Goal: Transaction & Acquisition: Purchase product/service

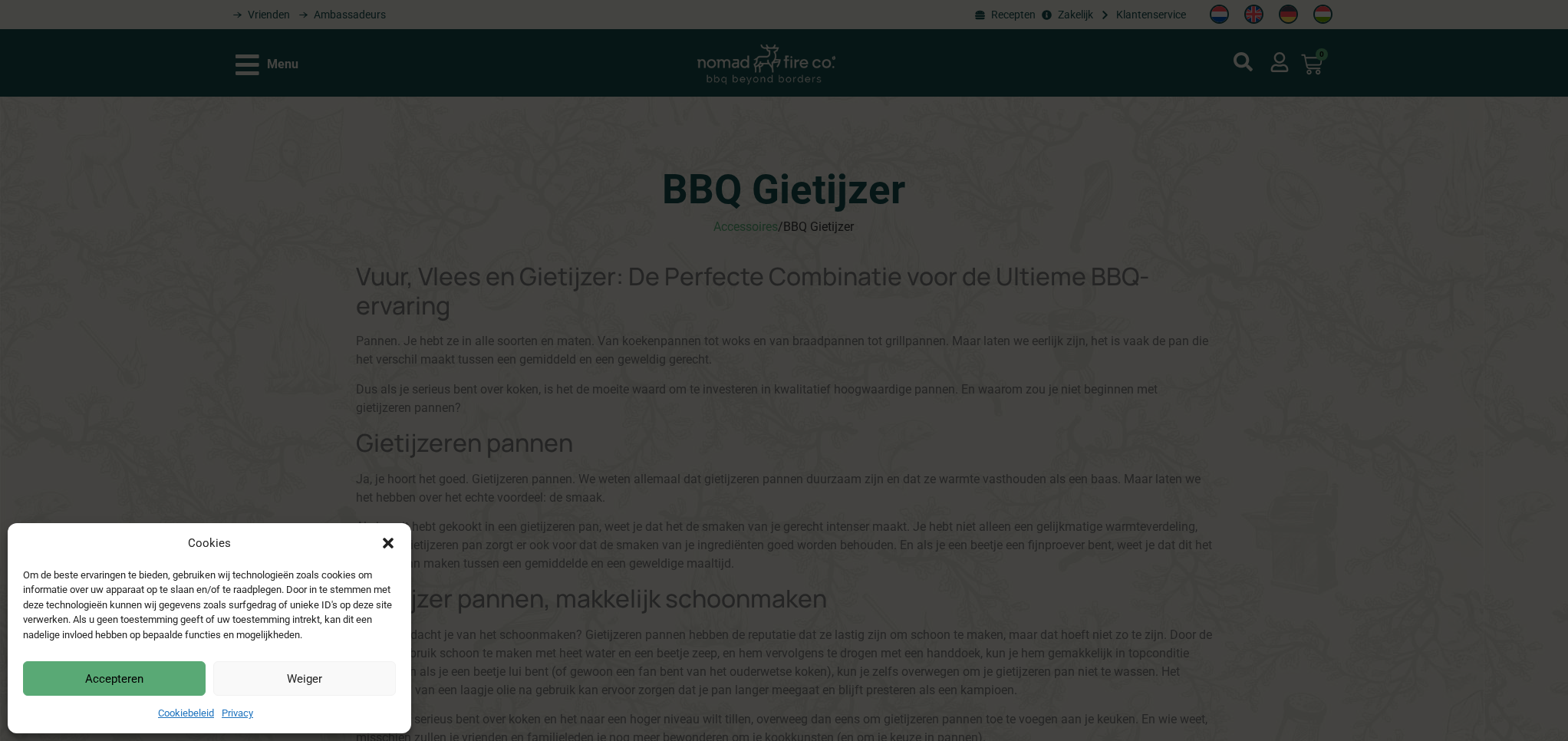
click at [247, 69] on div "Cookies Om de beste ervaringen te bieden, gebruiken wij technologieën zoals coo…" at bounding box center [784, 370] width 1568 height 741
drag, startPoint x: 159, startPoint y: 673, endPoint x: 169, endPoint y: 640, distance: 34.5
click at [159, 673] on button "Accepteren" at bounding box center [114, 678] width 182 height 35
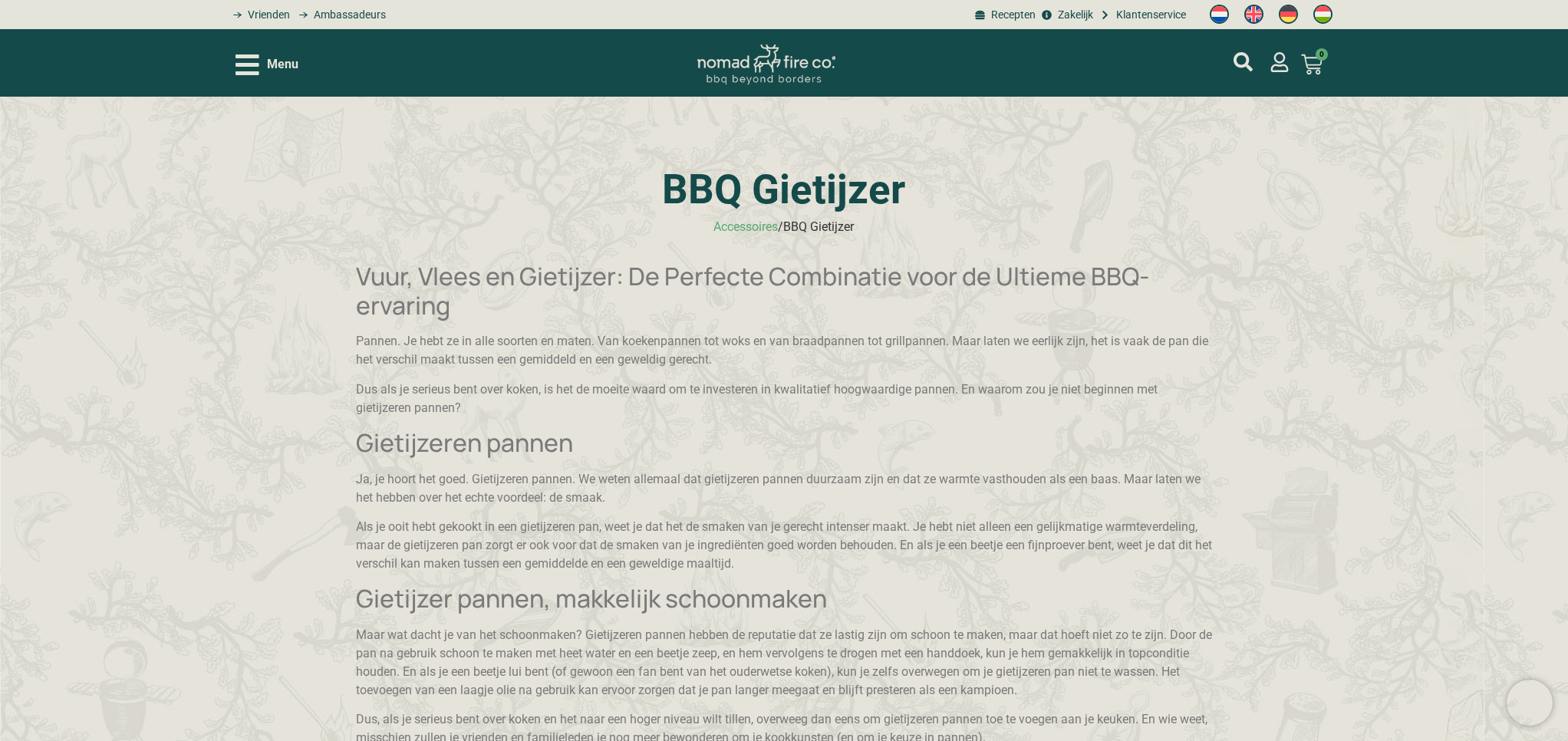
click at [247, 75] on icon "Open/Close Menu" at bounding box center [247, 65] width 23 height 21
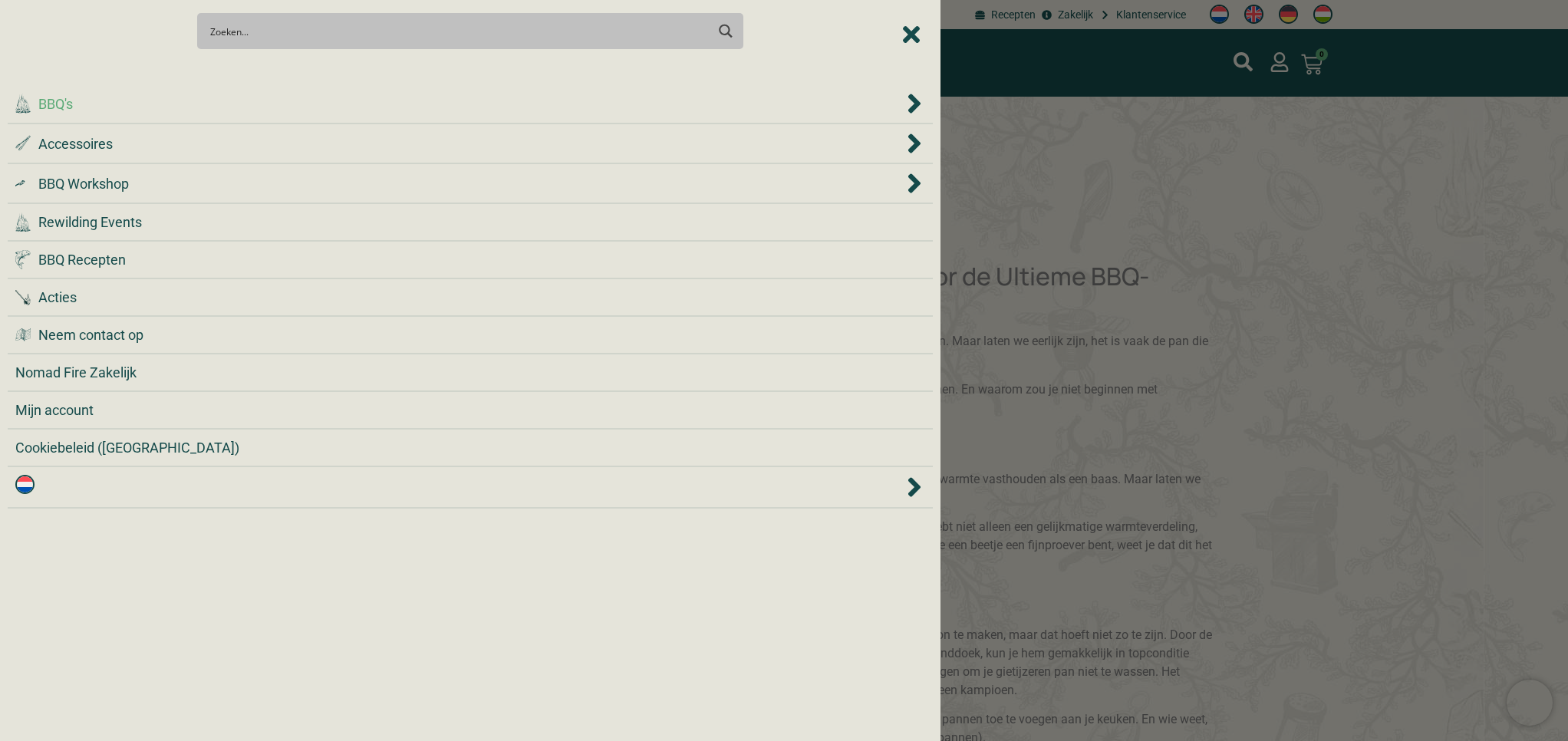
click at [917, 102] on icon "BBQ's" at bounding box center [914, 103] width 12 height 19
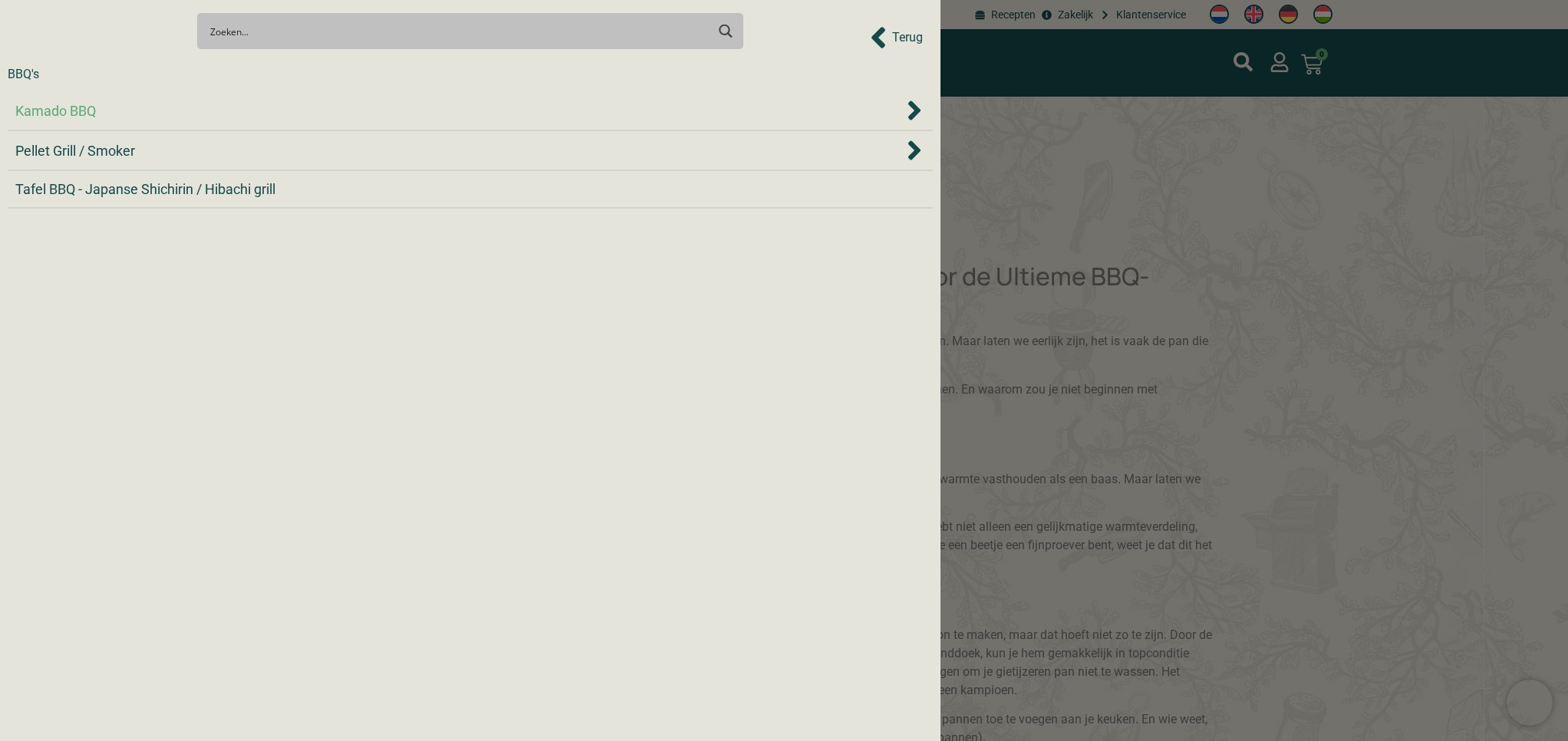
click at [917, 112] on icon "Kamado BBQ" at bounding box center [914, 110] width 12 height 19
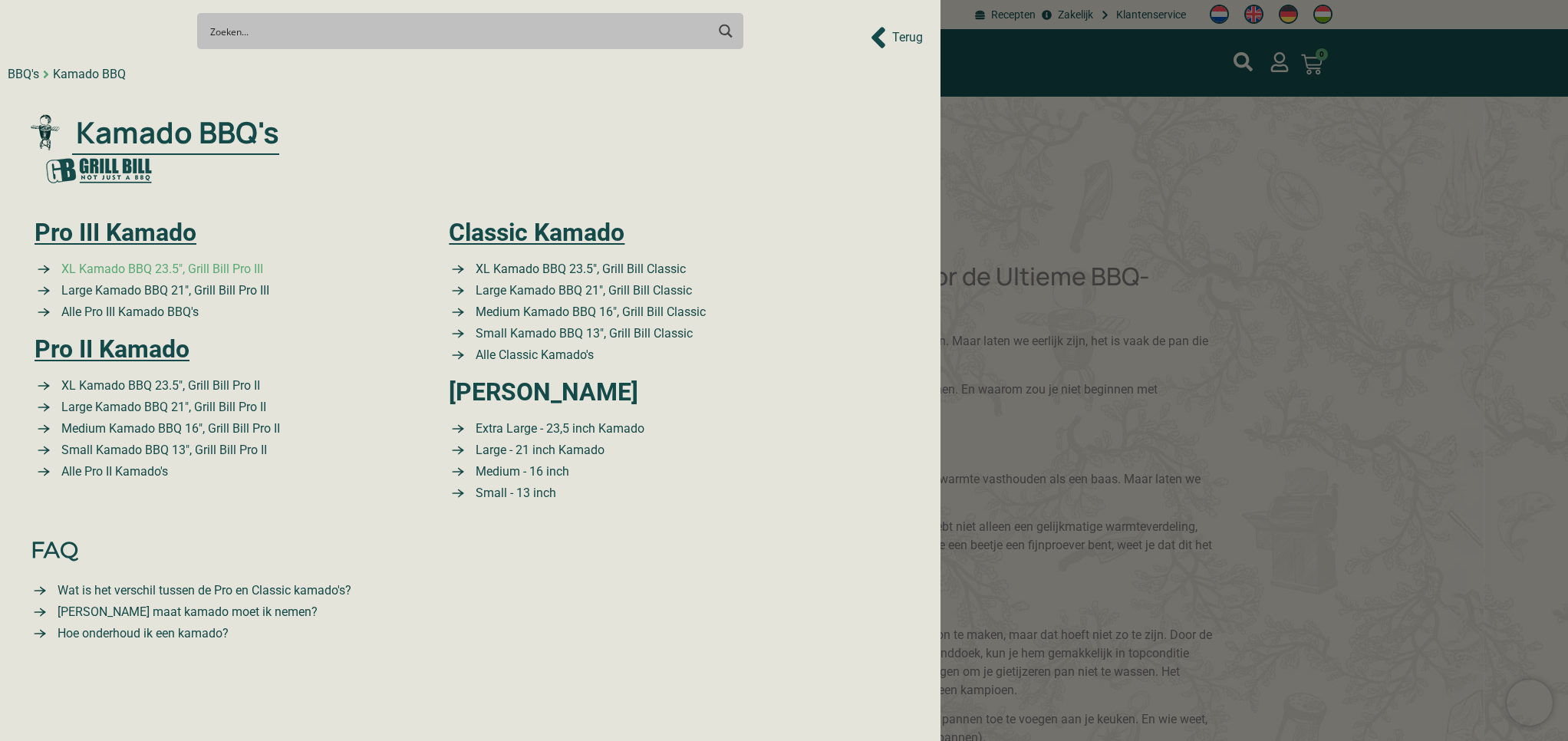
click at [119, 271] on span "XL Kamado BBQ 23.5″, Grill Bill Pro III" at bounding box center [160, 269] width 206 height 19
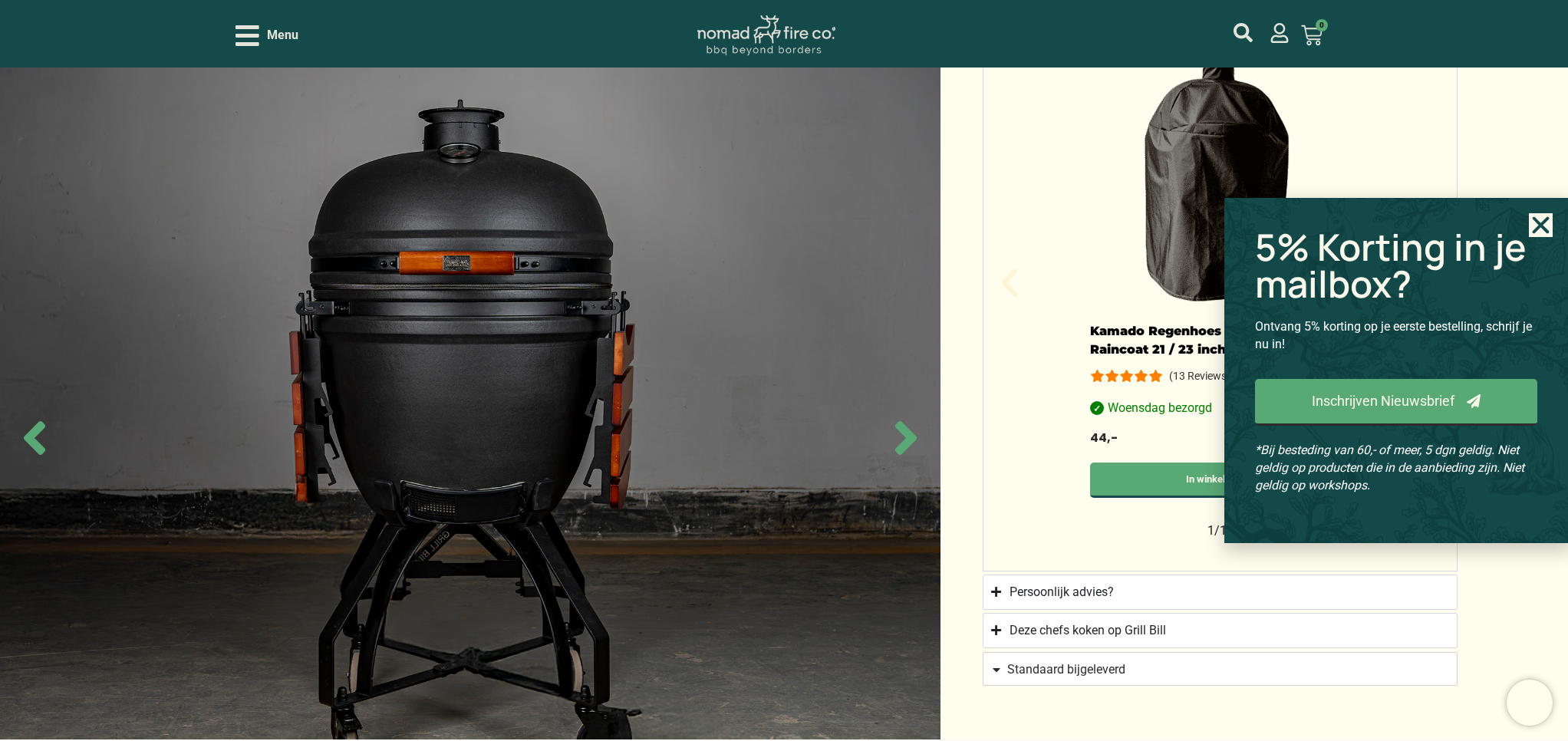
scroll to position [989, 0]
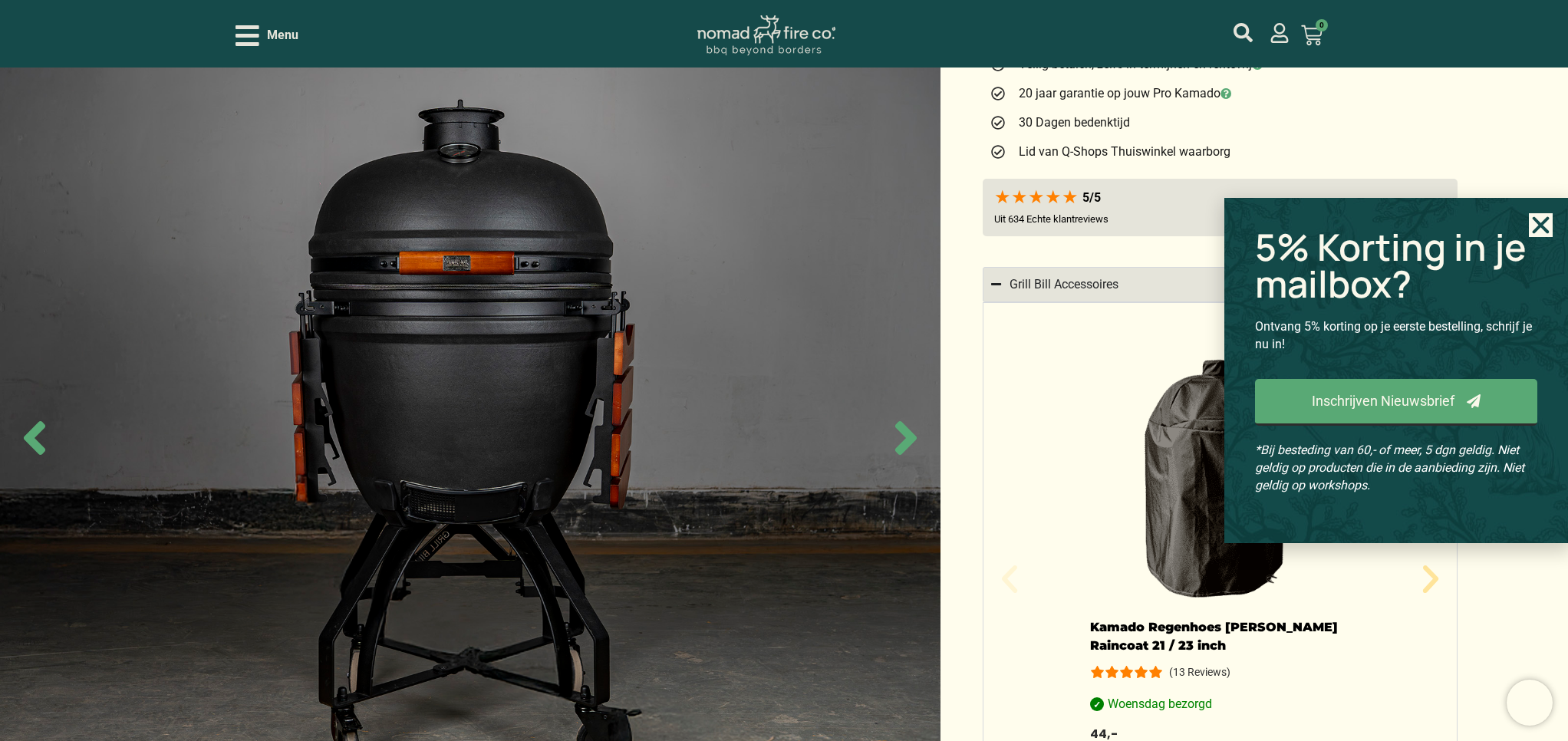
click at [1538, 231] on icon "Close" at bounding box center [1540, 225] width 23 height 23
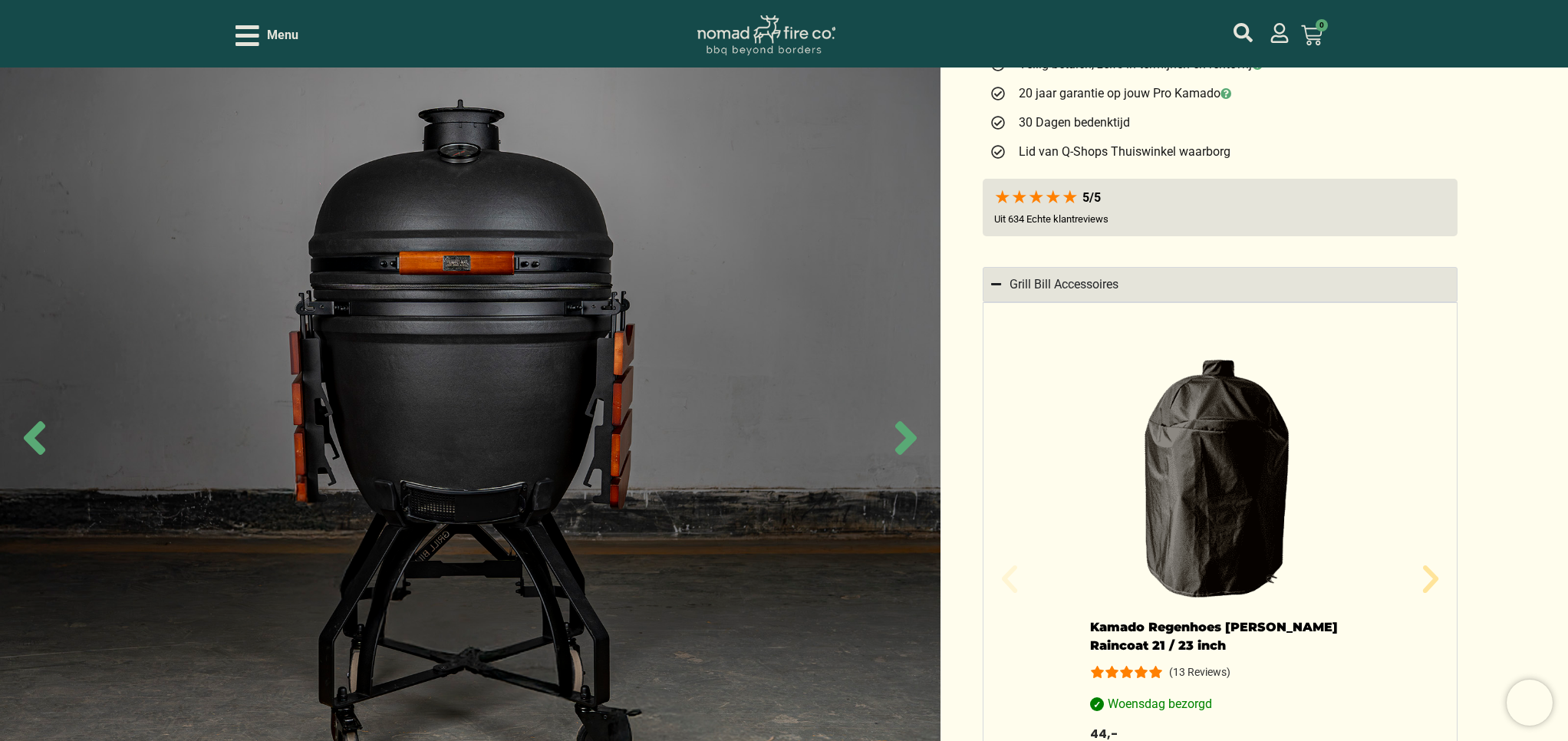
click at [1204, 470] on img "1 / 16" at bounding box center [1221, 478] width 261 height 245
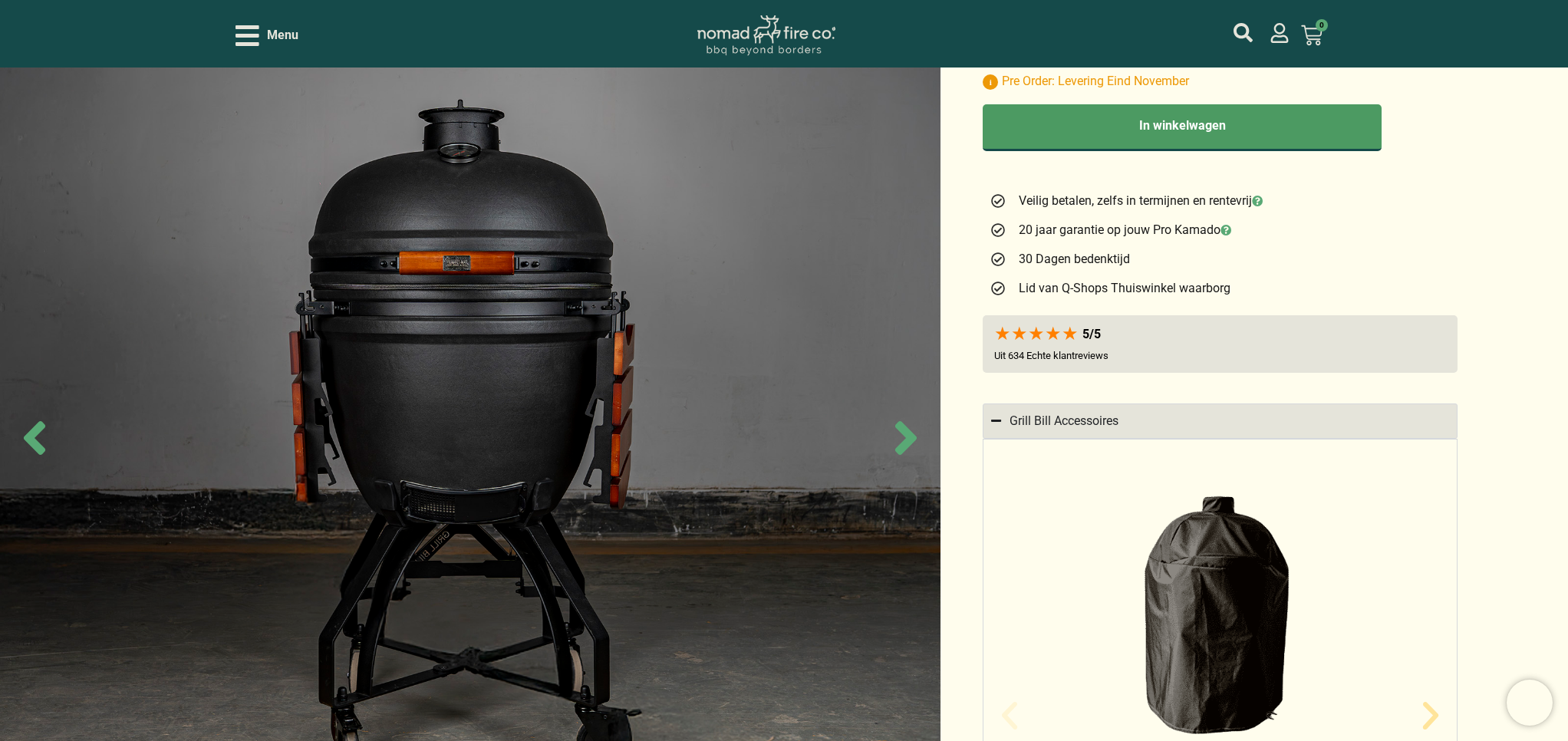
scroll to position [847, 0]
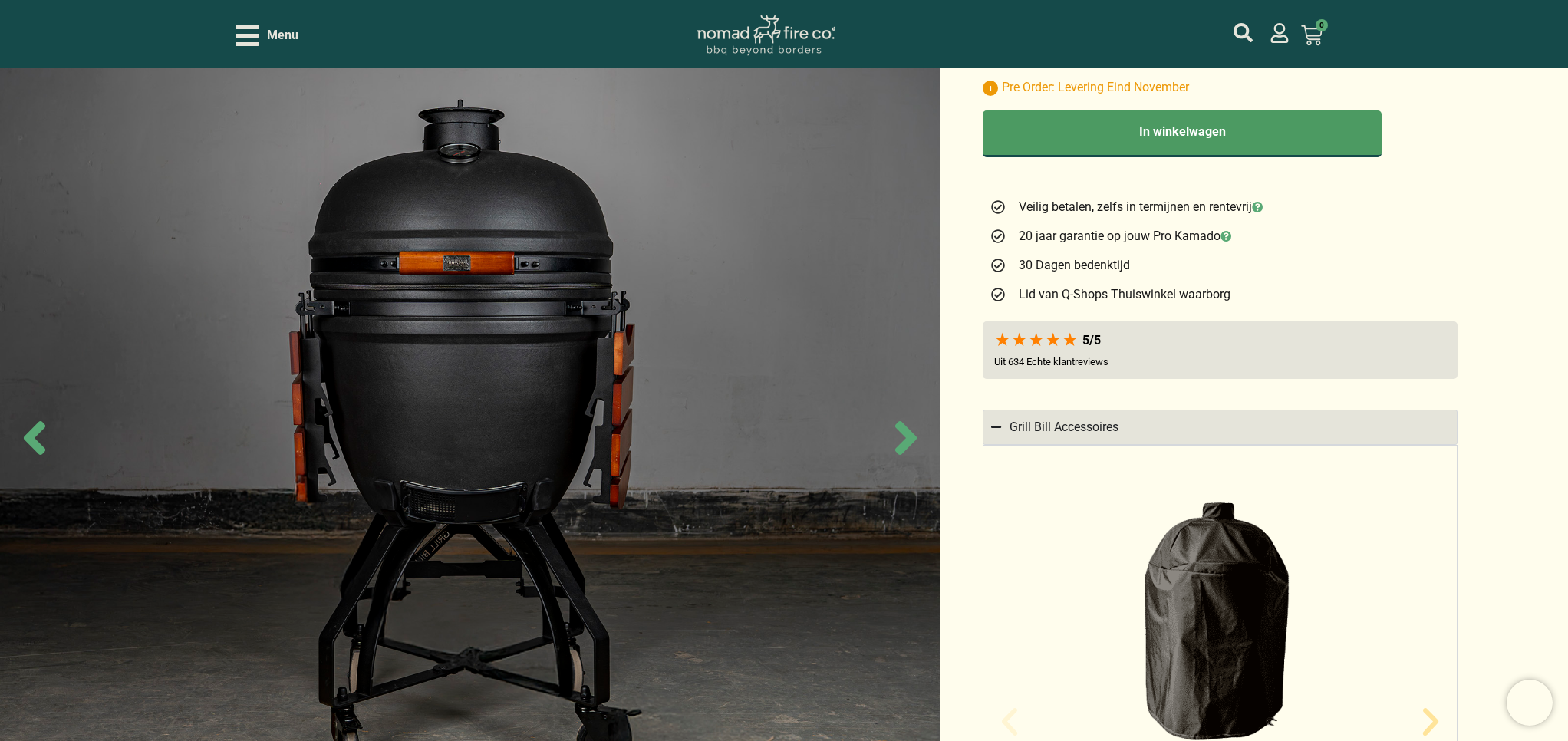
click at [255, 41] on icon "Open/Close Menu" at bounding box center [247, 35] width 23 height 27
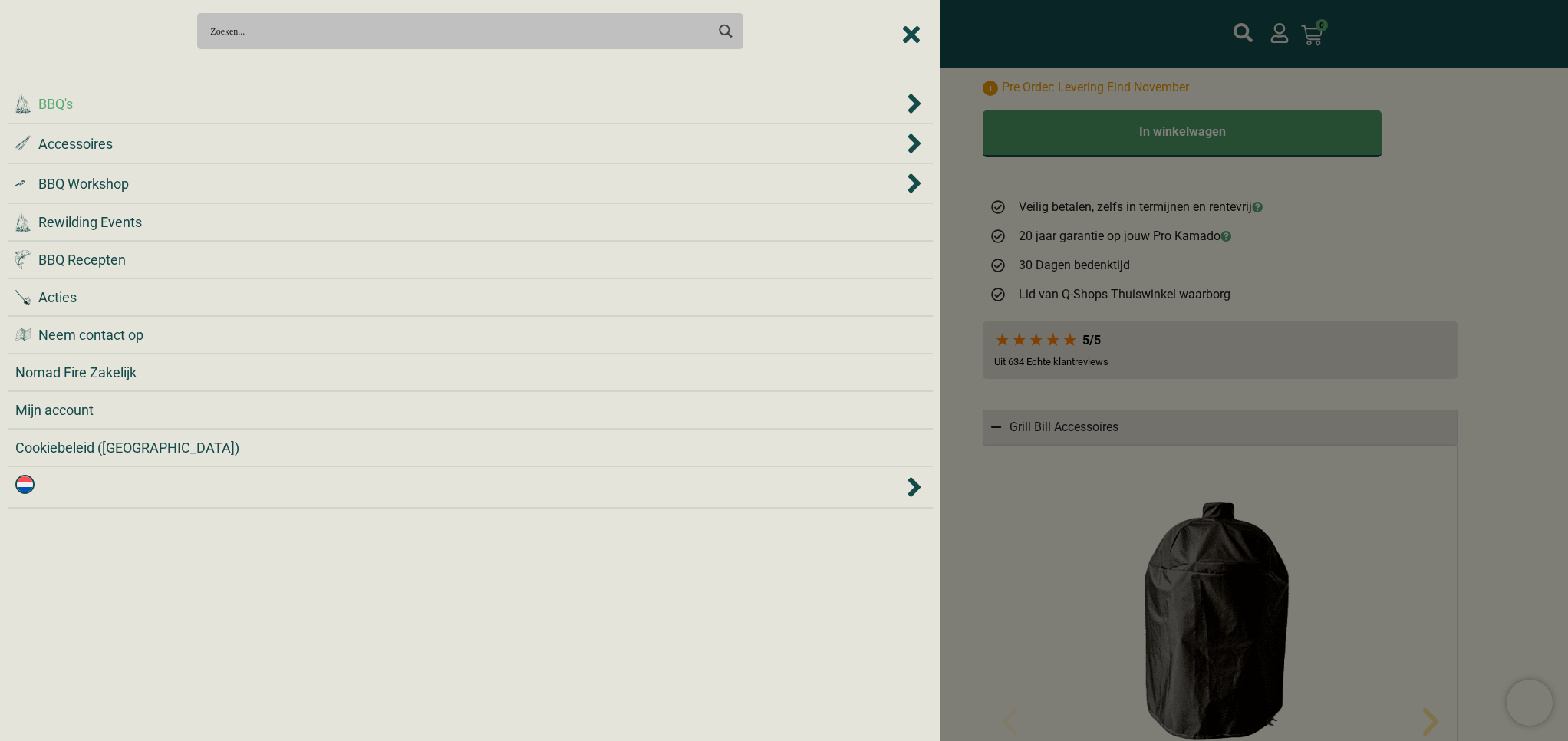
click at [452, 114] on div ".cls-1 { fill: #042e2c; } BBQ's" at bounding box center [459, 104] width 888 height 21
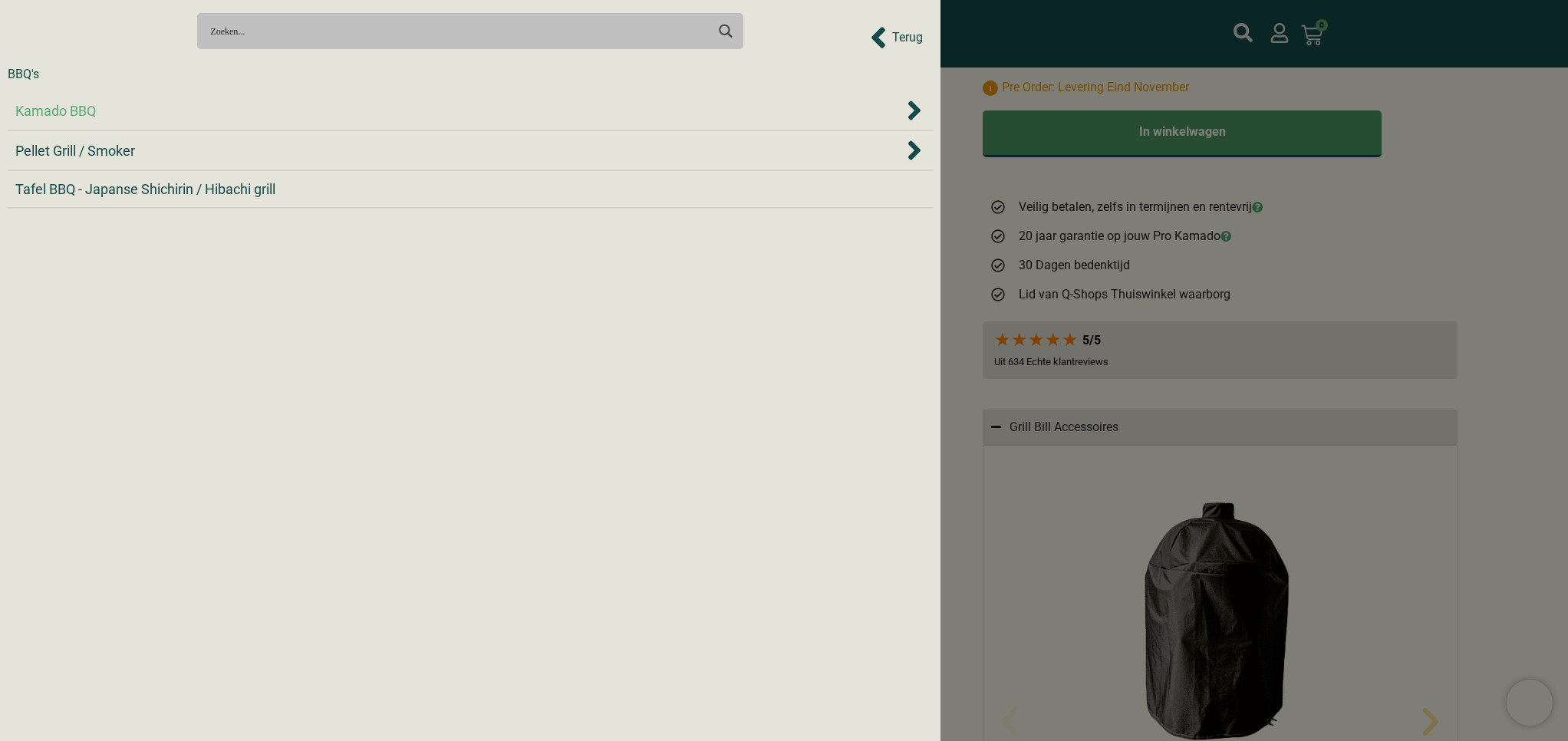
click at [422, 115] on div "Kamado BBQ" at bounding box center [459, 111] width 888 height 21
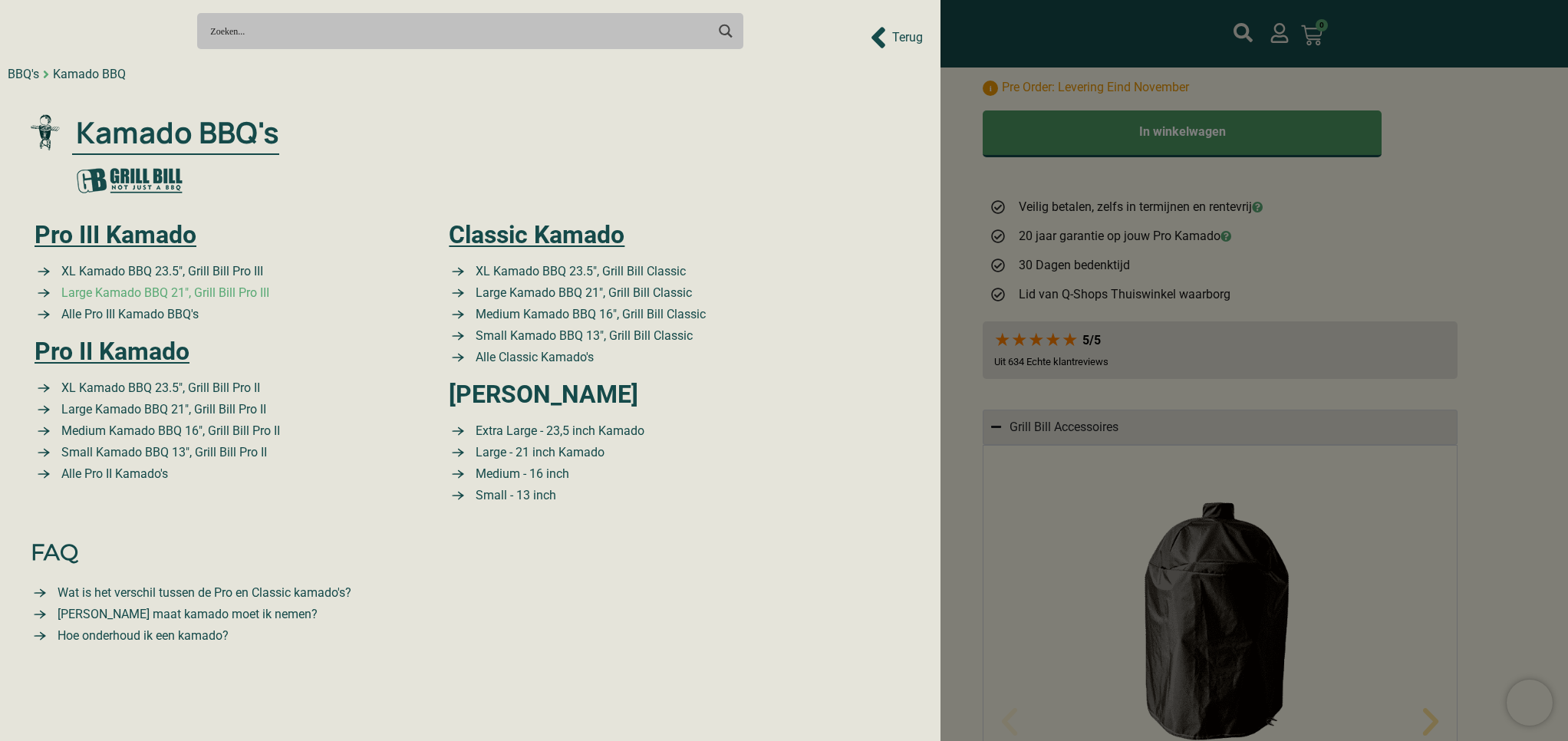
click at [128, 295] on span "Large Kamado BBQ 21″, Grill Bill Pro III" at bounding box center [163, 293] width 212 height 19
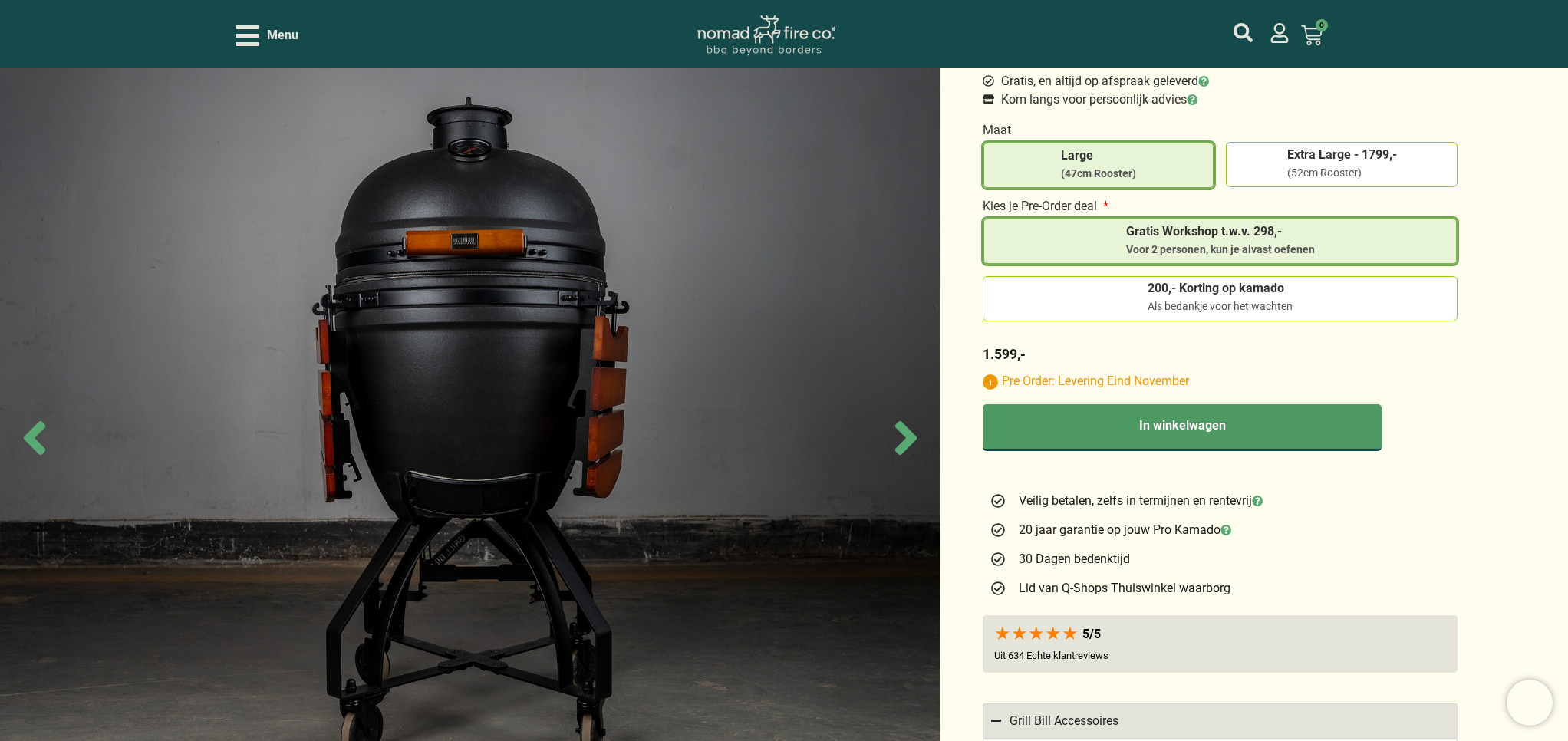
scroll to position [527, 0]
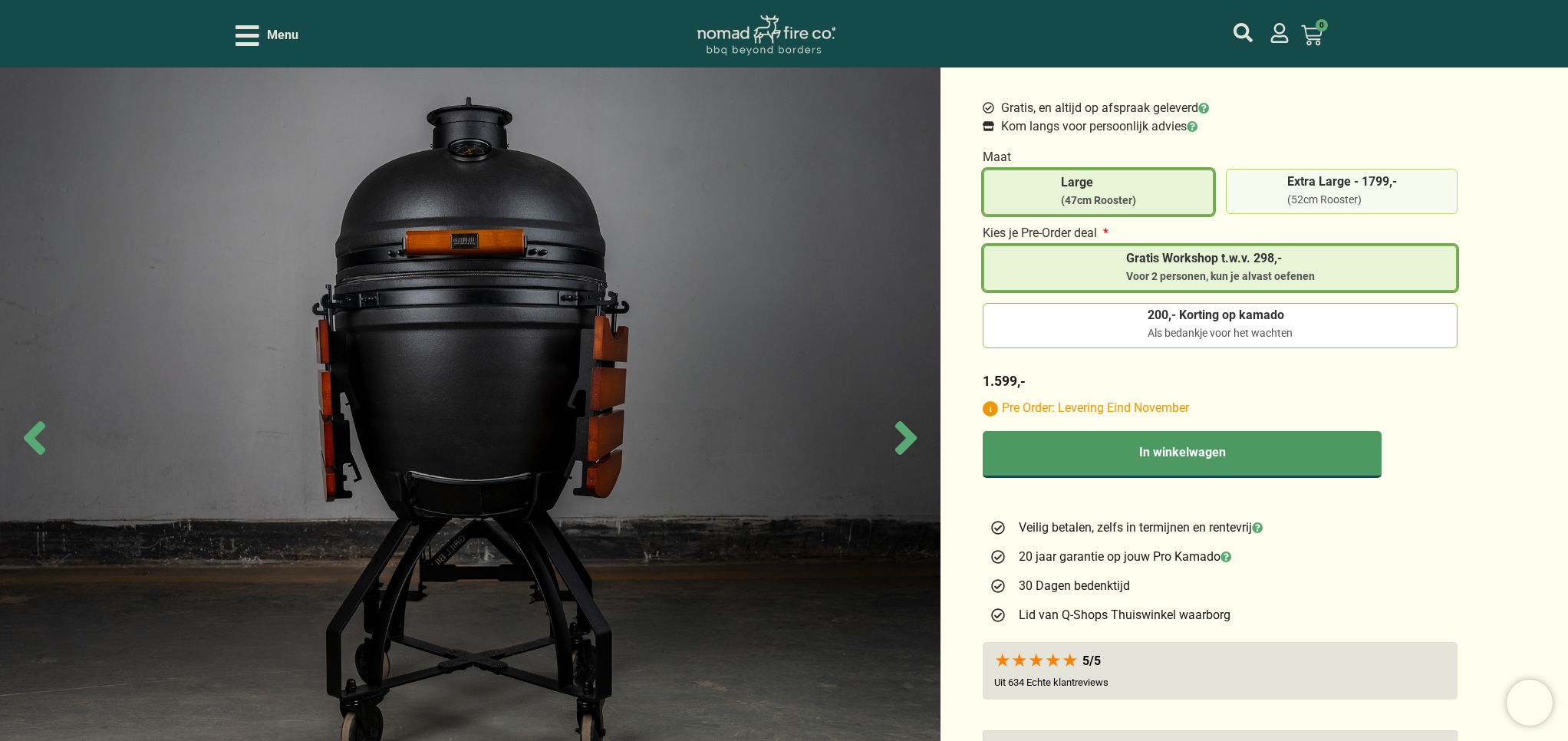
click at [1298, 193] on div "(52cm Rooster)" at bounding box center [1342, 200] width 110 height 15
click at [0, 0] on input "Extra Large - 1799,- (52cm Rooster)" at bounding box center [0, 0] width 0 height 0
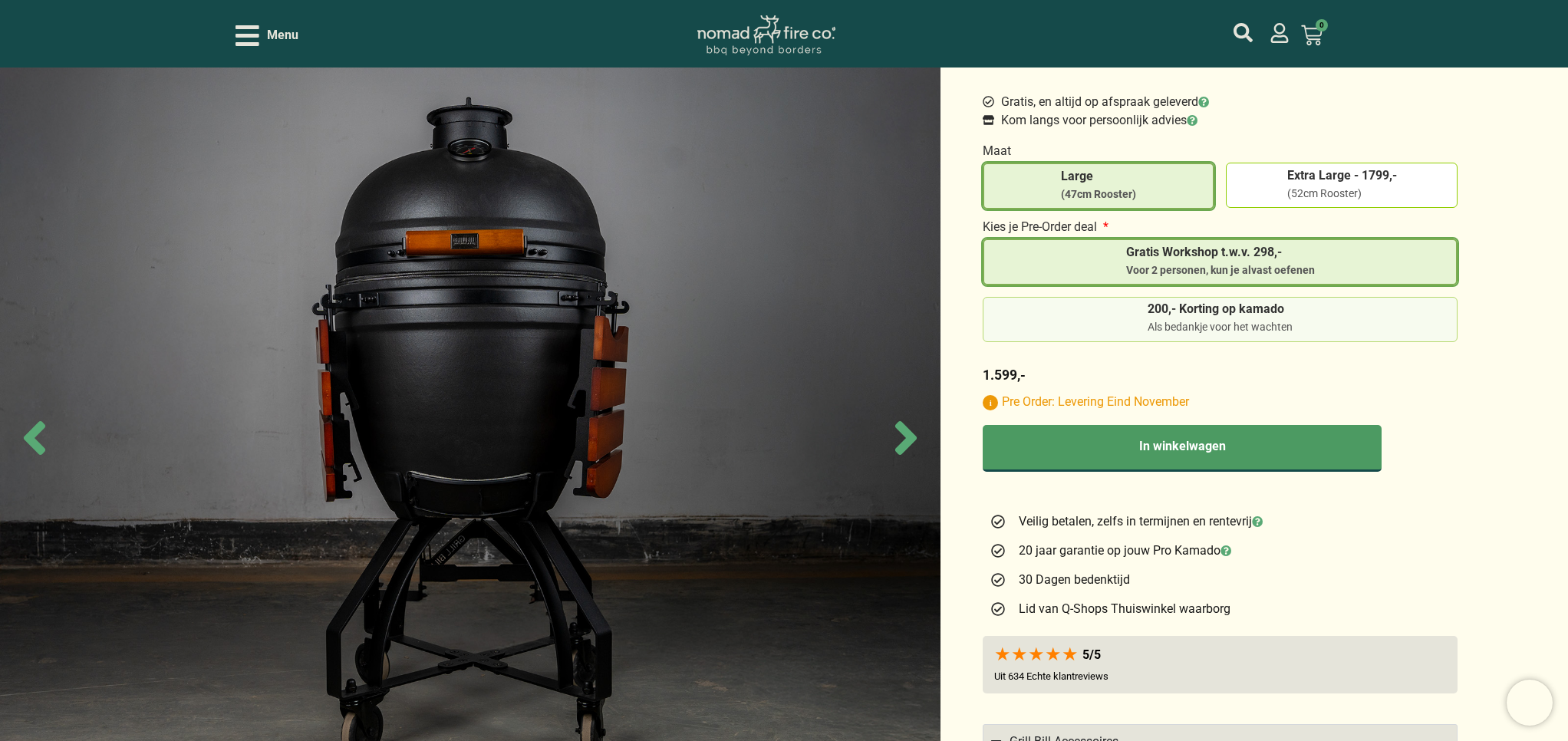
click at [1268, 320] on div "Als bedankje voor het wachten" at bounding box center [1220, 327] width 145 height 15
click at [0, 0] on input "200,- Korting op kamado Als bedankje voor het wachten" at bounding box center [0, 0] width 0 height 0
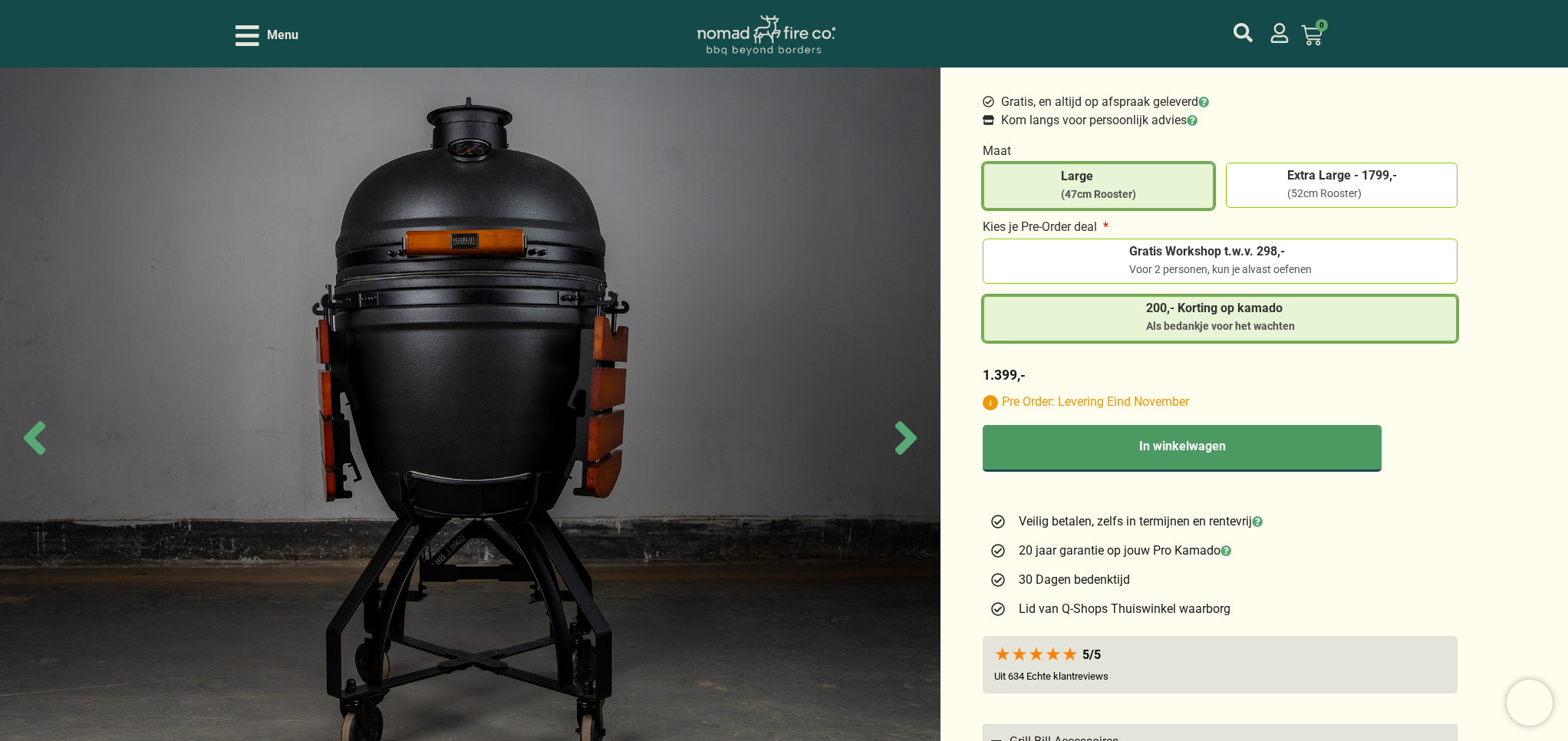
scroll to position [531, 0]
click at [1326, 180] on span "Extra Large - 1799,-" at bounding box center [1342, 176] width 110 height 12
click at [0, 0] on input "Extra Large - 1799,- (52cm Rooster)" at bounding box center [0, 0] width 0 height 0
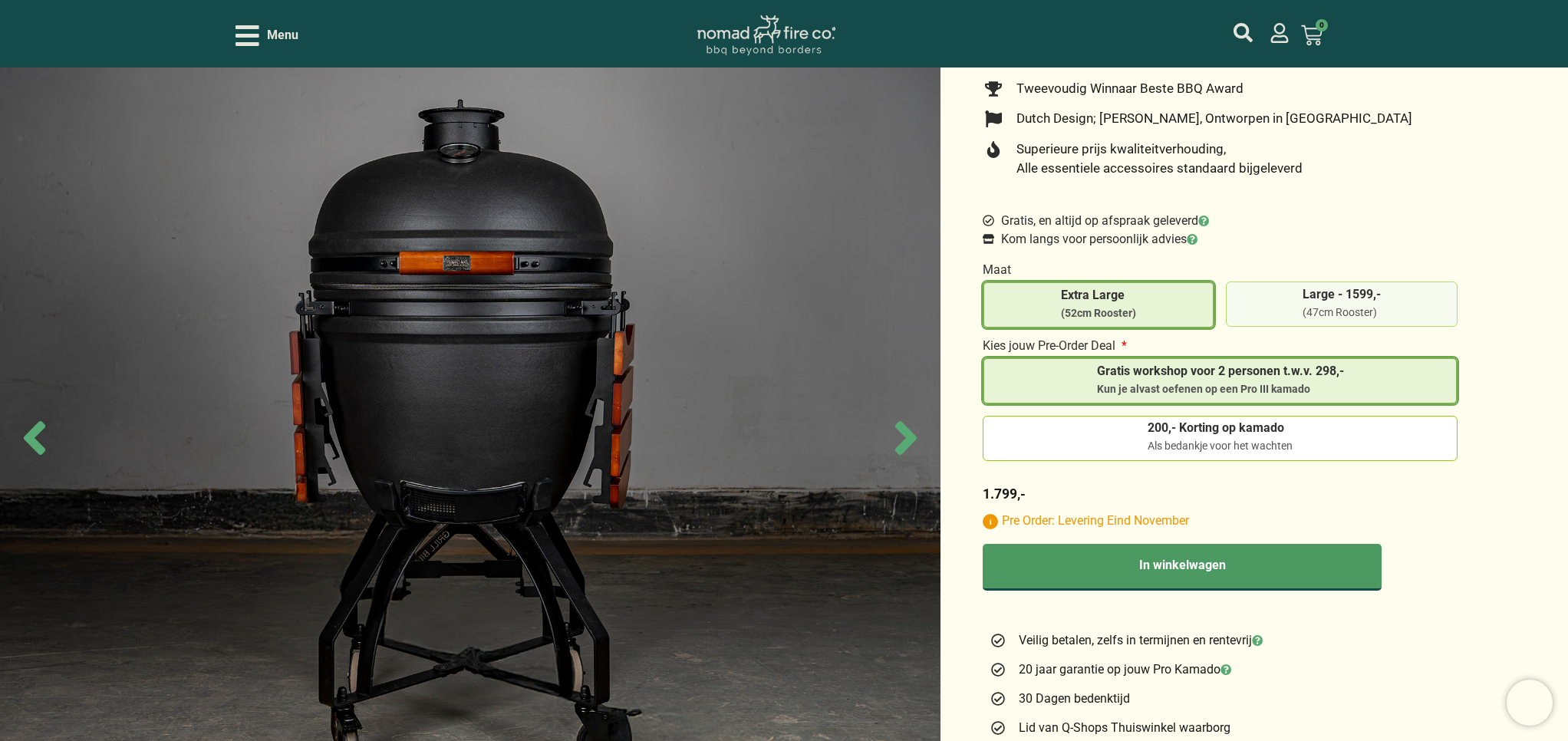
click at [1312, 301] on span "Large - 1599,-" at bounding box center [1341, 297] width 78 height 17
click at [0, 0] on input "Large - 1599,- (47cm Rooster)" at bounding box center [0, 0] width 0 height 0
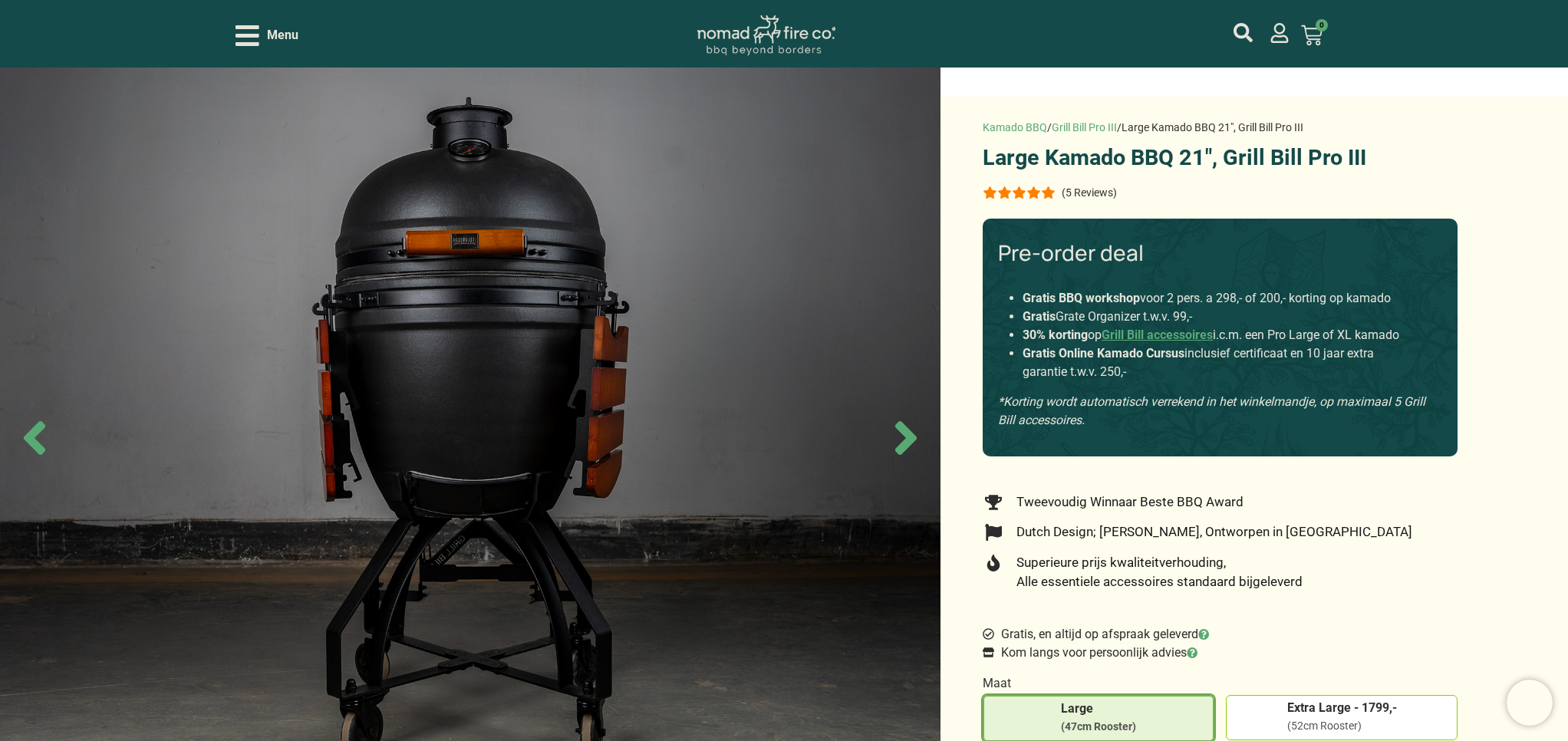
scroll to position [231, 0]
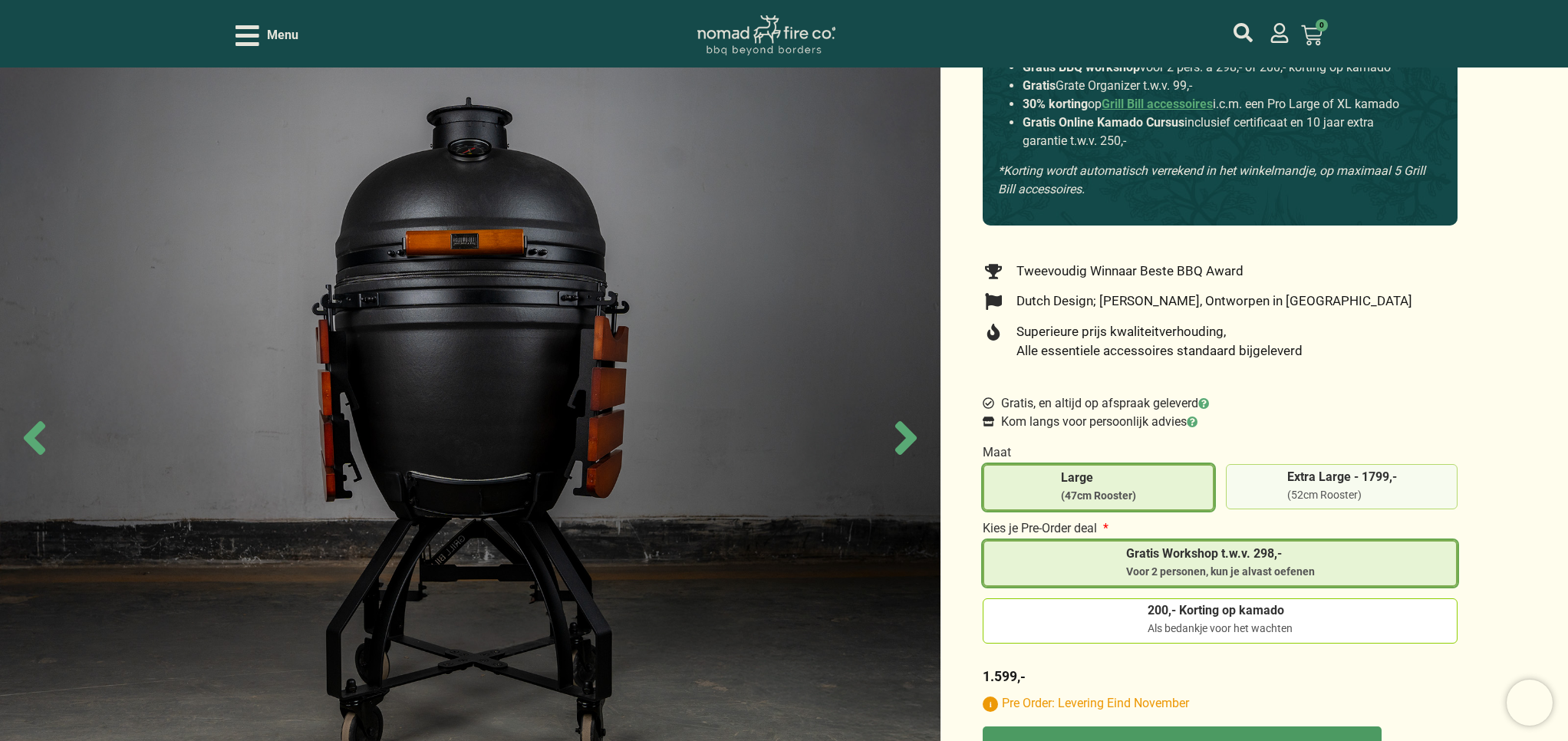
click at [1322, 493] on div "(52cm Rooster)" at bounding box center [1342, 495] width 110 height 15
click at [0, 0] on input "Extra Large - 1799,- (52cm Rooster)" at bounding box center [0, 0] width 0 height 0
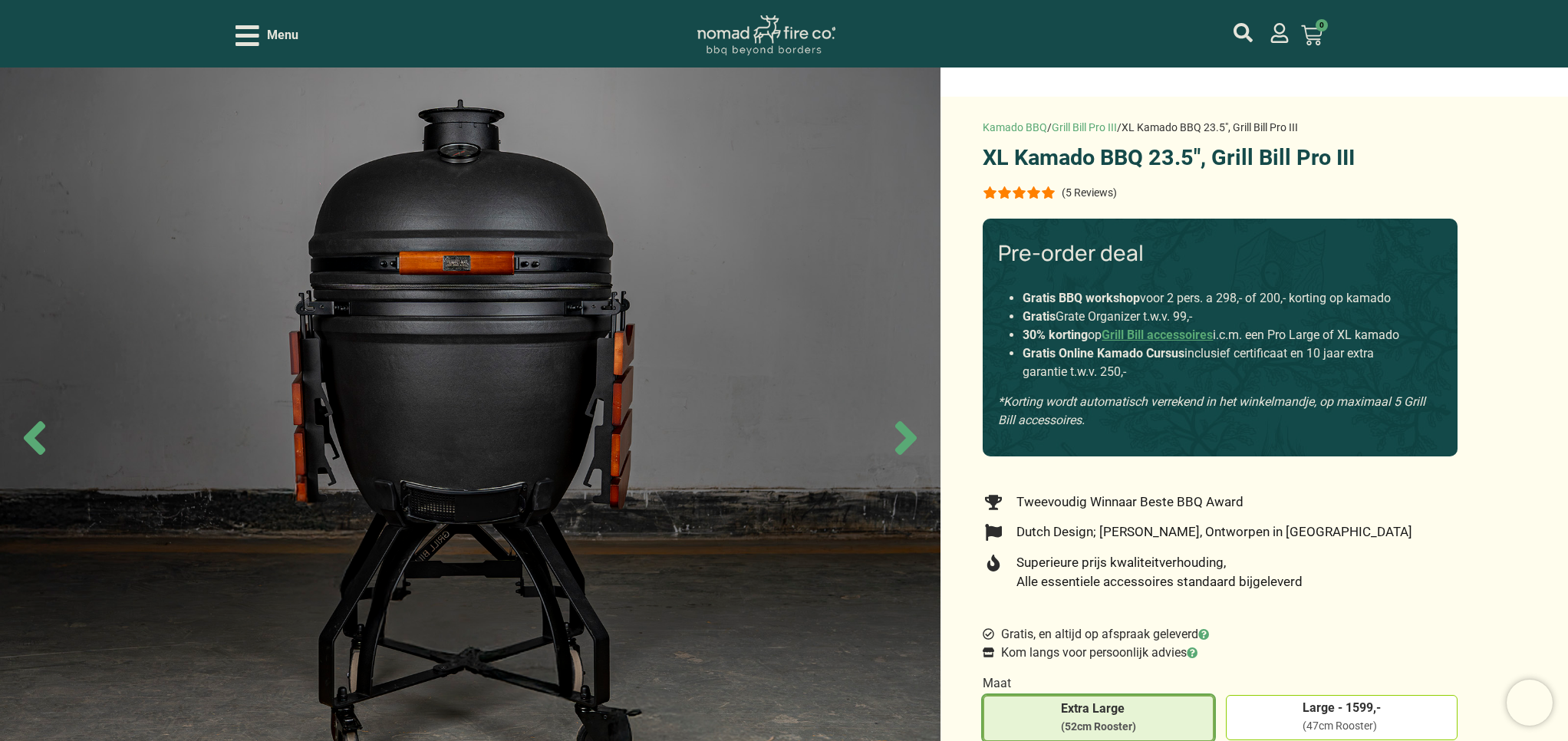
scroll to position [345, 0]
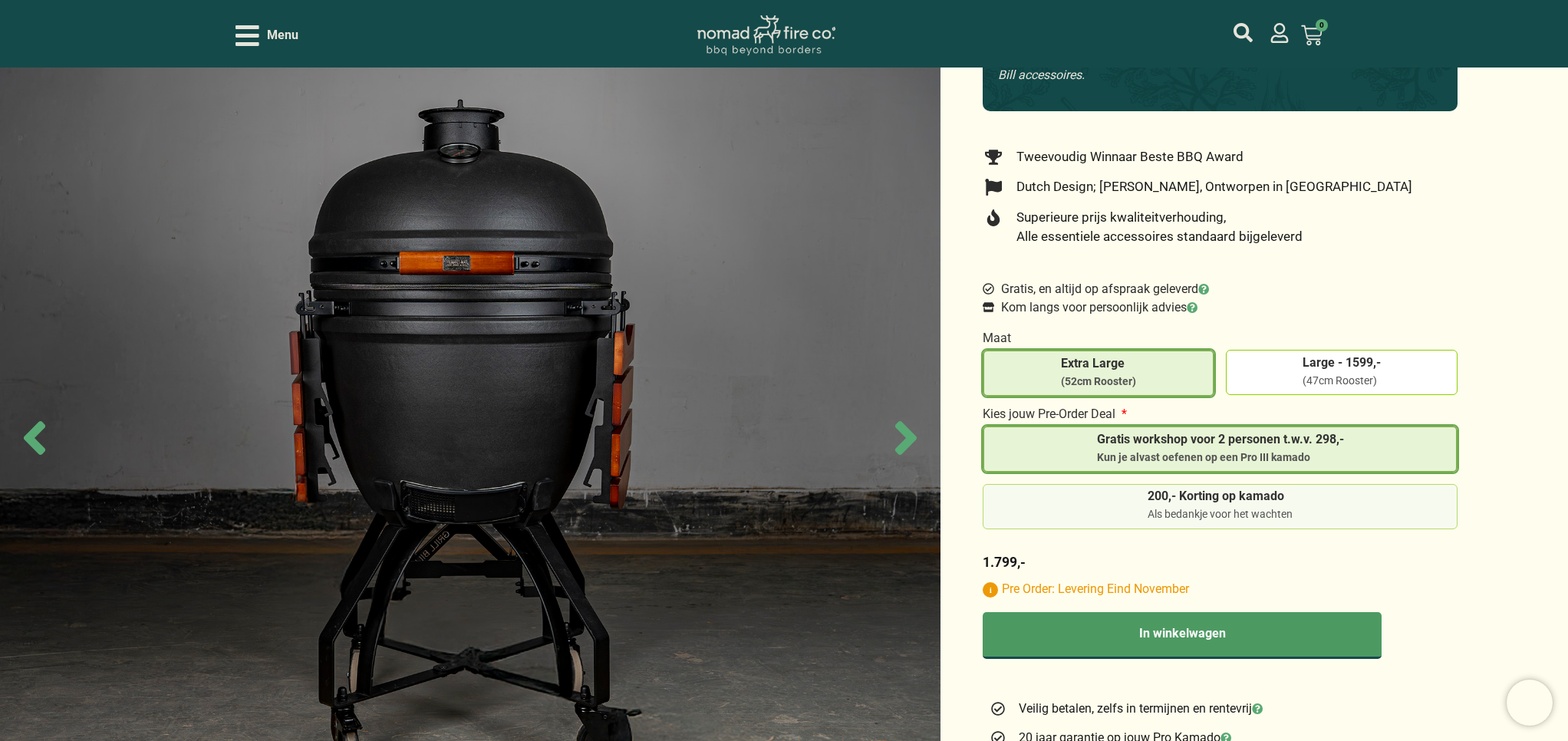
click at [1221, 507] on div "Als bedankje voor het wachten" at bounding box center [1220, 514] width 145 height 15
click at [0, 0] on input "200,- Korting op kamado Als bedankje voor het wachten" at bounding box center [0, 0] width 0 height 0
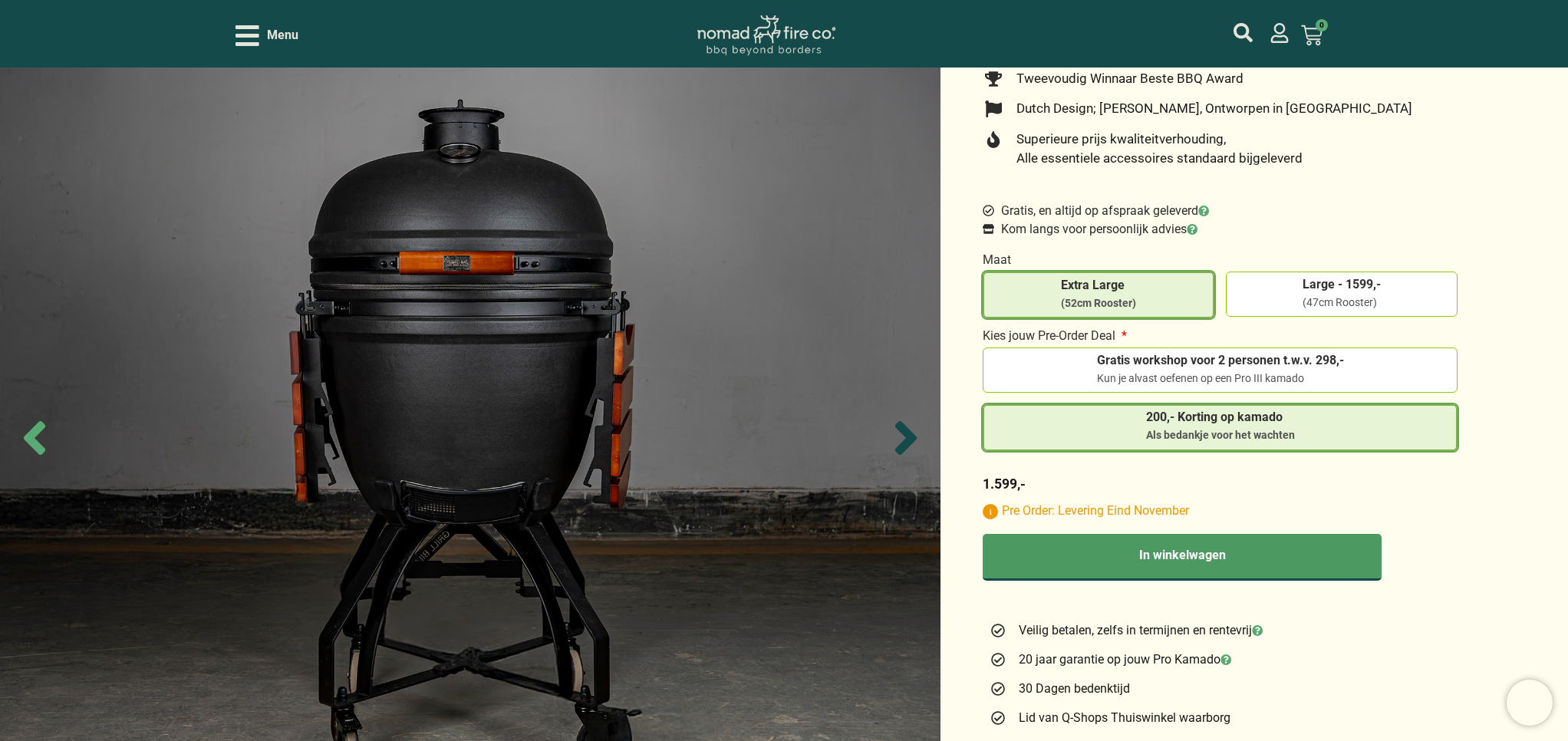
scroll to position [423, 1]
click at [901, 434] on icon "Next slide" at bounding box center [905, 438] width 54 height 54
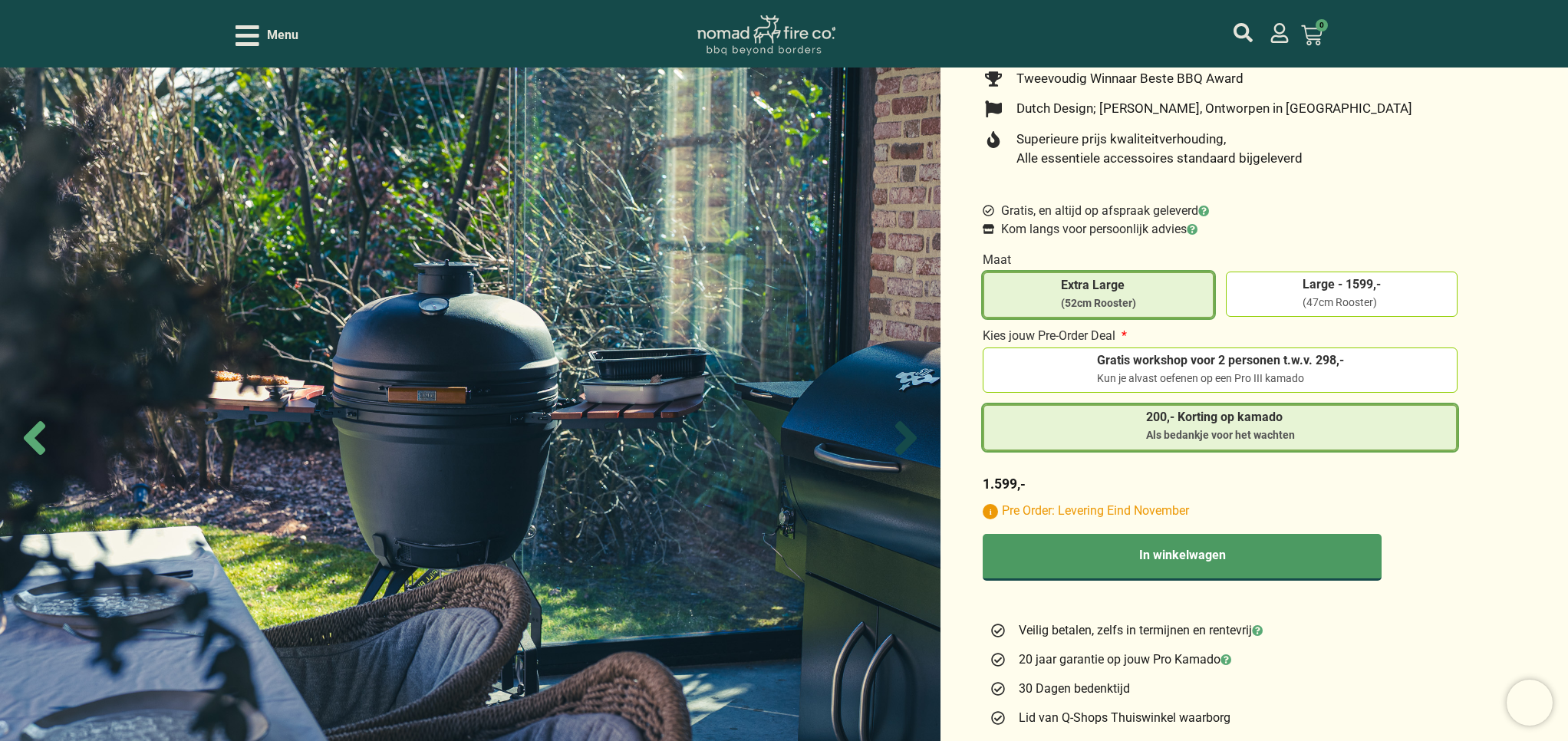
click at [901, 434] on icon "Next slide" at bounding box center [905, 438] width 54 height 54
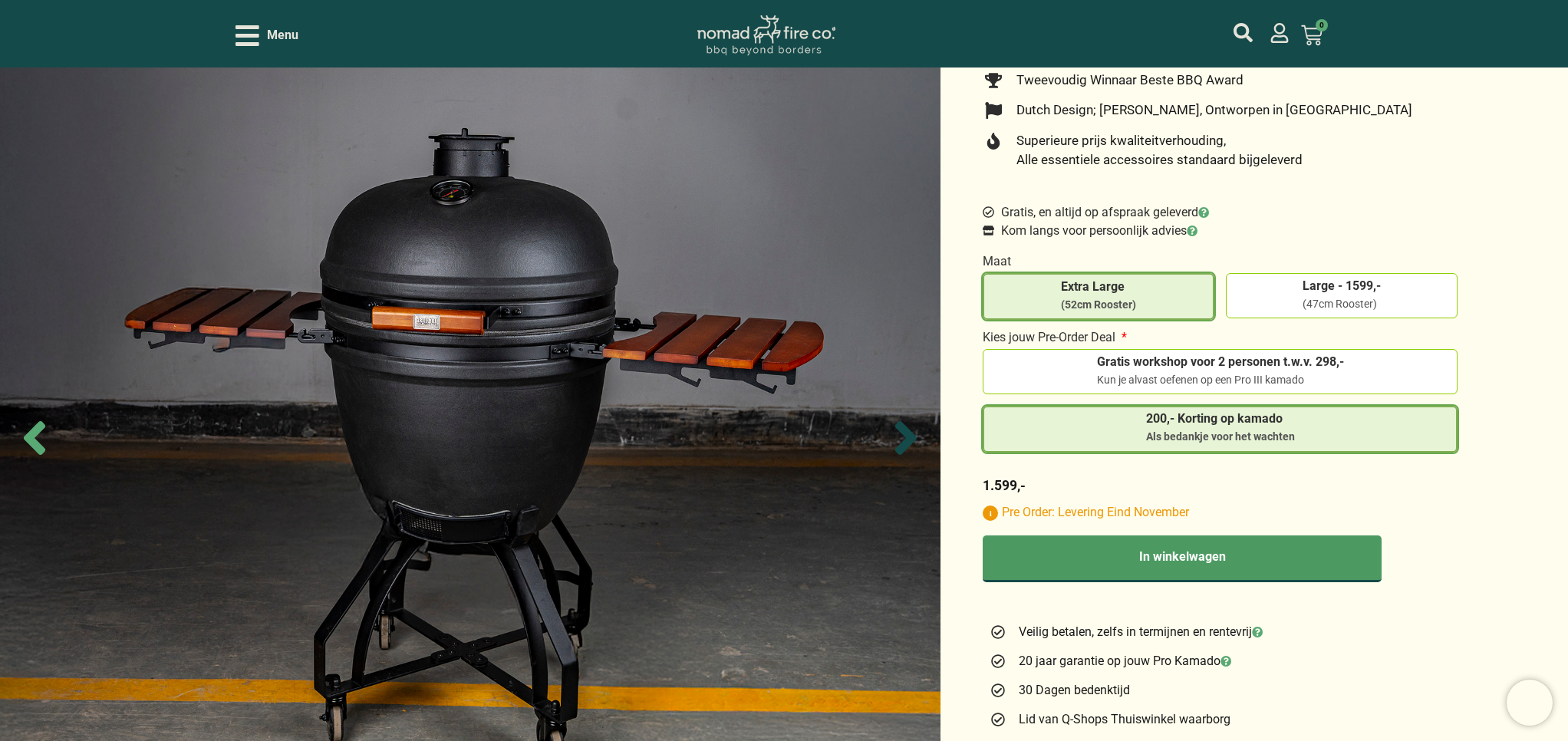
click at [901, 434] on icon "Next slide" at bounding box center [905, 438] width 54 height 54
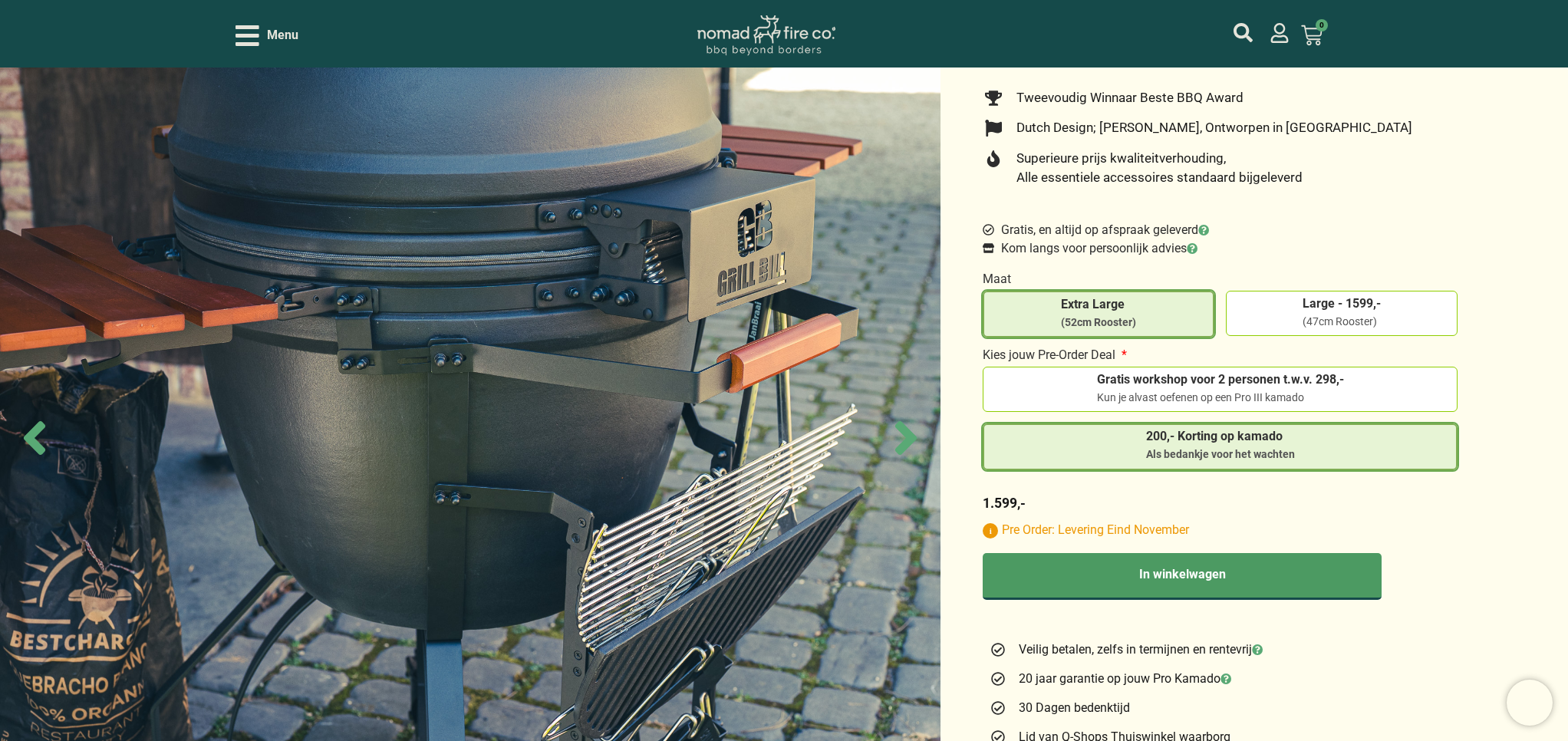
scroll to position [401, 0]
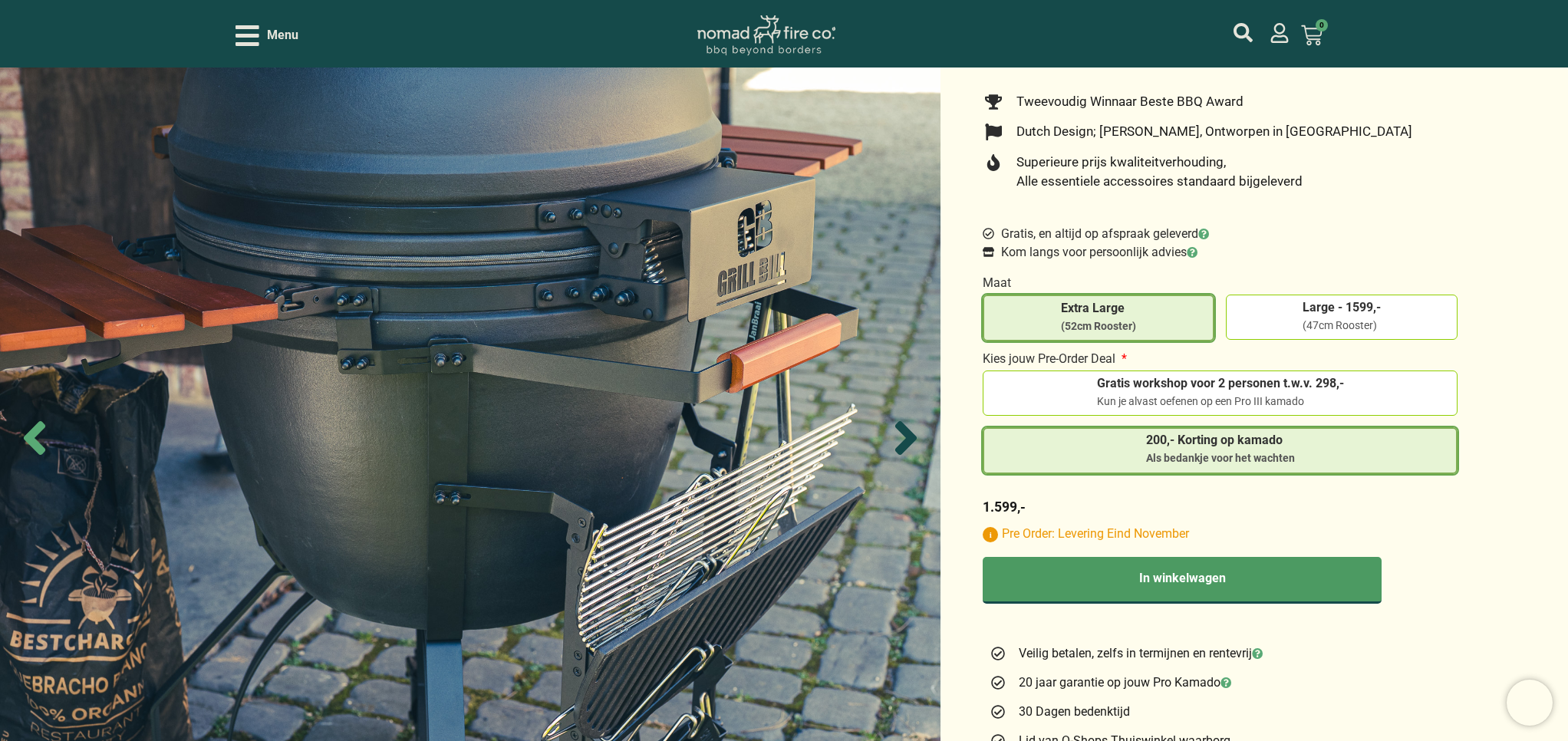
click at [896, 438] on icon "Next slide" at bounding box center [905, 438] width 54 height 54
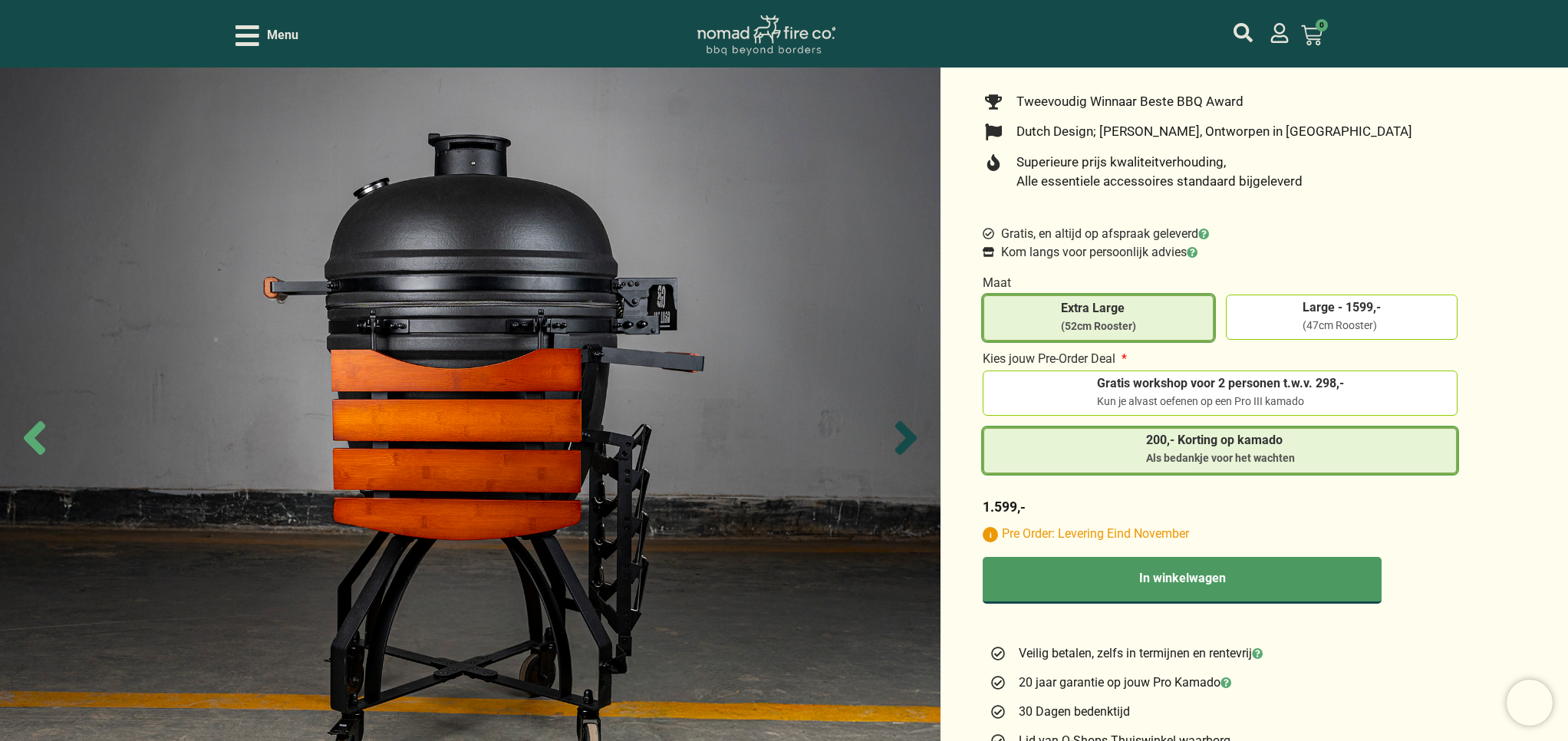
click at [898, 437] on icon "Next slide" at bounding box center [905, 438] width 54 height 54
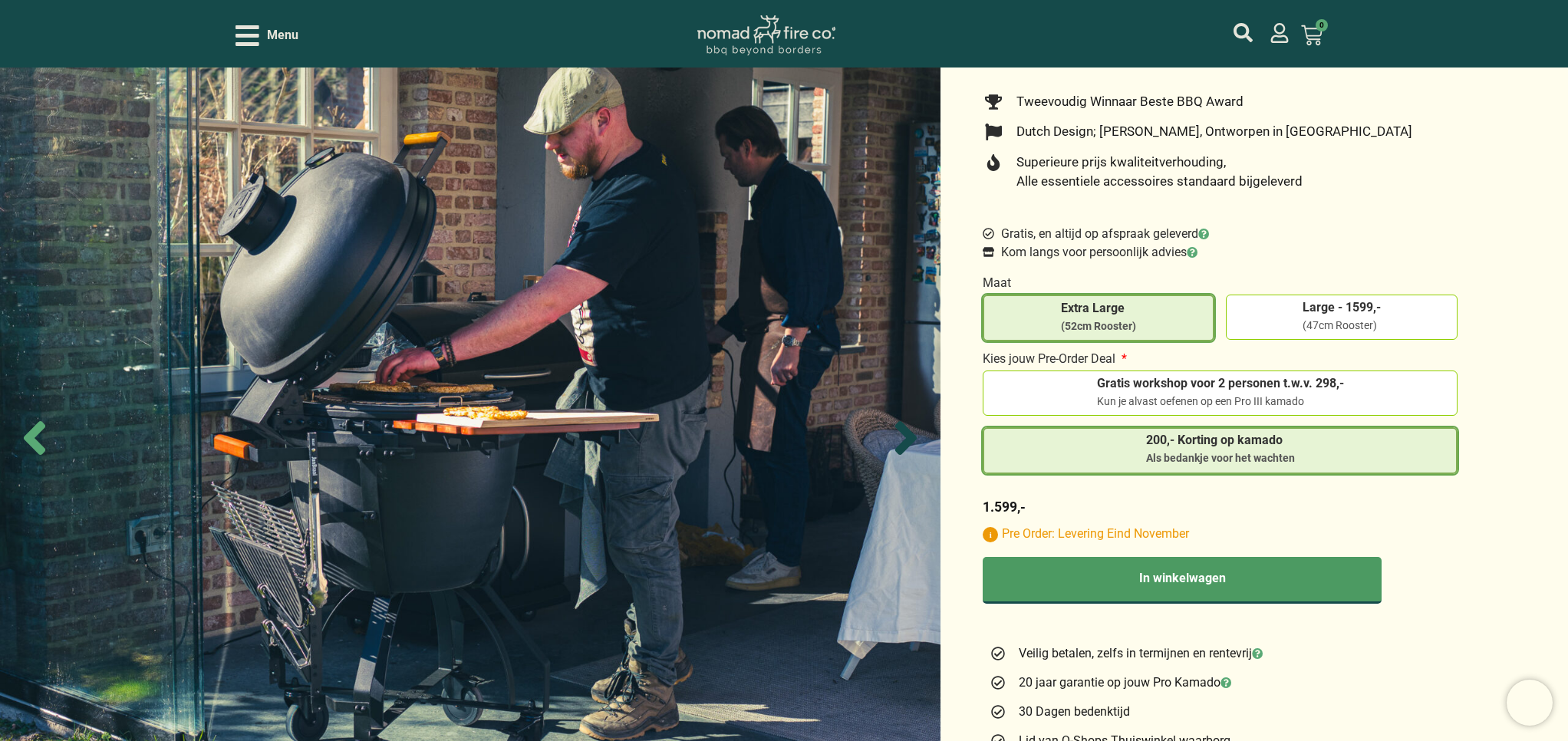
click at [898, 437] on icon "Next slide" at bounding box center [905, 438] width 54 height 54
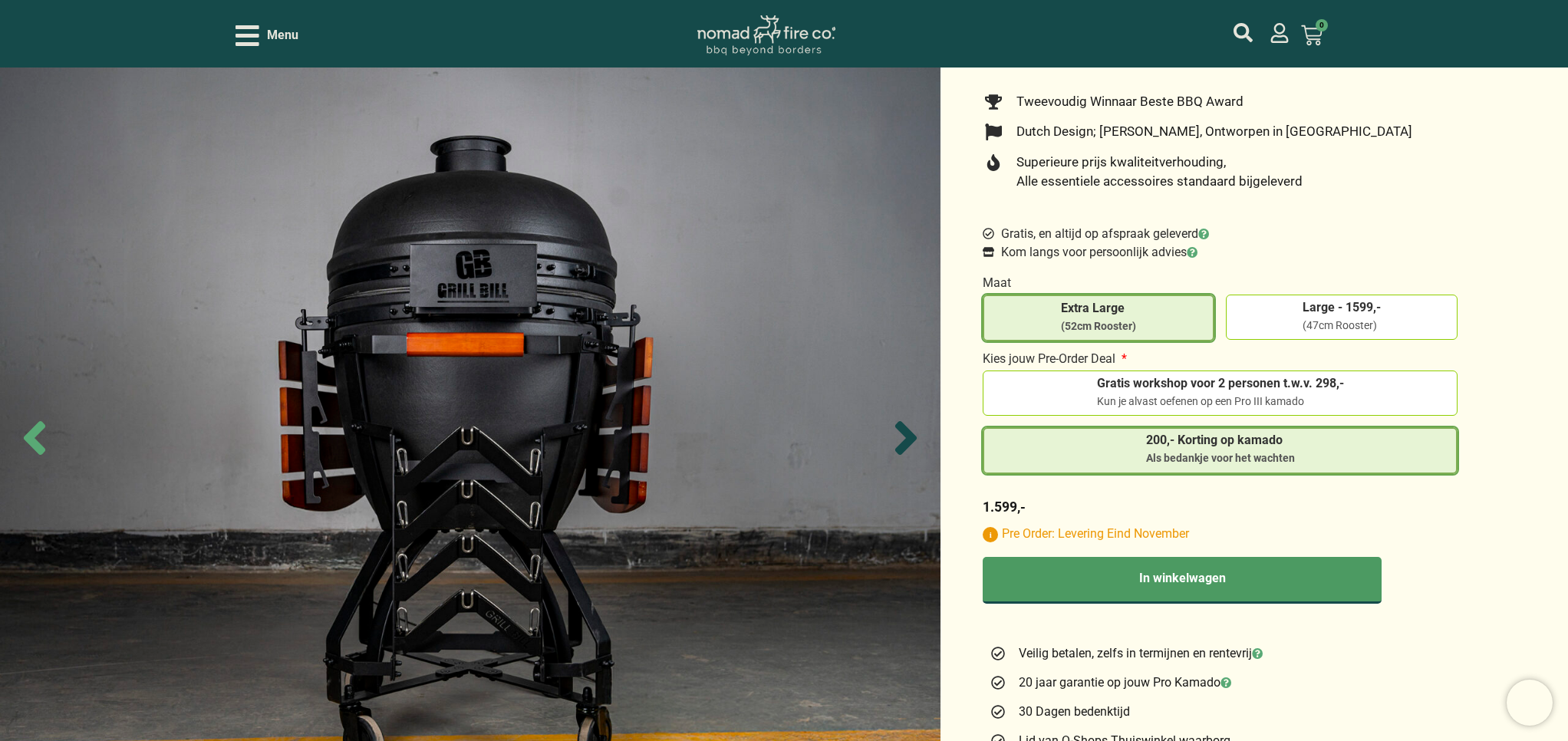
click at [898, 437] on icon "Next slide" at bounding box center [905, 438] width 54 height 54
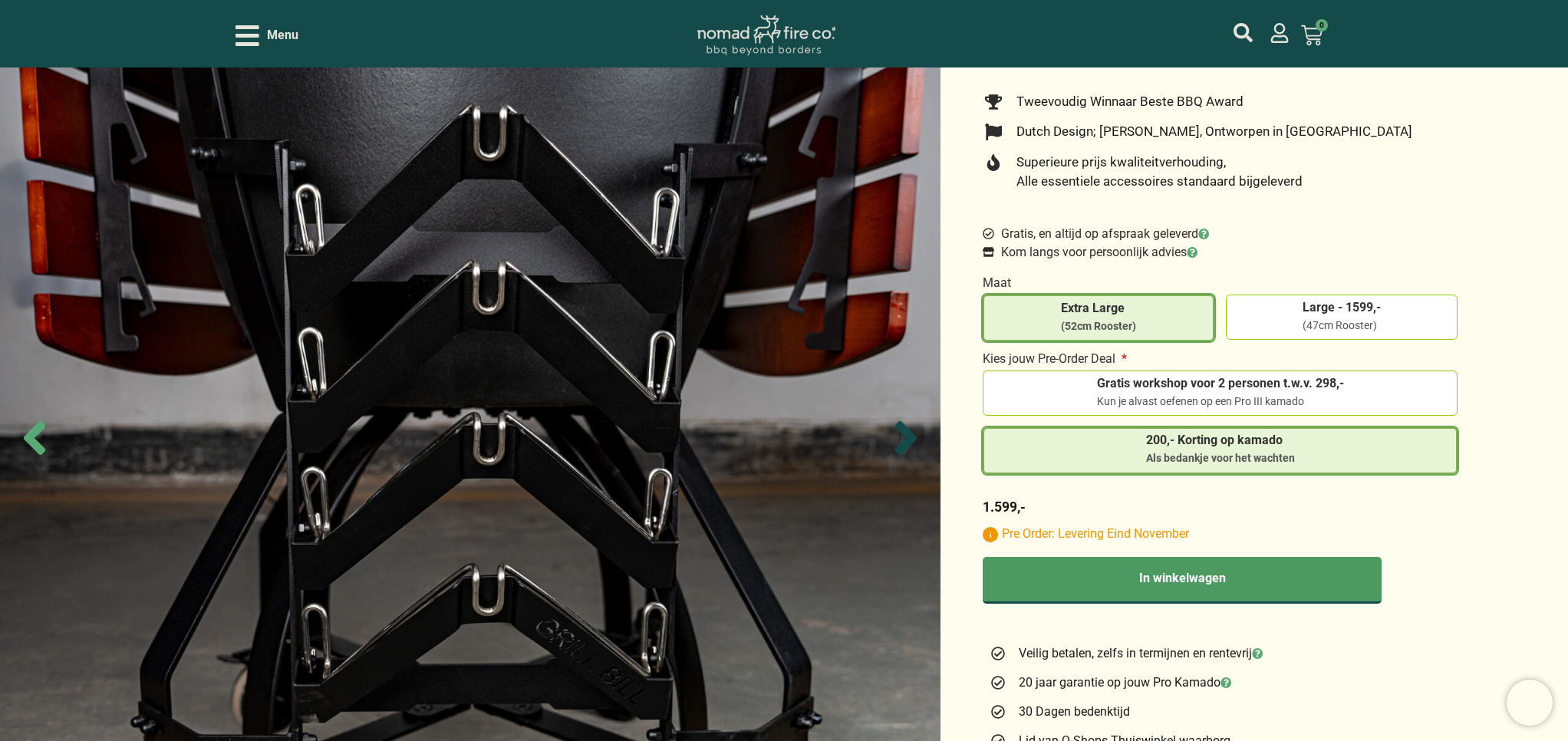
click at [898, 437] on icon "Next slide" at bounding box center [905, 438] width 54 height 54
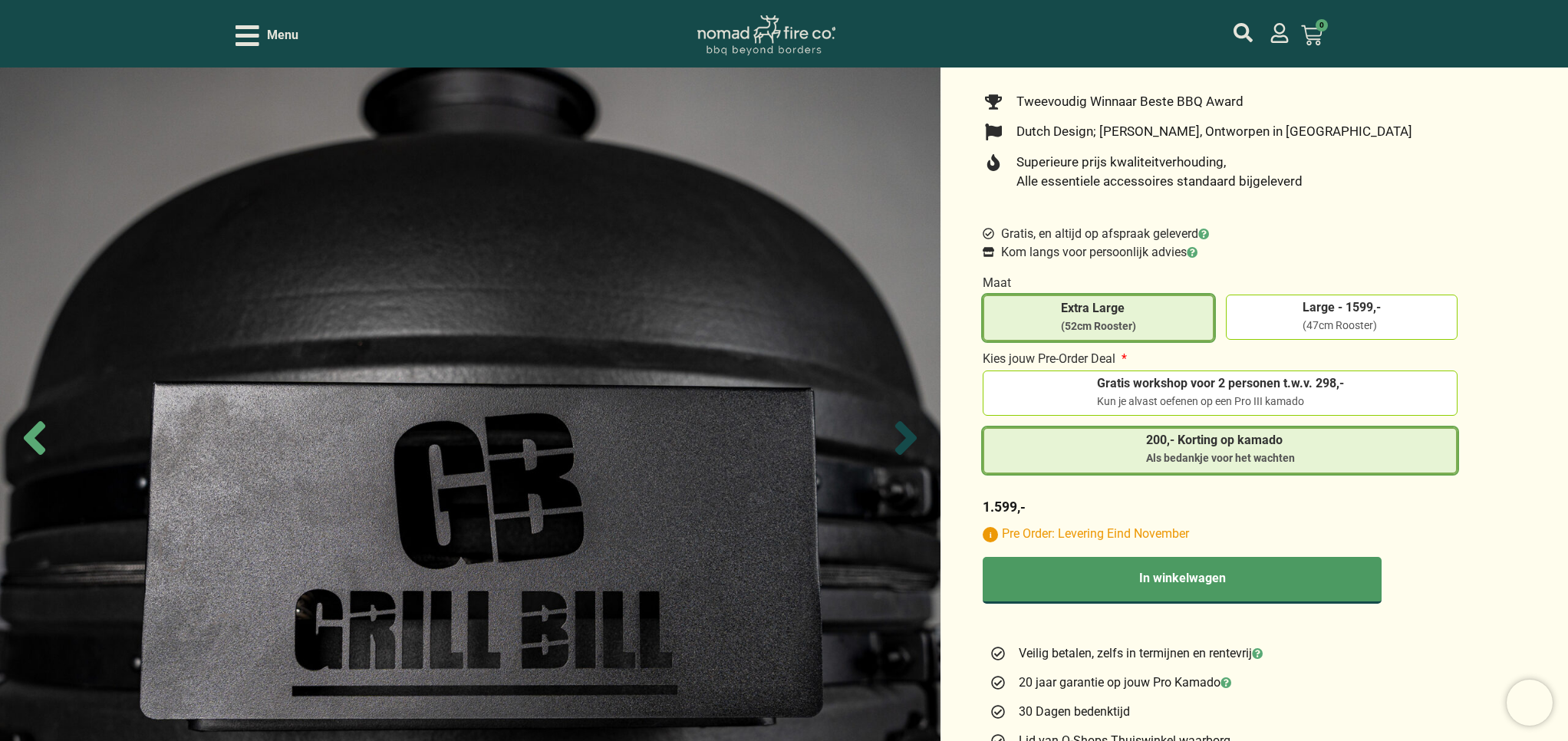
click at [898, 437] on icon "Next slide" at bounding box center [905, 438] width 54 height 54
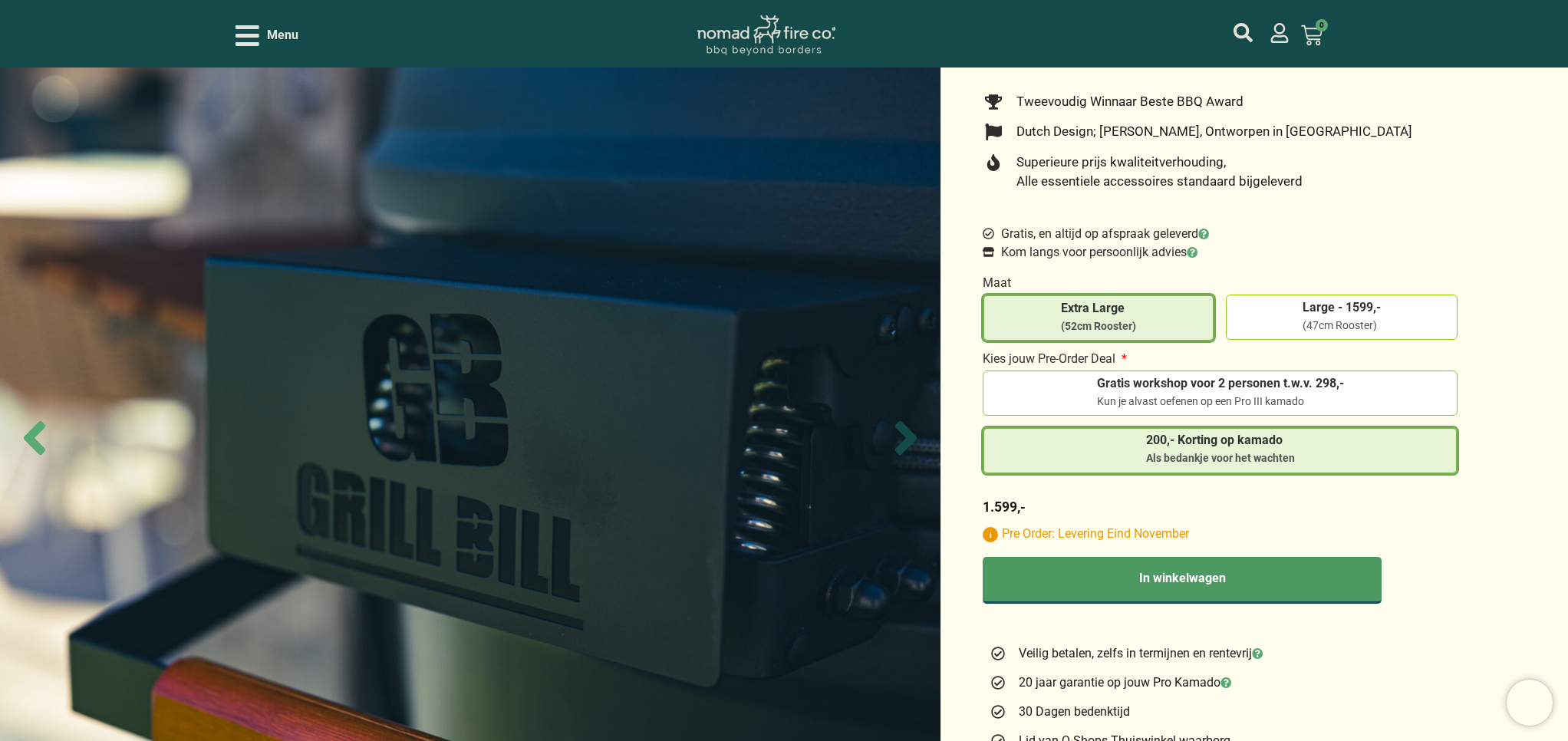
click at [898, 437] on icon "Next slide" at bounding box center [905, 438] width 54 height 54
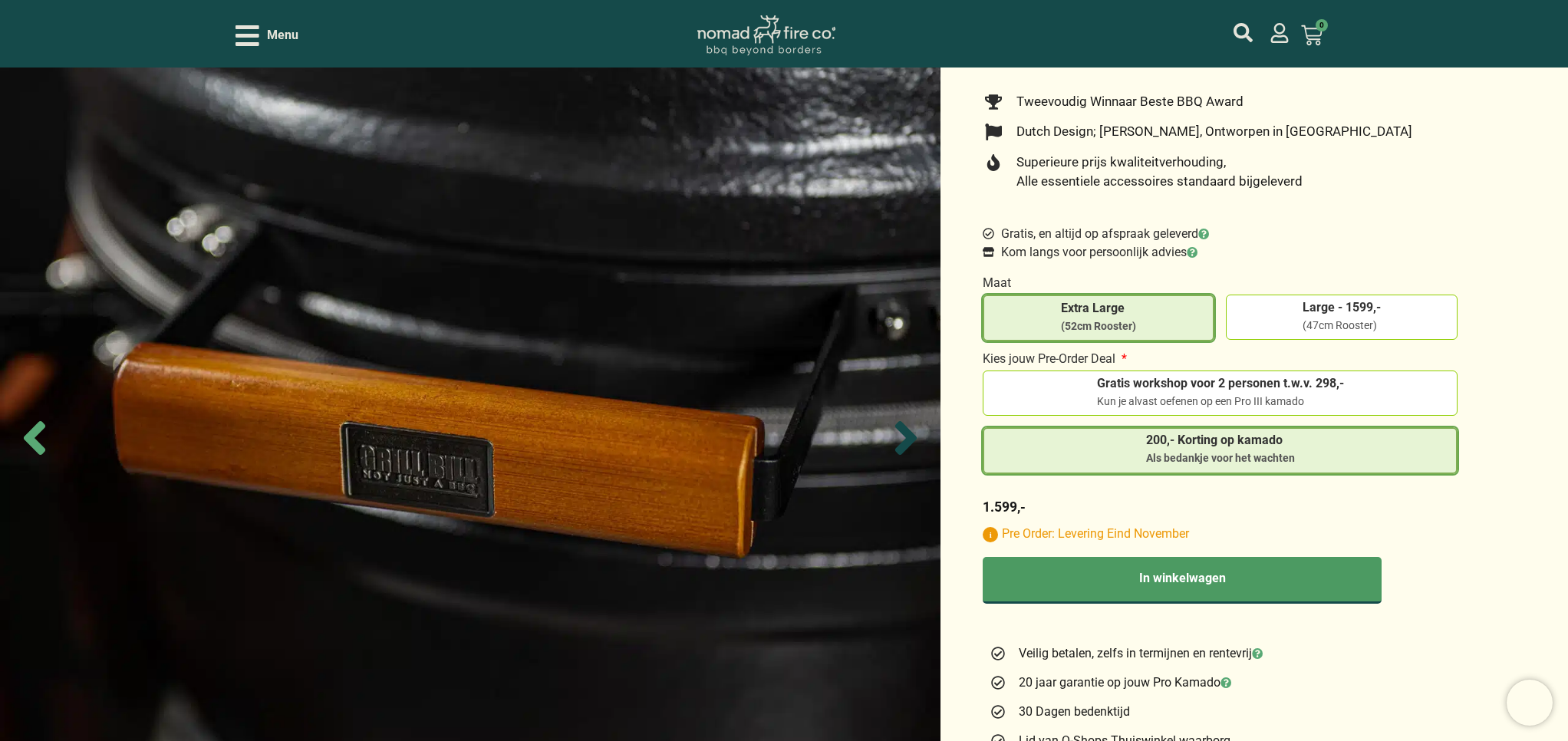
click at [898, 437] on icon "Next slide" at bounding box center [905, 438] width 54 height 54
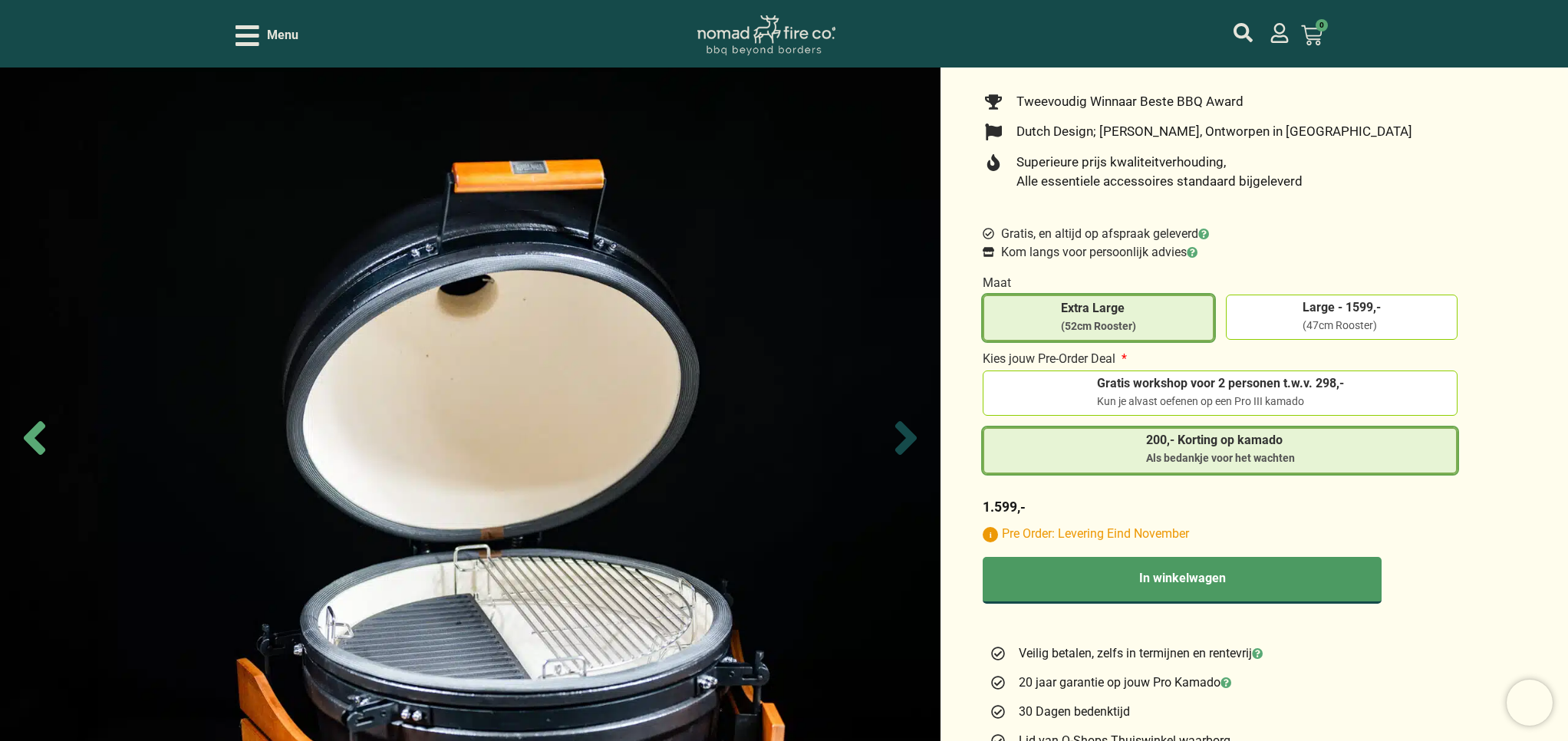
click at [898, 437] on icon "Next slide" at bounding box center [905, 438] width 54 height 54
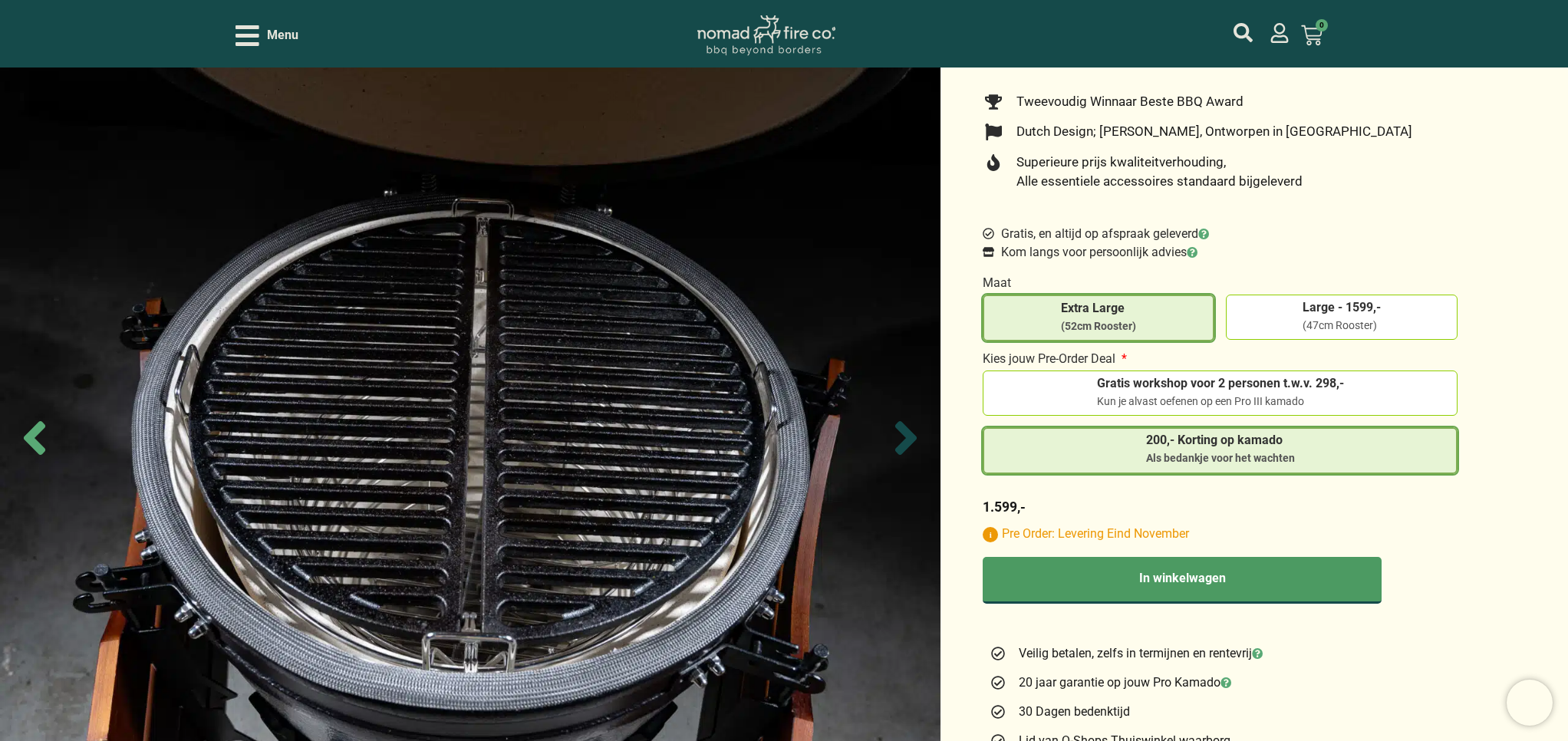
click at [898, 437] on icon "Next slide" at bounding box center [905, 438] width 54 height 54
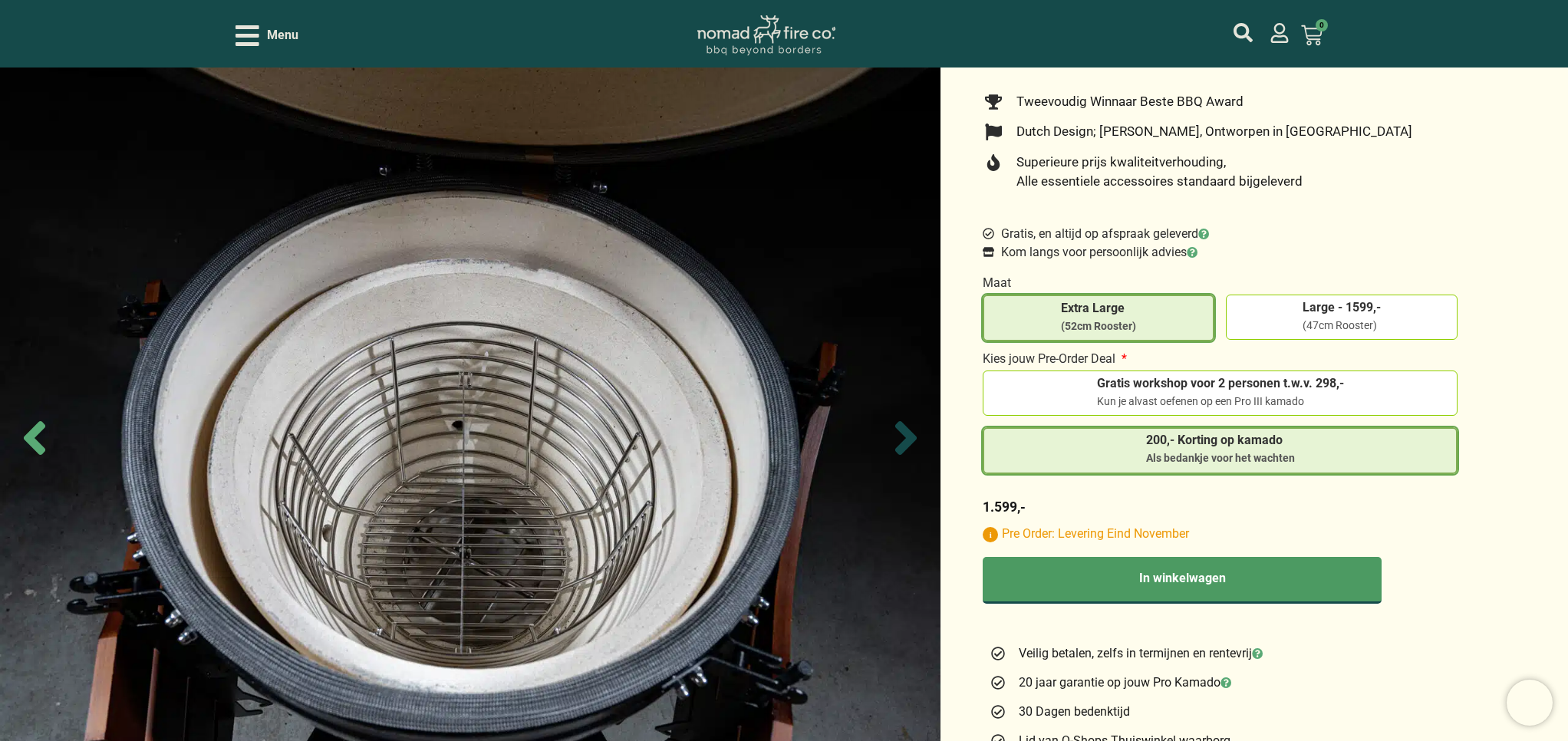
click at [898, 437] on icon "Next slide" at bounding box center [905, 438] width 54 height 54
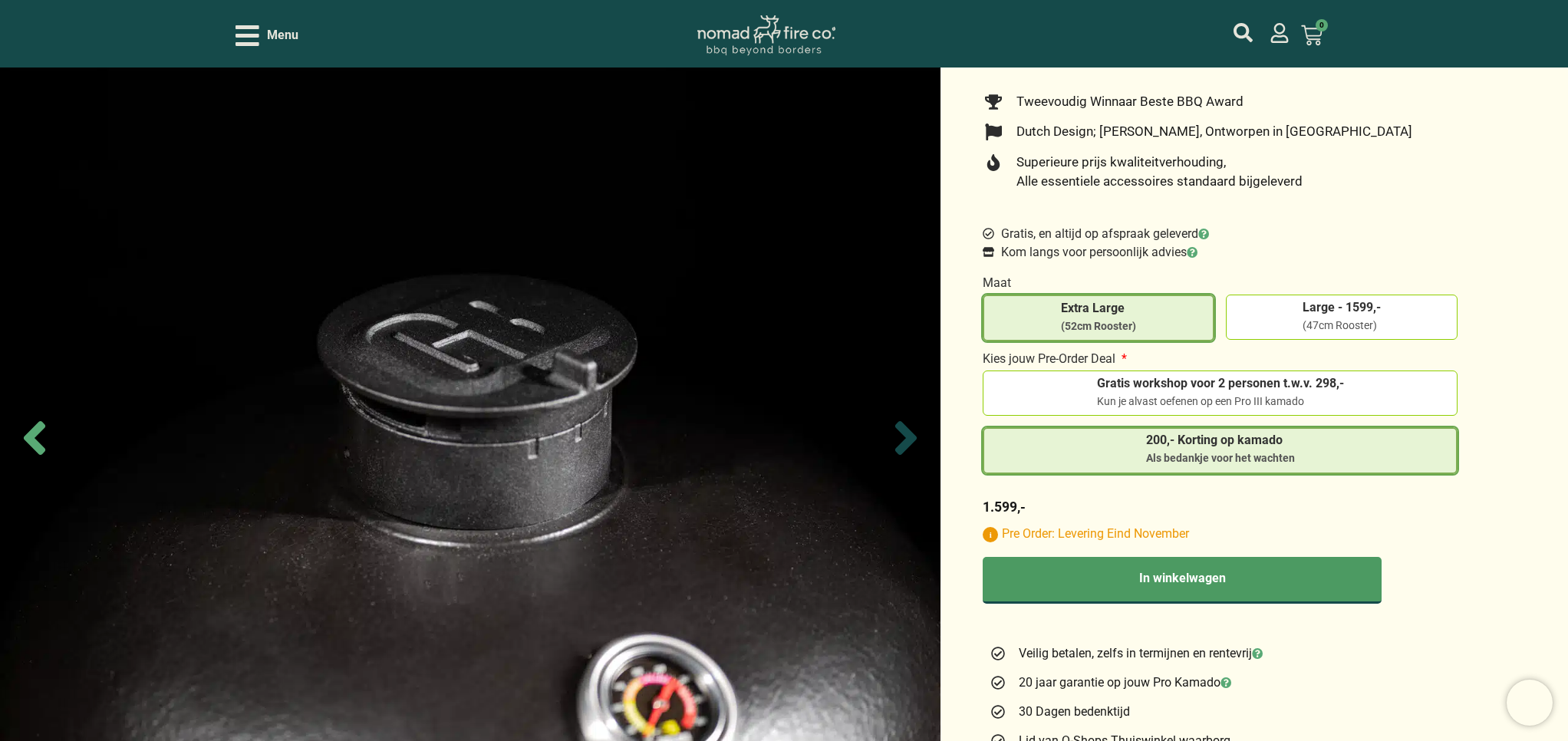
click at [898, 437] on icon "Next slide" at bounding box center [905, 438] width 54 height 54
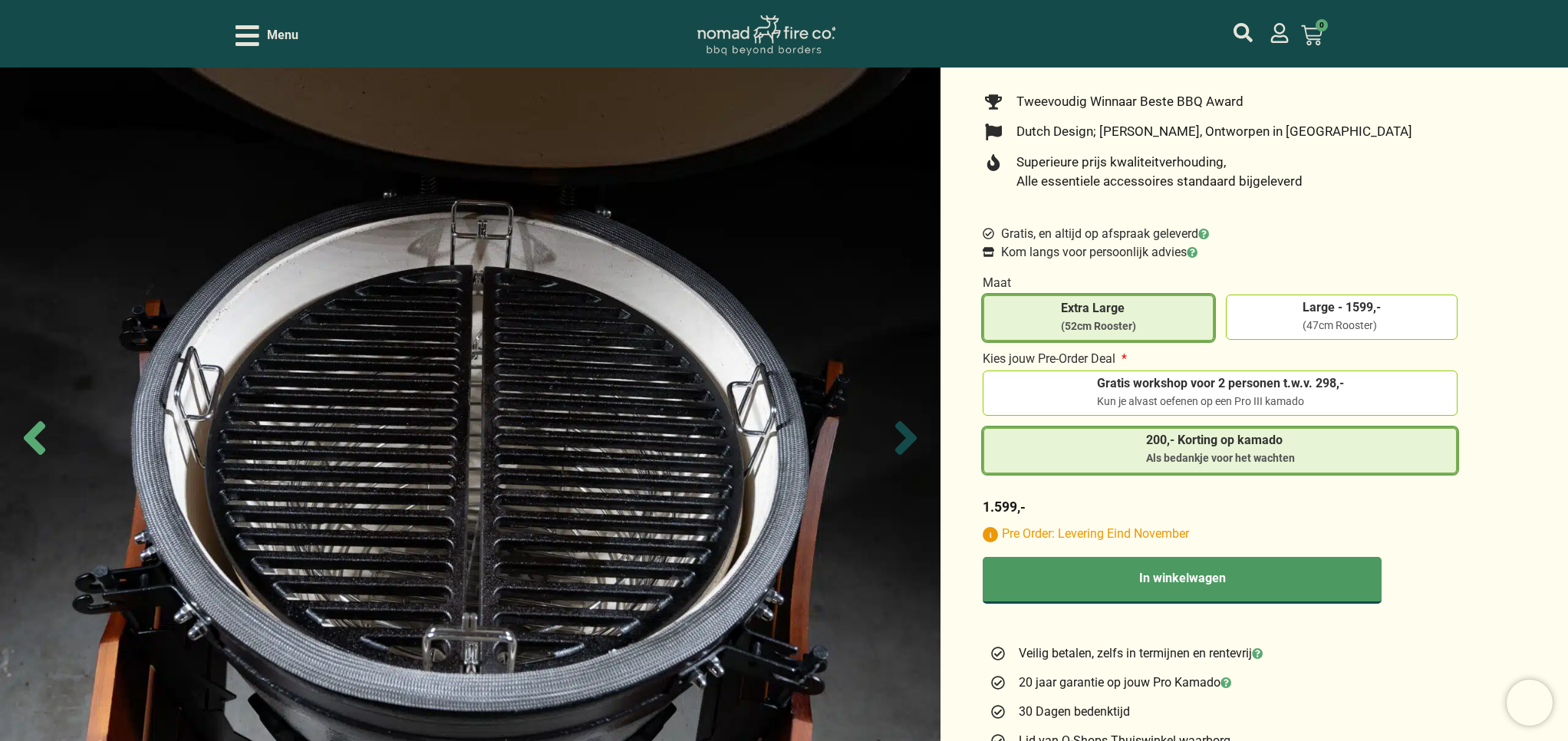
click at [898, 437] on icon "Next slide" at bounding box center [905, 438] width 54 height 54
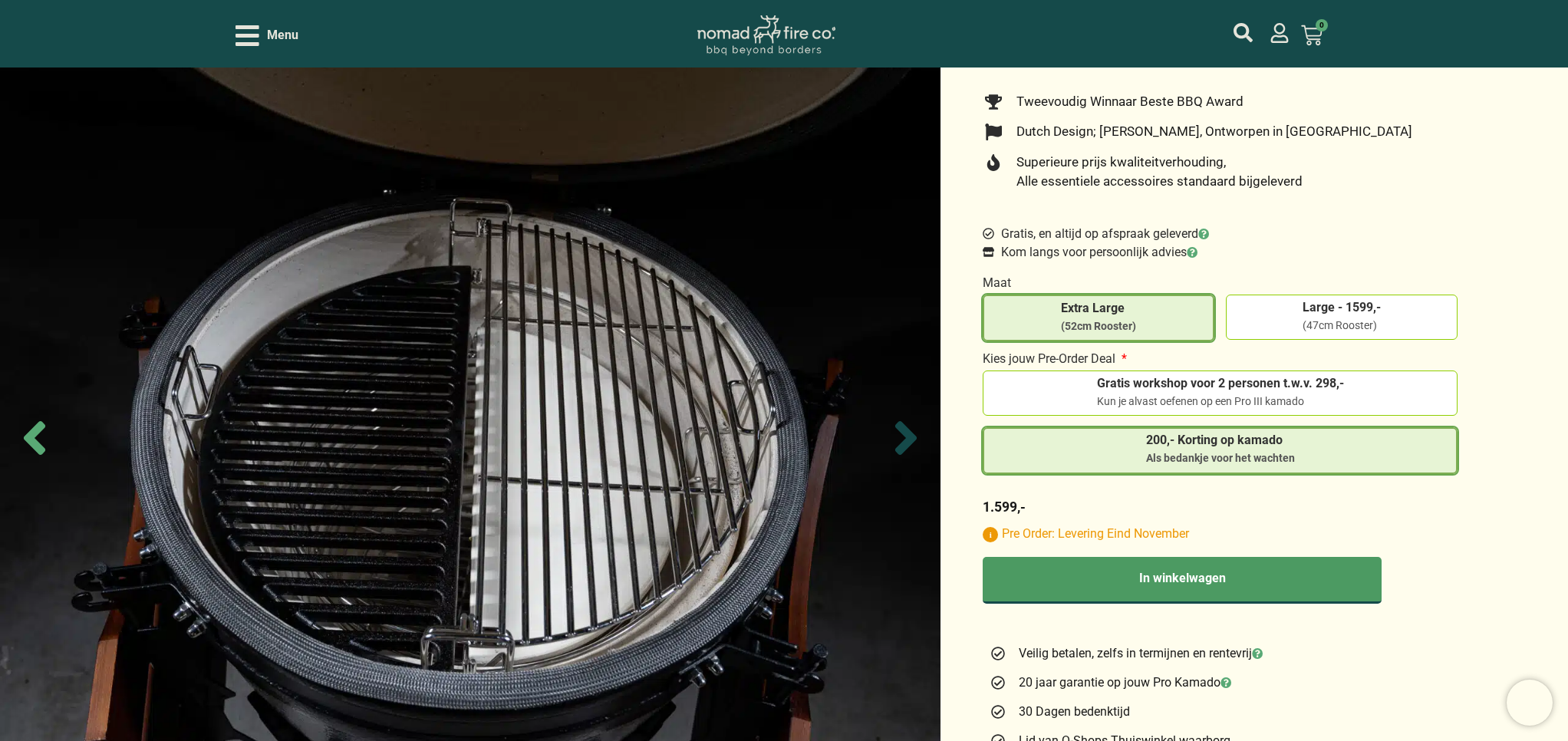
click at [898, 437] on icon "Next slide" at bounding box center [905, 438] width 54 height 54
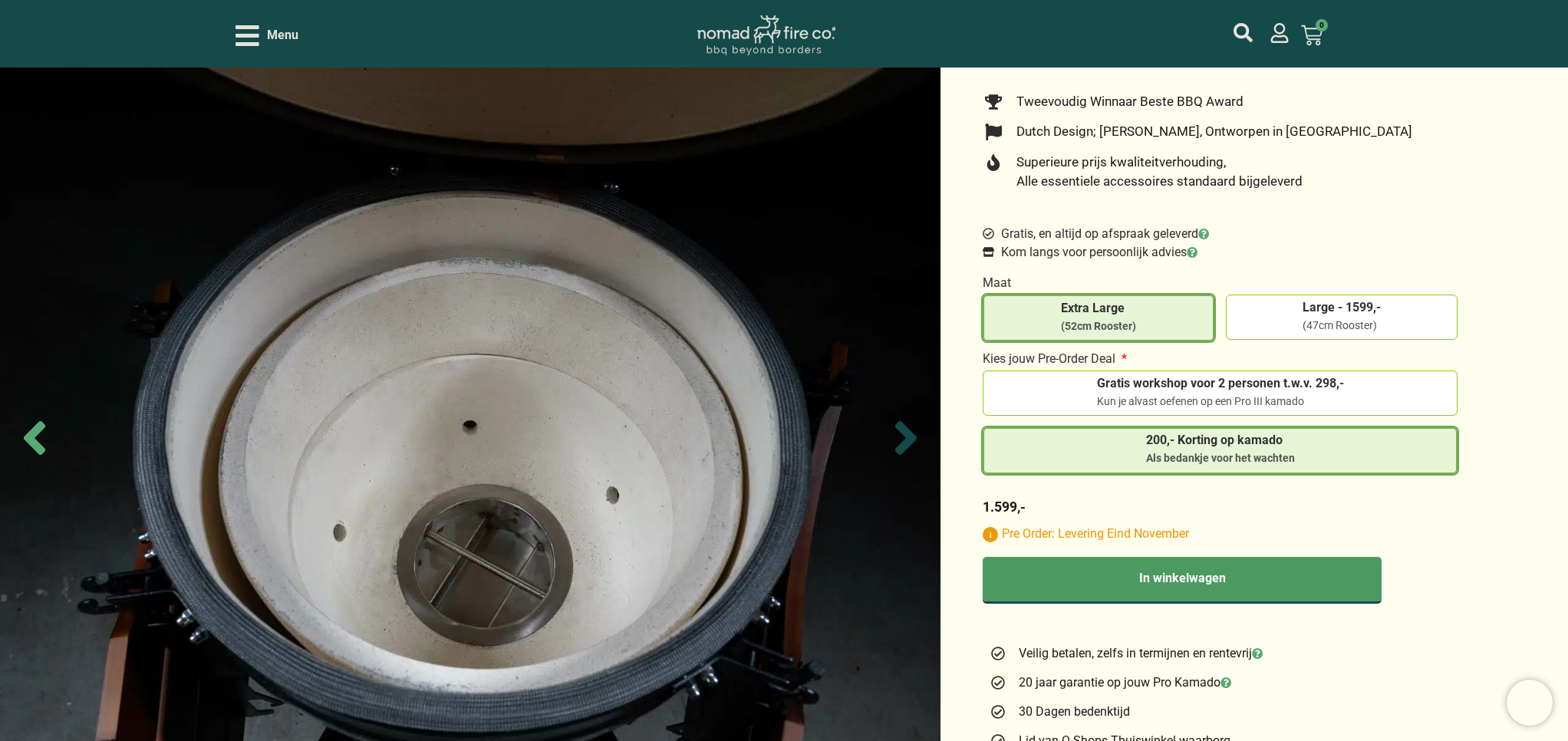
click at [898, 437] on icon "Next slide" at bounding box center [905, 438] width 54 height 54
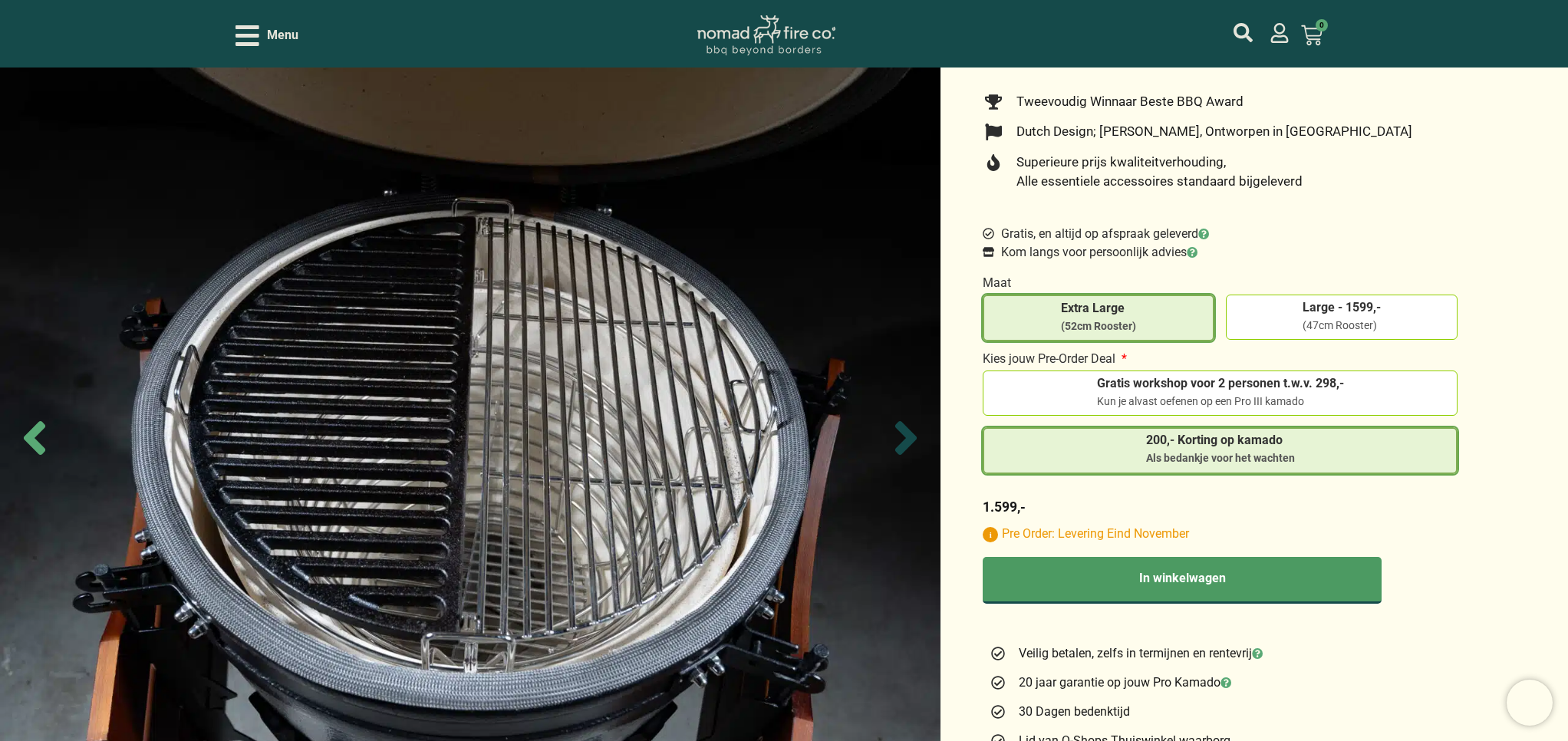
click at [898, 437] on icon "Next slide" at bounding box center [905, 438] width 54 height 54
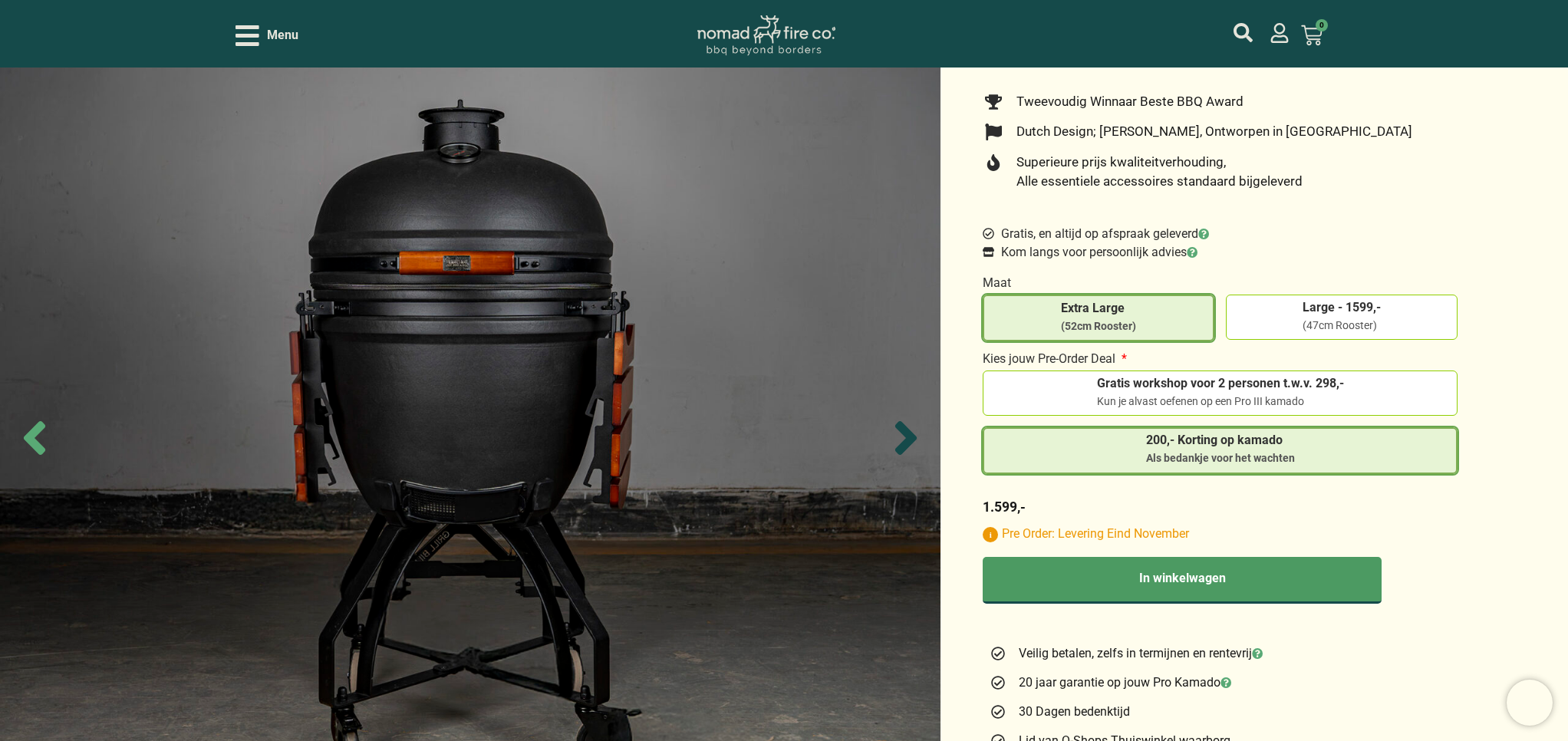
click at [898, 437] on icon "Next slide" at bounding box center [905, 438] width 54 height 54
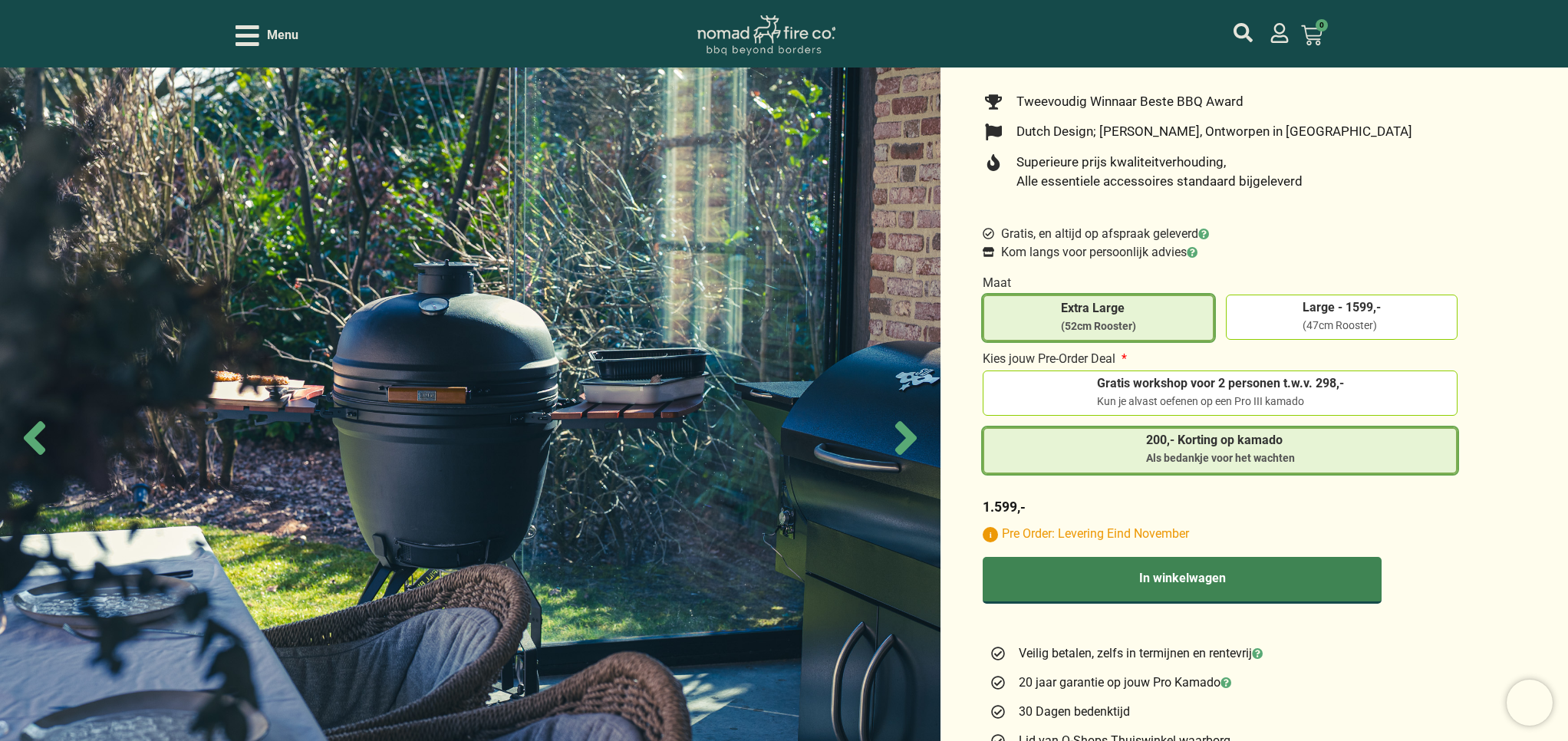
click at [1188, 580] on button "In winkelwagen" at bounding box center [1182, 581] width 399 height 47
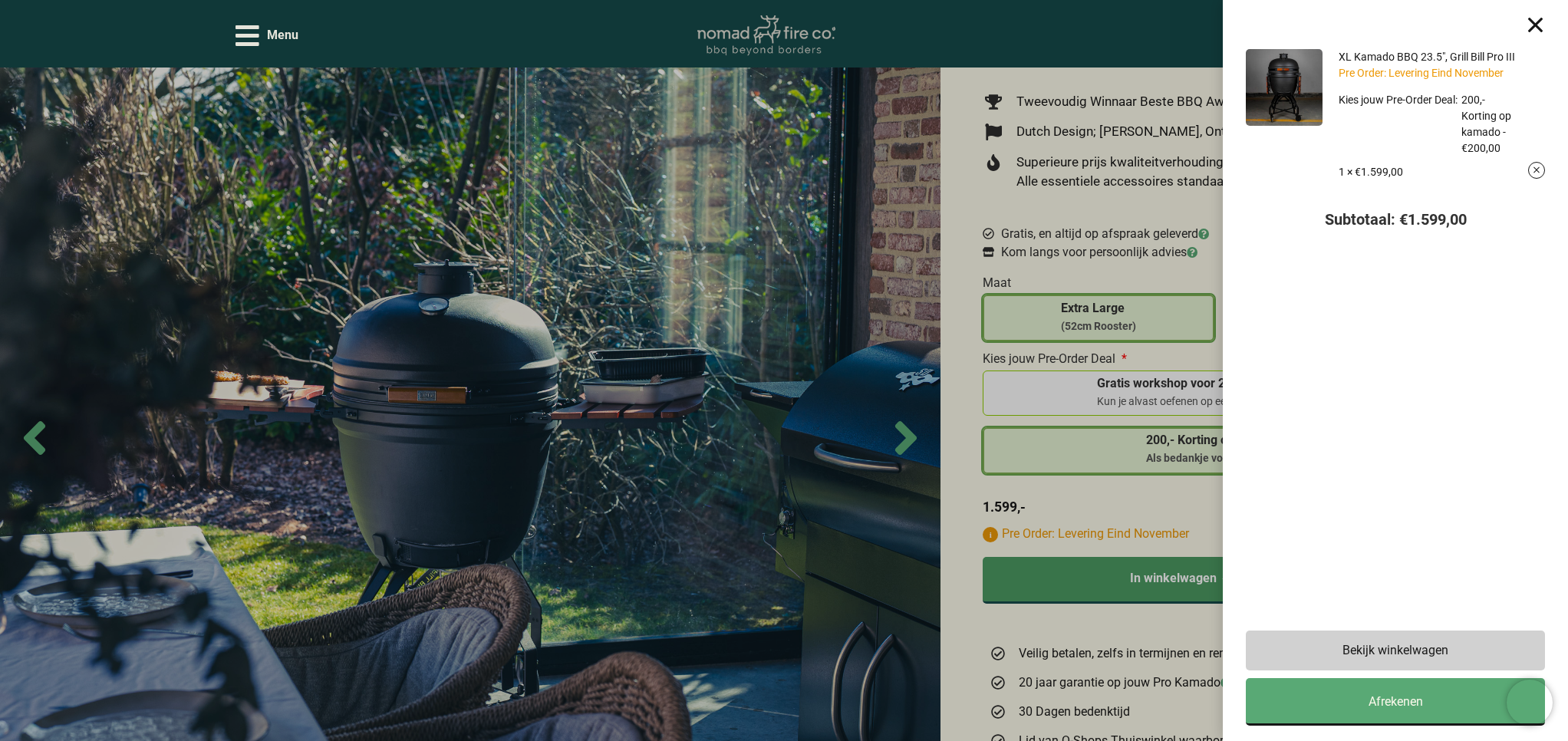
click at [1121, 619] on div "XL Kamado BBQ 23.5", Grill Bill Pro III Pre Order: Levering Eind November Kies …" at bounding box center [784, 370] width 1568 height 741
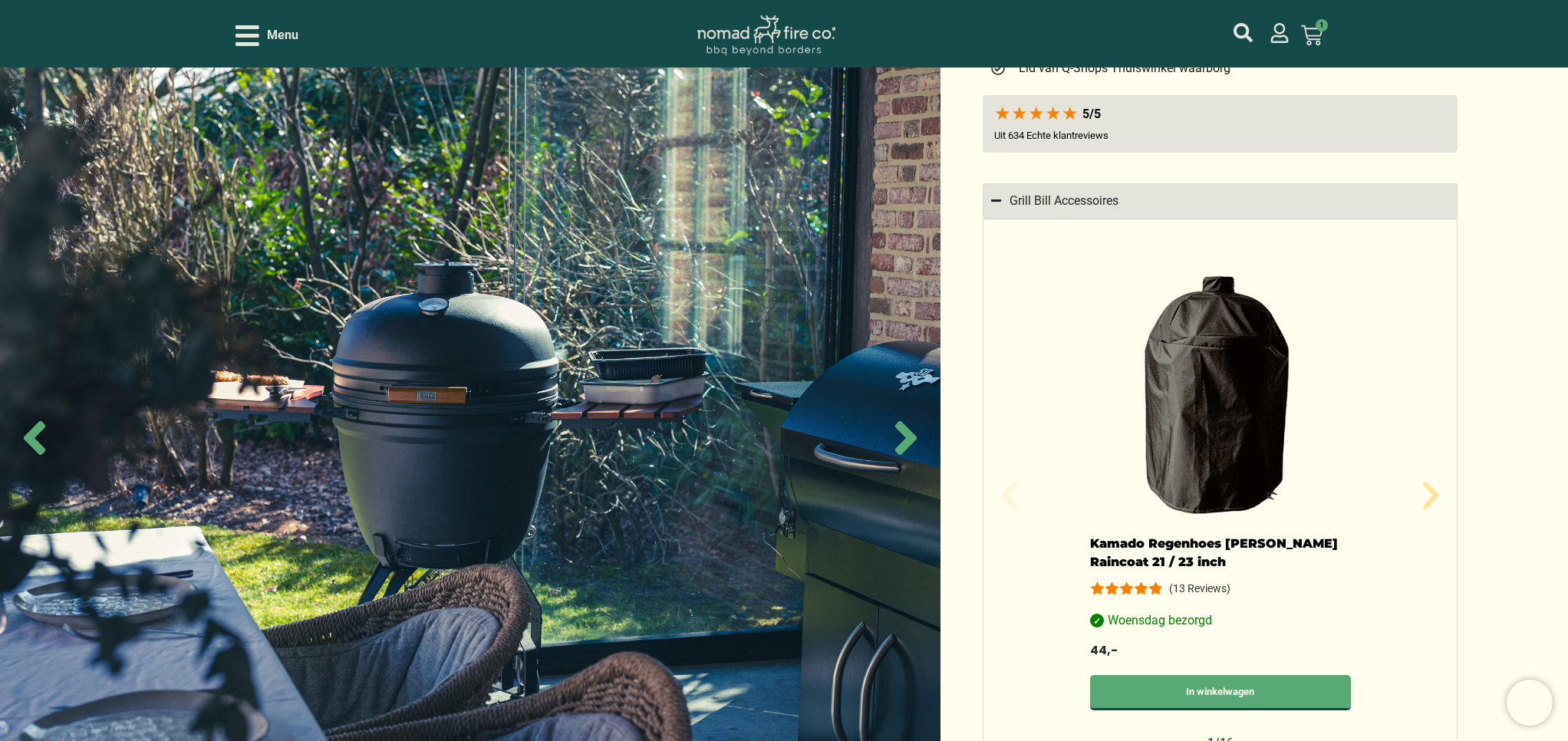
scroll to position [1209, 0]
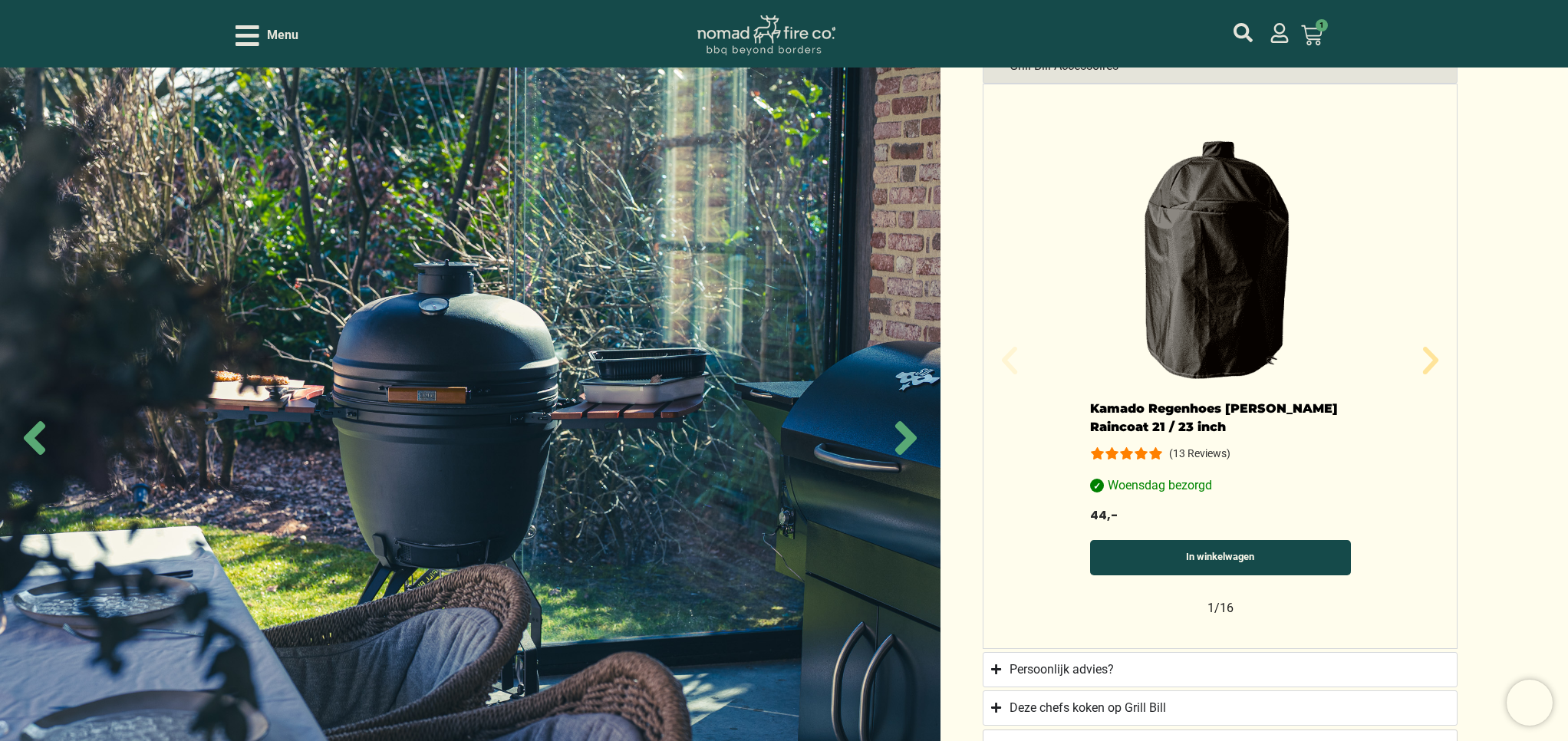
click at [1231, 553] on link "In winkelwagen" at bounding box center [1221, 558] width 261 height 35
click at [1428, 361] on icon "Volgende slide" at bounding box center [1431, 360] width 37 height 37
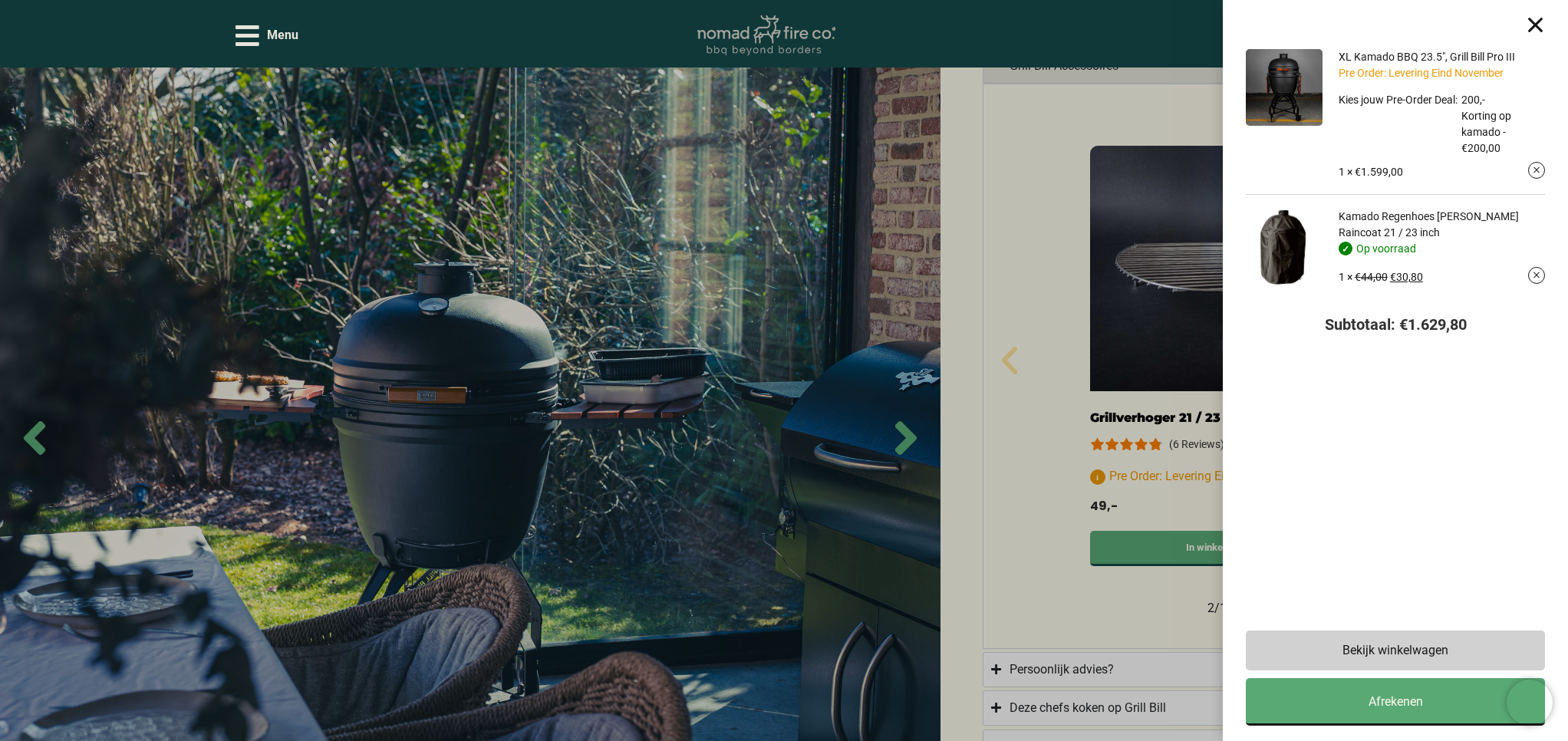
click at [1034, 514] on div "XL Kamado BBQ 23.5", Grill Bill Pro III Pre Order: Levering Eind November Kies …" at bounding box center [784, 370] width 1568 height 741
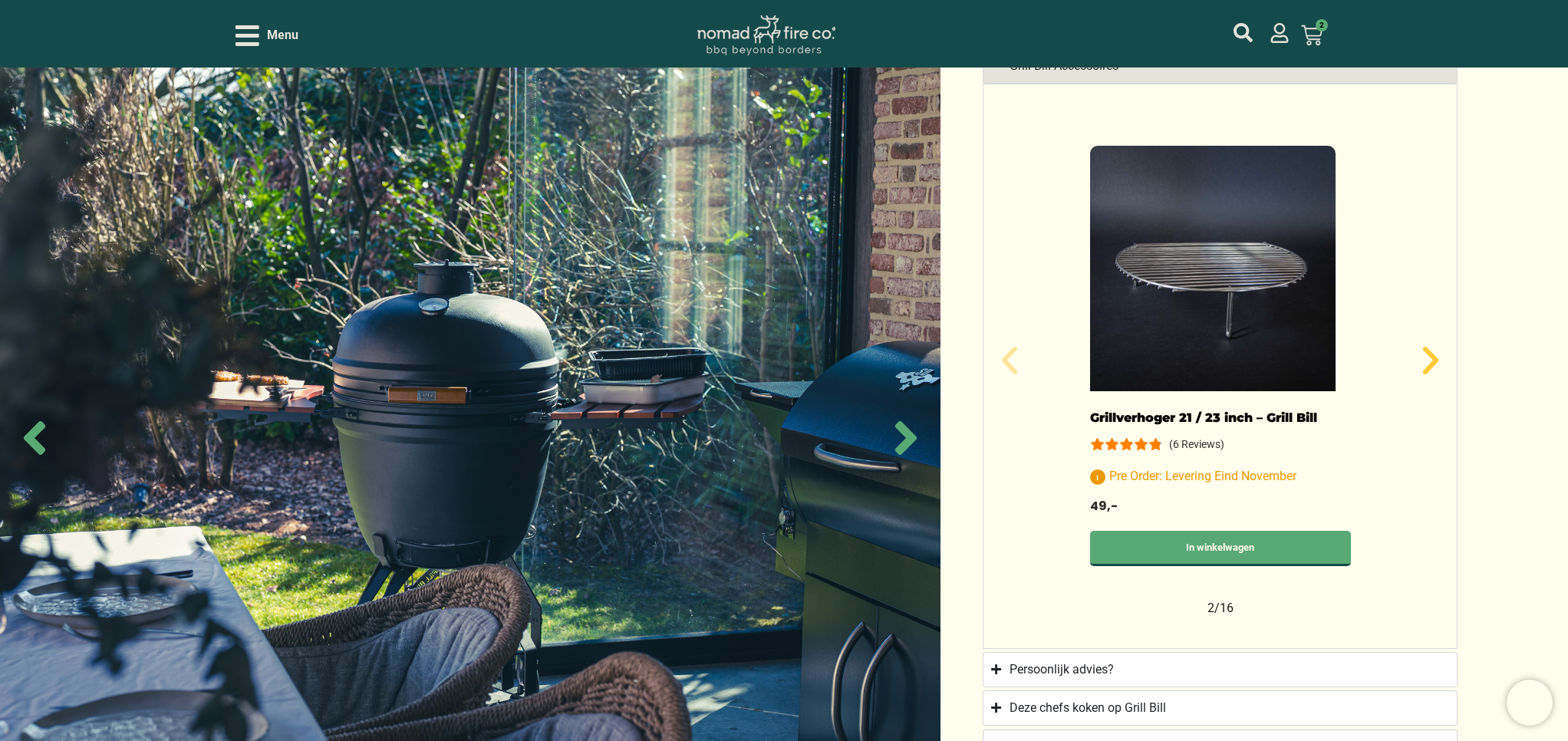
click at [1426, 355] on icon "Volgende slide" at bounding box center [1431, 360] width 37 height 37
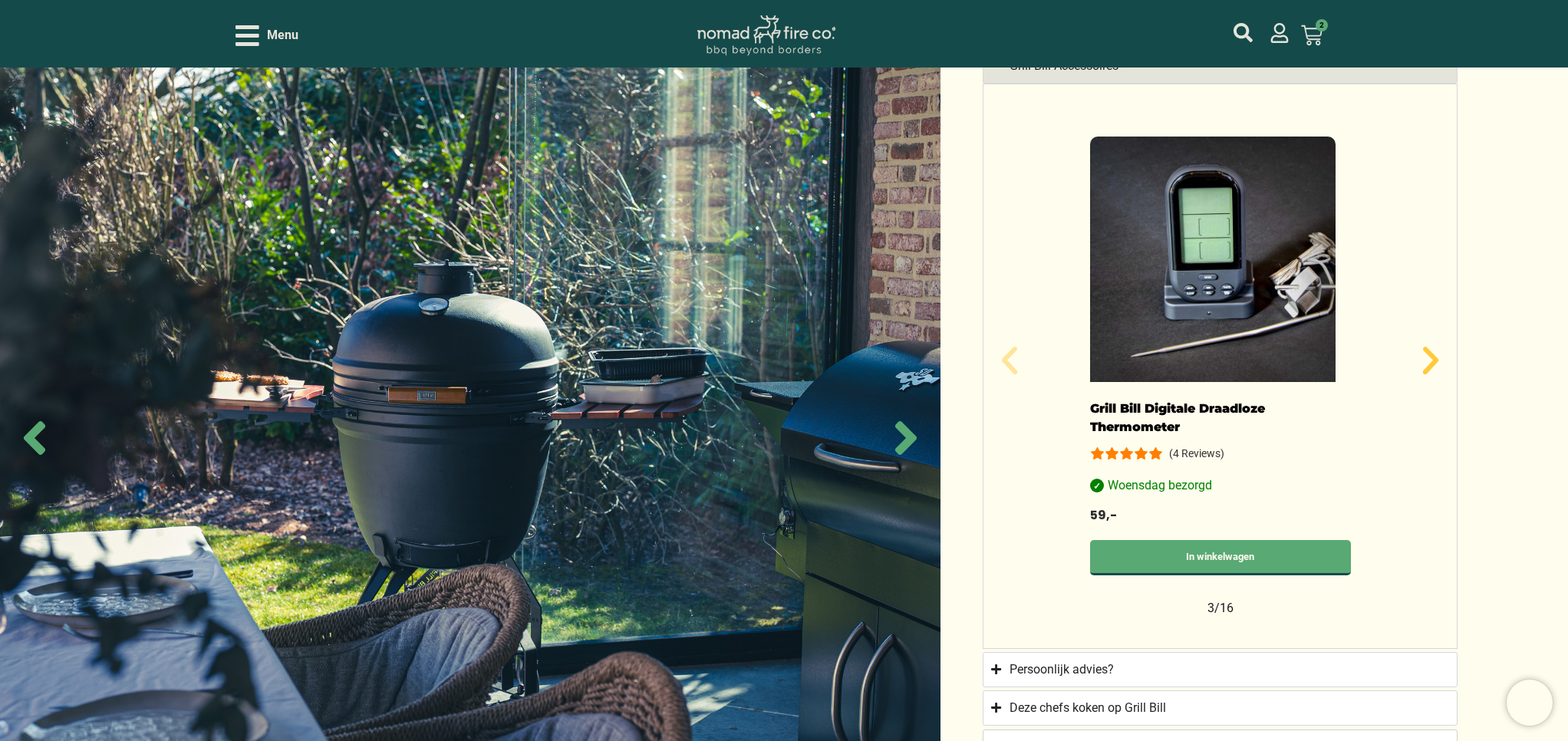
click at [1426, 355] on icon "Volgende slide" at bounding box center [1431, 360] width 37 height 37
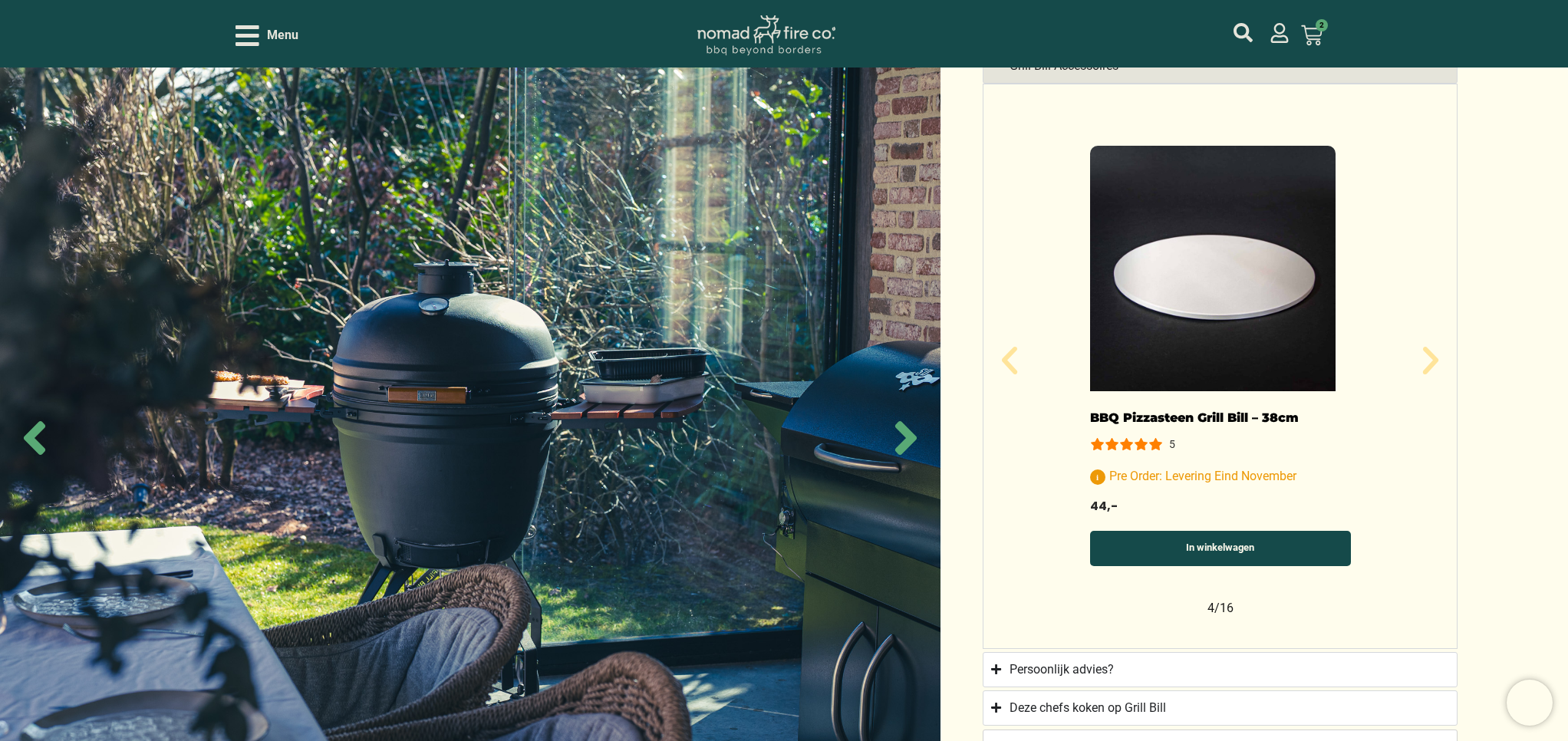
click at [1250, 549] on link "In winkelwagen" at bounding box center [1221, 548] width 261 height 35
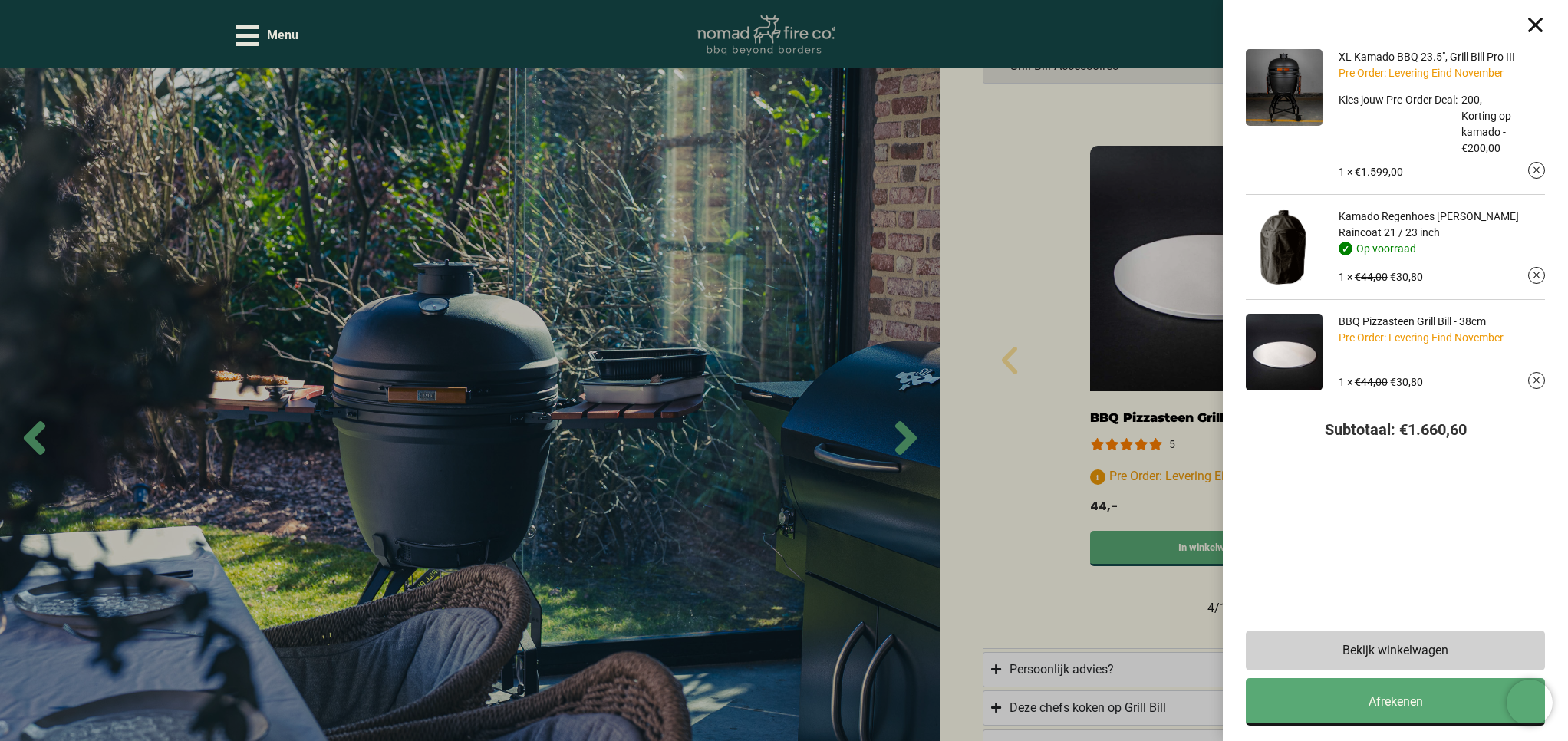
click at [1164, 608] on div "XL Kamado BBQ 23.5", Grill Bill Pro III Pre Order: Levering Eind November Kies …" at bounding box center [784, 370] width 1568 height 741
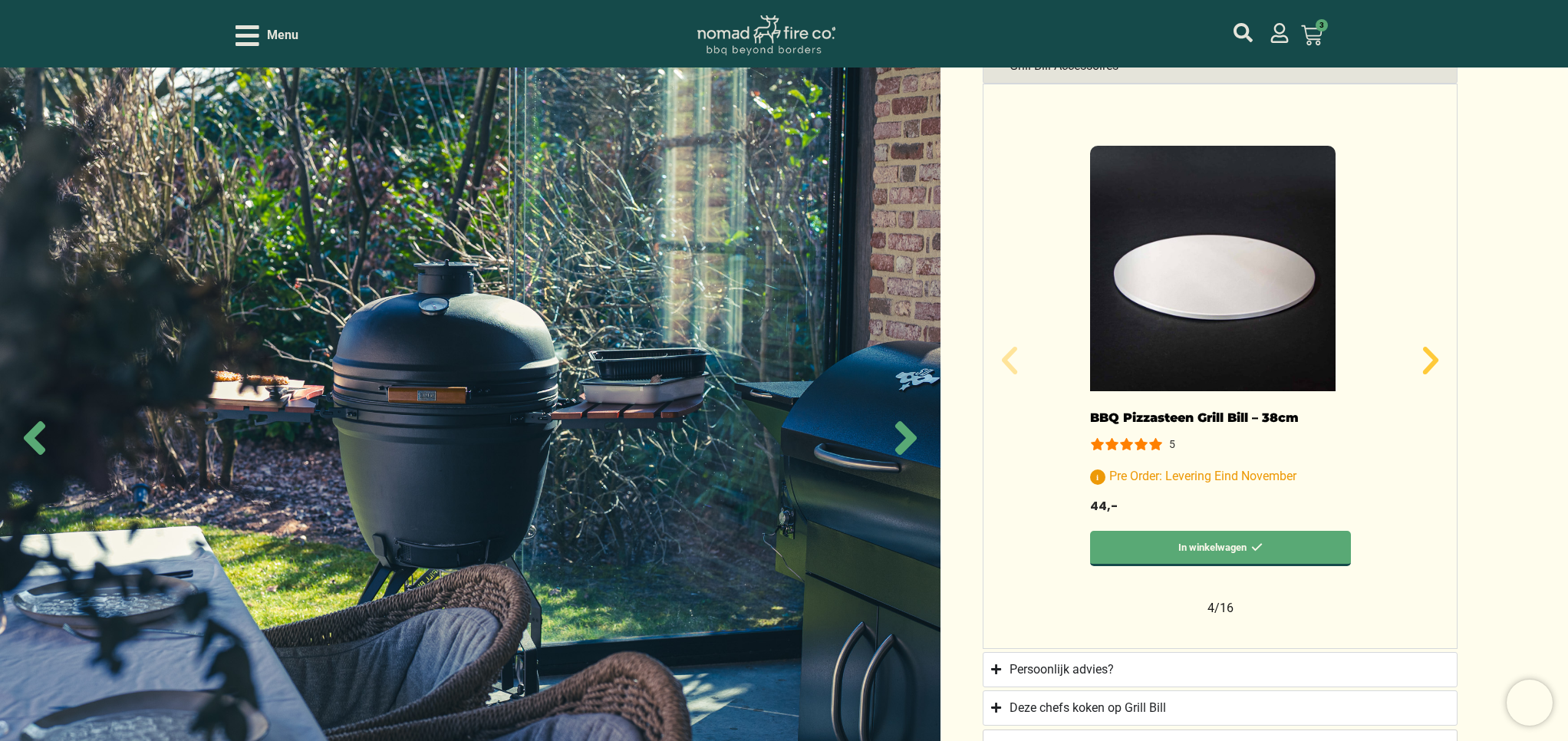
click at [1435, 354] on icon "Volgende slide" at bounding box center [1430, 360] width 15 height 27
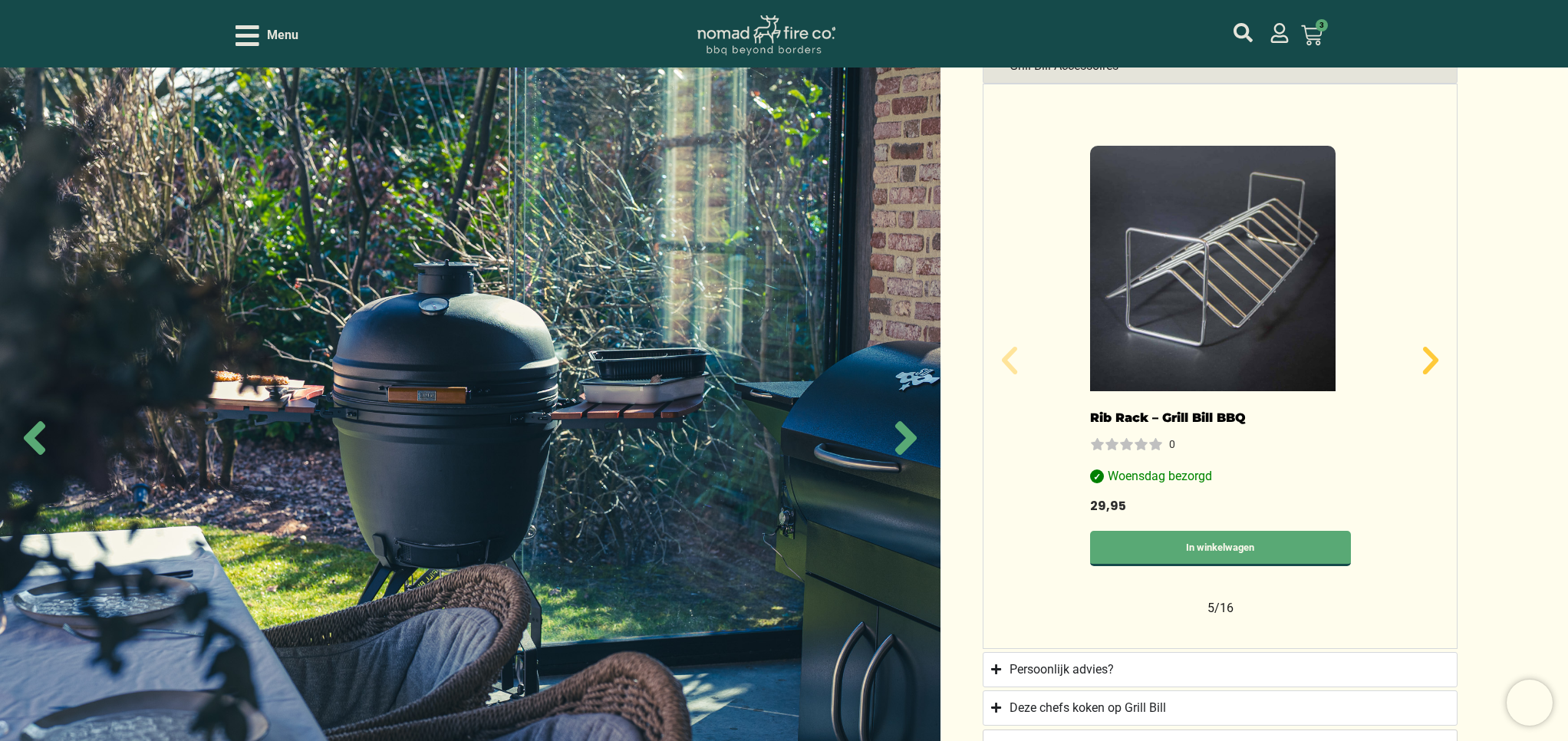
click at [1432, 354] on icon "Volgende slide" at bounding box center [1430, 360] width 15 height 27
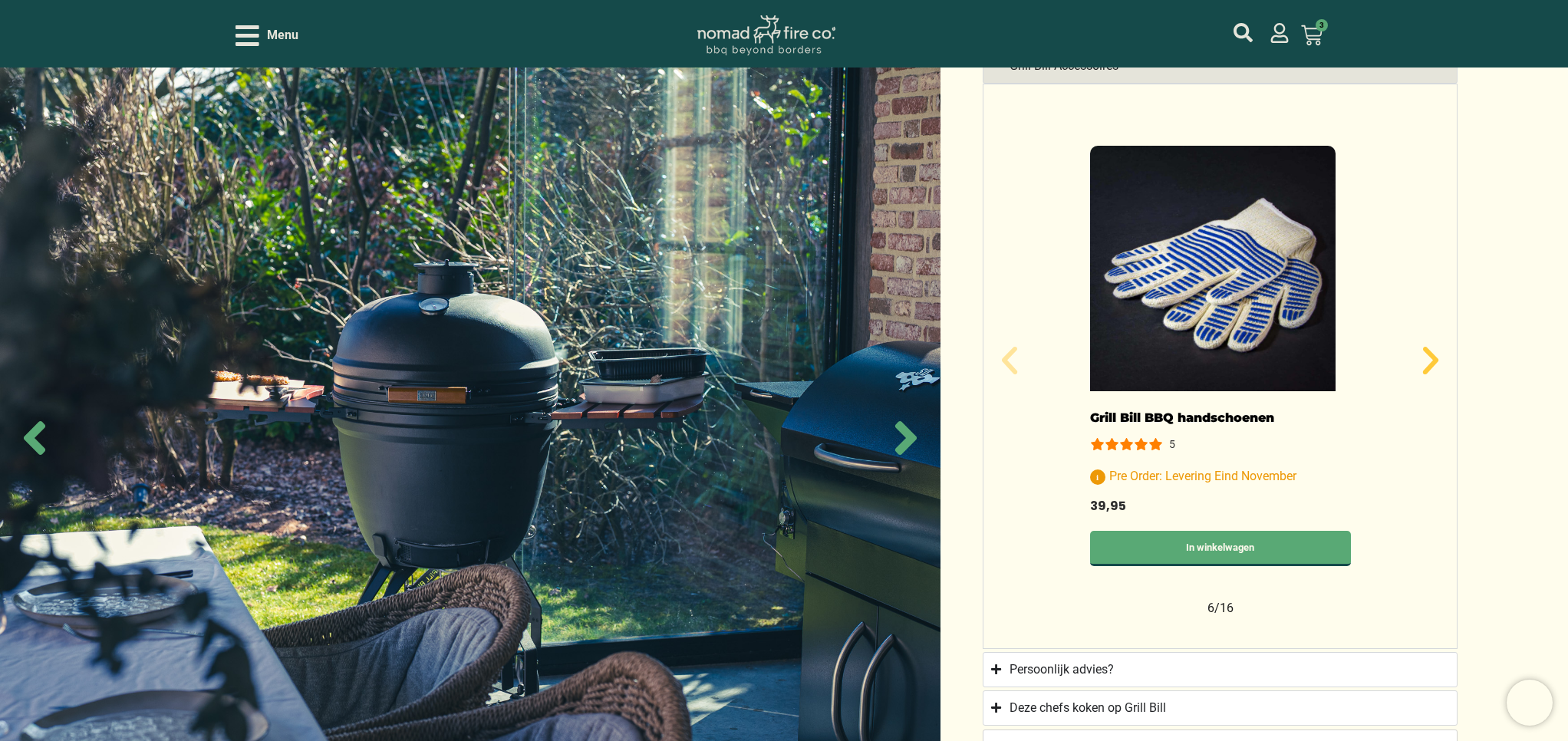
click at [1432, 354] on icon "Volgende slide" at bounding box center [1430, 360] width 15 height 27
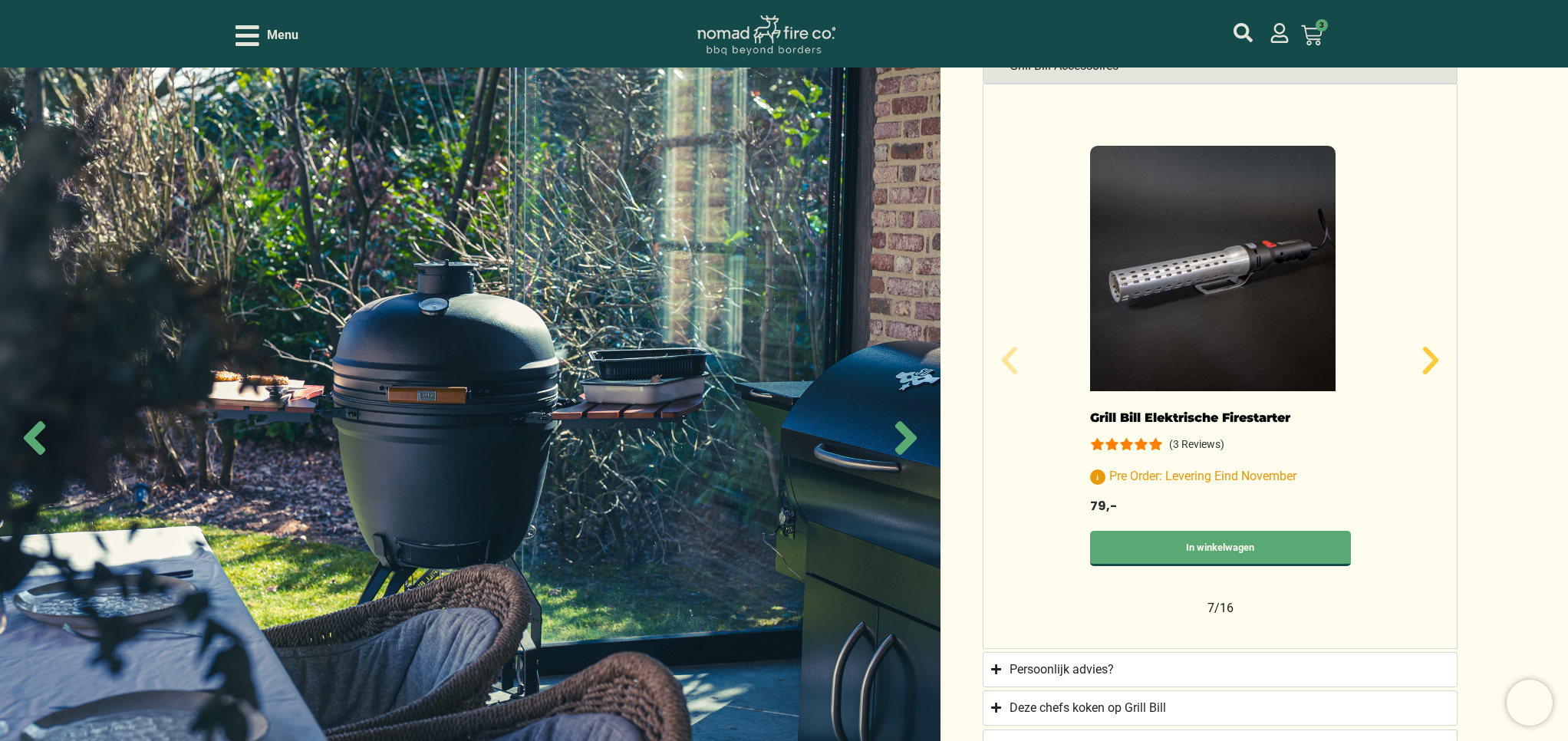
click at [1432, 354] on icon "Volgende slide" at bounding box center [1430, 360] width 15 height 27
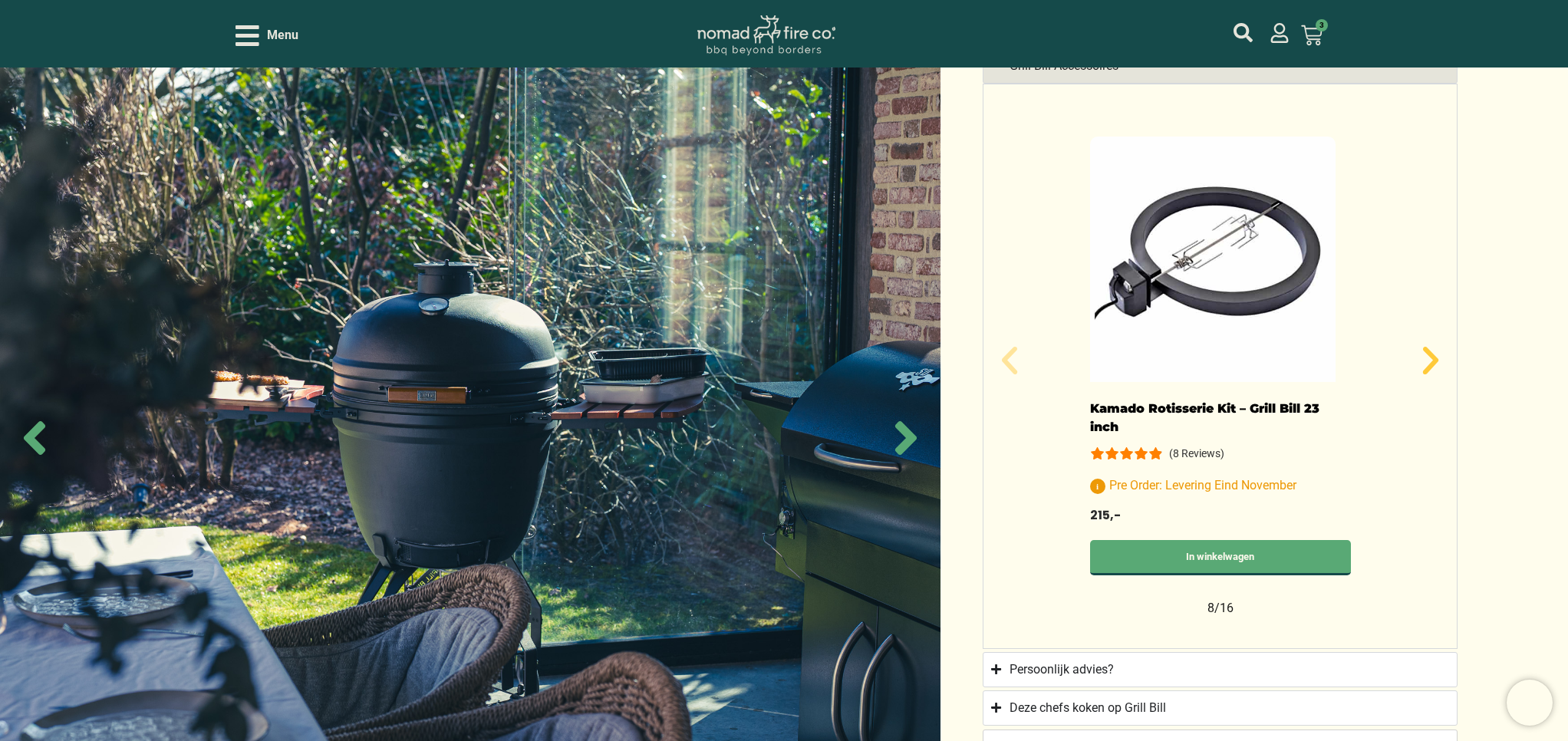
click at [1432, 354] on icon "Volgende slide" at bounding box center [1430, 360] width 15 height 27
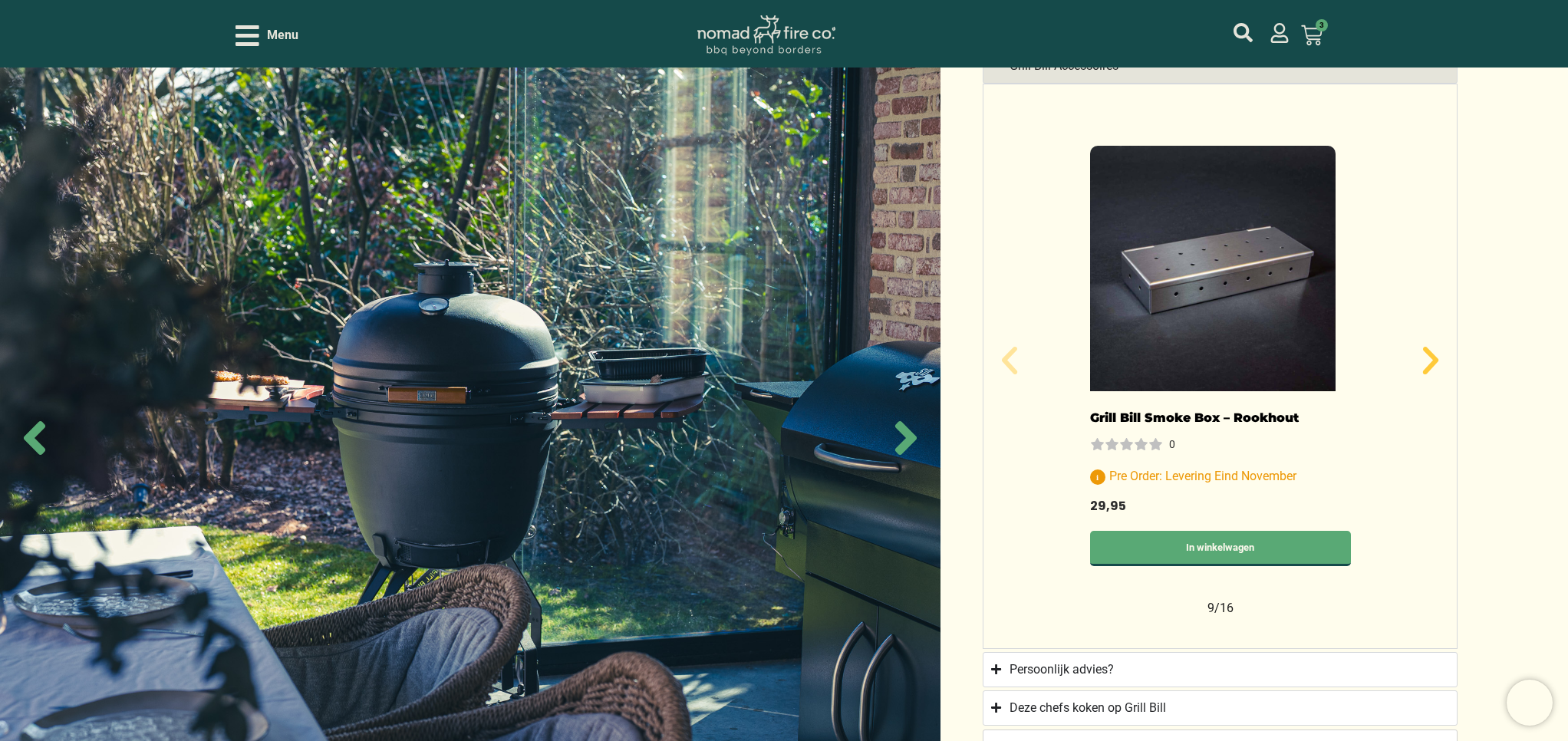
click at [1432, 354] on icon "Volgende slide" at bounding box center [1430, 360] width 15 height 27
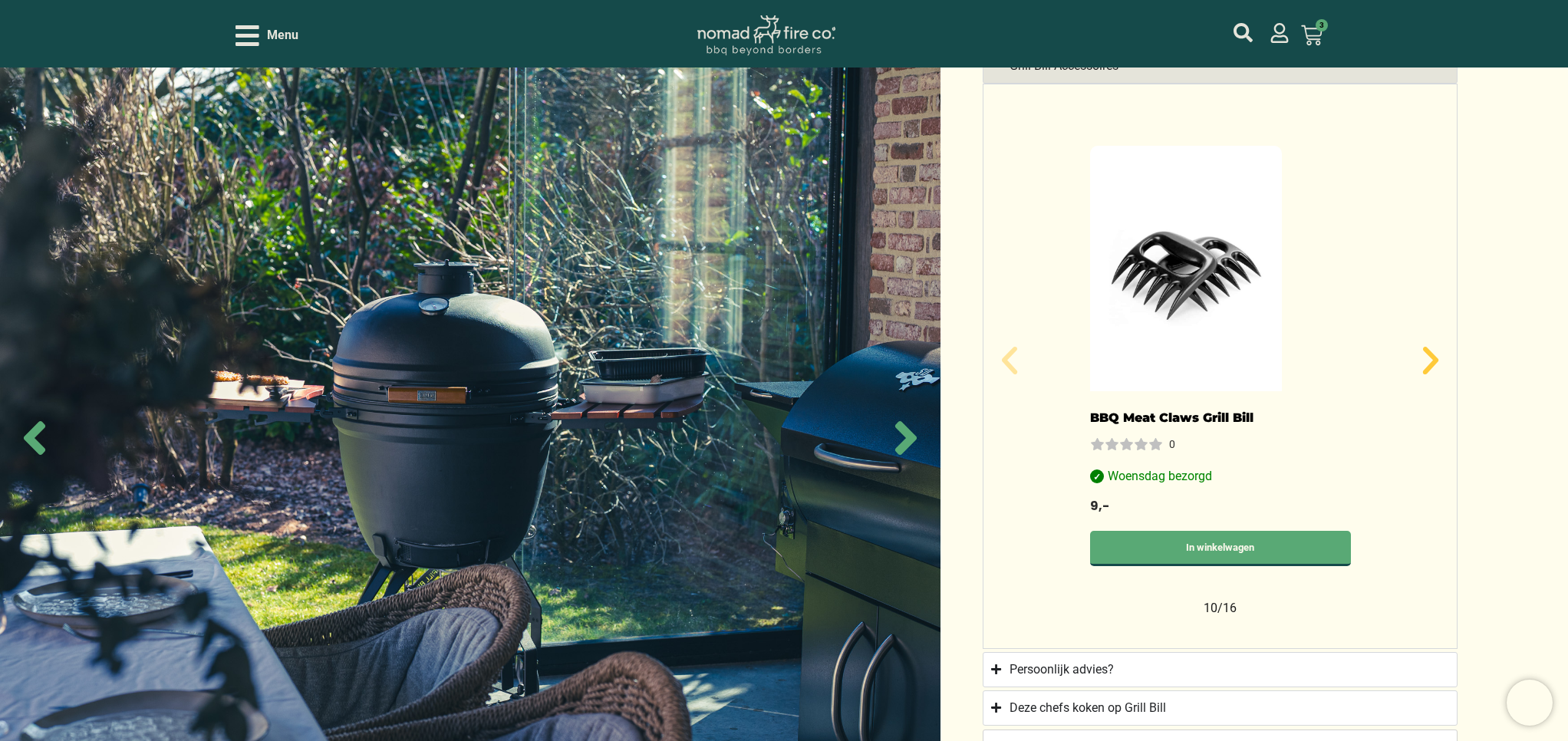
click at [1432, 354] on icon "Volgende slide" at bounding box center [1430, 360] width 15 height 27
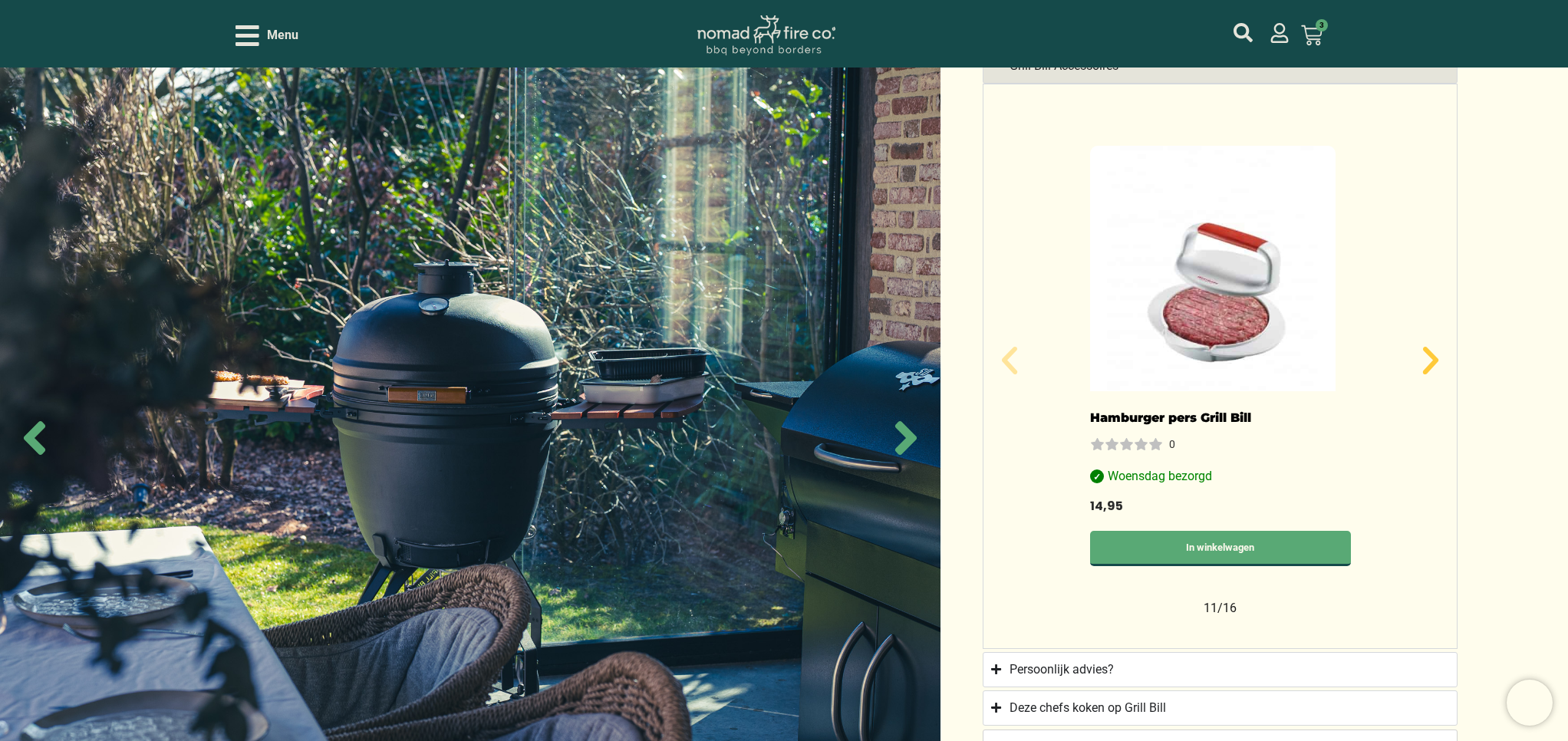
click at [1432, 354] on icon "Volgende slide" at bounding box center [1430, 360] width 15 height 27
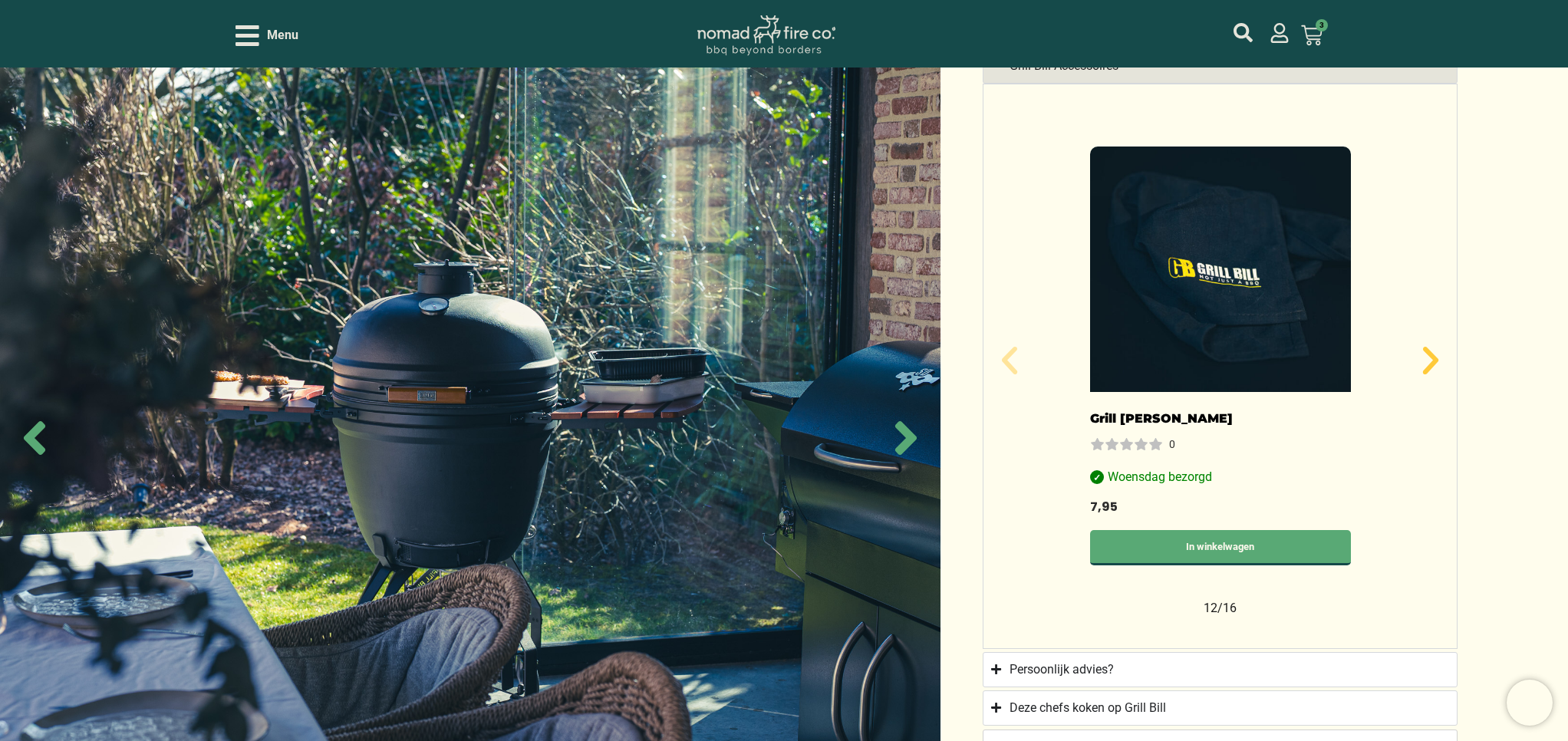
click at [1432, 354] on icon "Volgende slide" at bounding box center [1430, 360] width 15 height 27
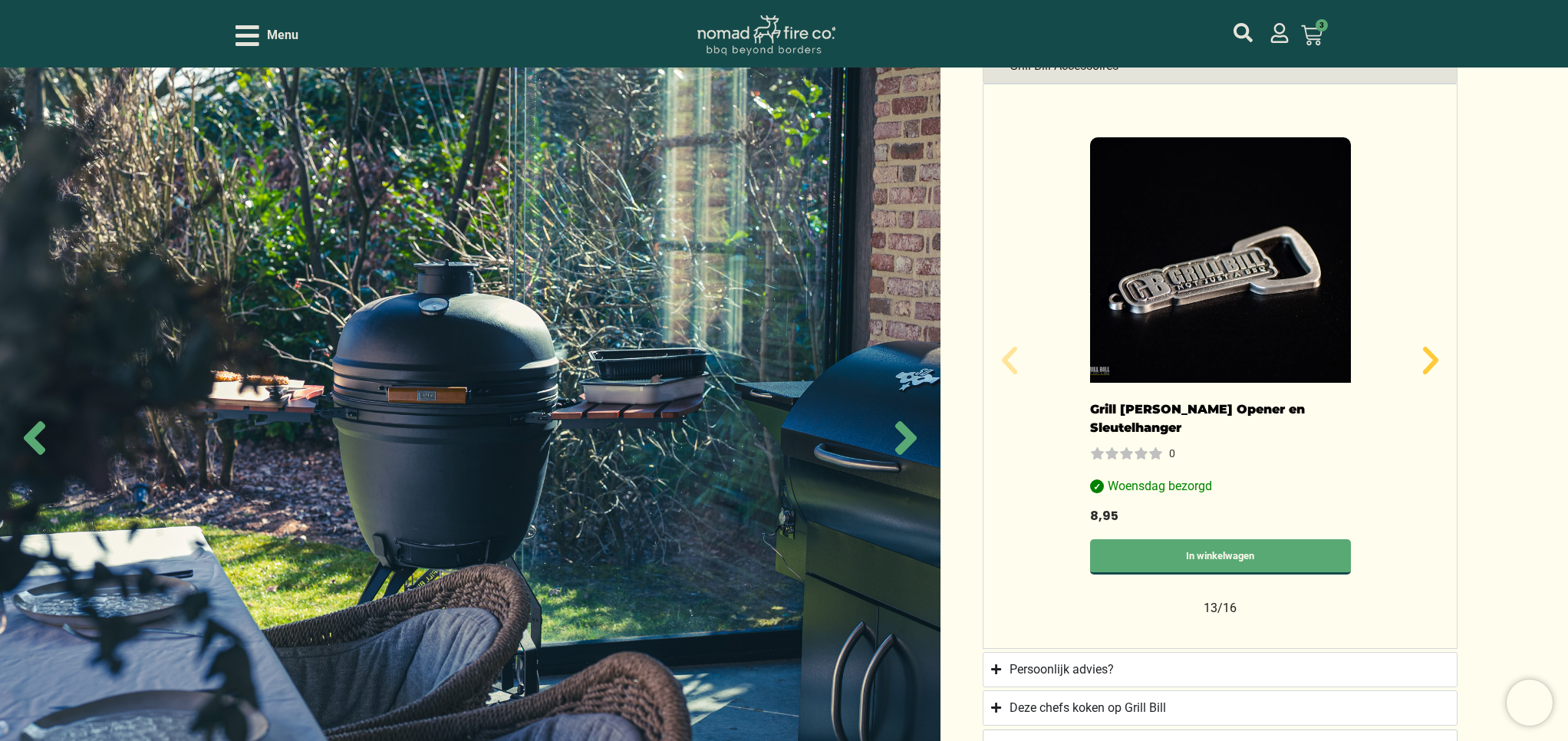
click at [1432, 354] on icon "Volgende slide" at bounding box center [1430, 360] width 15 height 27
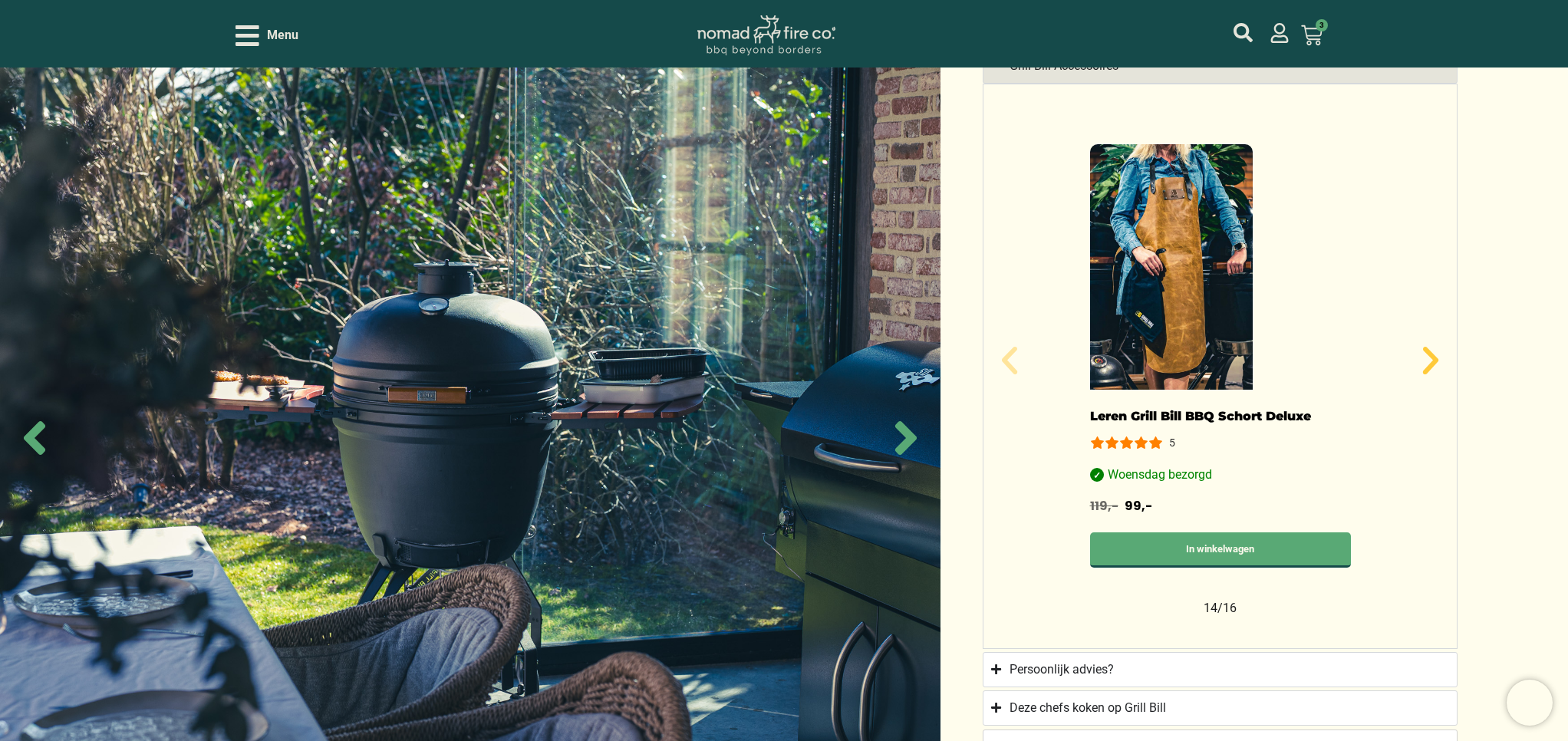
click at [1432, 354] on icon "Volgende slide" at bounding box center [1430, 360] width 15 height 27
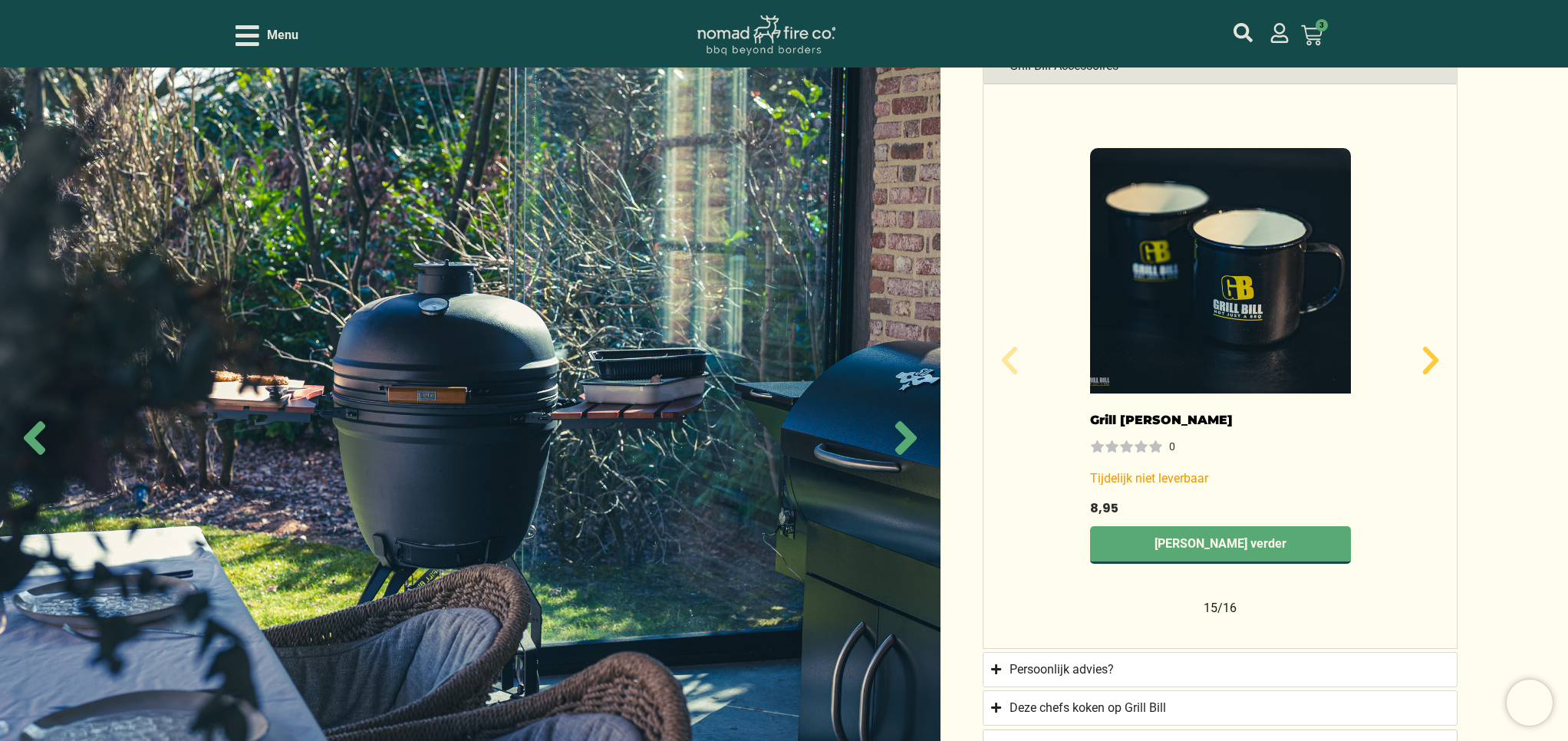
click at [1432, 354] on icon "Volgende slide" at bounding box center [1430, 360] width 15 height 27
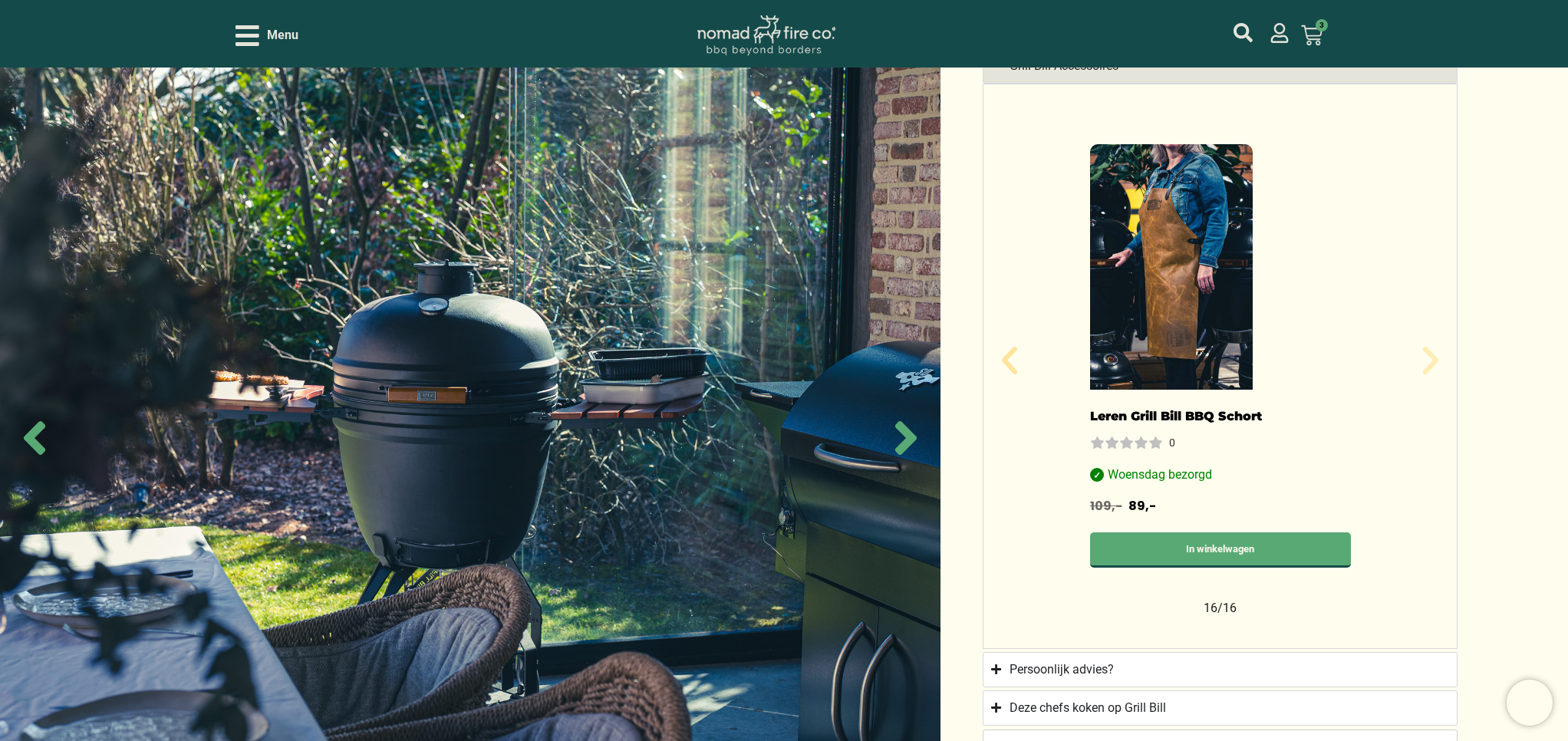
click at [1432, 354] on icon "Volgende slide" at bounding box center [1430, 360] width 15 height 27
click at [251, 35] on icon "Open/Close Menu" at bounding box center [247, 35] width 23 height 21
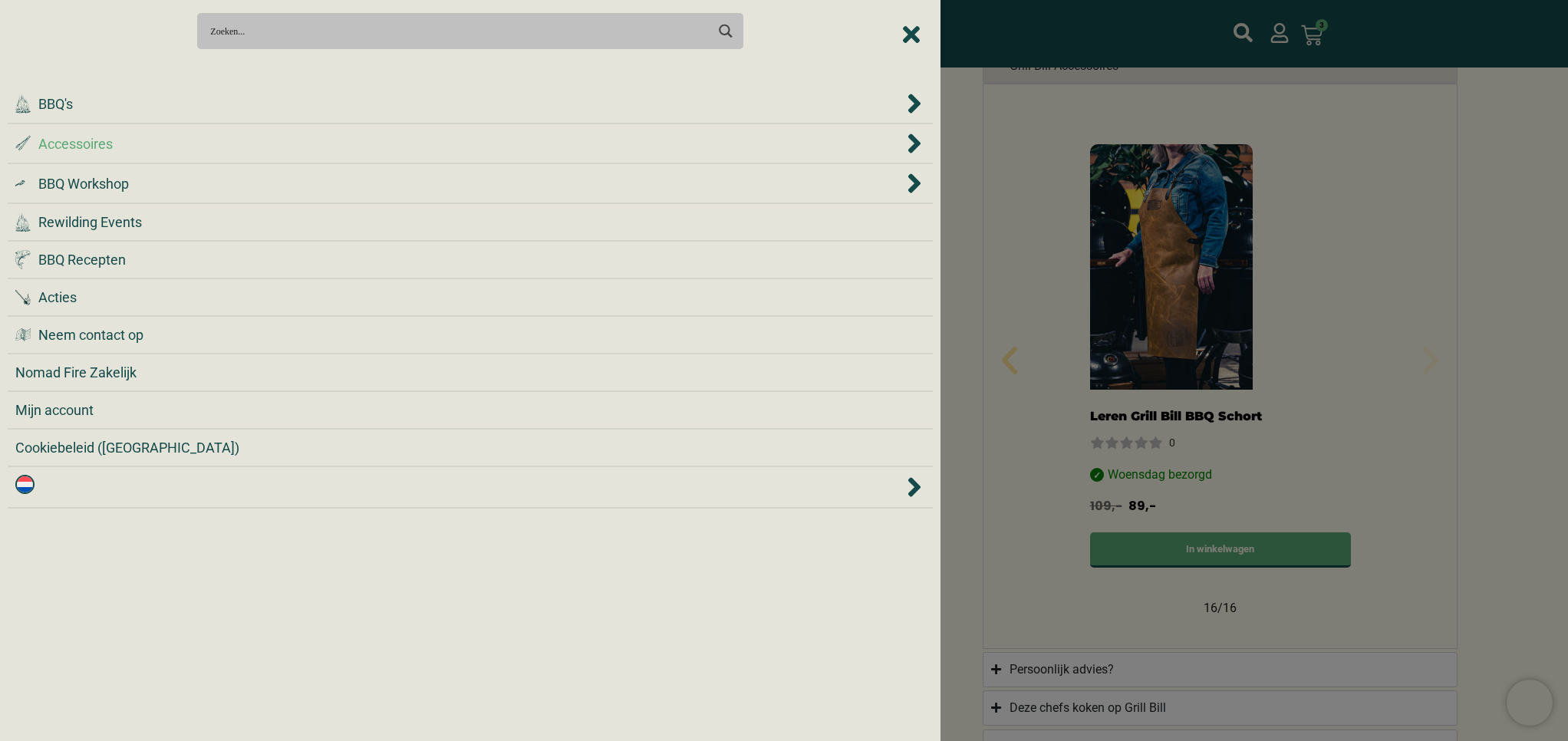
click at [185, 148] on div ".st0 { fill: #2c4a4e; } .st1 { fill: url(#Naamloos_verloop_2); } .st2 { fill: #…" at bounding box center [459, 144] width 888 height 21
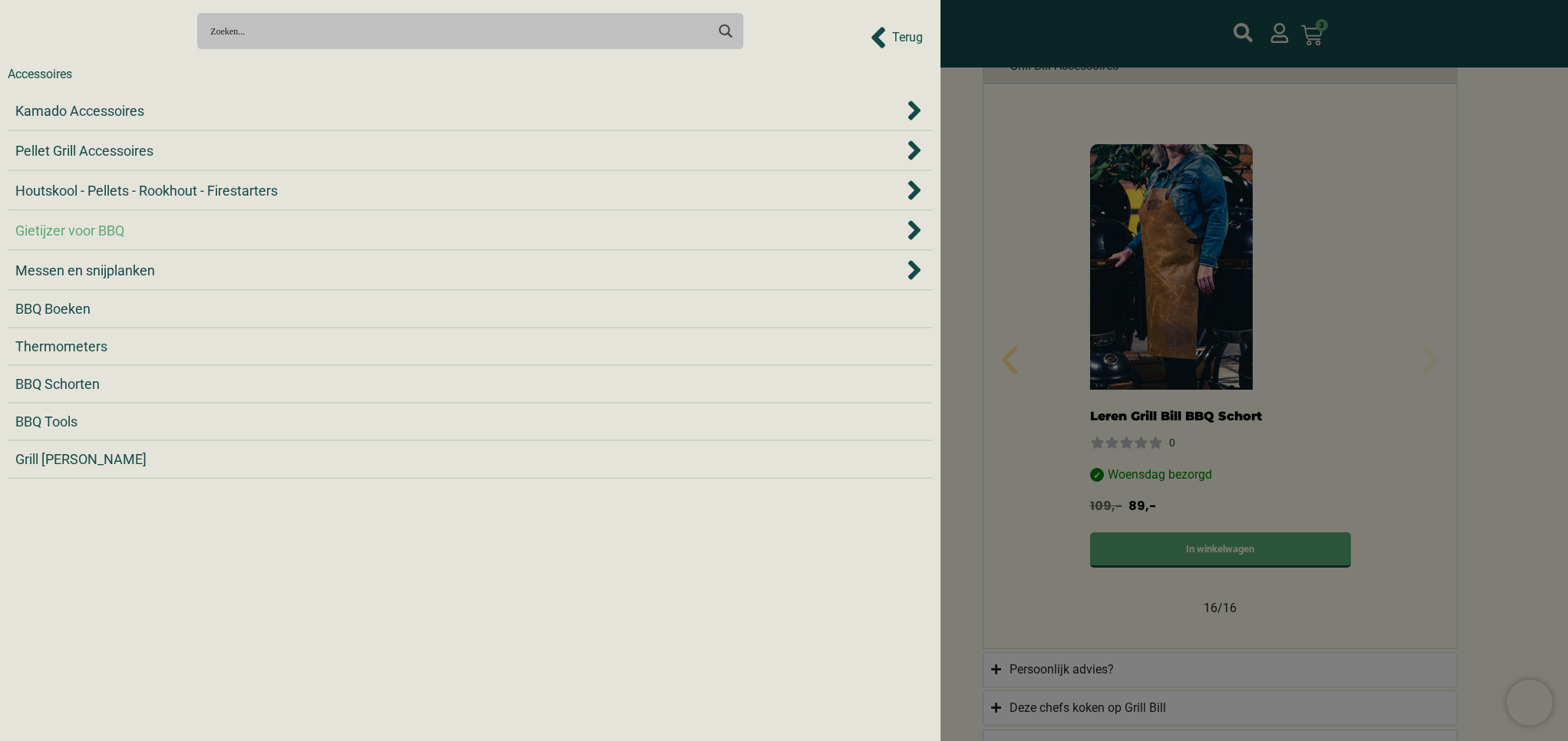
click at [102, 233] on span "Gietijzer voor BBQ" at bounding box center [69, 231] width 109 height 21
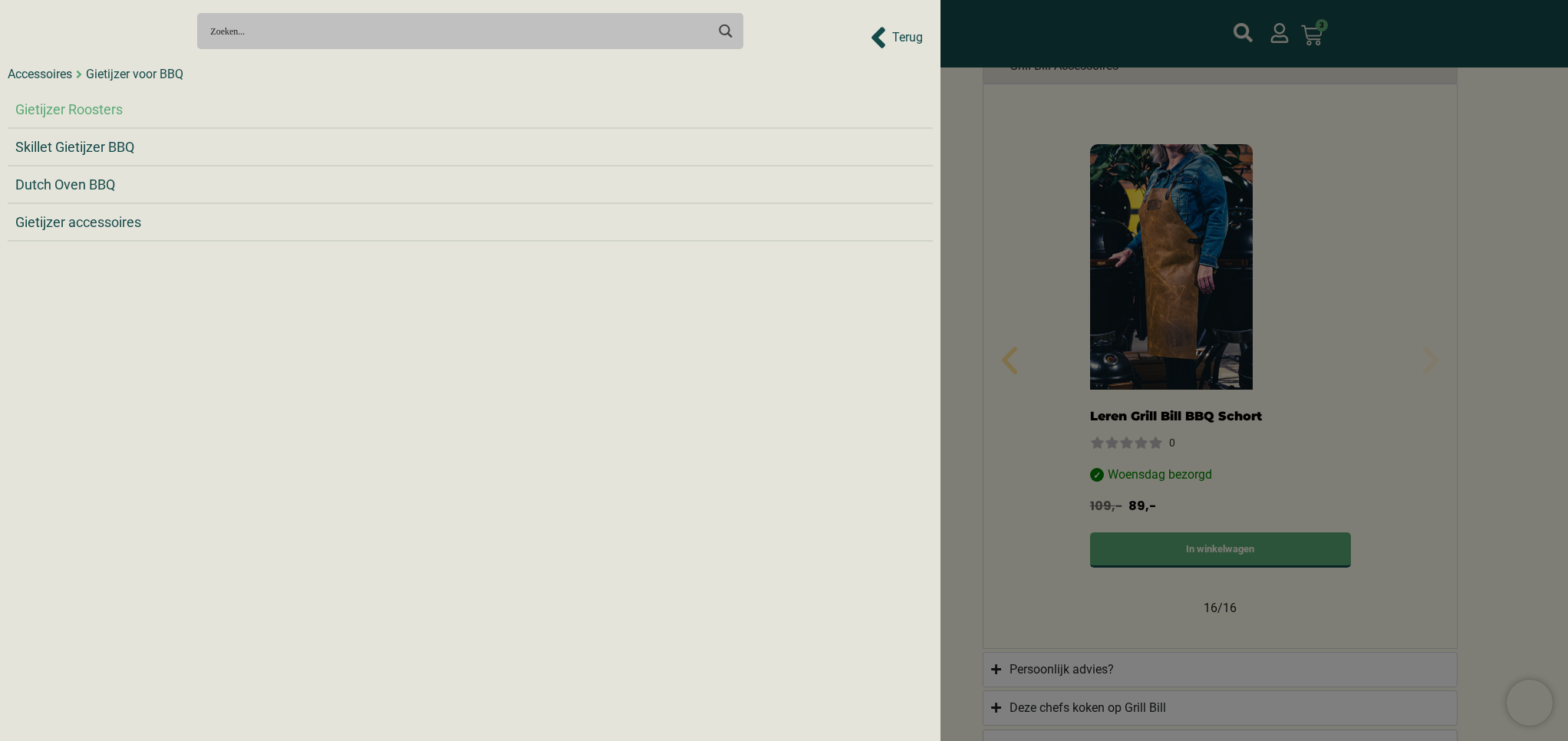
click at [95, 111] on span "Gietijzer Roosters" at bounding box center [69, 110] width 107 height 21
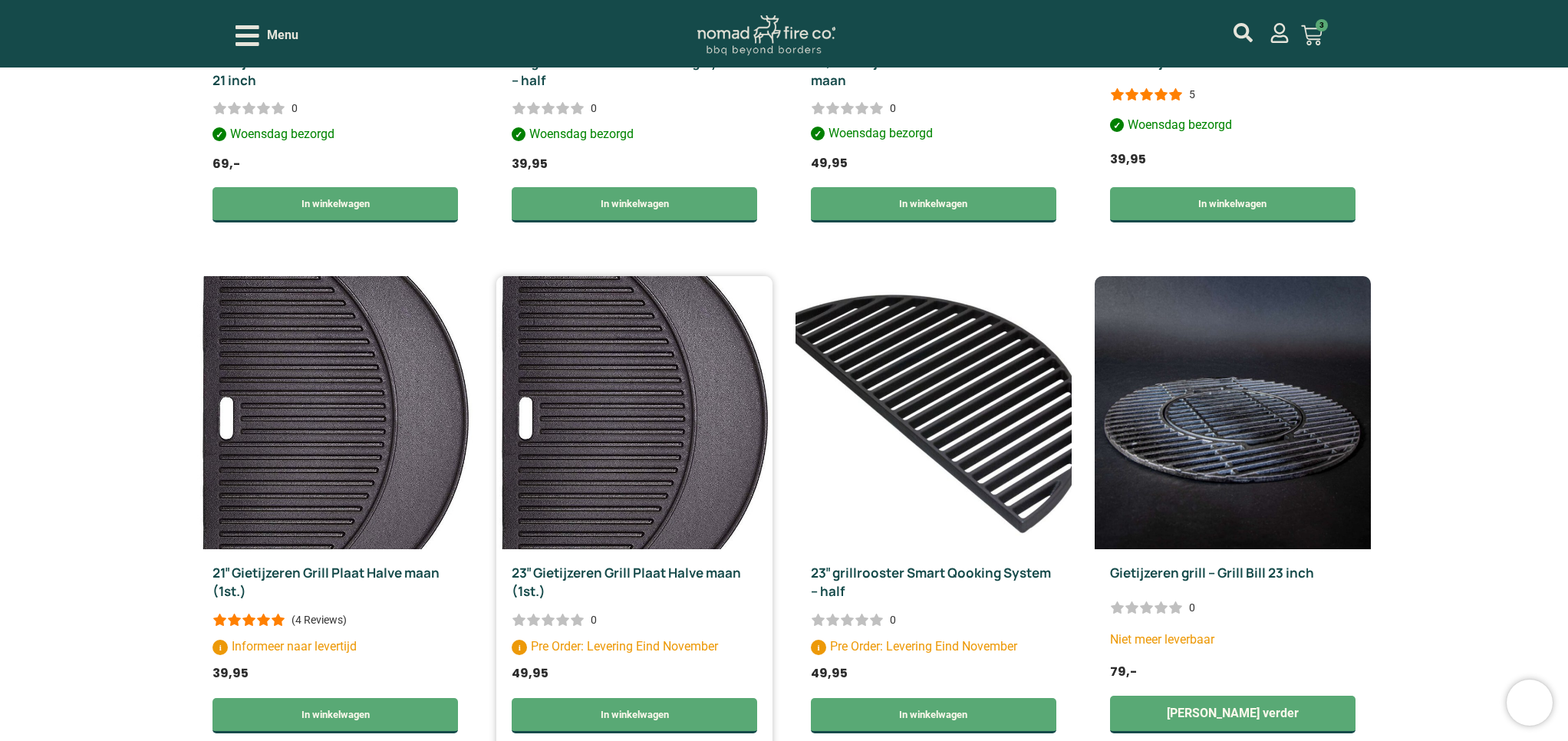
scroll to position [797, 0]
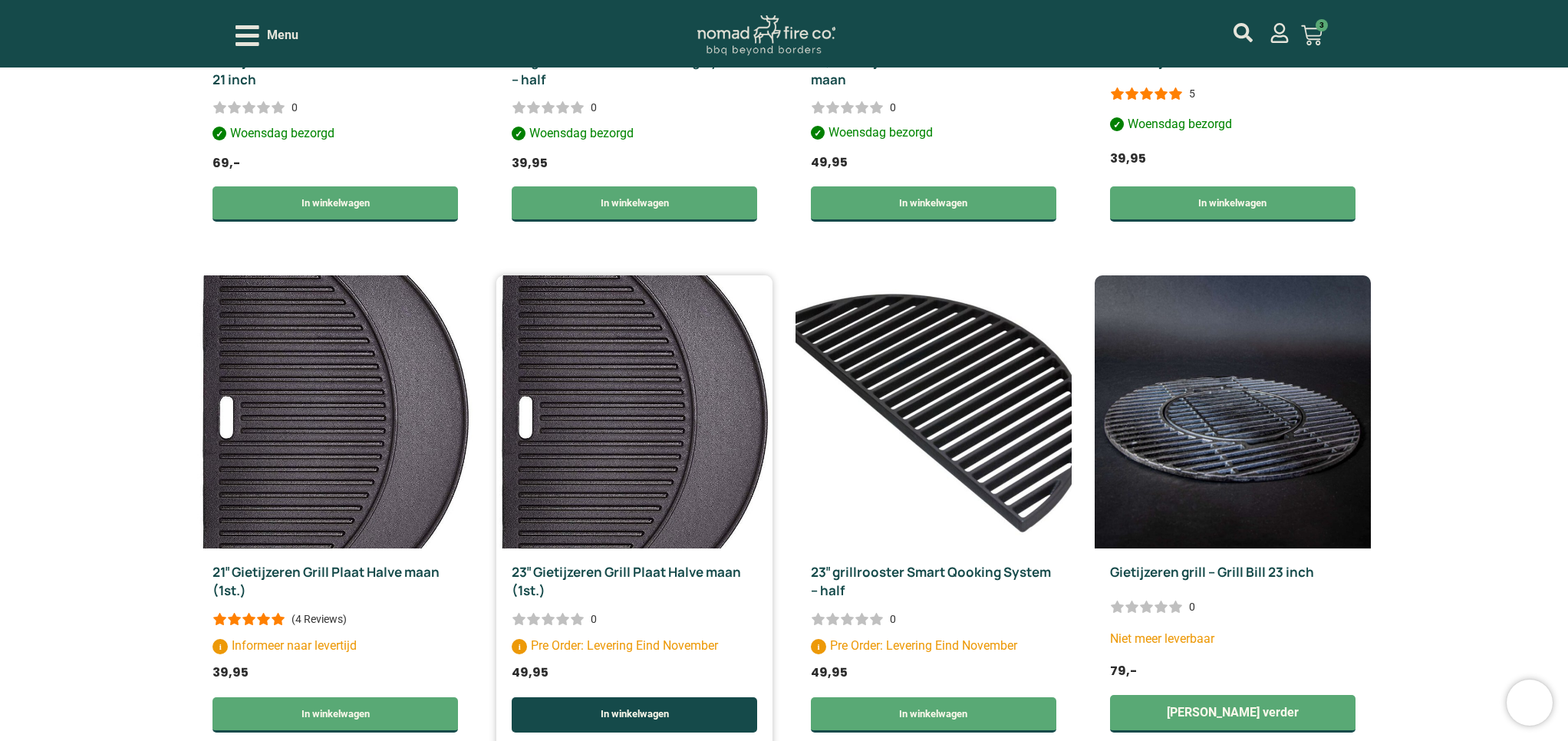
click at [578, 697] on link "In winkelwagen" at bounding box center [634, 715] width 245 height 35
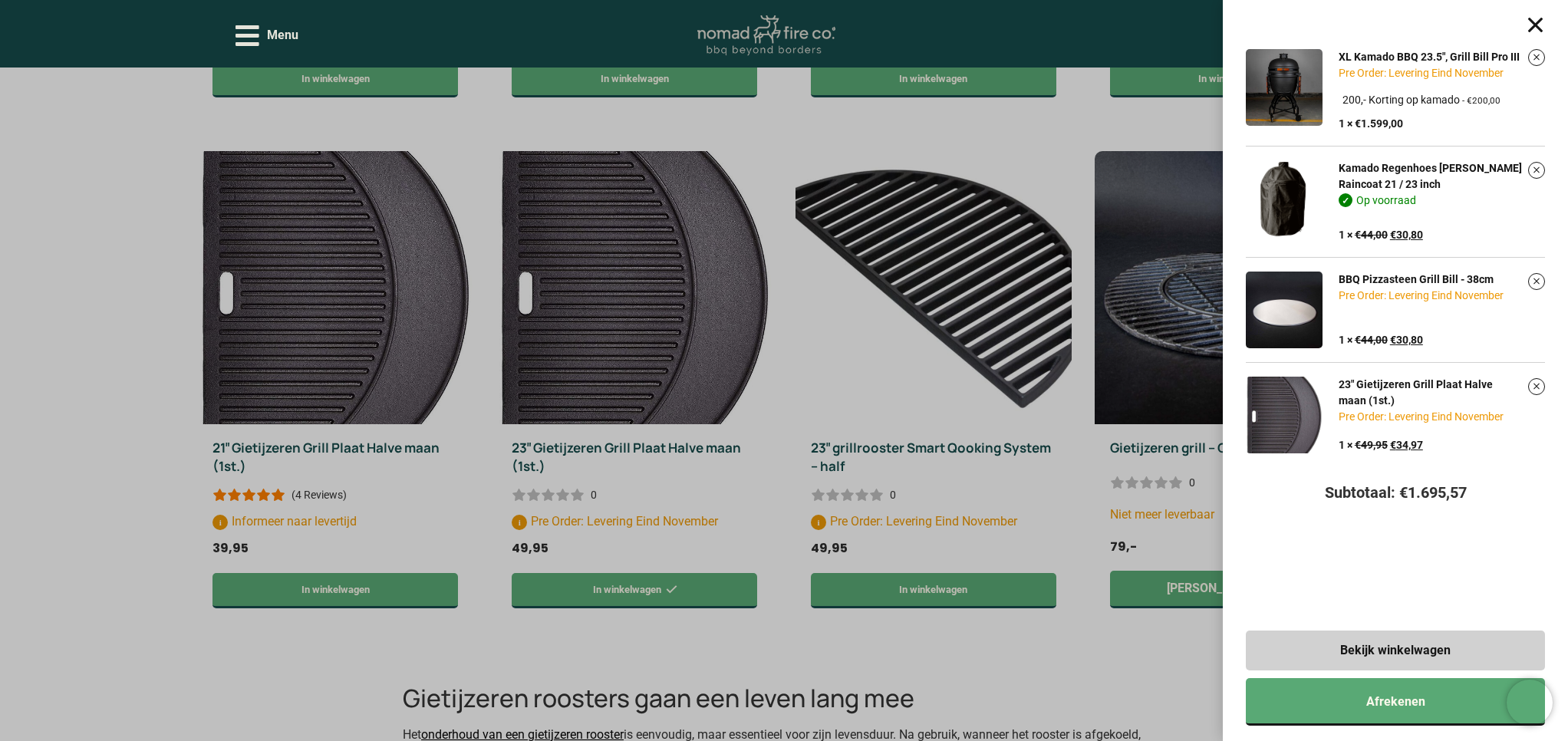
scroll to position [918, 0]
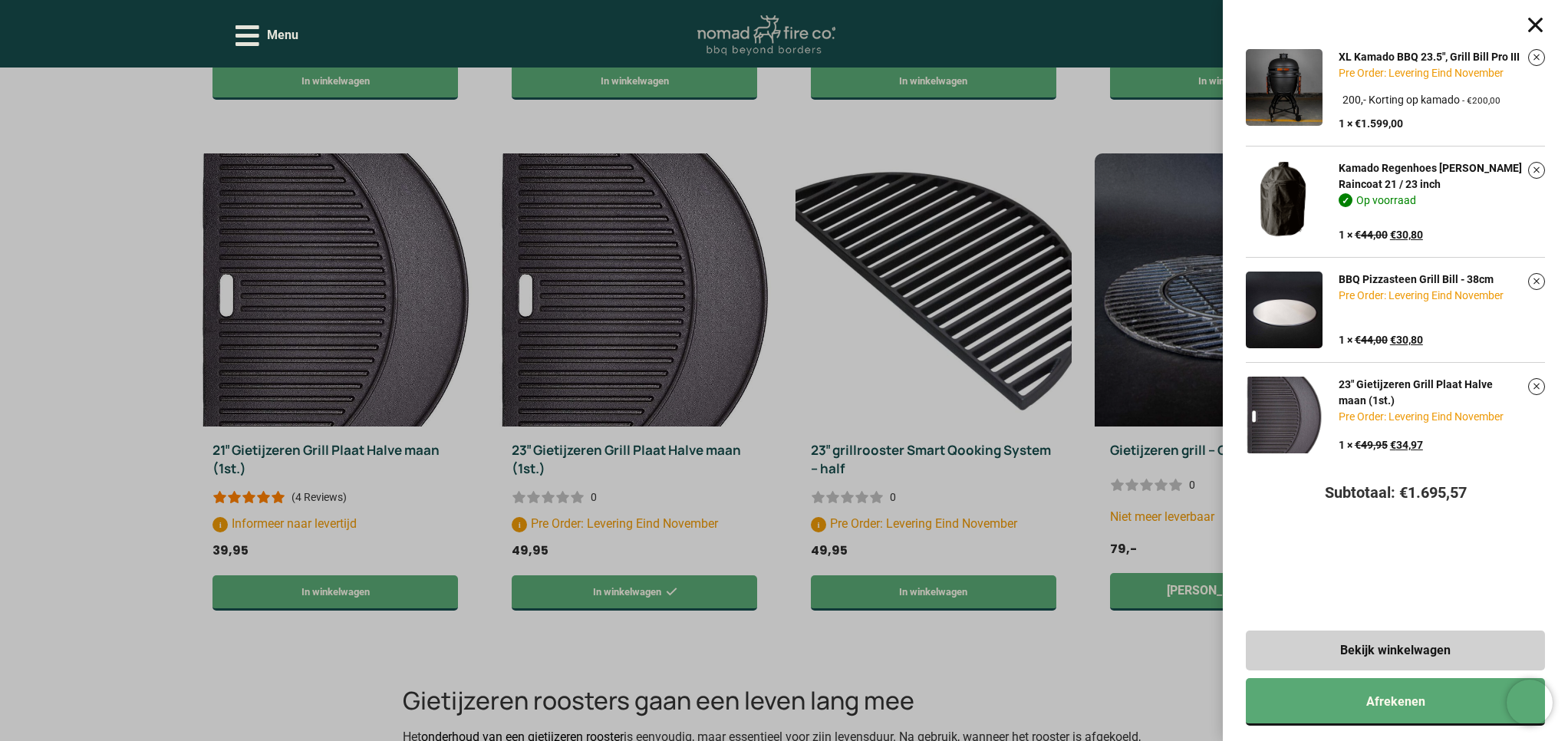
click at [234, 38] on div "XL Kamado BBQ 23.5", Grill Bill Pro III Pre Order: Levering Eind November Kies …" at bounding box center [784, 370] width 1568 height 741
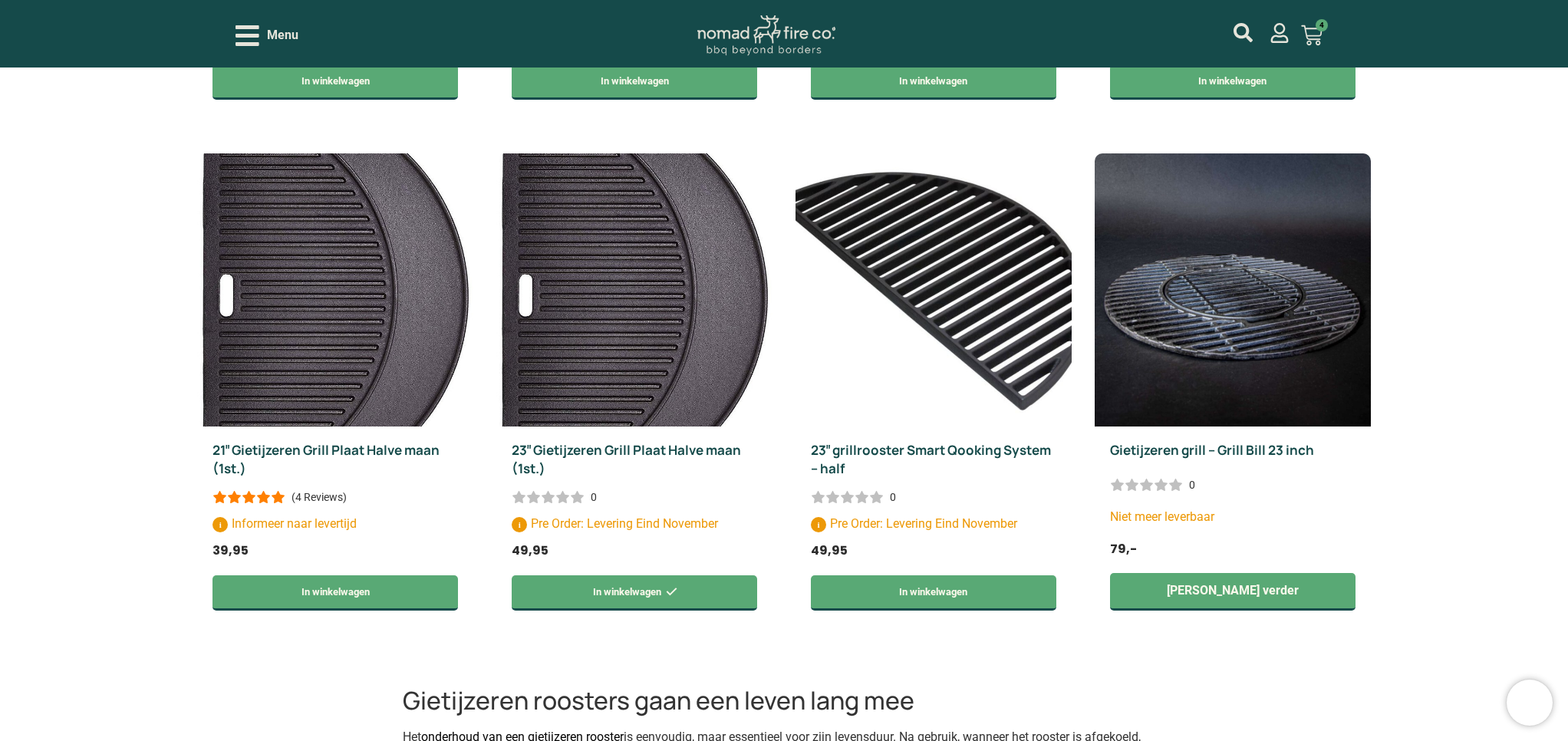
scroll to position [919, 0]
click at [245, 35] on icon "Open/Close Menu" at bounding box center [247, 35] width 23 height 21
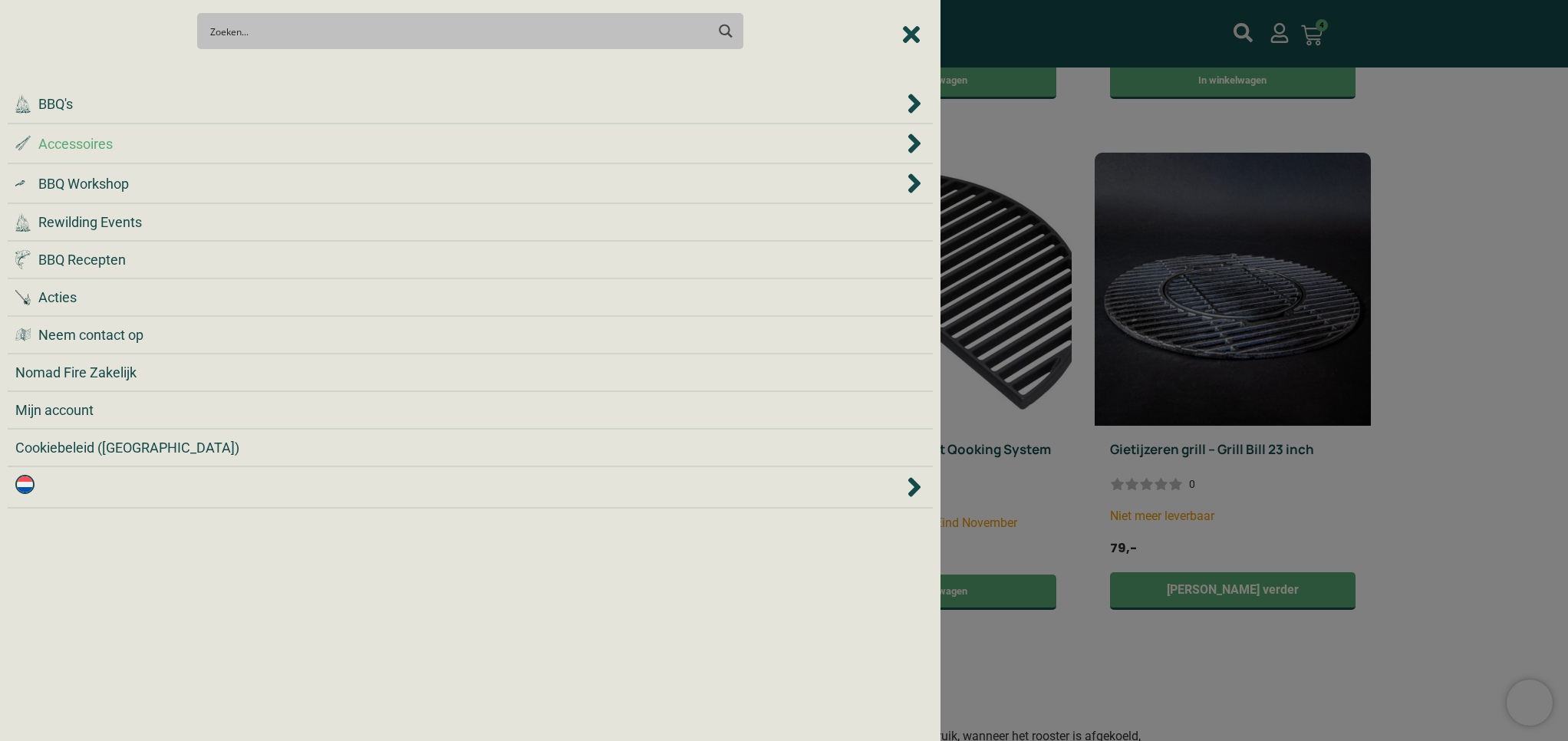
click at [106, 150] on span "Accessoires" at bounding box center [76, 144] width 74 height 21
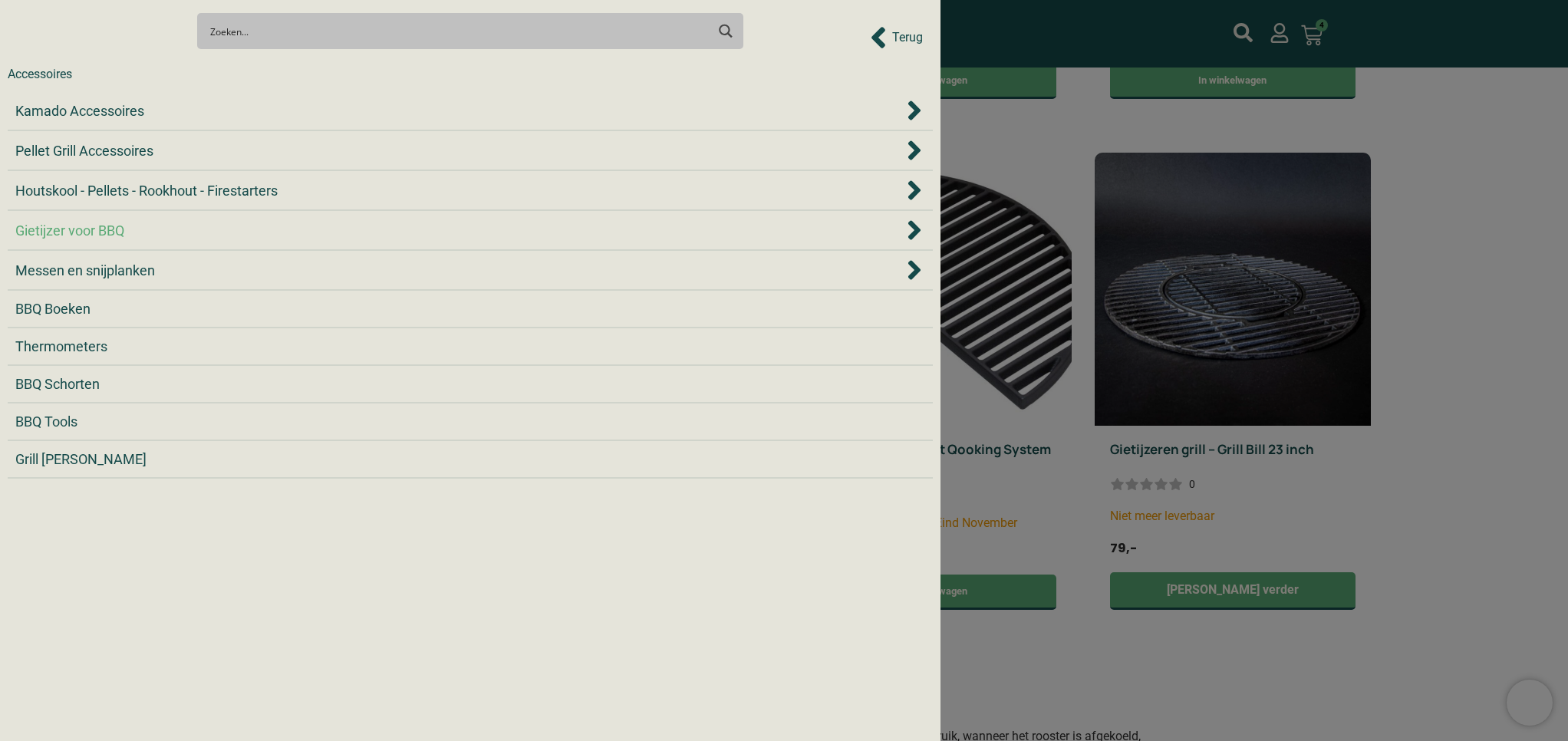
click at [87, 231] on span "Gietijzer voor BBQ" at bounding box center [69, 231] width 109 height 21
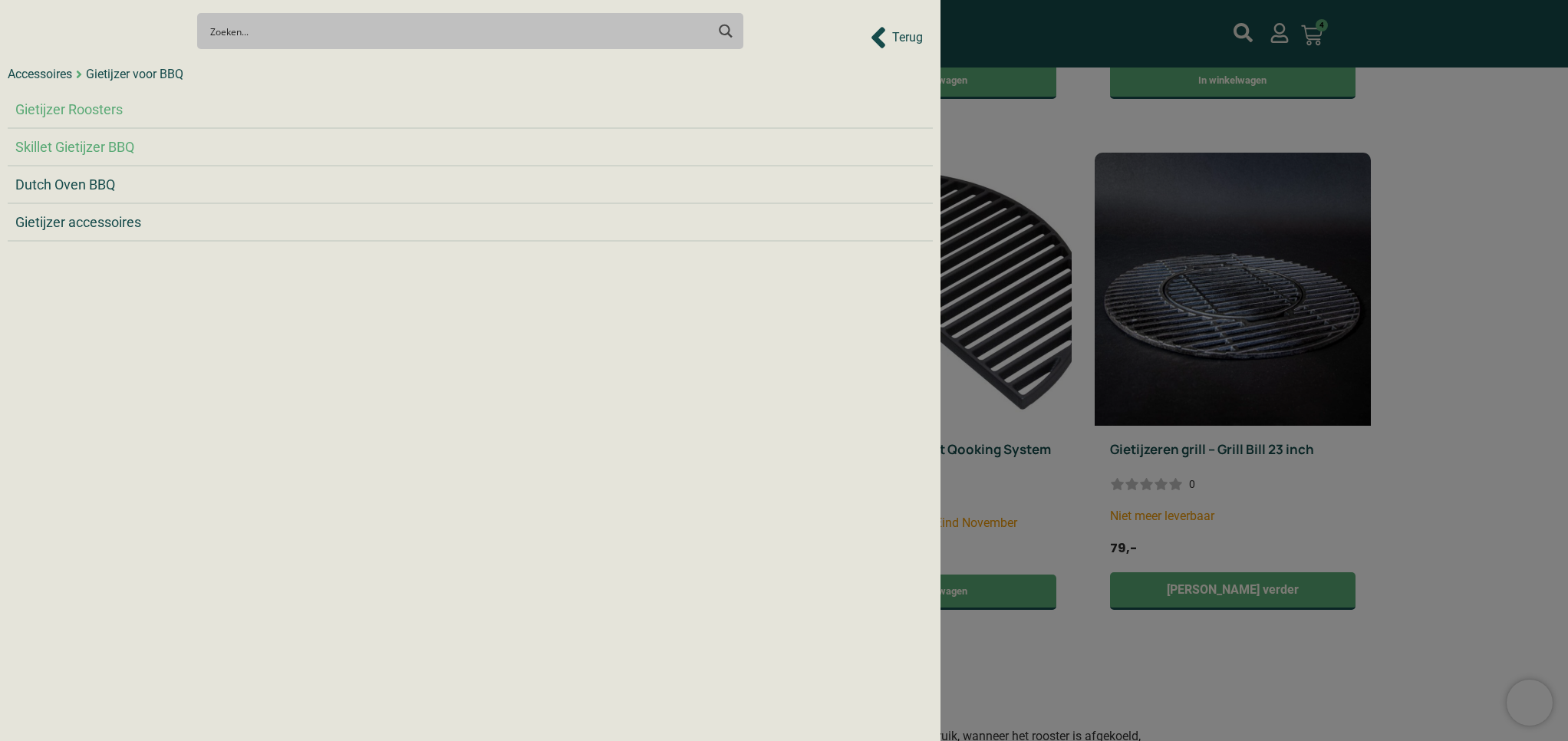
click at [98, 143] on span "Skillet Gietijzer BBQ" at bounding box center [74, 147] width 119 height 21
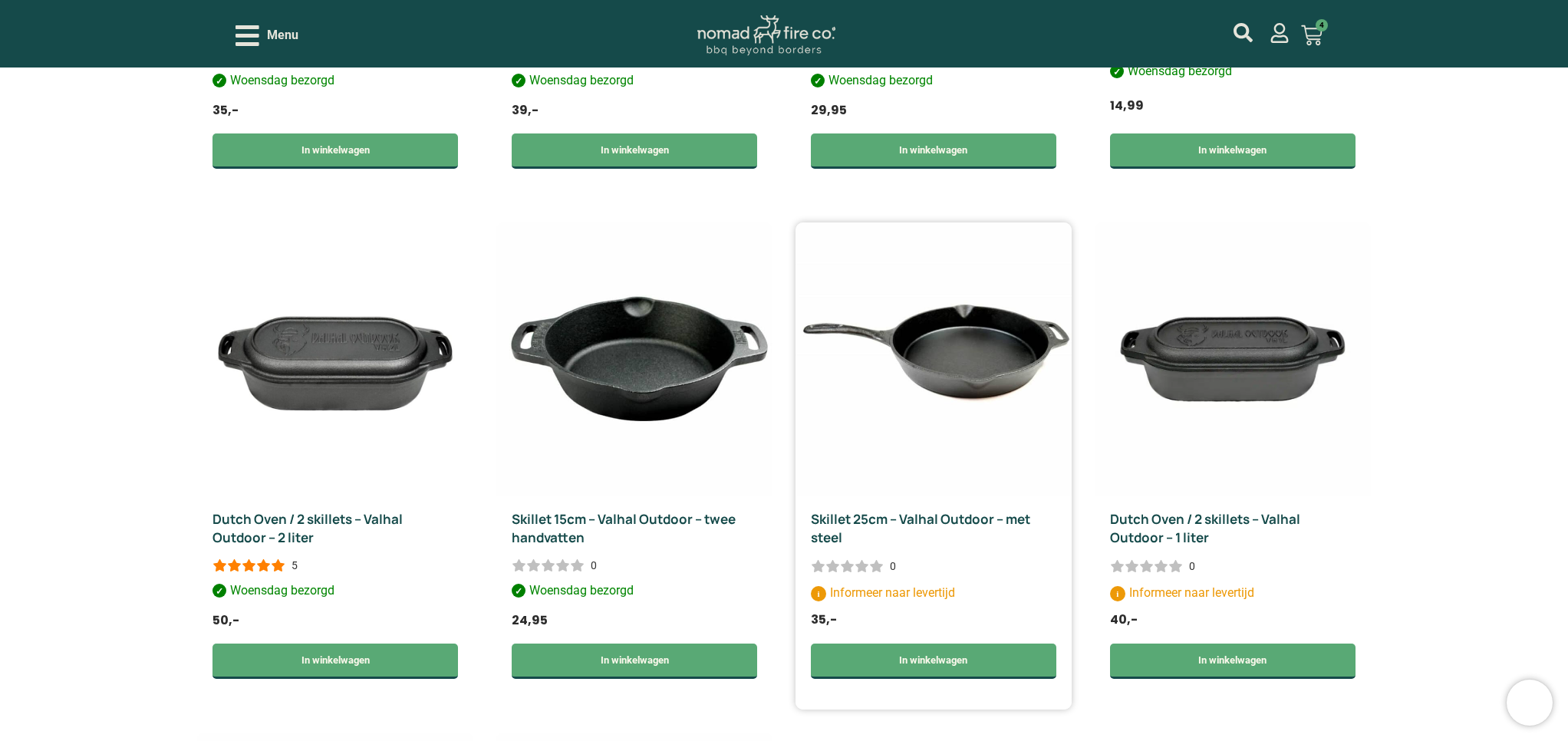
scroll to position [981, 0]
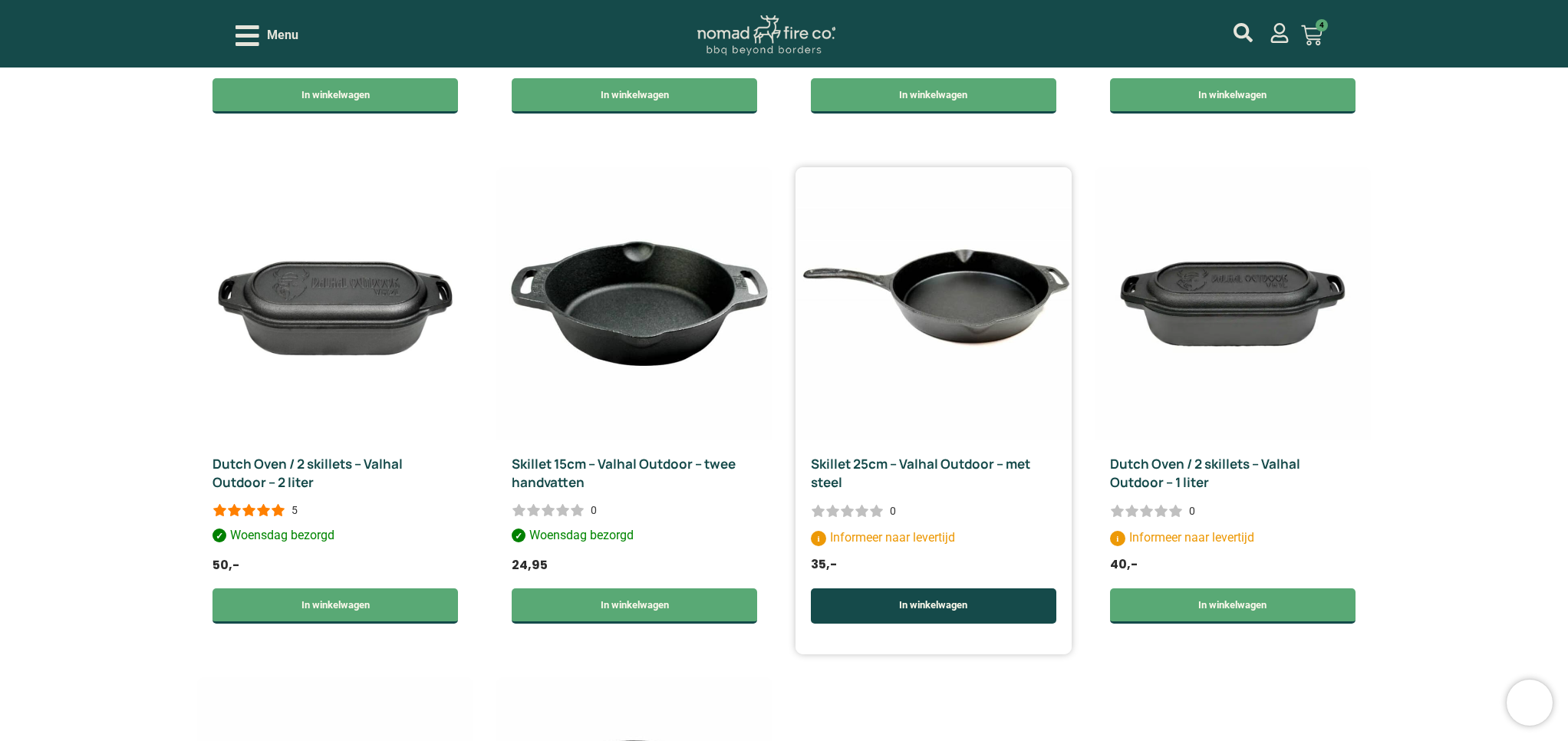
click at [973, 589] on link "In winkelwagen" at bounding box center [934, 606] width 245 height 35
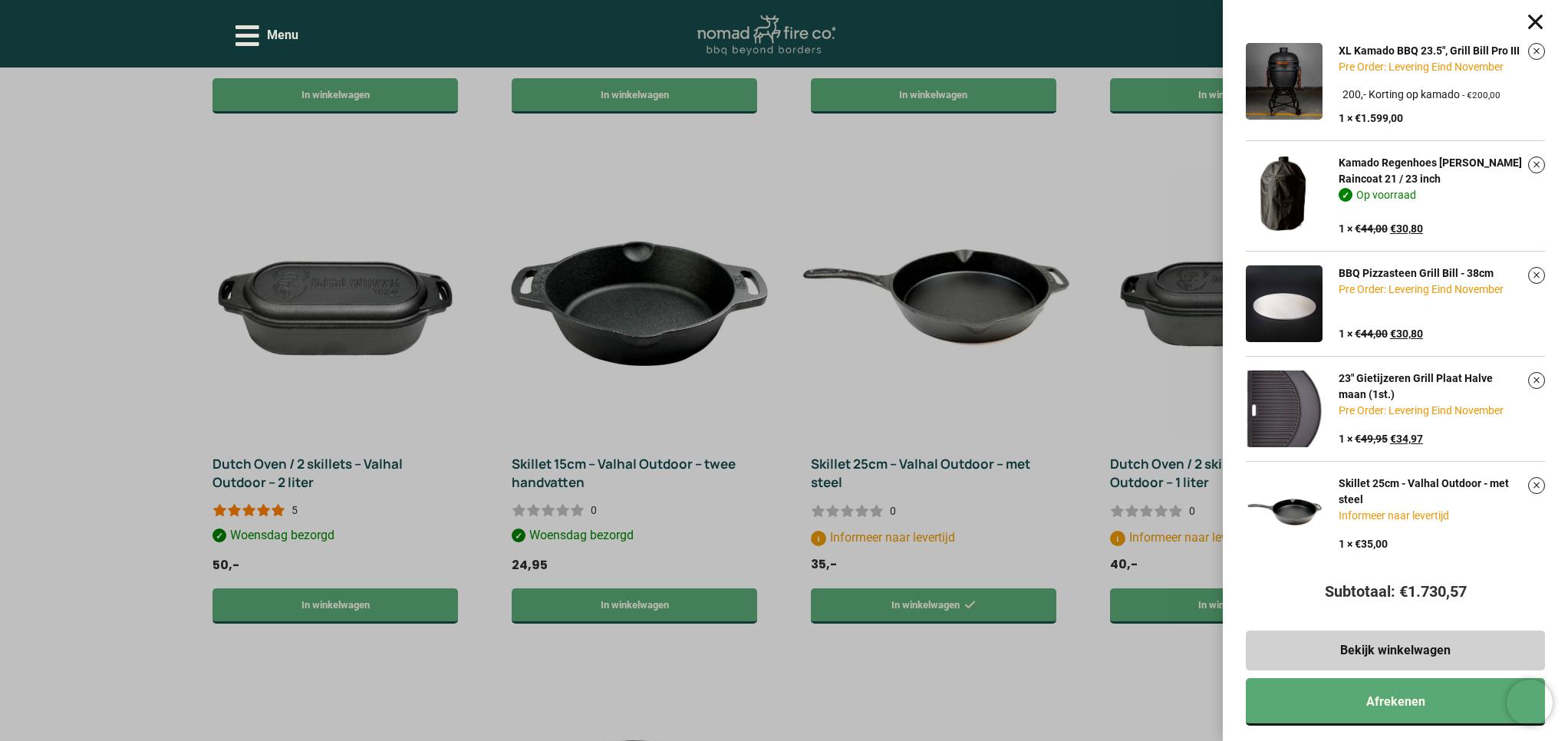
click at [1014, 652] on div "XL Kamado BBQ 23.5", Grill Bill Pro III Pre Order: Levering Eind November Kies …" at bounding box center [784, 370] width 1568 height 741
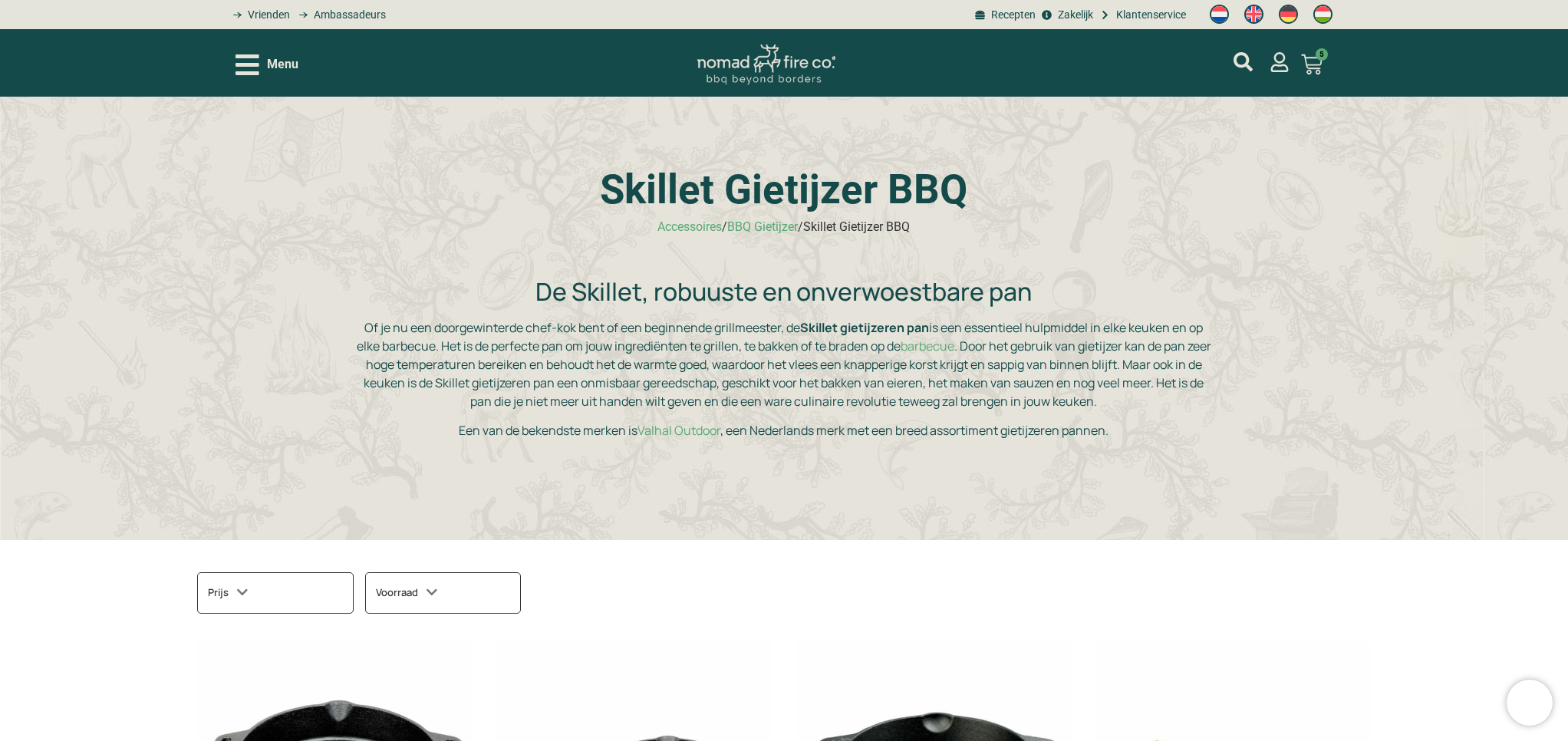
scroll to position [0, 0]
click at [243, 67] on icon "Open/Close Menu" at bounding box center [247, 65] width 23 height 27
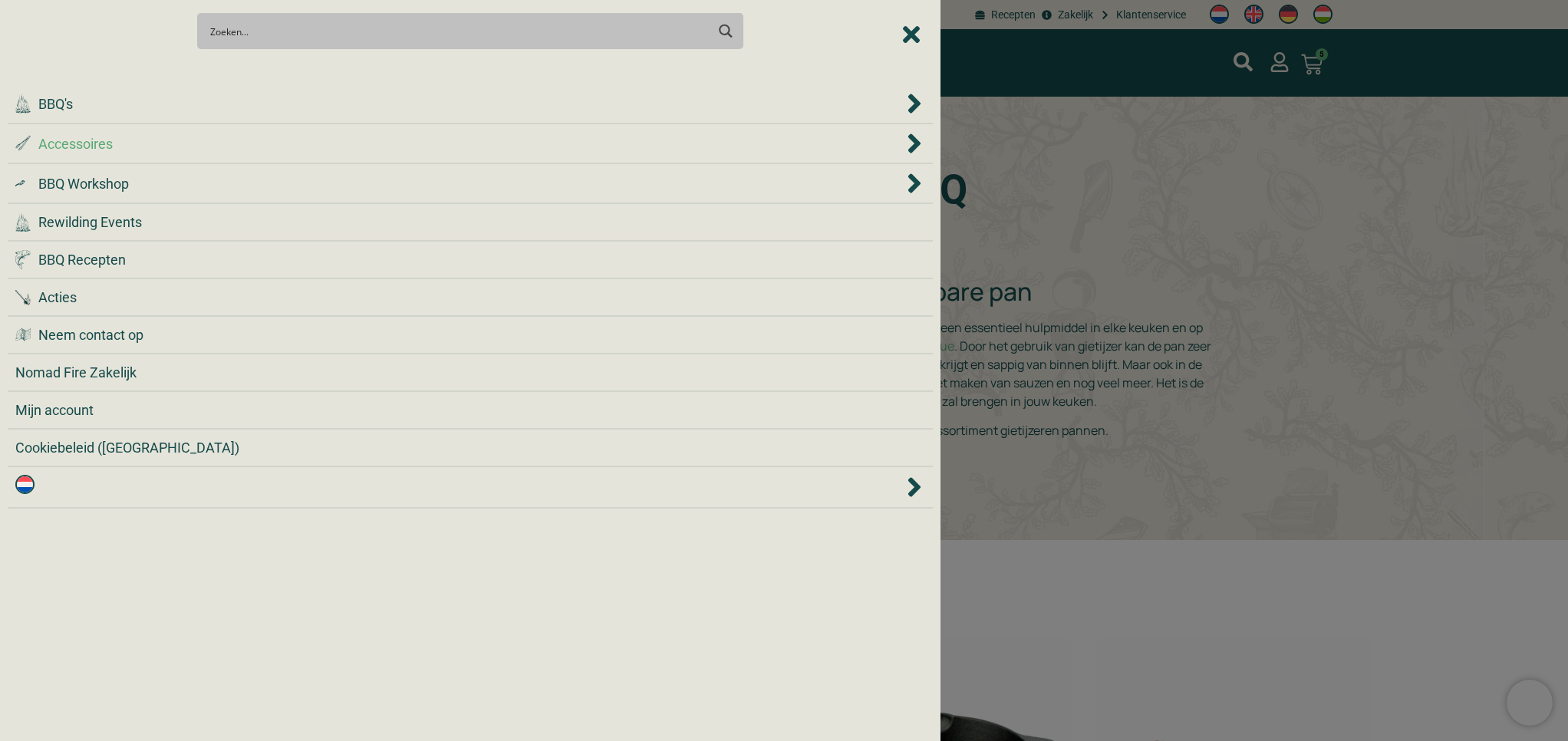
click at [206, 146] on div ".st0 { fill: #2c4a4e; } .st1 { fill: url(#Naamloos_verloop_2); } .st2 { fill: #…" at bounding box center [459, 144] width 888 height 21
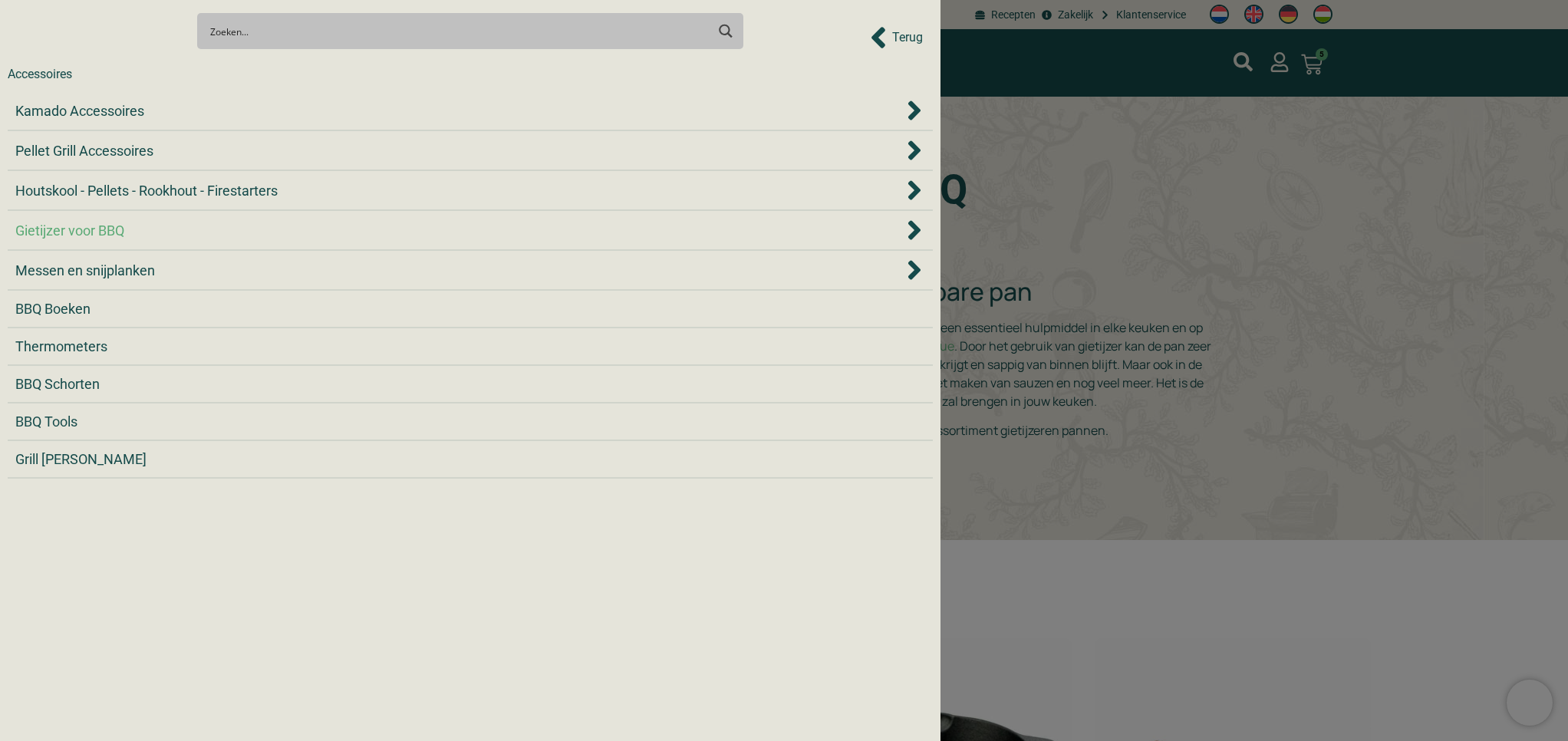
click at [123, 235] on span "Gietijzer voor BBQ" at bounding box center [69, 231] width 109 height 21
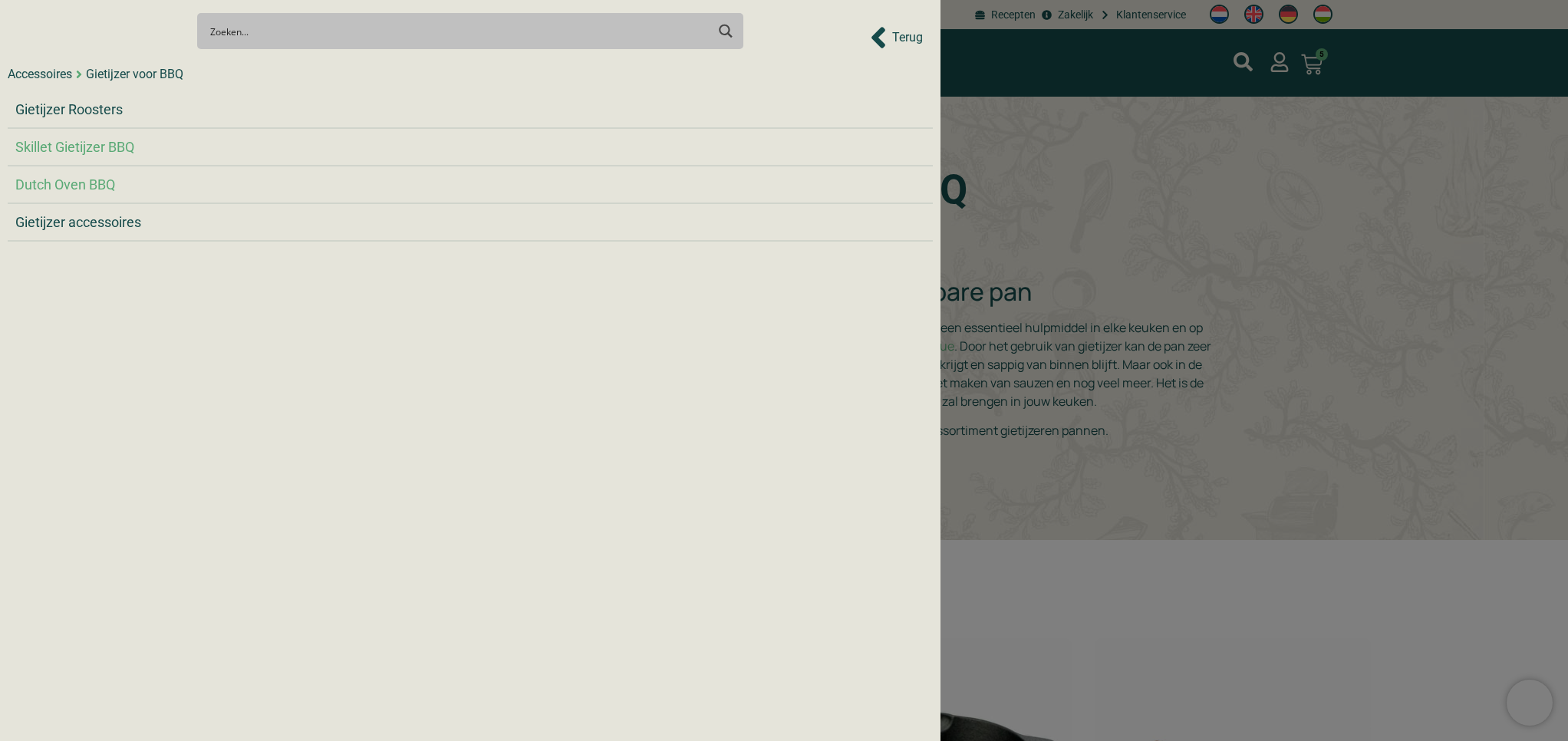
click at [80, 182] on span "Dutch Oven BBQ" at bounding box center [65, 185] width 100 height 21
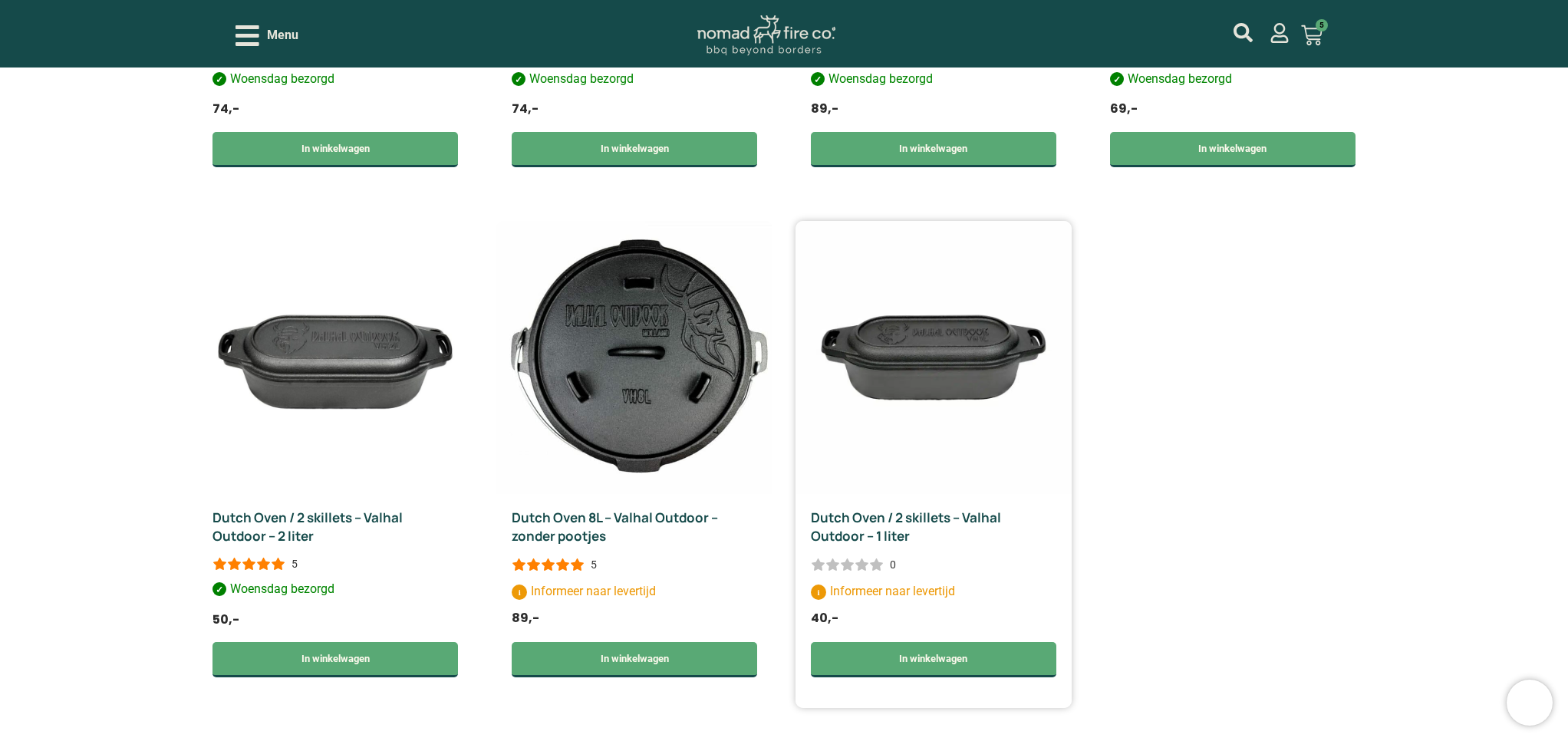
scroll to position [1043, 0]
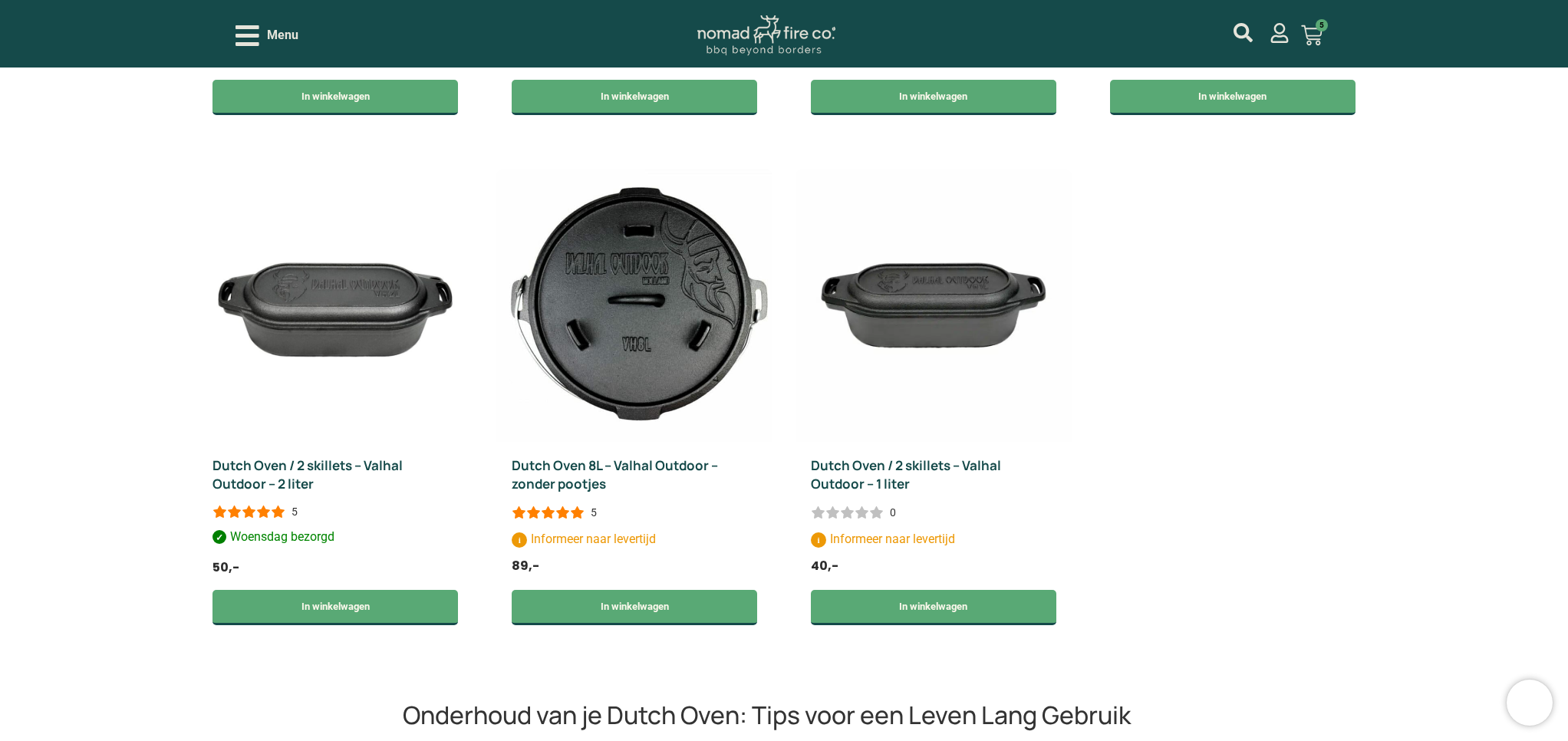
click at [252, 48] on icon "Open/Close Menu" at bounding box center [247, 35] width 23 height 27
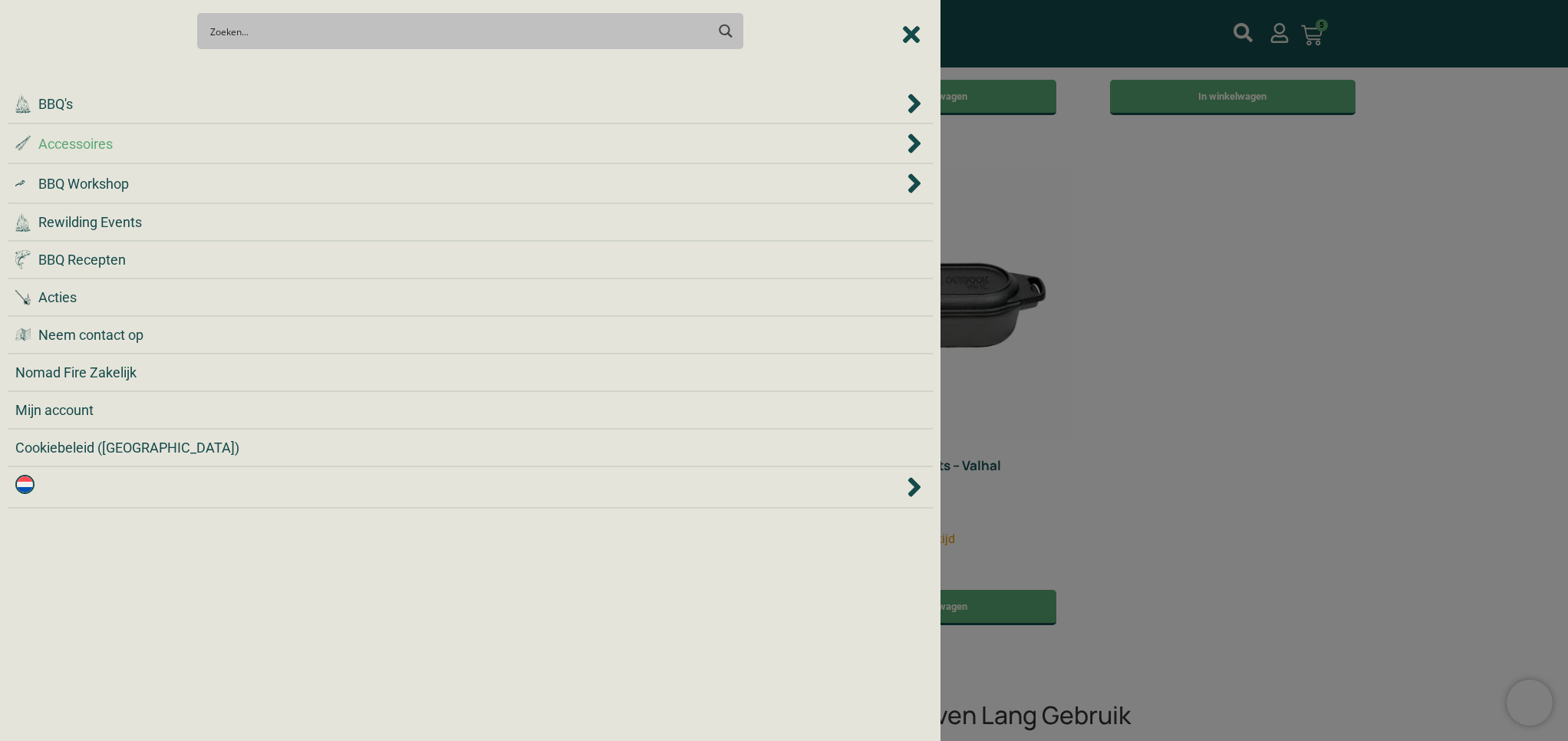
click at [142, 148] on div ".st0 { fill: #2c4a4e; } .st1 { fill: url(#Naamloos_verloop_2); } .st2 { fill: #…" at bounding box center [459, 144] width 888 height 21
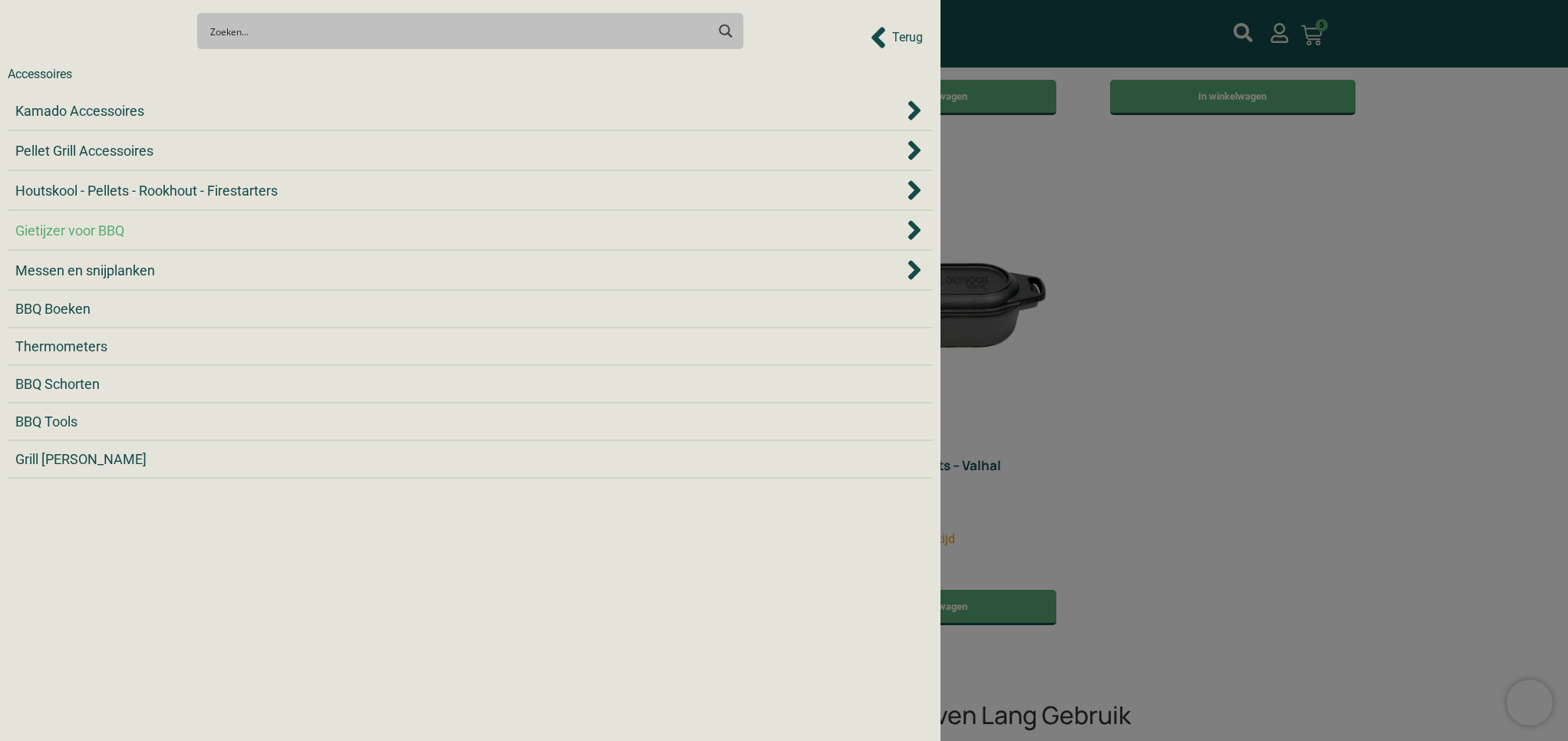
click at [94, 227] on span "Gietijzer voor BBQ" at bounding box center [69, 231] width 109 height 21
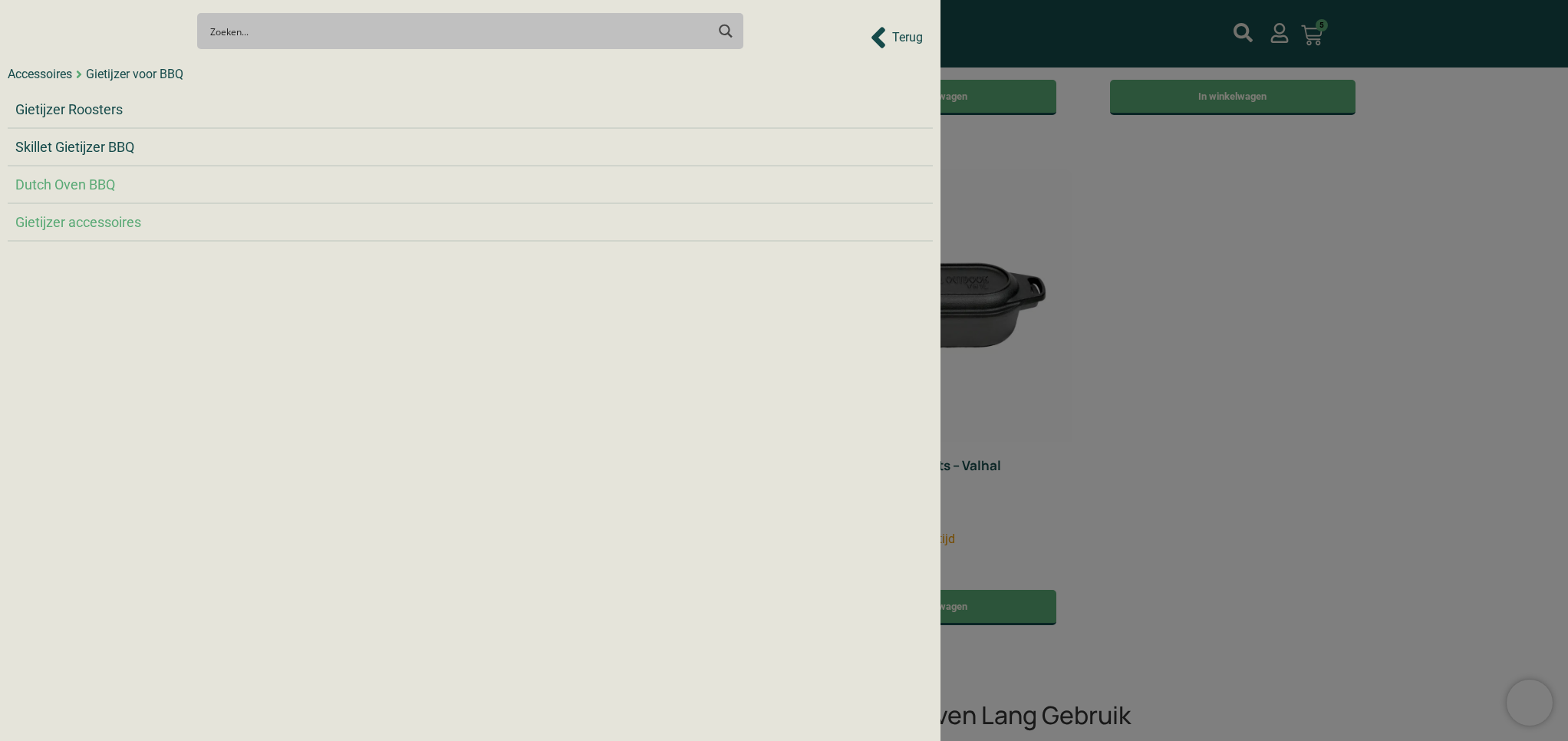
click at [94, 229] on span "Gietijzer accessoires" at bounding box center [78, 223] width 126 height 21
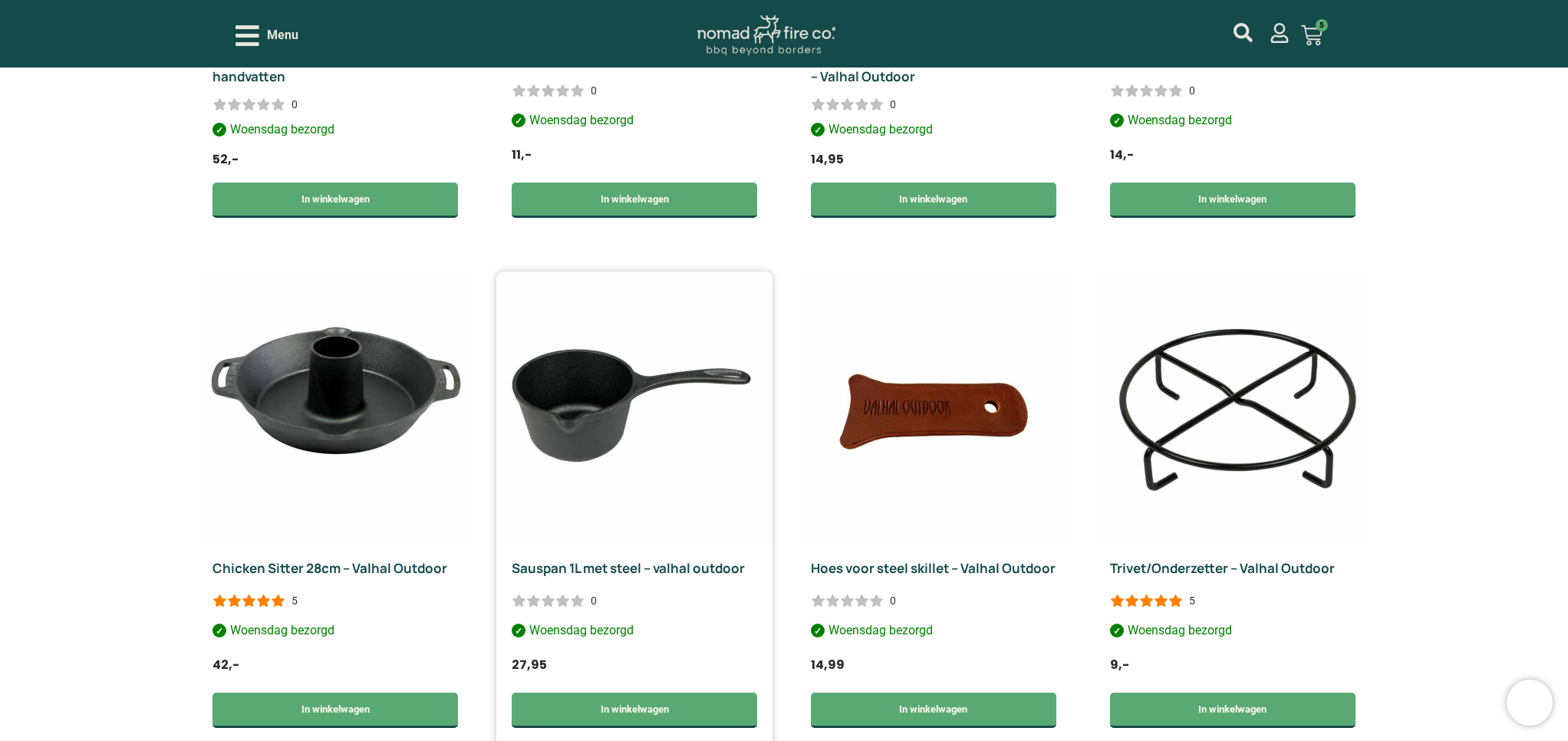
scroll to position [869, 0]
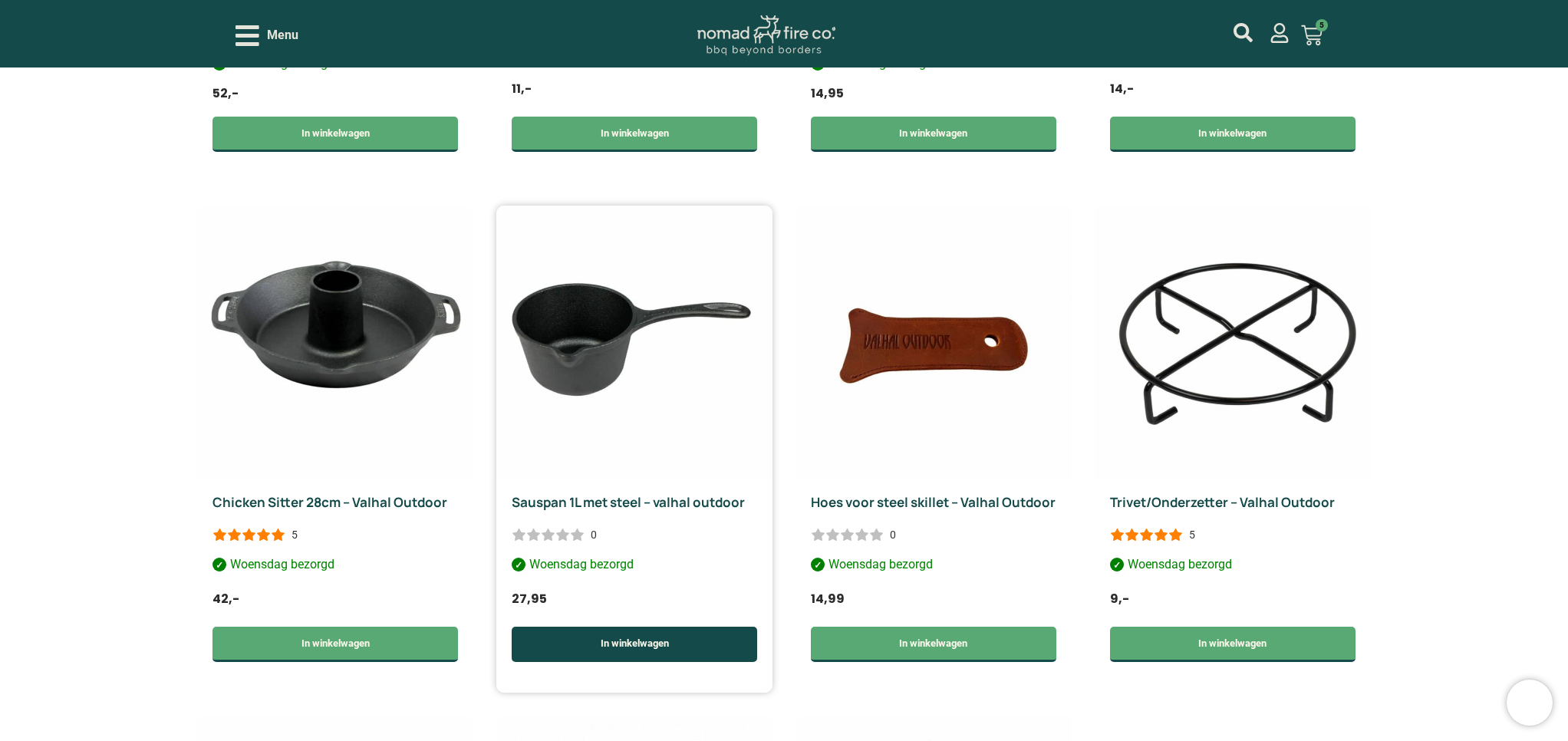
click at [617, 627] on link "In winkelwagen" at bounding box center [634, 644] width 245 height 35
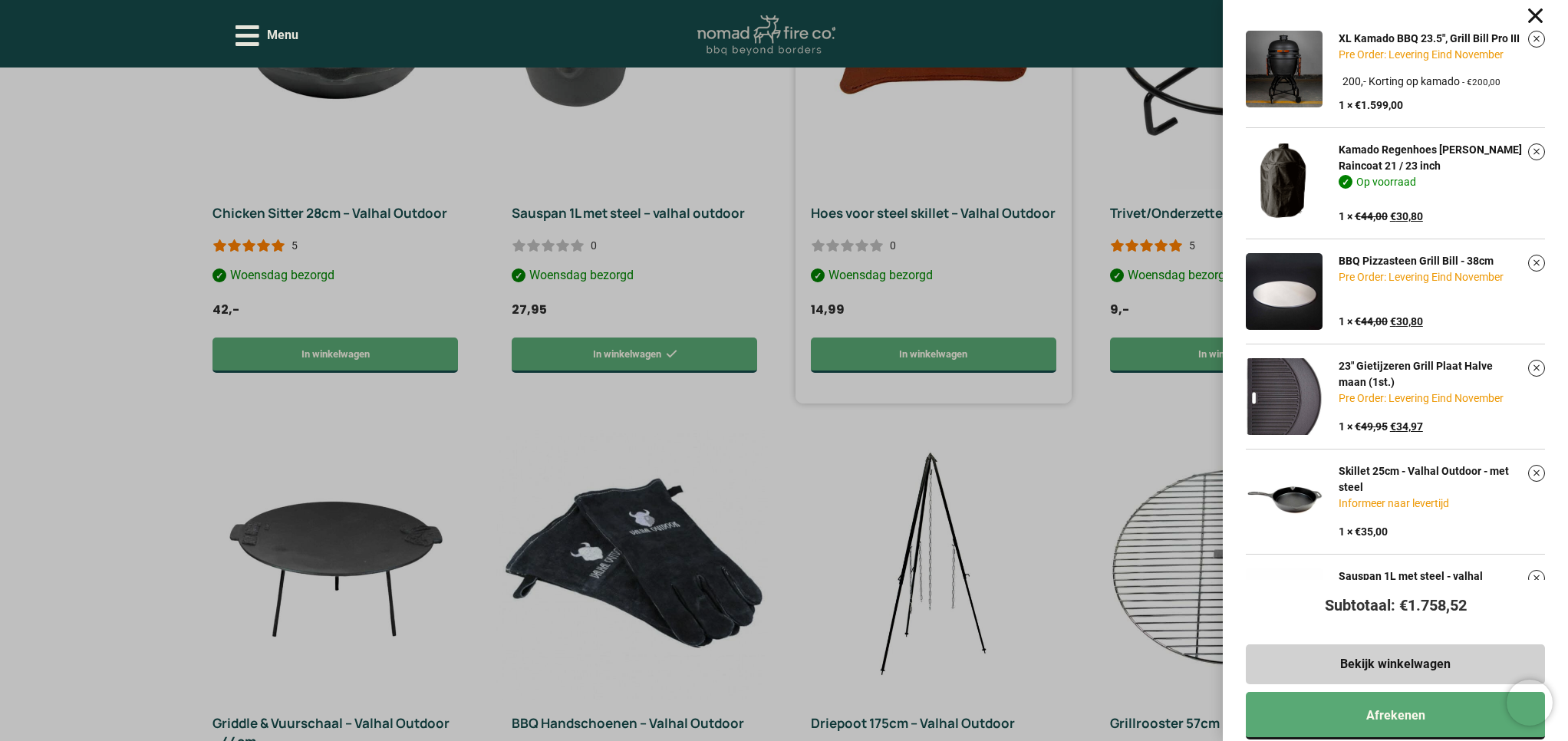
scroll to position [1205, 0]
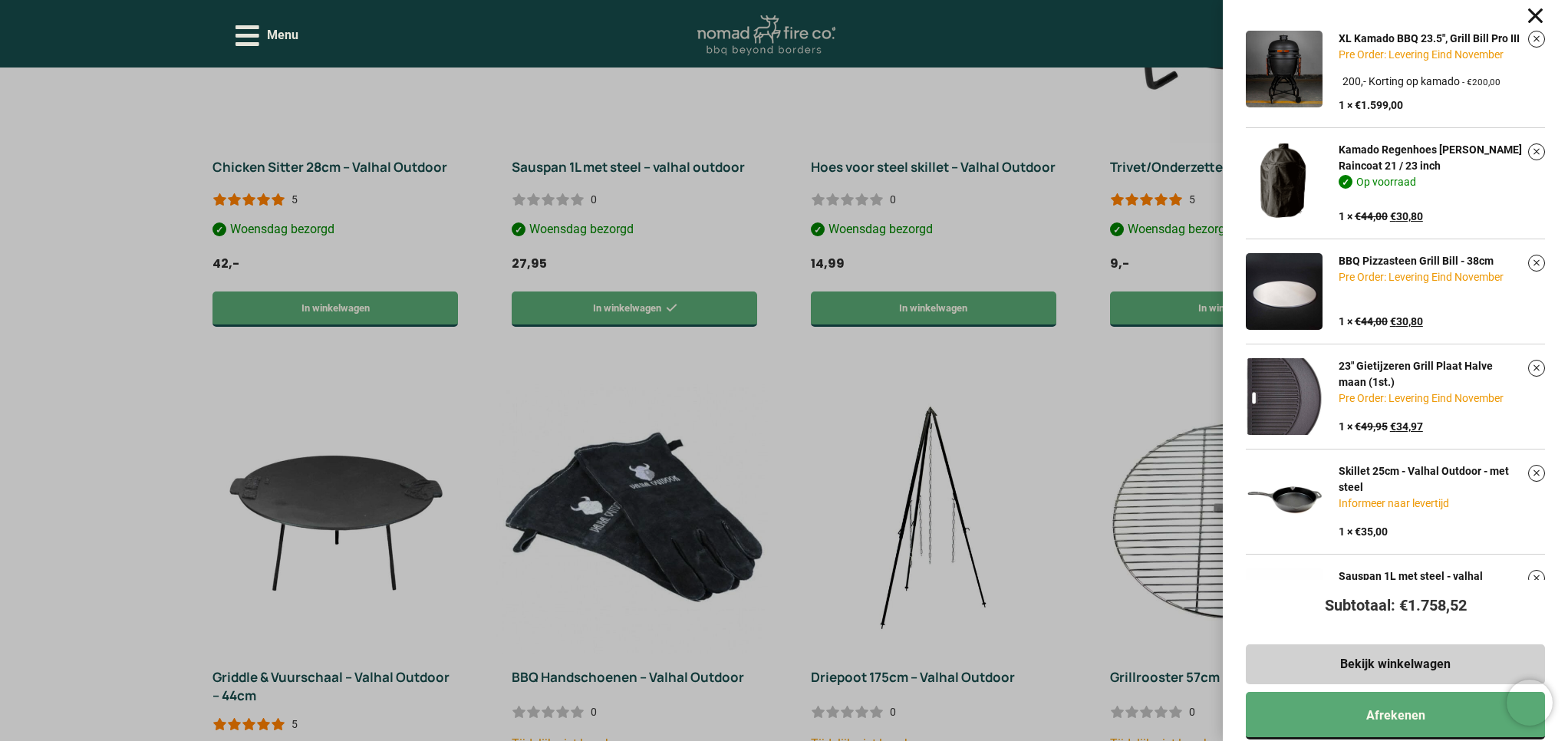
click at [826, 406] on div "XL Kamado BBQ 23.5", Grill Bill Pro III Pre Order: Levering Eind November Kies …" at bounding box center [784, 370] width 1568 height 741
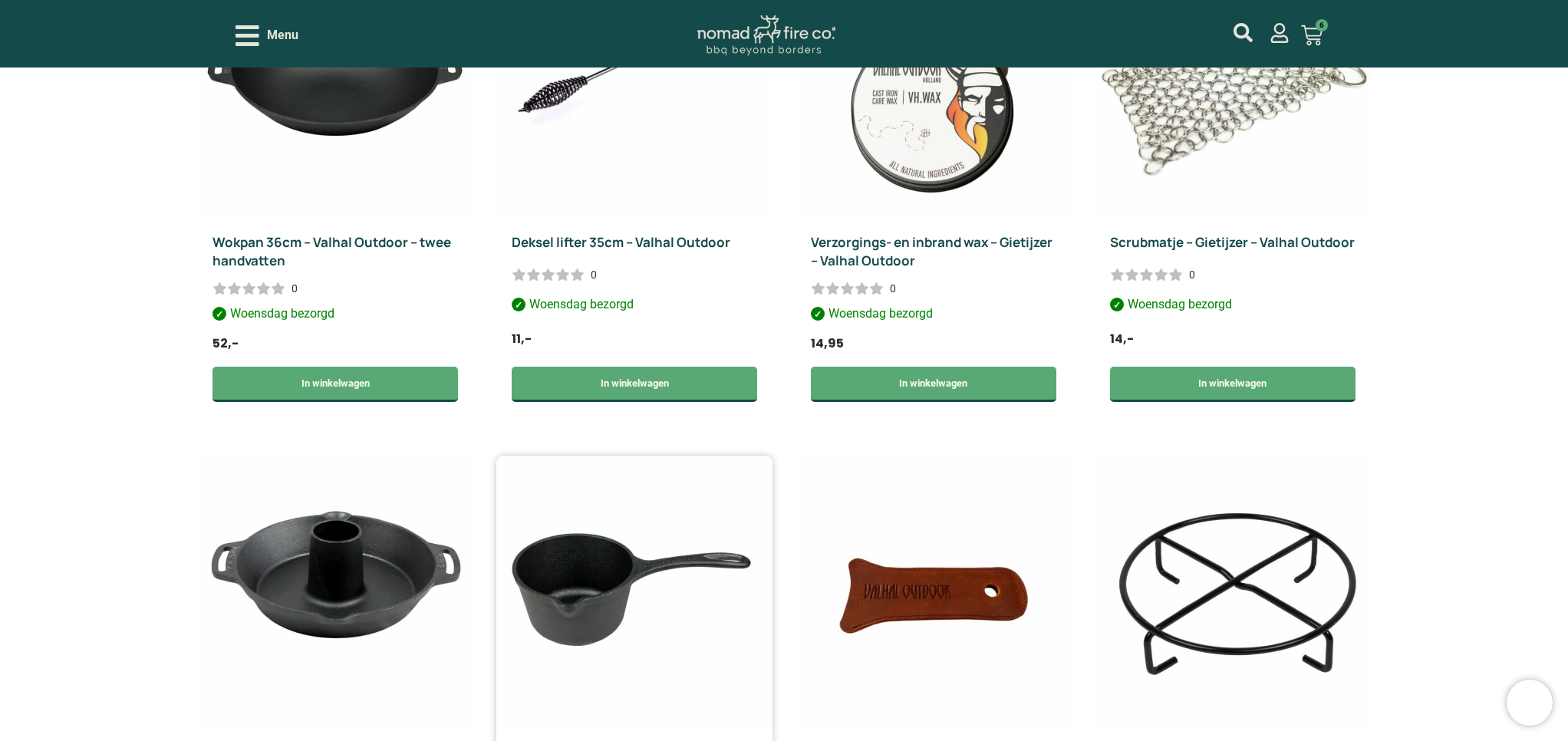
scroll to position [470, 0]
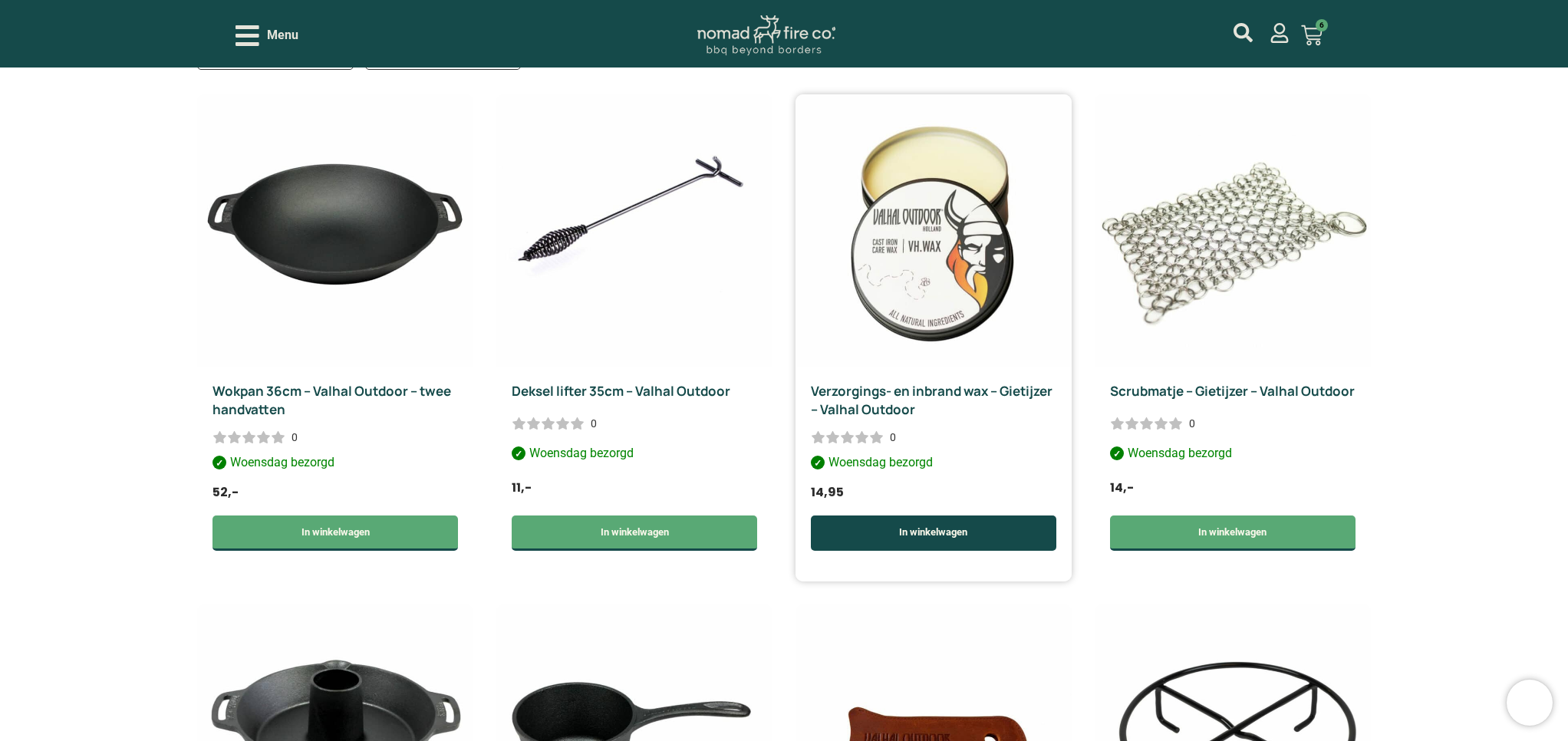
click at [913, 515] on link "In winkelwagen" at bounding box center [934, 533] width 245 height 35
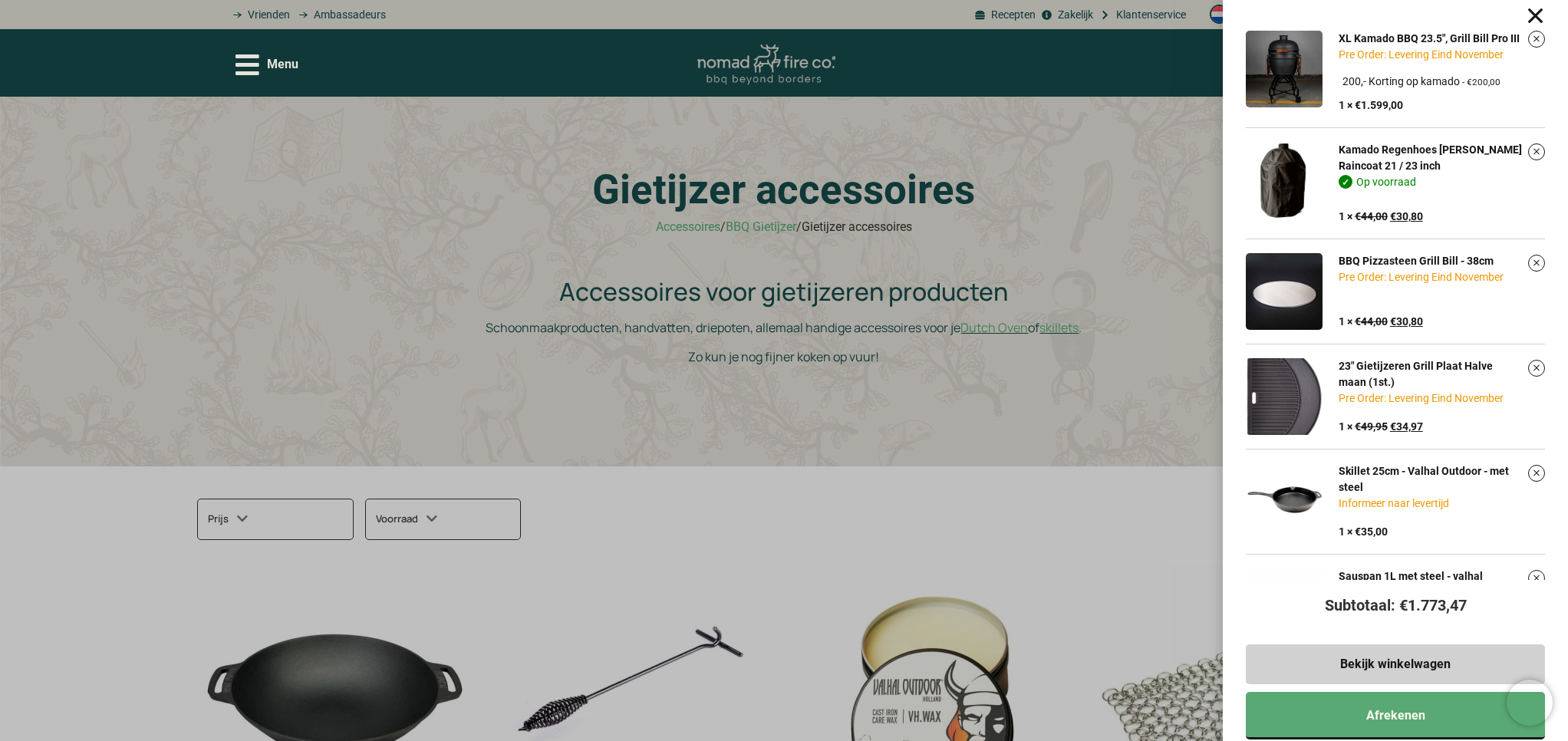
scroll to position [0, 0]
click at [246, 68] on icon "Open/Close Menu" at bounding box center [247, 65] width 23 height 27
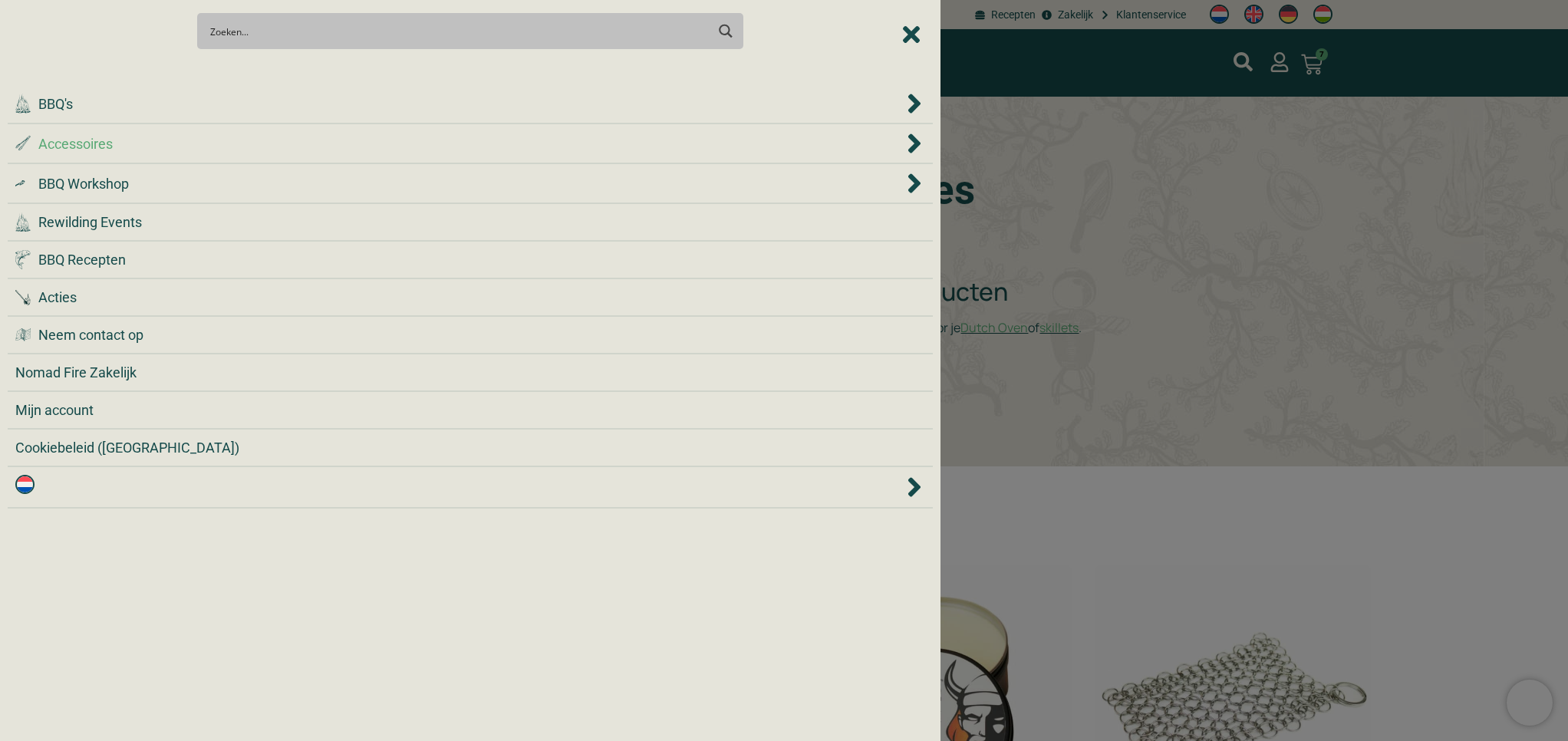
click at [177, 148] on div ".st0 { fill: #2c4a4e; } .st1 { fill: url(#Naamloos_verloop_2); } .st2 { fill: #…" at bounding box center [459, 144] width 888 height 21
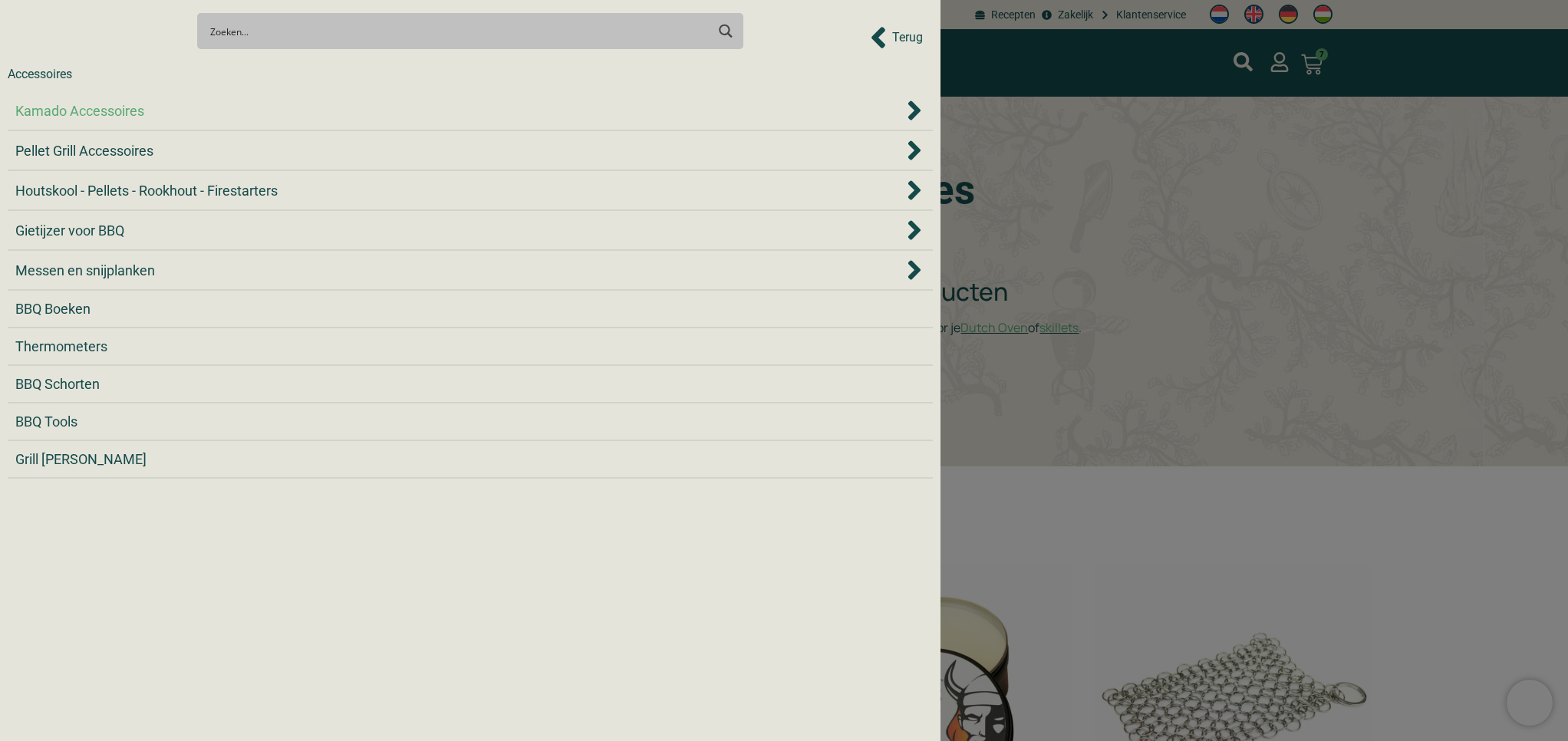
click at [119, 110] on span "Kamado Accessoires" at bounding box center [80, 111] width 129 height 21
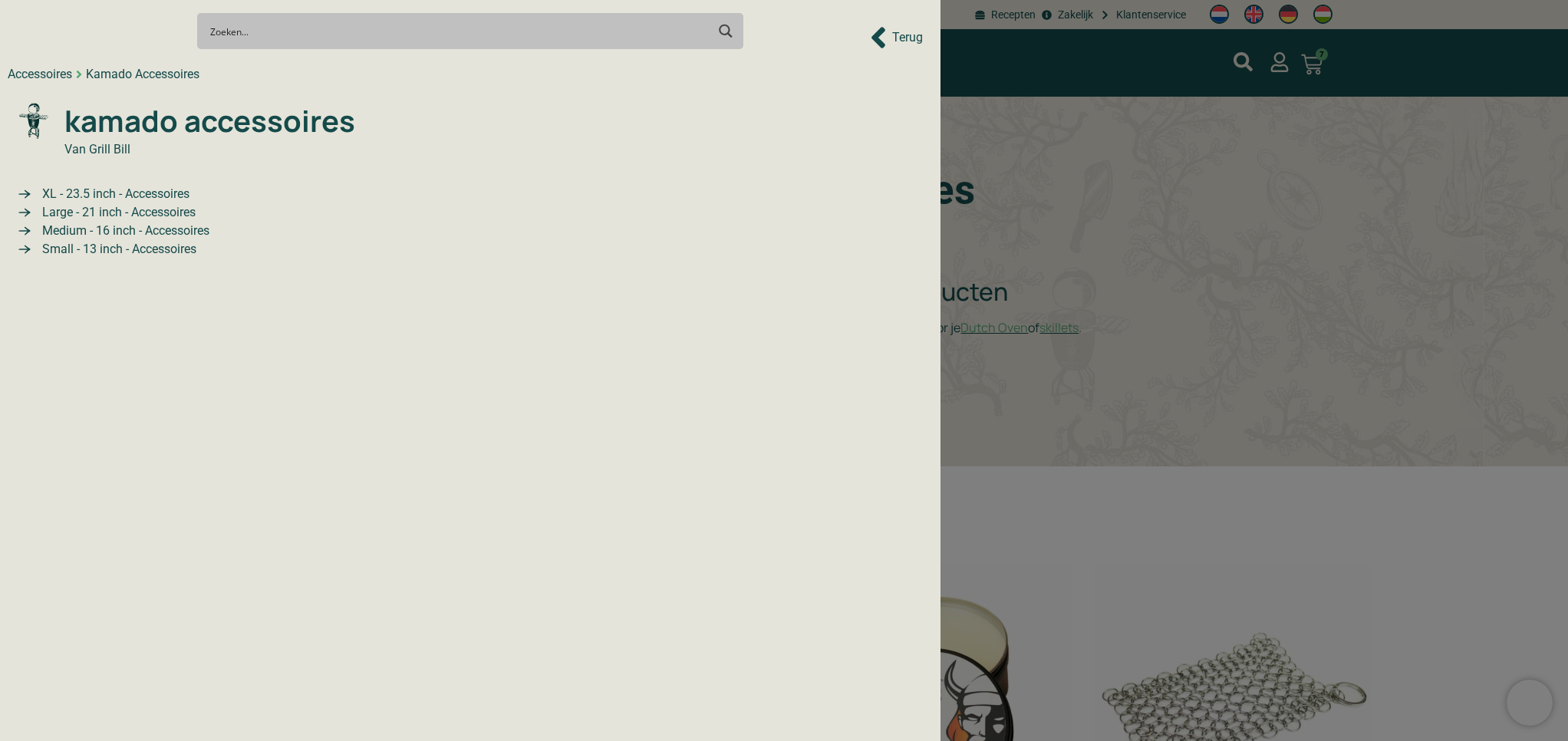
click at [135, 194] on span "XL - 23.5 inch - Accessoires" at bounding box center [114, 194] width 151 height 19
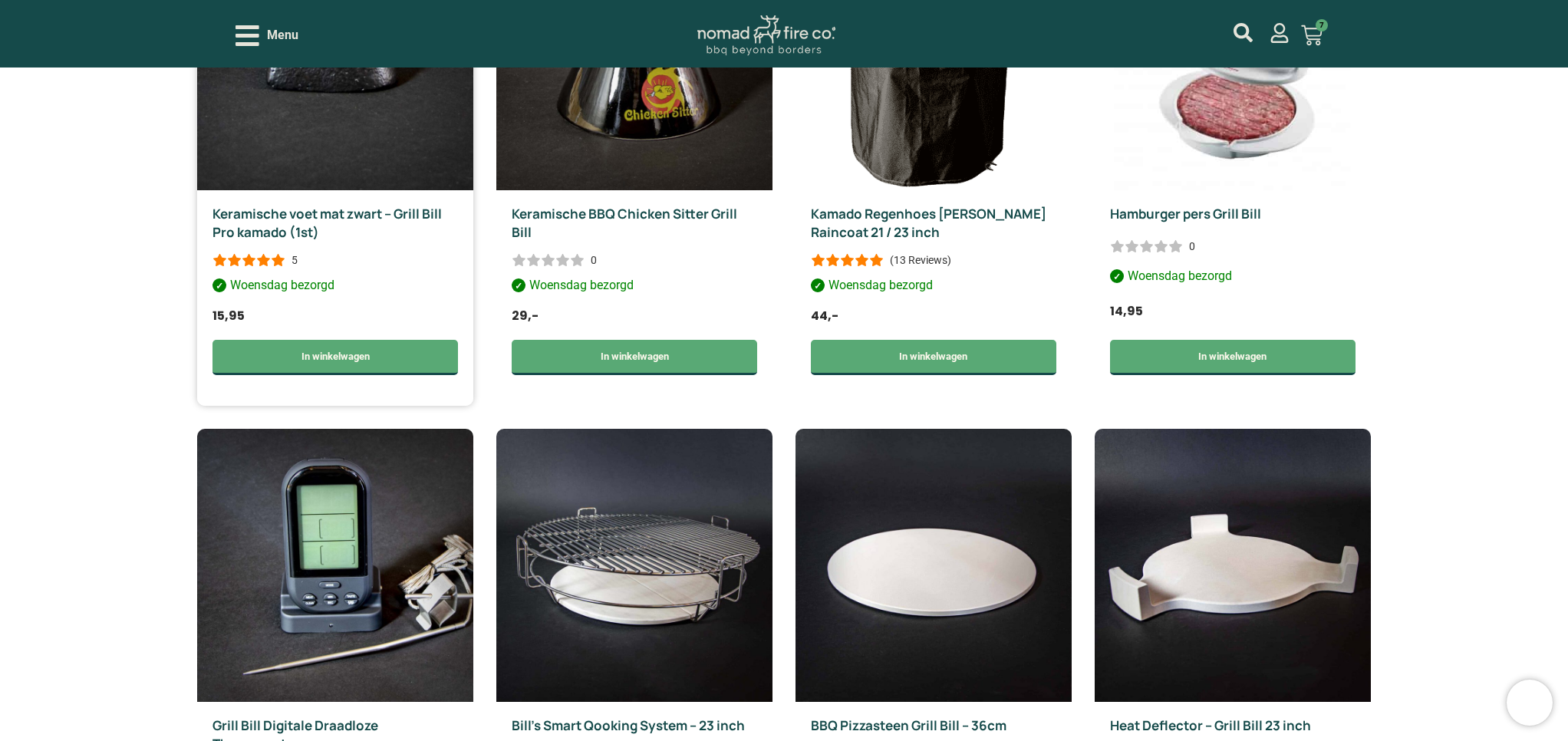
scroll to position [687, 0]
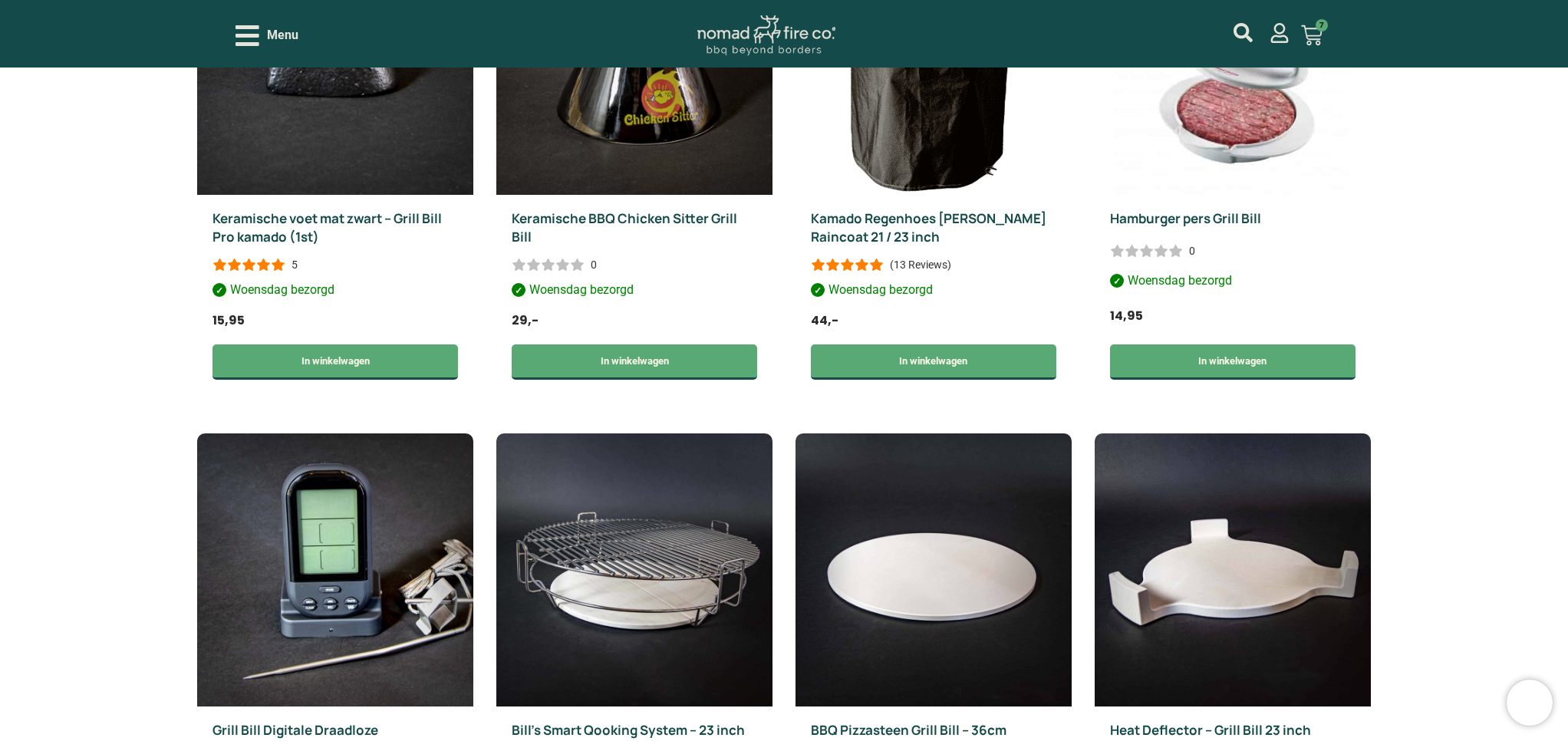
click at [250, 43] on icon "Open/Close Menu" at bounding box center [247, 35] width 23 height 21
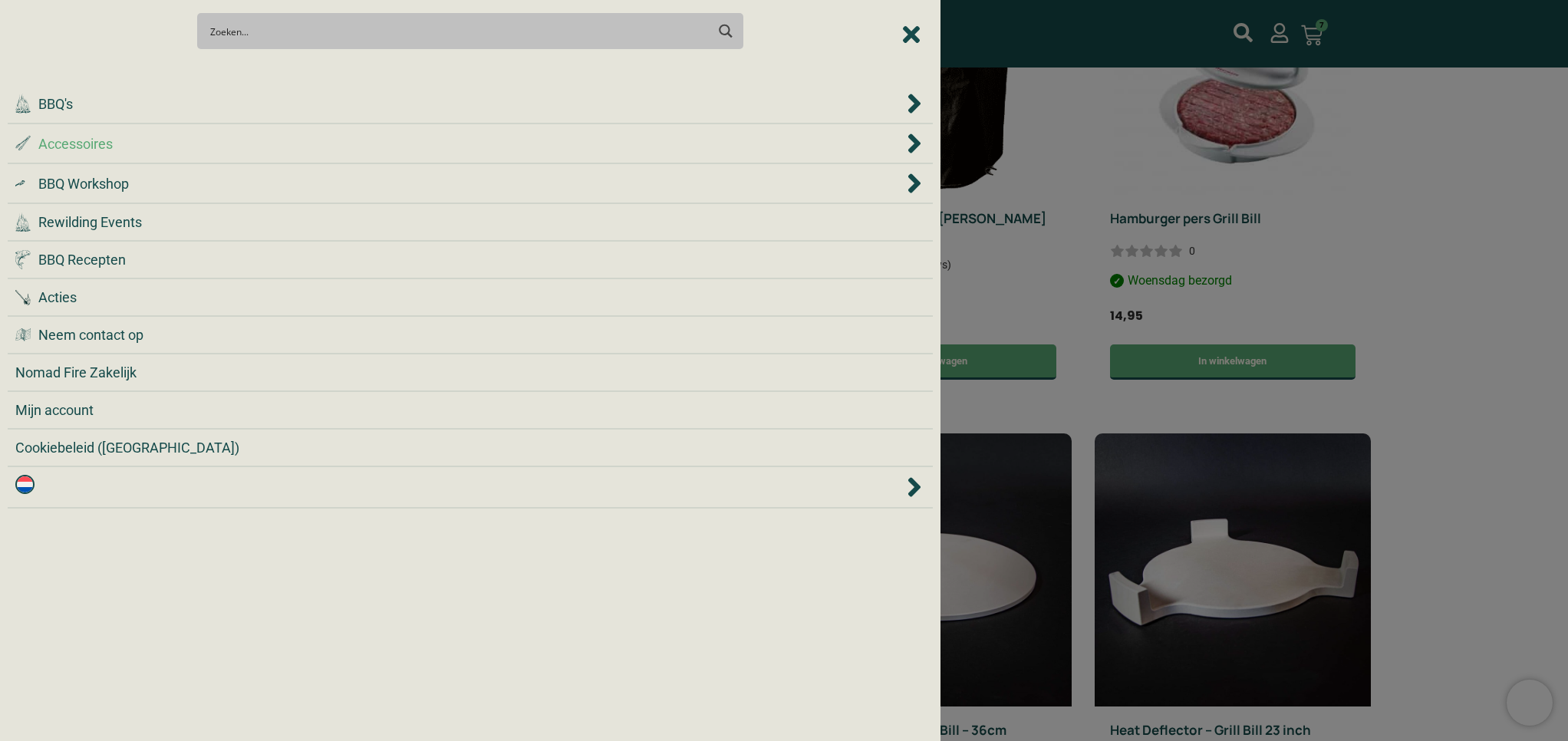
click at [98, 147] on span "Accessoires" at bounding box center [76, 144] width 74 height 21
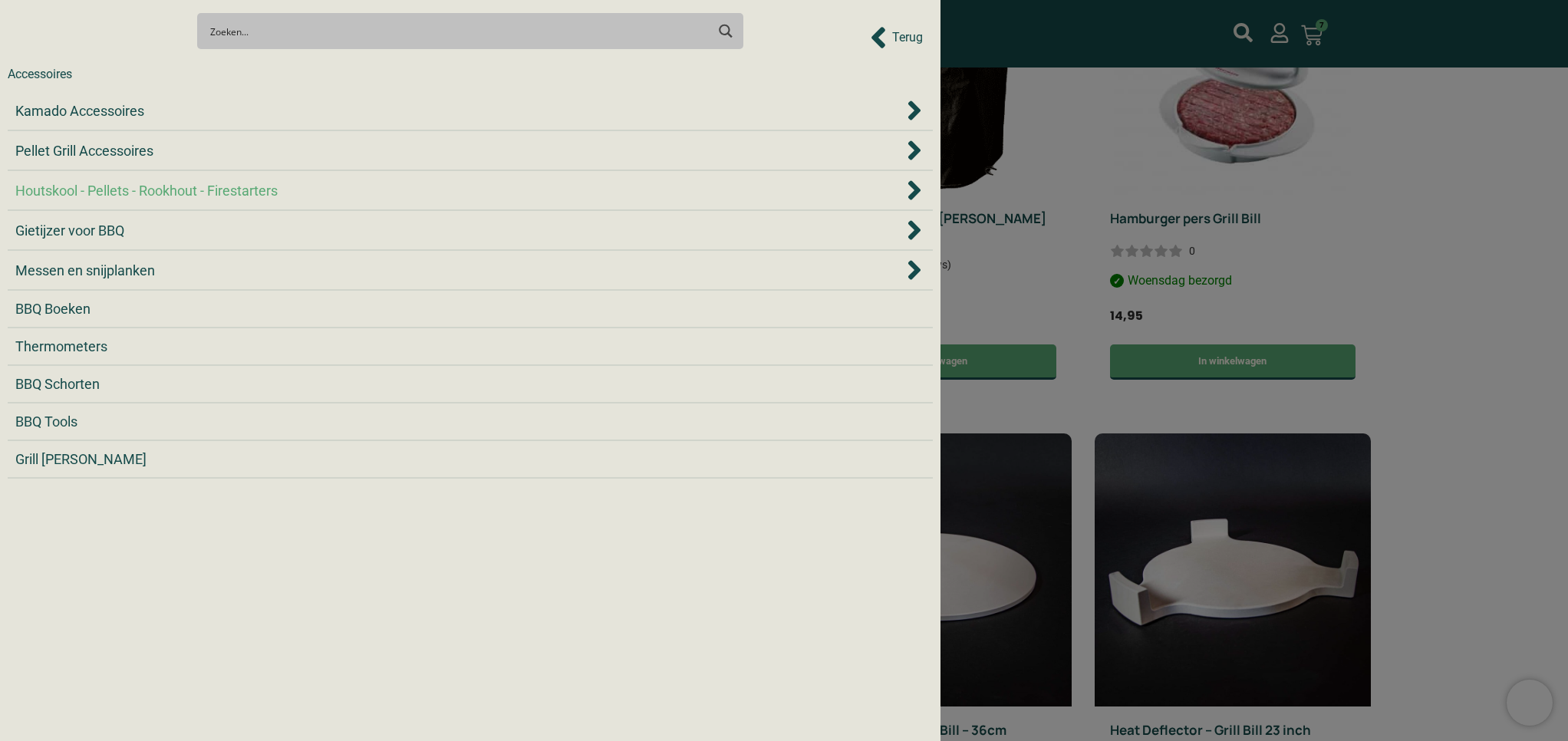
click at [104, 186] on span "Houtskool - Pellets - Rookhout - Firestarters" at bounding box center [146, 191] width 262 height 21
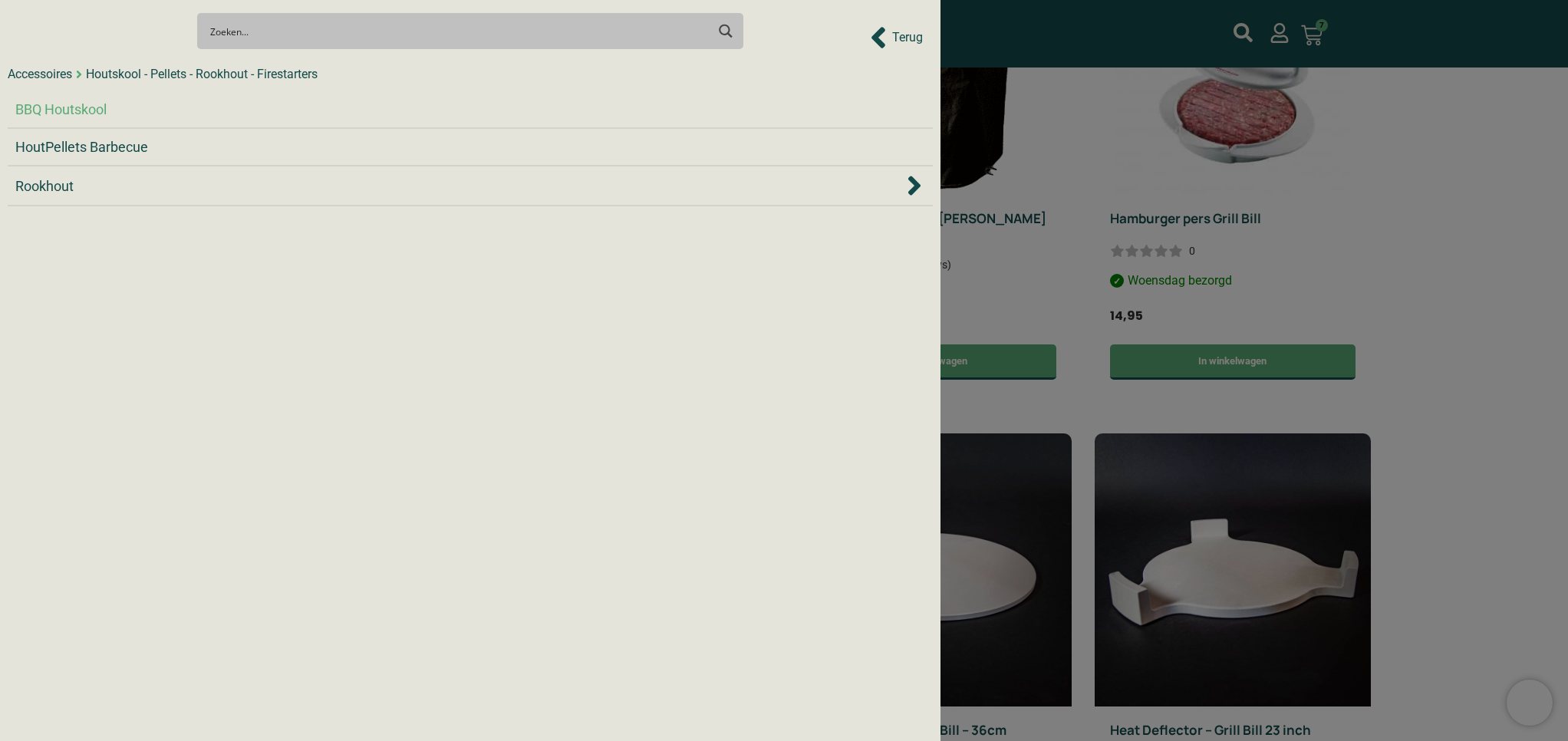
click at [86, 101] on span "BBQ Houtskool" at bounding box center [60, 110] width 91 height 21
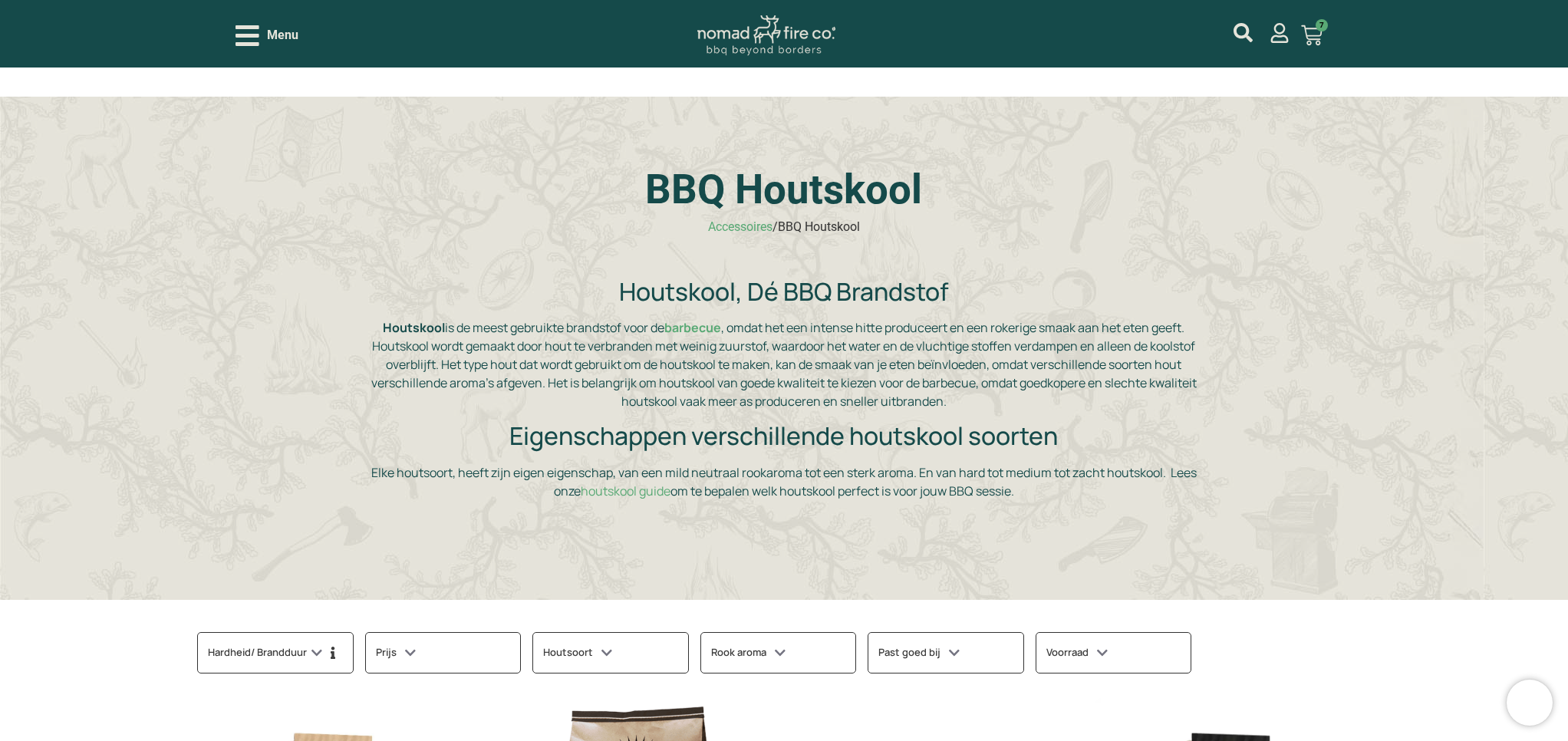
scroll to position [312, 0]
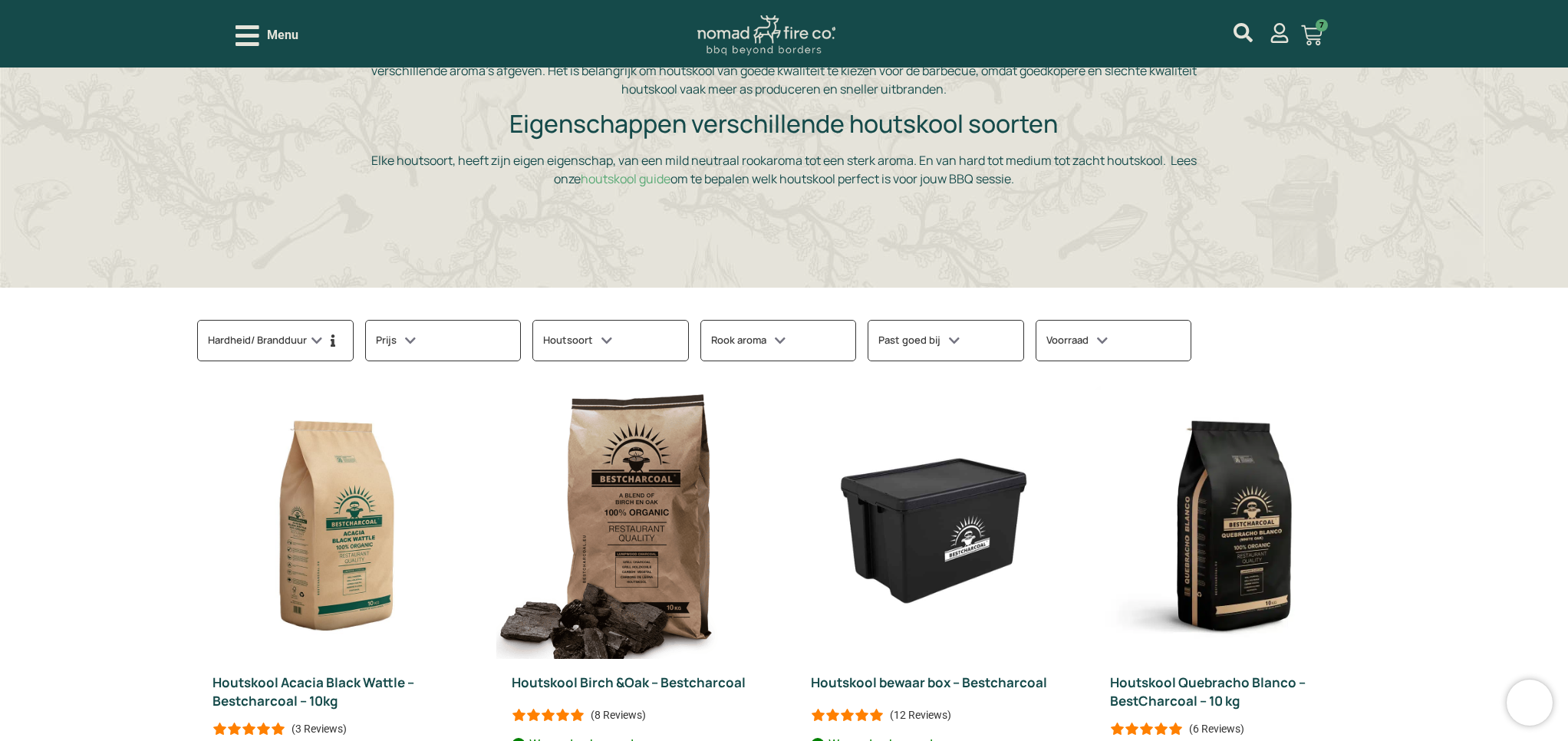
click at [331, 335] on icon at bounding box center [333, 340] width 5 height 12
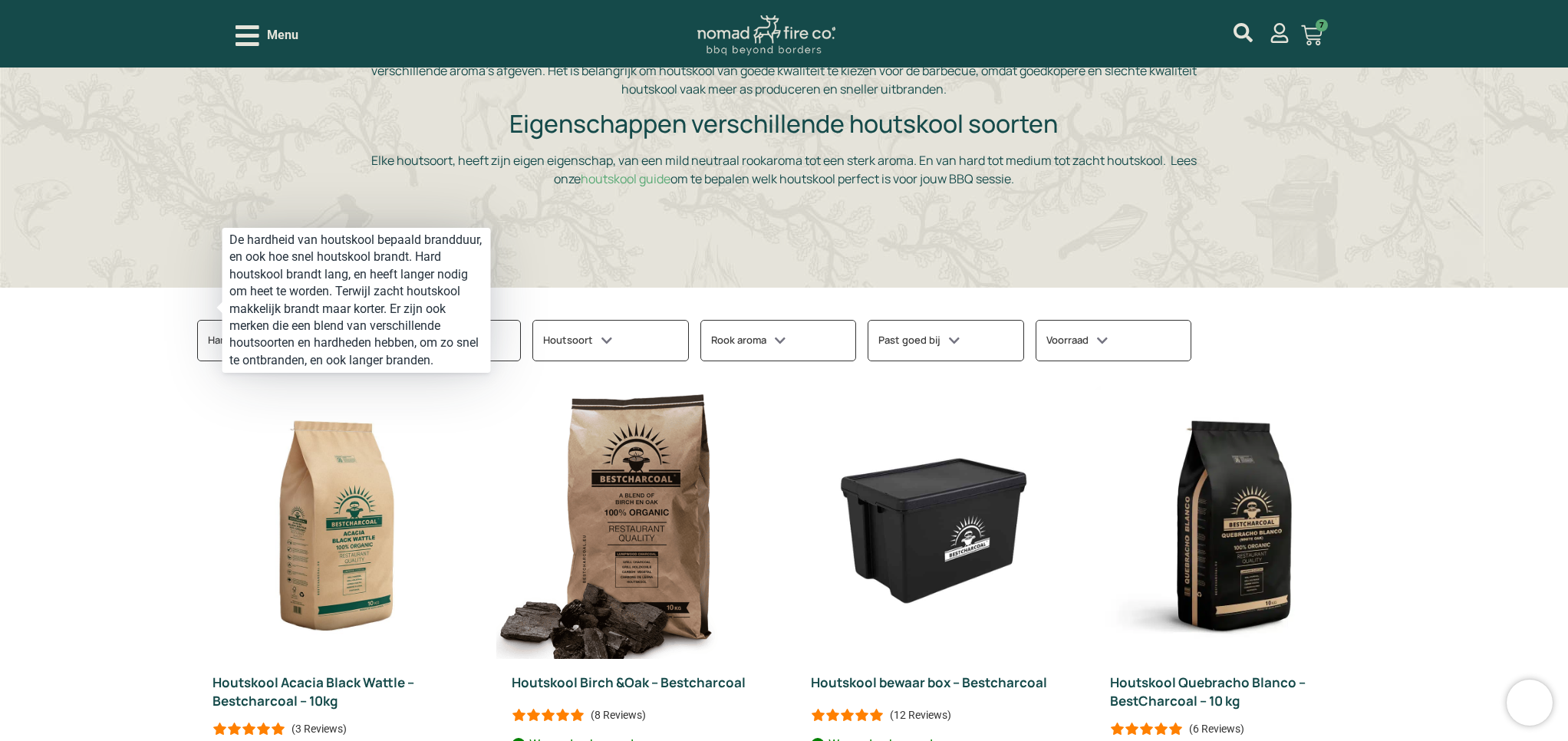
click at [324, 331] on span at bounding box center [332, 341] width 17 height 21
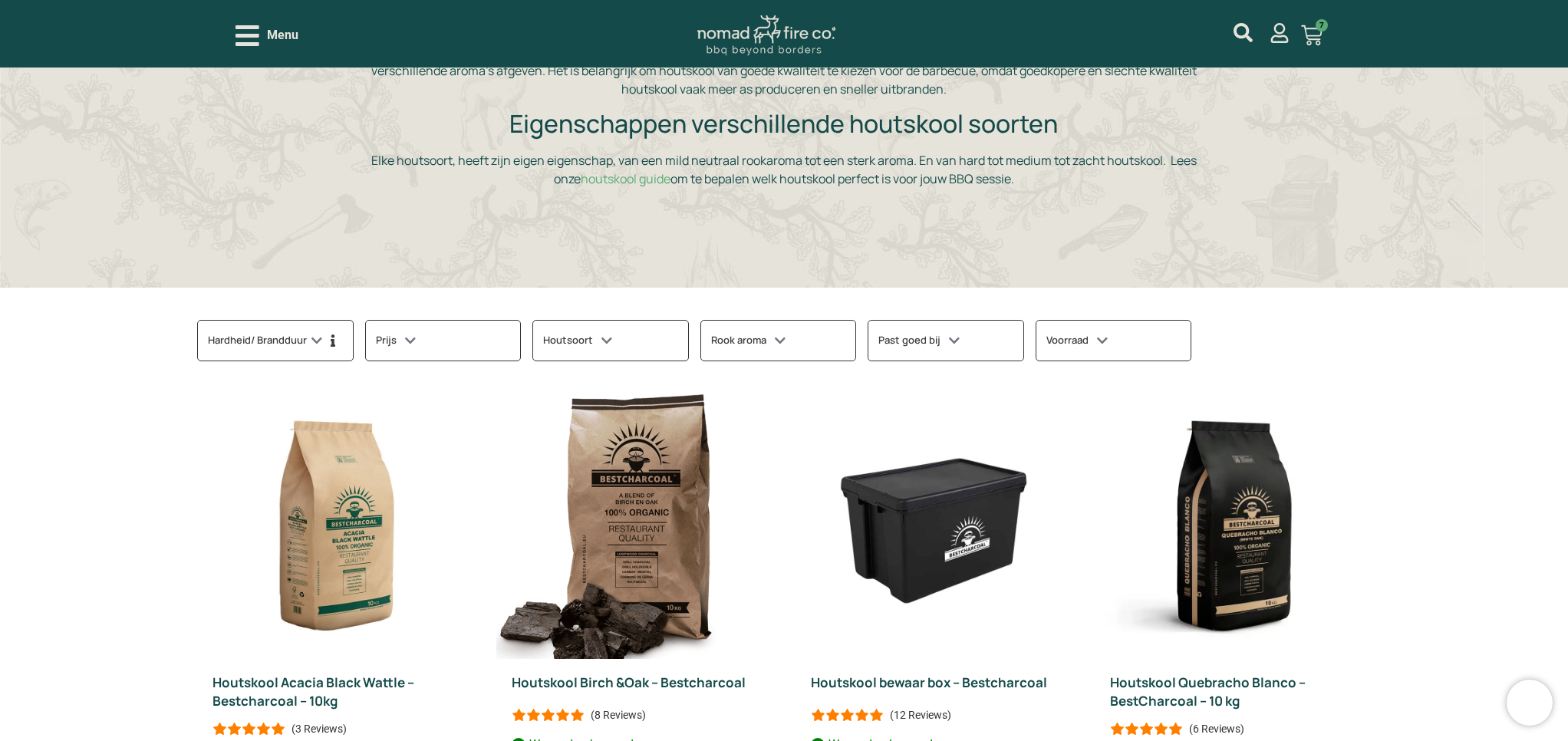
scroll to position [312, 1]
click at [311, 334] on icon at bounding box center [316, 341] width 10 height 15
click at [561, 320] on div "Houtsoort" at bounding box center [609, 340] width 156 height 41
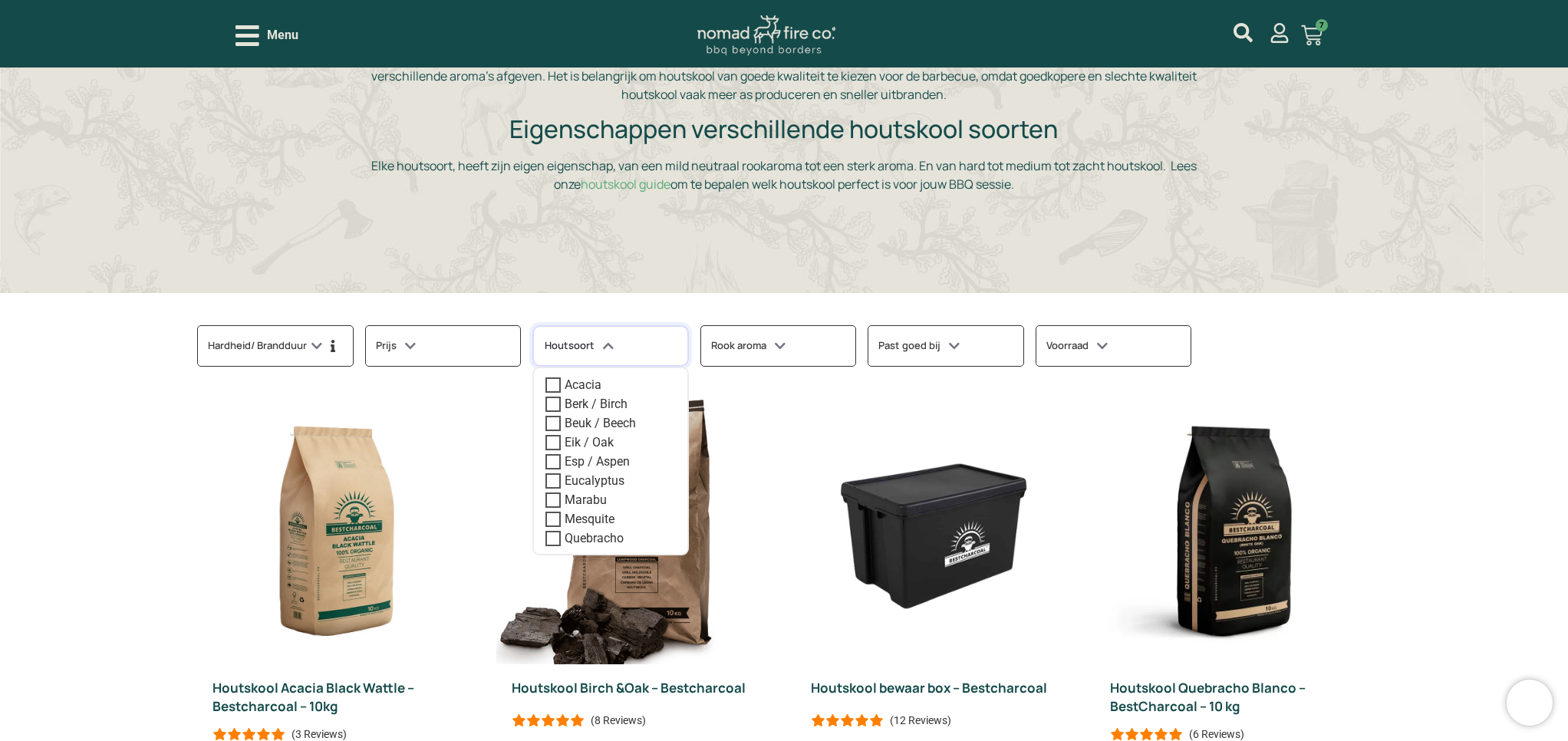
scroll to position [306, 1]
click at [561, 326] on div "Houtsoort" at bounding box center [609, 346] width 156 height 41
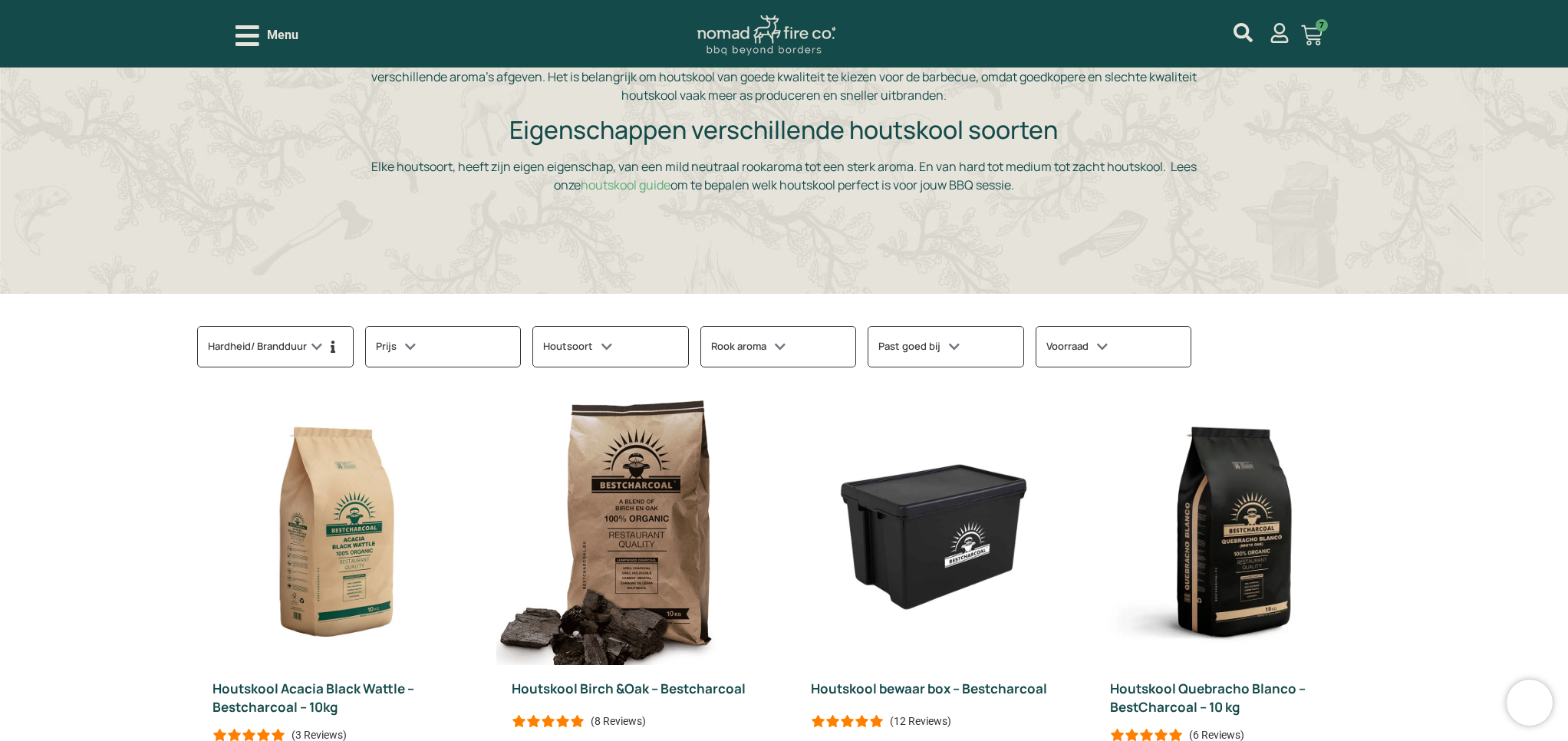
scroll to position [306, 0]
click at [959, 340] on icon at bounding box center [954, 348] width 10 height 15
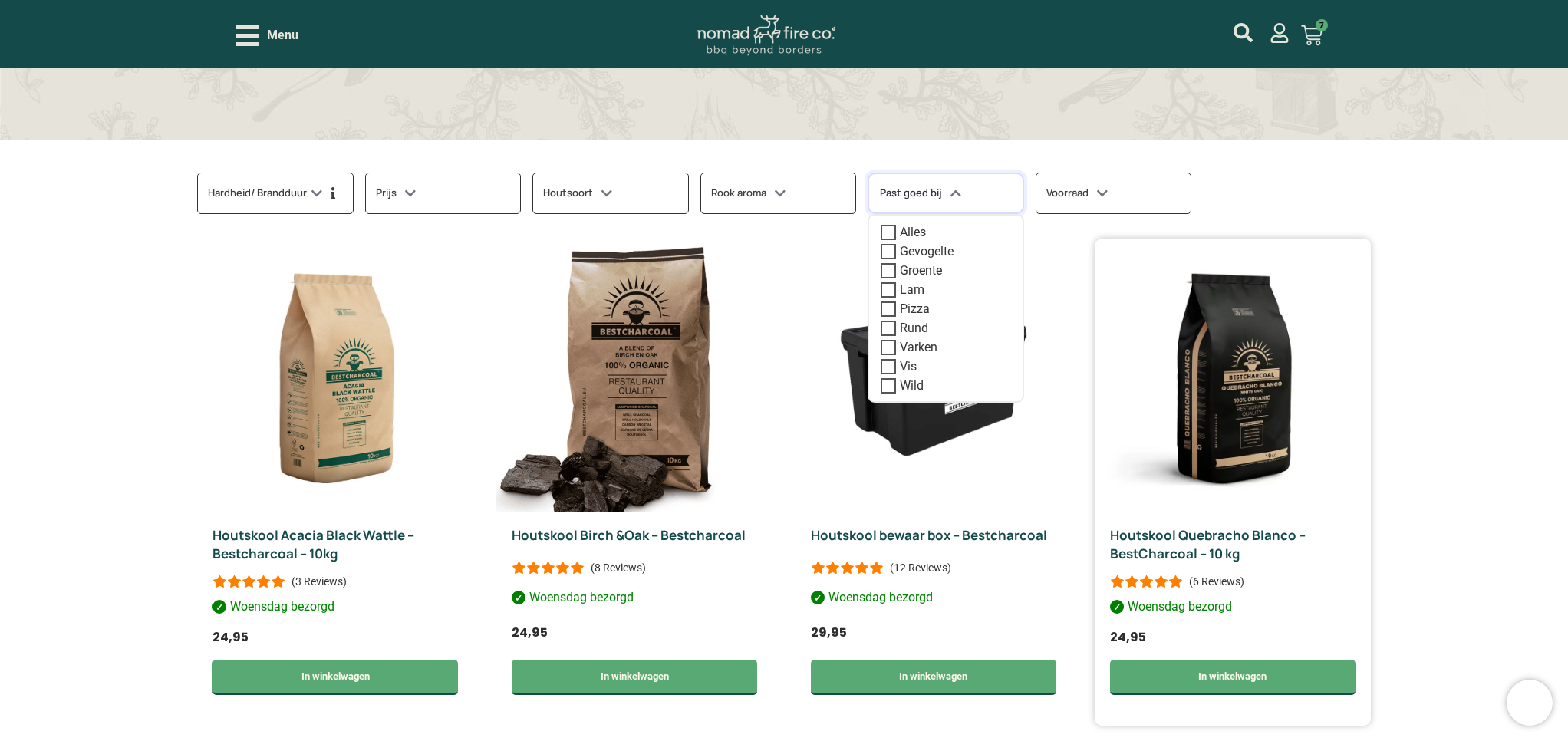
scroll to position [490, 0]
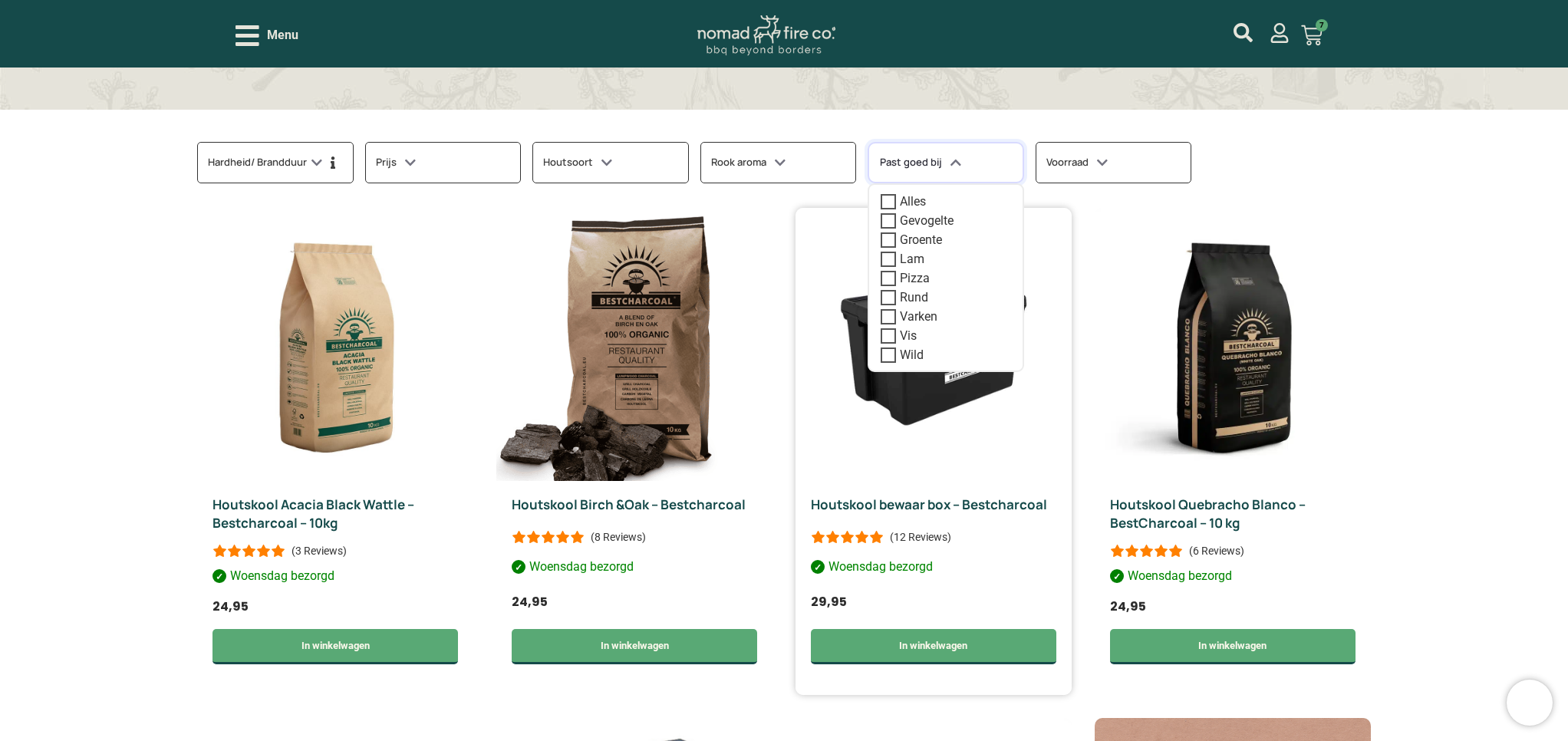
click at [1056, 497] on div "Houtskool bewaar box – Bestcharcoal" at bounding box center [934, 506] width 245 height 19
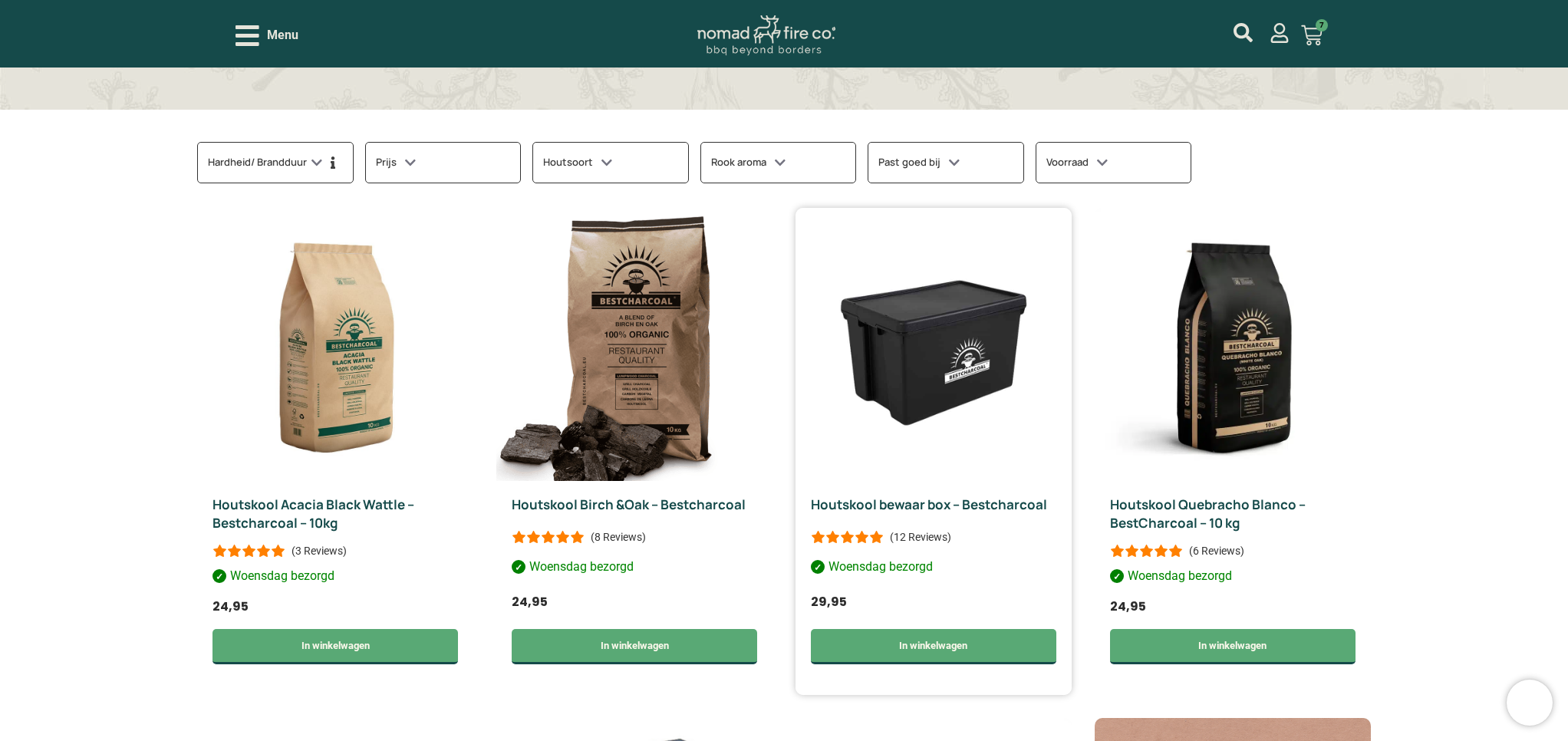
click at [950, 324] on img at bounding box center [934, 344] width 277 height 273
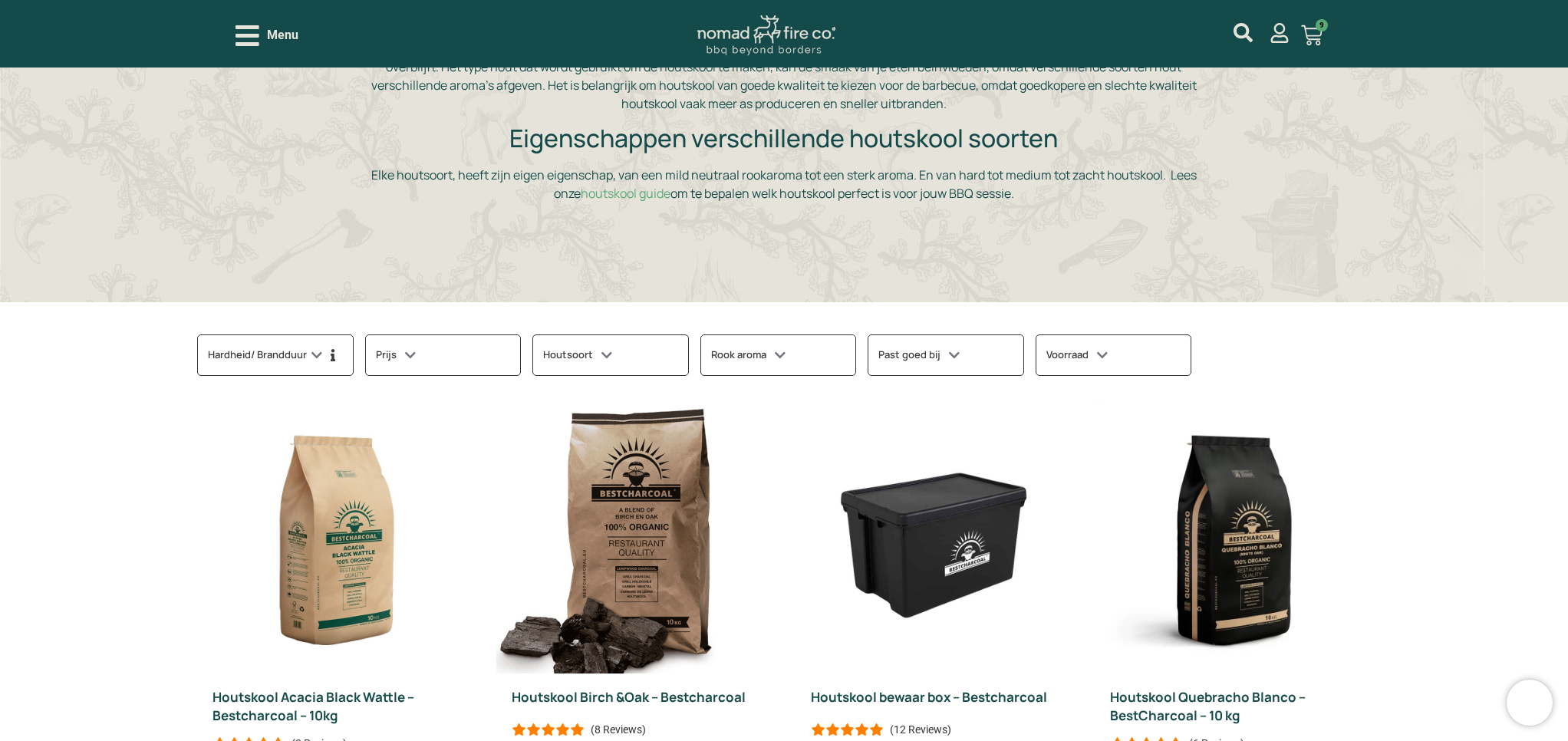
scroll to position [314, 0]
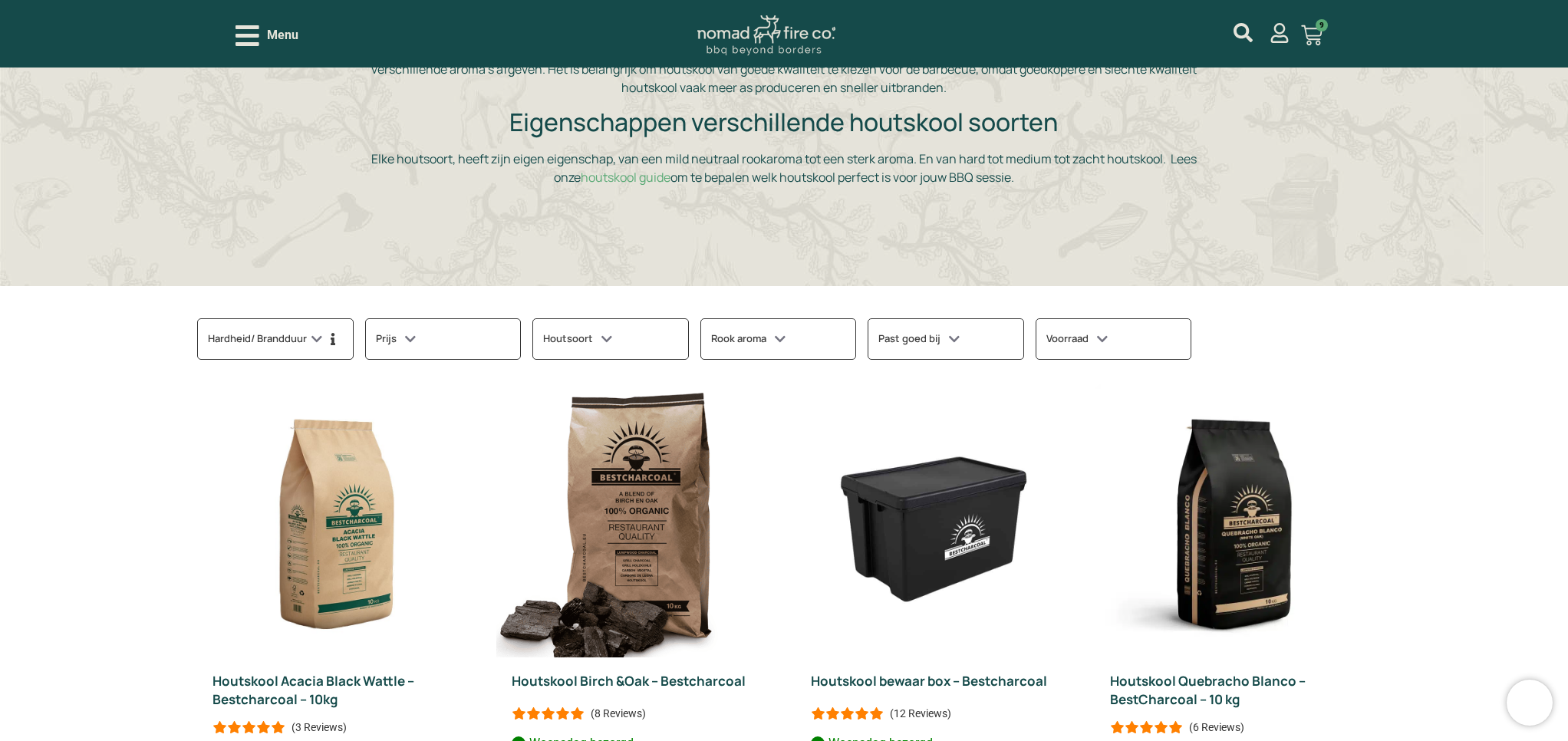
click at [1108, 329] on h3 "Voorraad" at bounding box center [1077, 339] width 61 height 20
click at [1109, 331] on h3 "Voorraad" at bounding box center [1079, 339] width 61 height 17
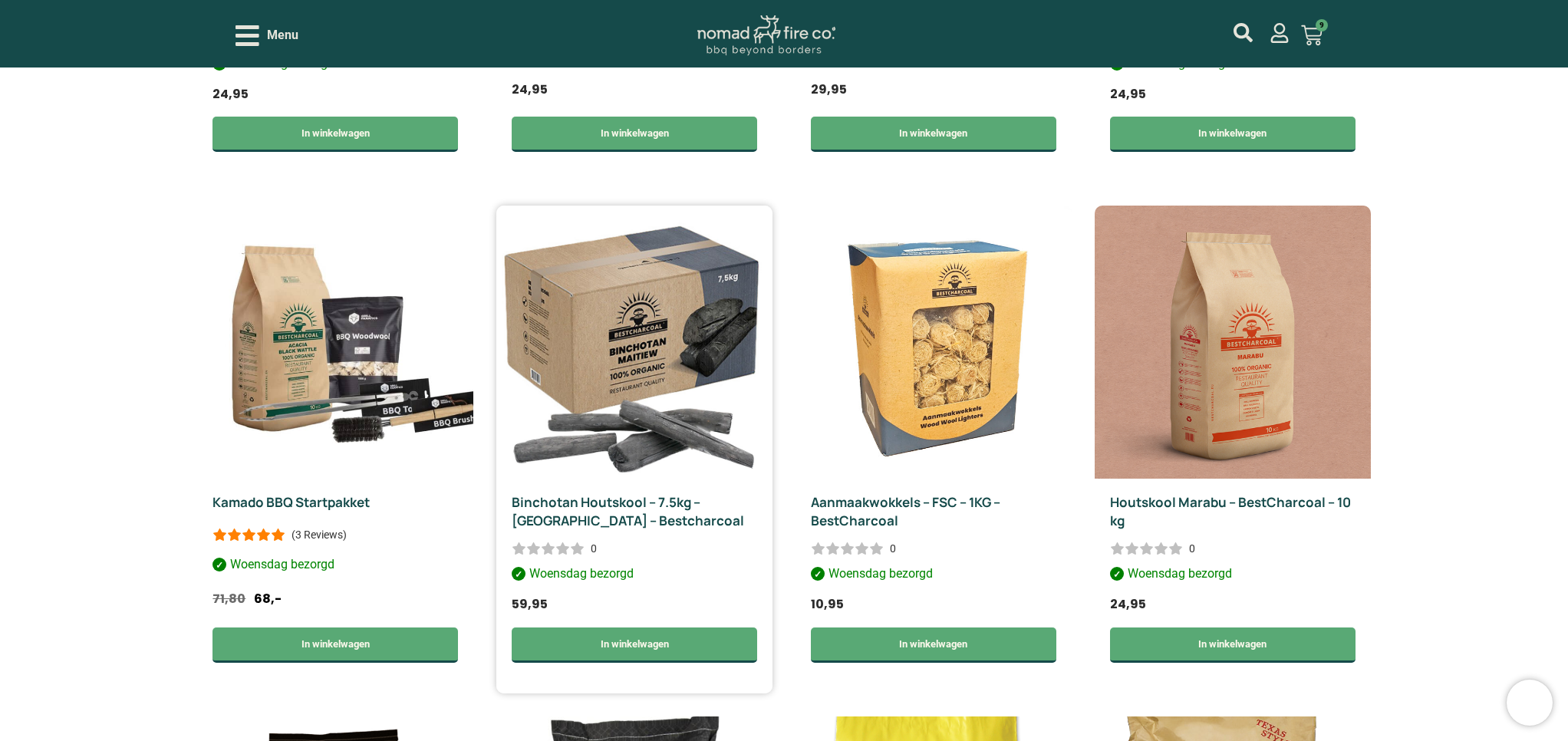
scroll to position [1055, 0]
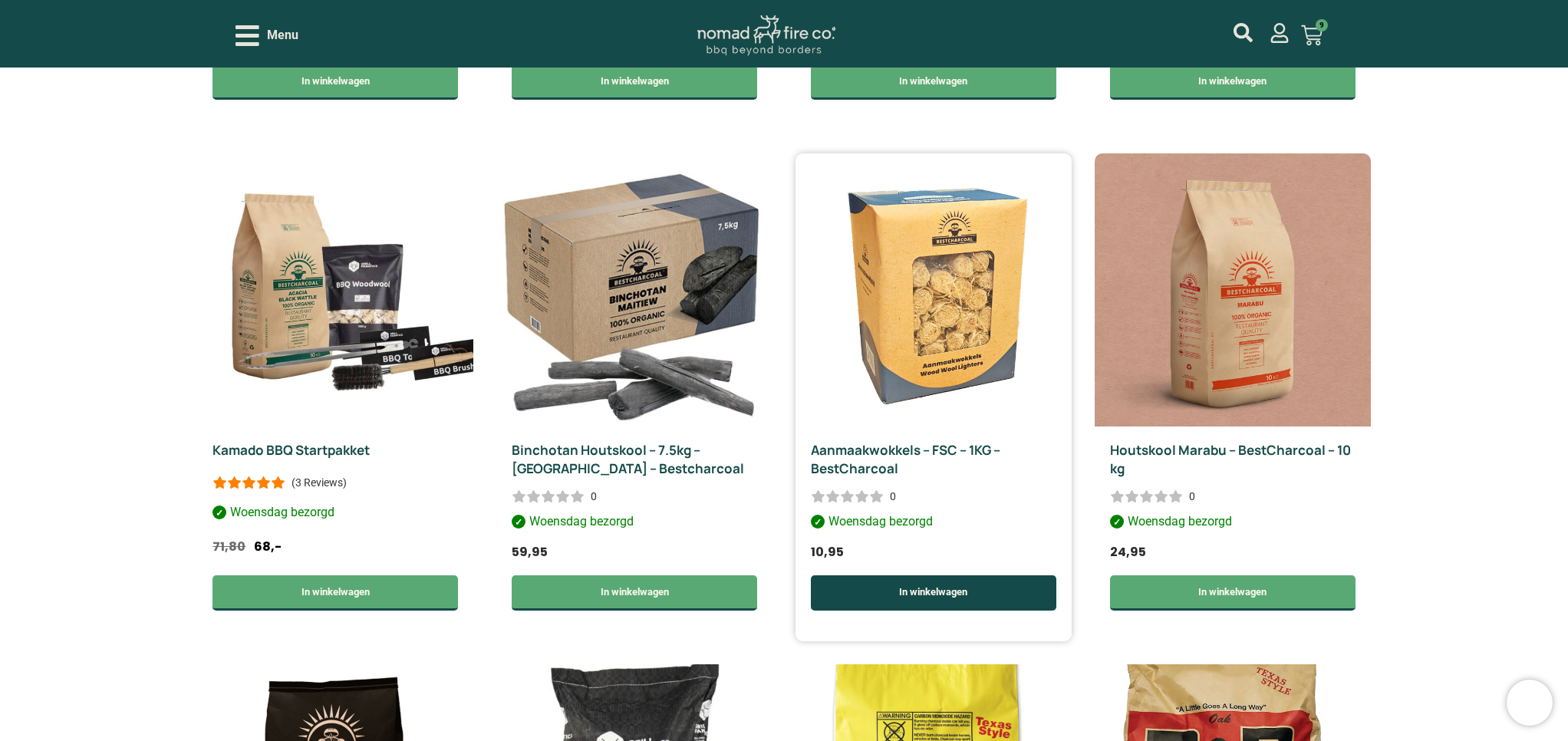
click at [937, 576] on link "In winkelwagen" at bounding box center [934, 593] width 245 height 35
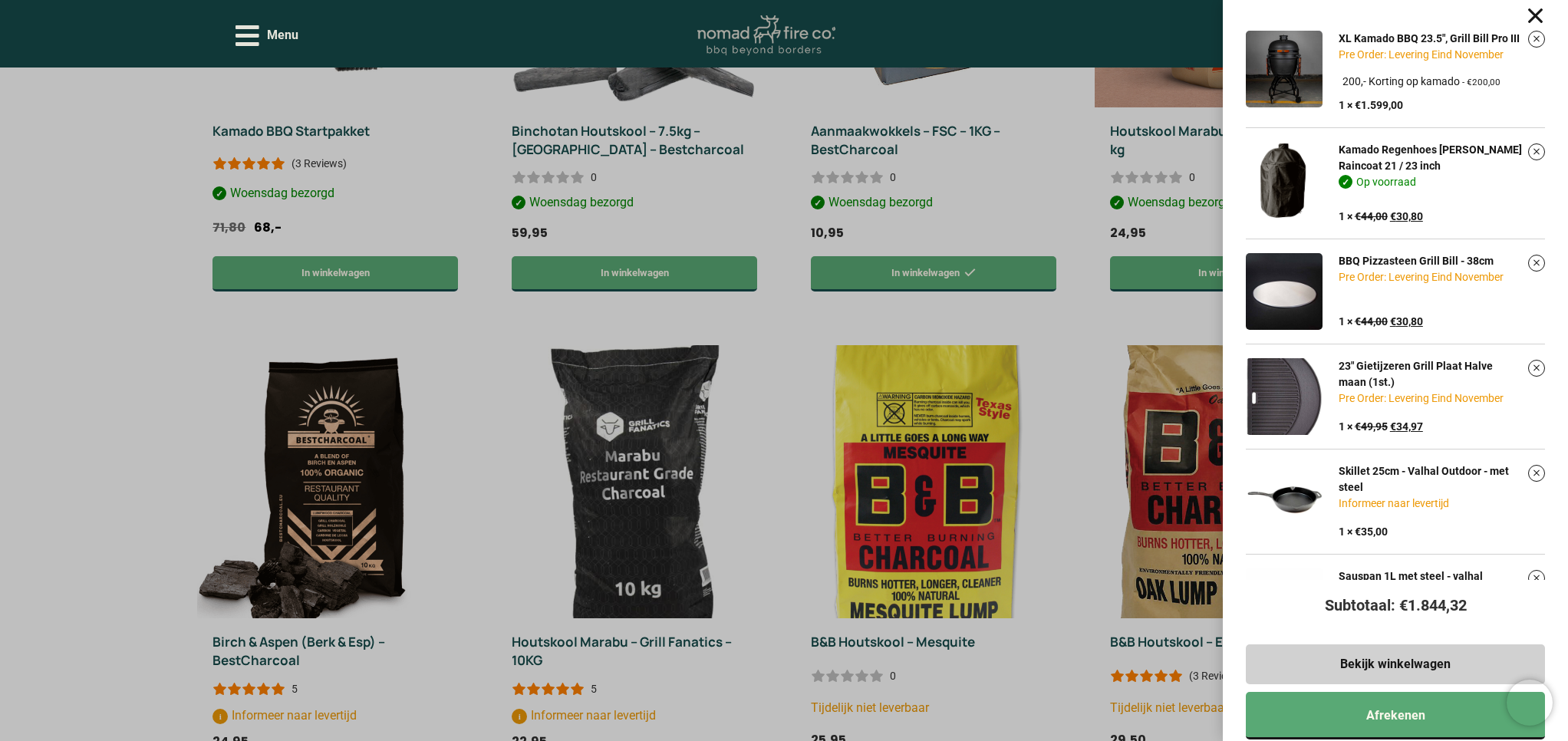
scroll to position [1376, 0]
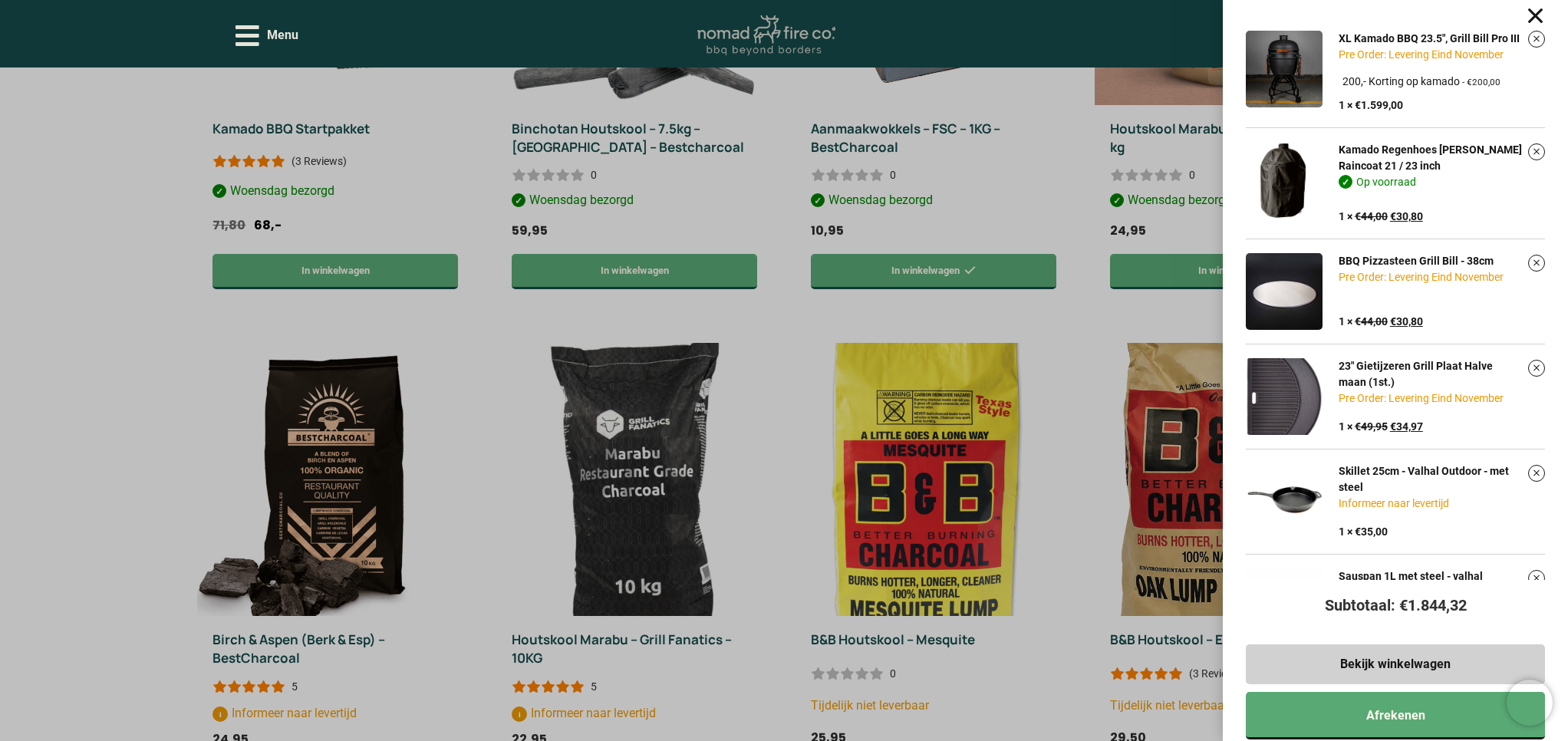
click at [1149, 552] on div "XL Kamado BBQ 23.5", Grill Bill Pro III Pre Order: Levering Eind November Kies …" at bounding box center [784, 370] width 1568 height 741
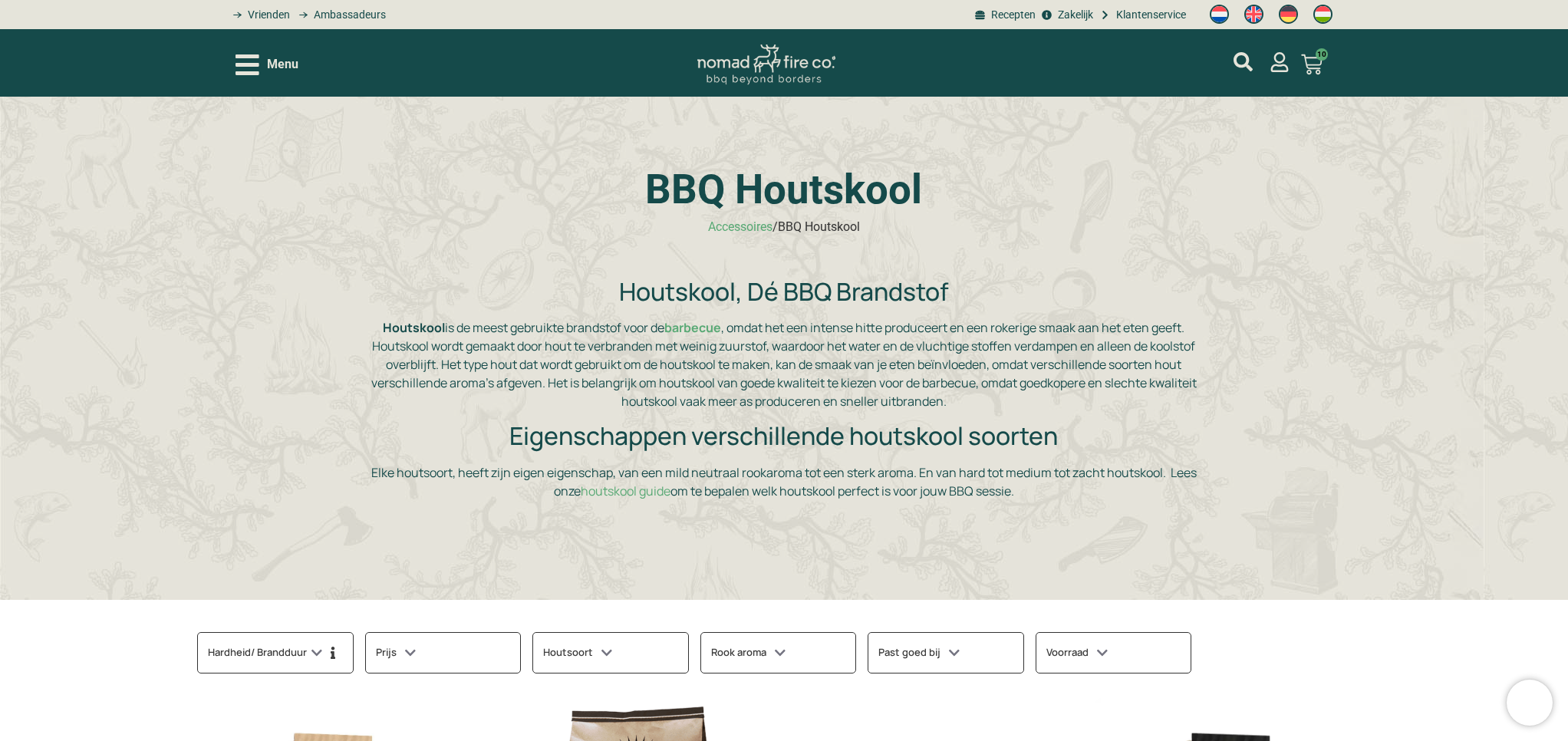
scroll to position [0, 0]
click at [311, 646] on icon at bounding box center [316, 653] width 10 height 15
click at [210, 740] on input "5/5" at bounding box center [218, 749] width 15 height 15
checkbox input "true"
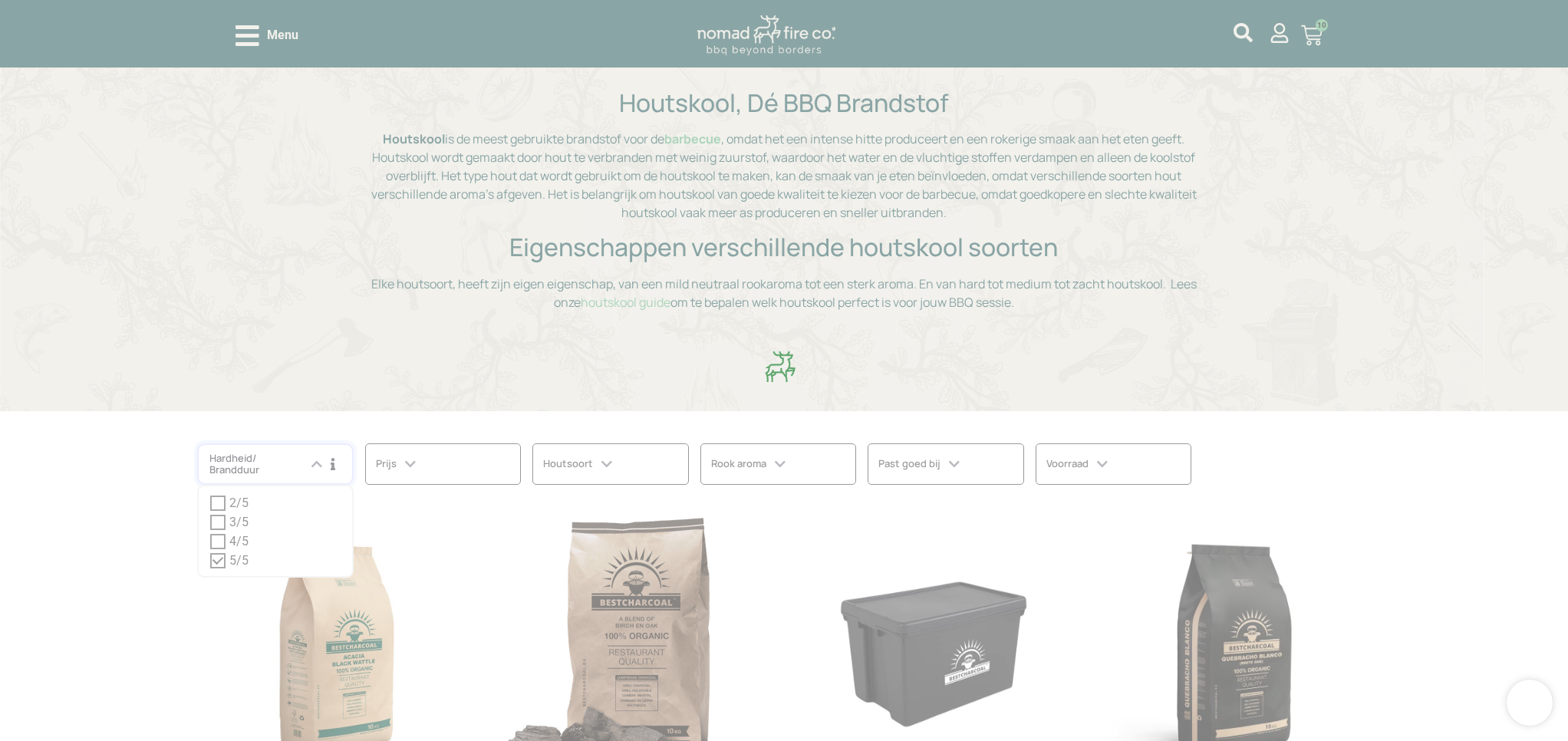
scroll to position [471, 0]
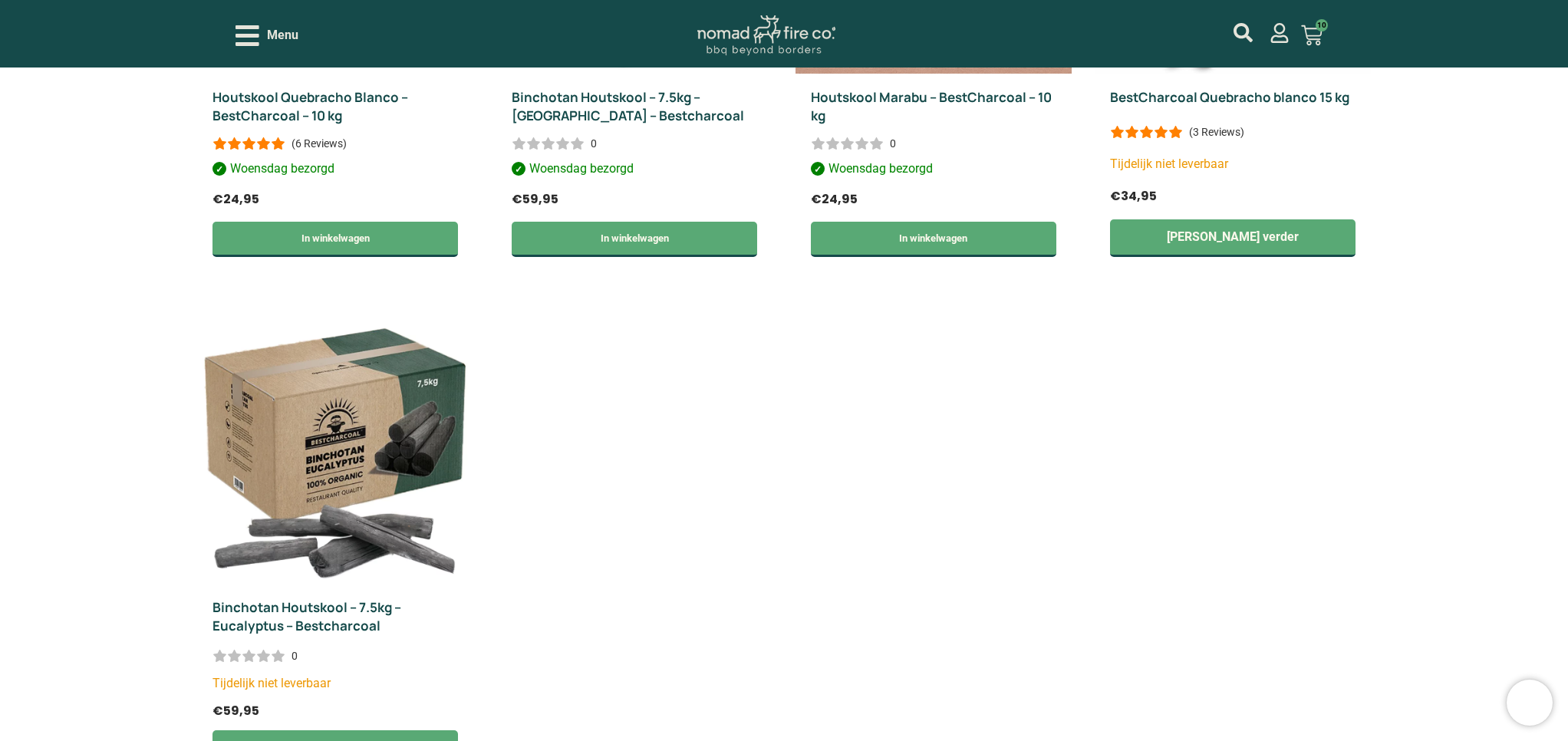
scroll to position [941, 0]
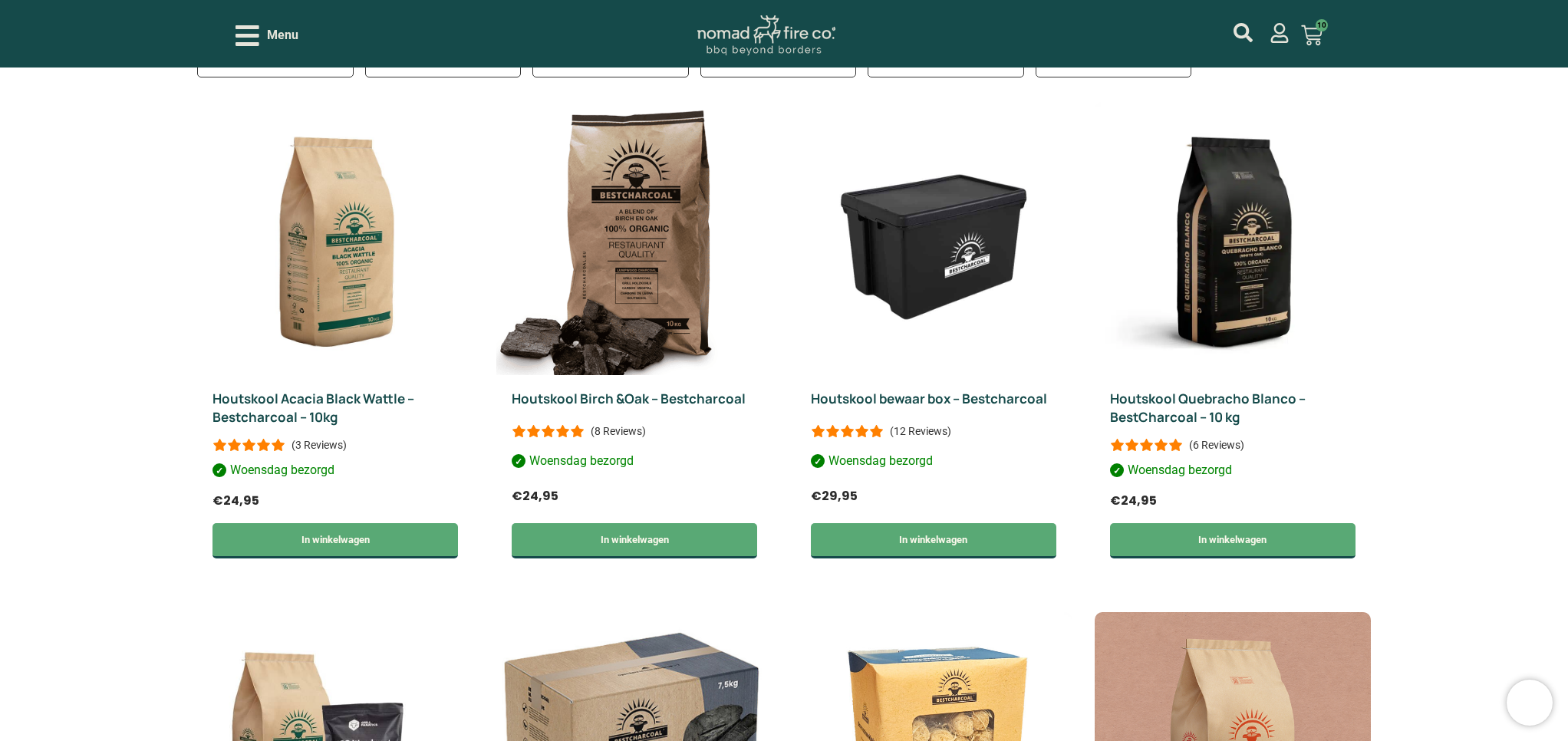
scroll to position [620, 0]
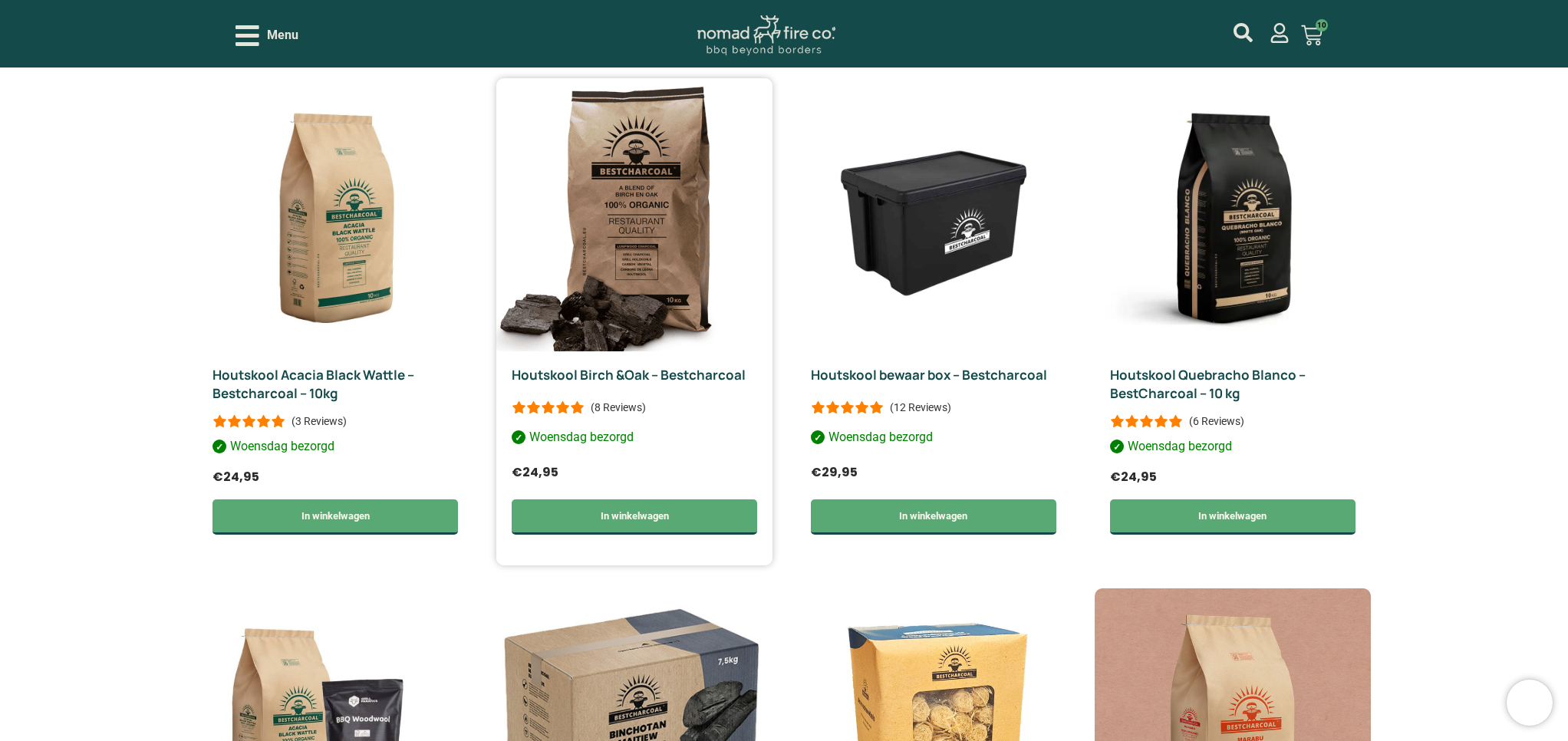
click at [591, 402] on p "(8 Reviews)" at bounding box center [618, 407] width 56 height 12
click at [577, 305] on img at bounding box center [634, 214] width 277 height 273
click at [551, 369] on link "Houtskool Birch &Oak – Bestcharcoal" at bounding box center [629, 375] width 234 height 18
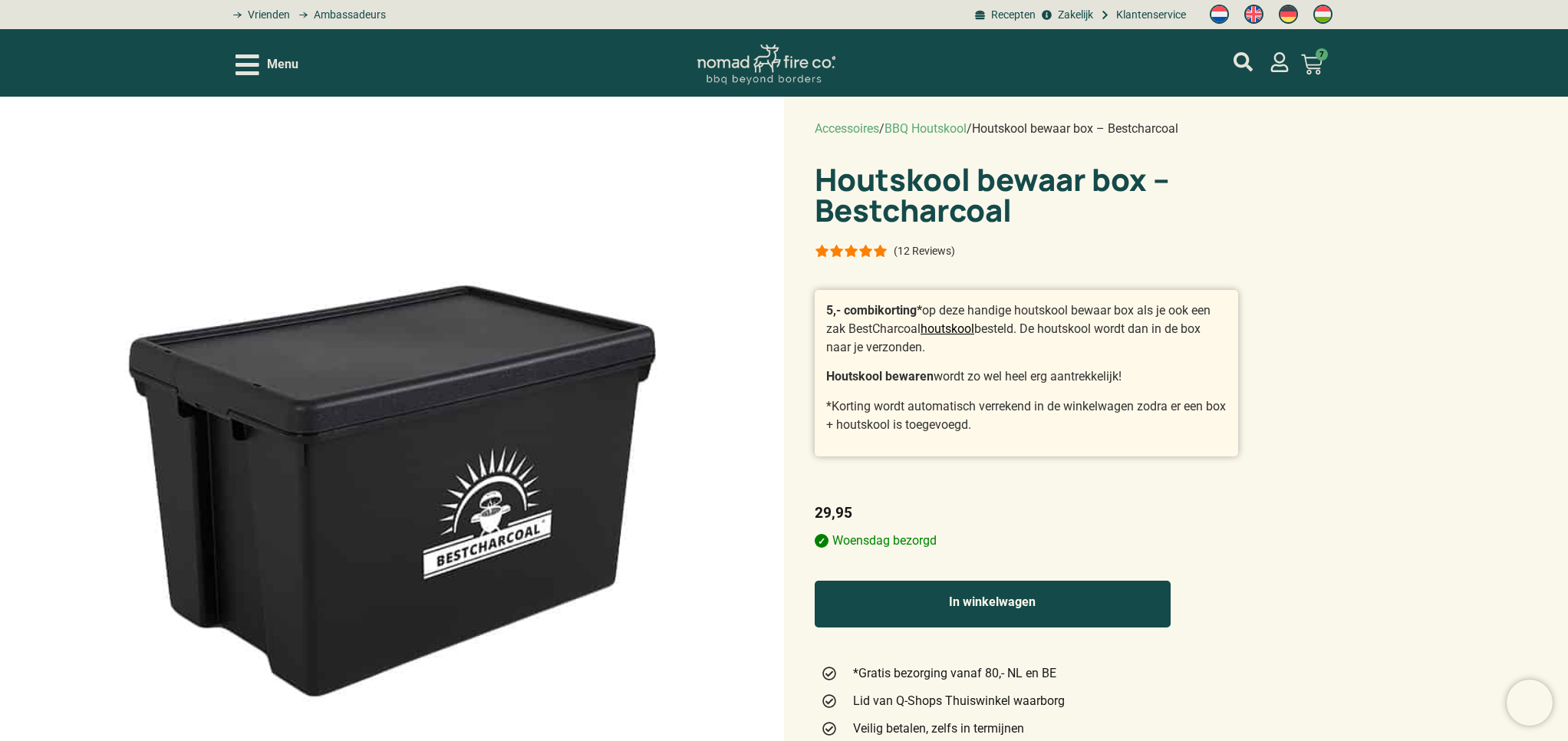
click at [1009, 581] on button "In winkelwagen" at bounding box center [992, 604] width 356 height 47
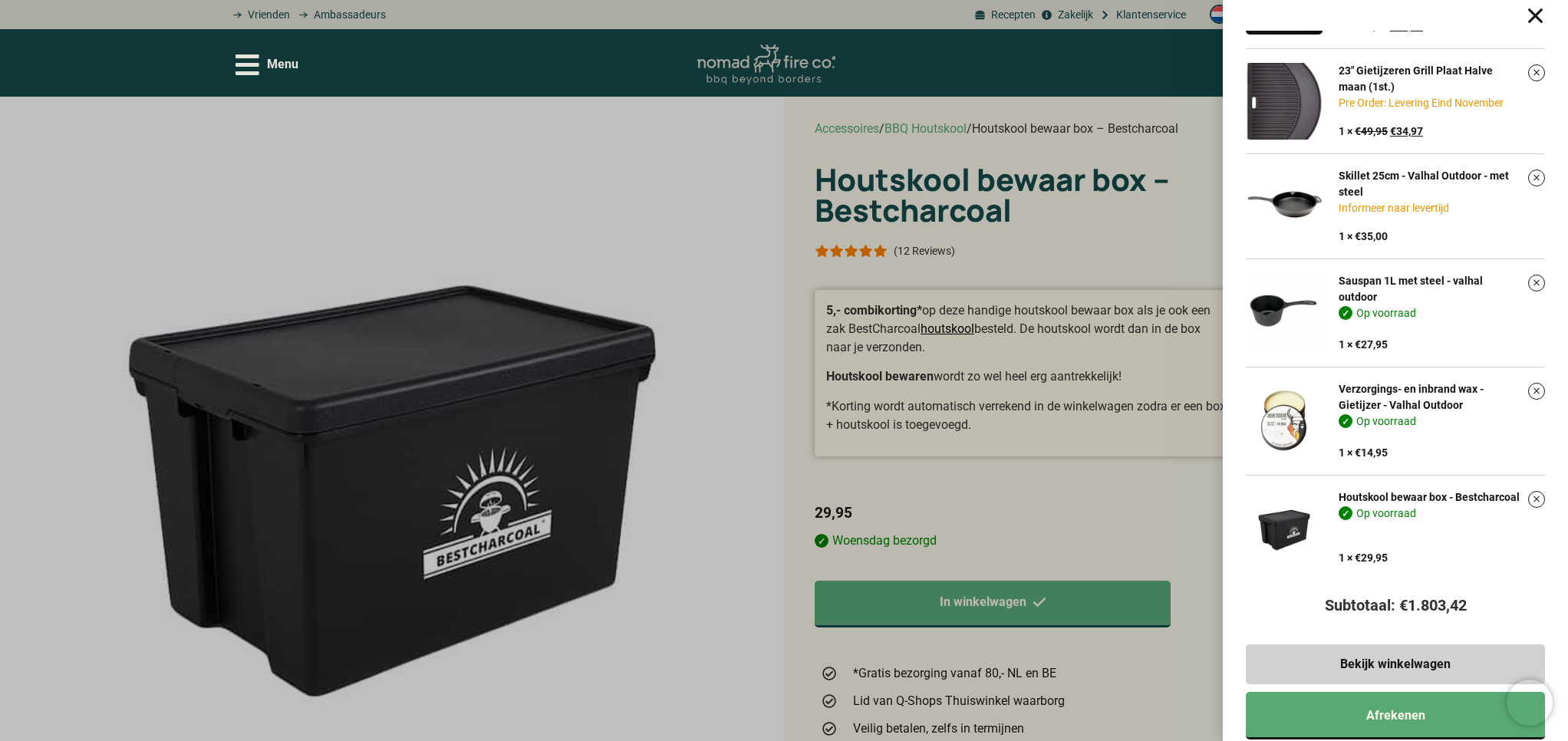
scroll to position [293, 0]
click at [946, 502] on div "XL Kamado BBQ 23.5", Grill Bill Pro III Pre Order: Levering Eind November Kies …" at bounding box center [784, 370] width 1568 height 741
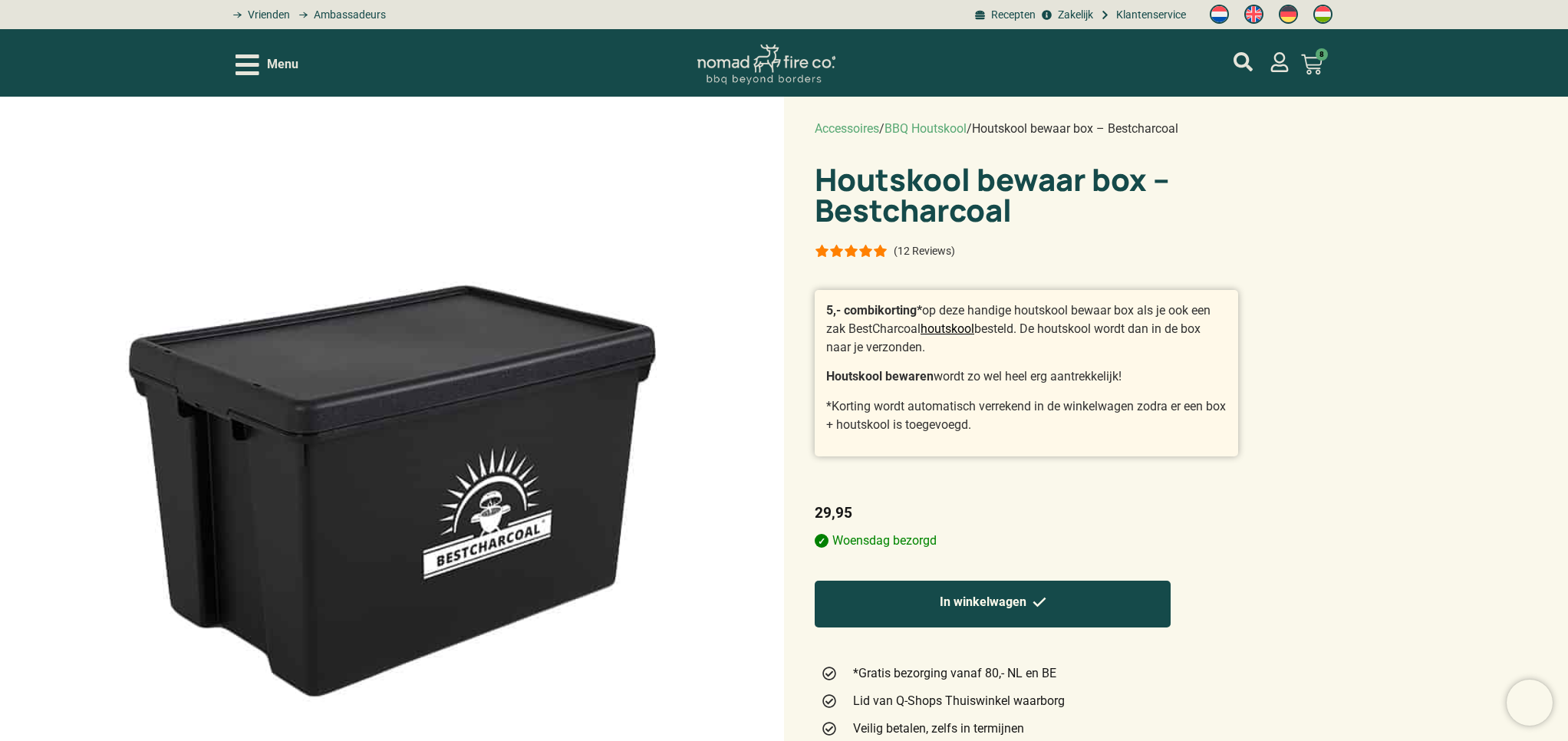
drag, startPoint x: 1061, startPoint y: 506, endPoint x: 1072, endPoint y: 498, distance: 13.6
click at [1061, 581] on button "In winkelwagen" at bounding box center [992, 604] width 356 height 47
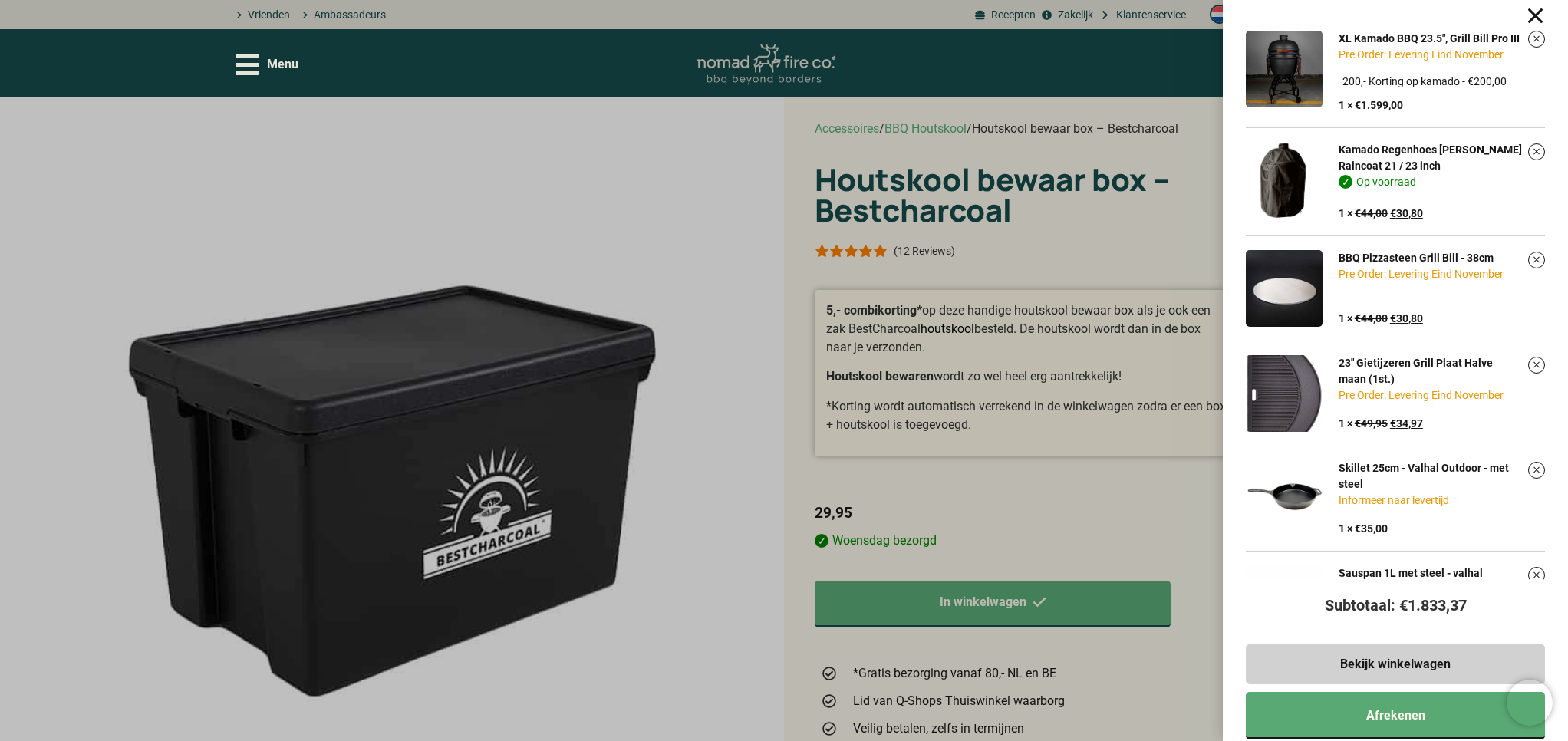
click at [671, 289] on div "XL Kamado BBQ 23.5", Grill Bill Pro III Pre Order: Levering Eind November Kies …" at bounding box center [784, 370] width 1568 height 741
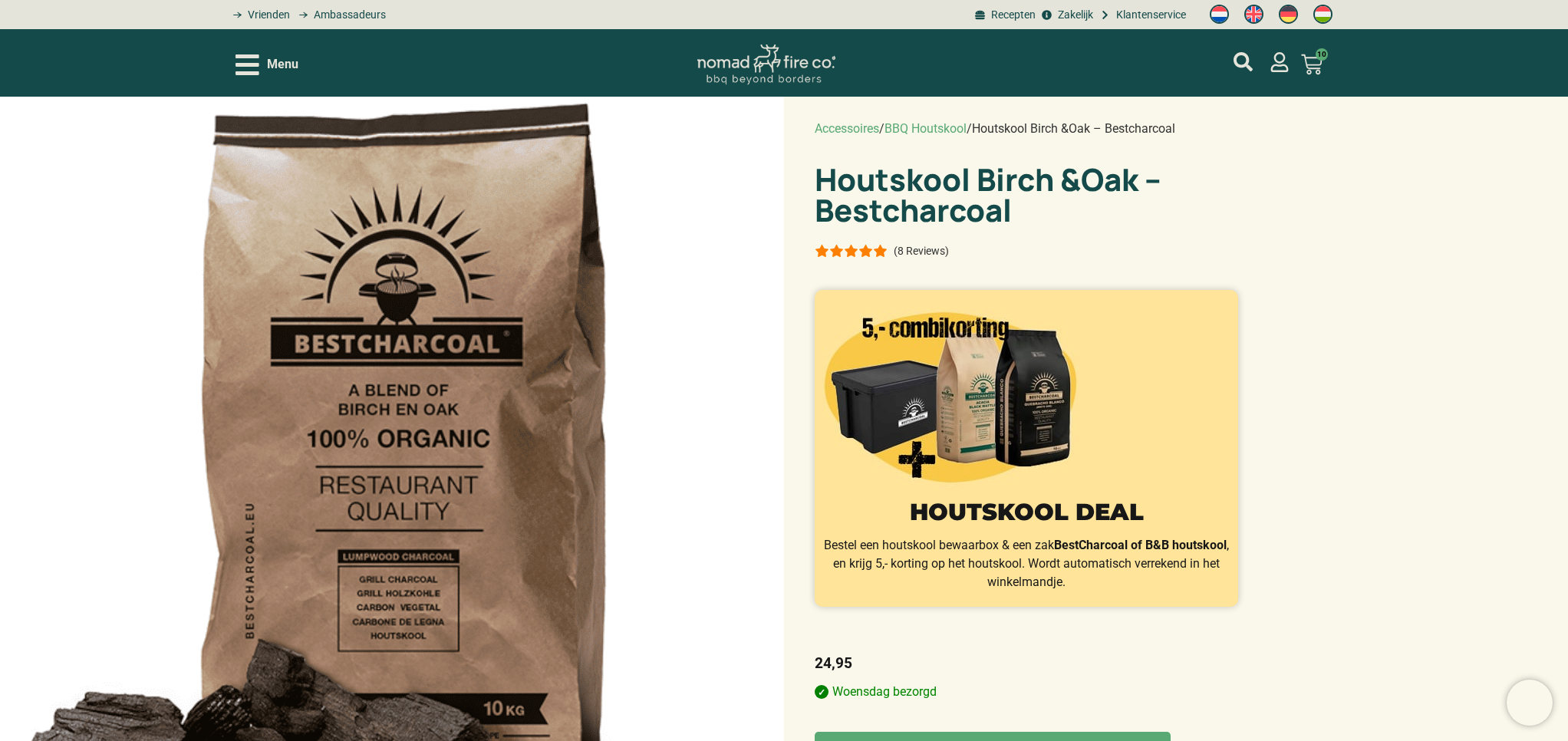
click at [912, 245] on p "(8 Reviews)" at bounding box center [921, 251] width 56 height 12
click at [913, 245] on p "(8 Reviews)" at bounding box center [921, 251] width 56 height 12
click at [905, 245] on p "(8 Reviews)" at bounding box center [921, 251] width 56 height 12
click at [869, 245] on div at bounding box center [851, 251] width 73 height 12
click at [985, 732] on button "In winkelwagen" at bounding box center [992, 756] width 356 height 47
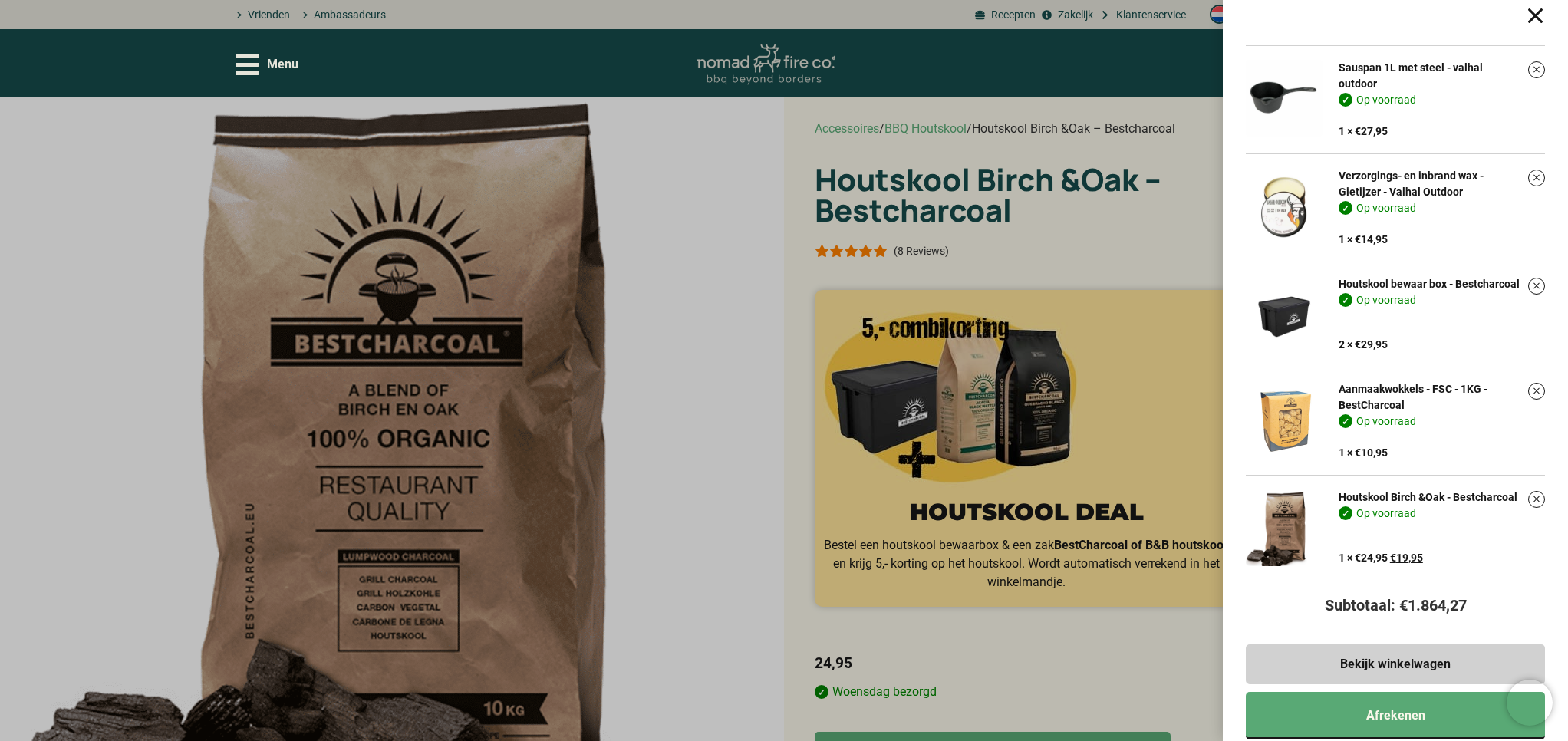
scroll to position [509, 0]
click at [1027, 661] on div "XL Kamado BBQ 23.5", Grill Bill Pro III Pre Order: Levering Eind November Kies …" at bounding box center [784, 370] width 1568 height 741
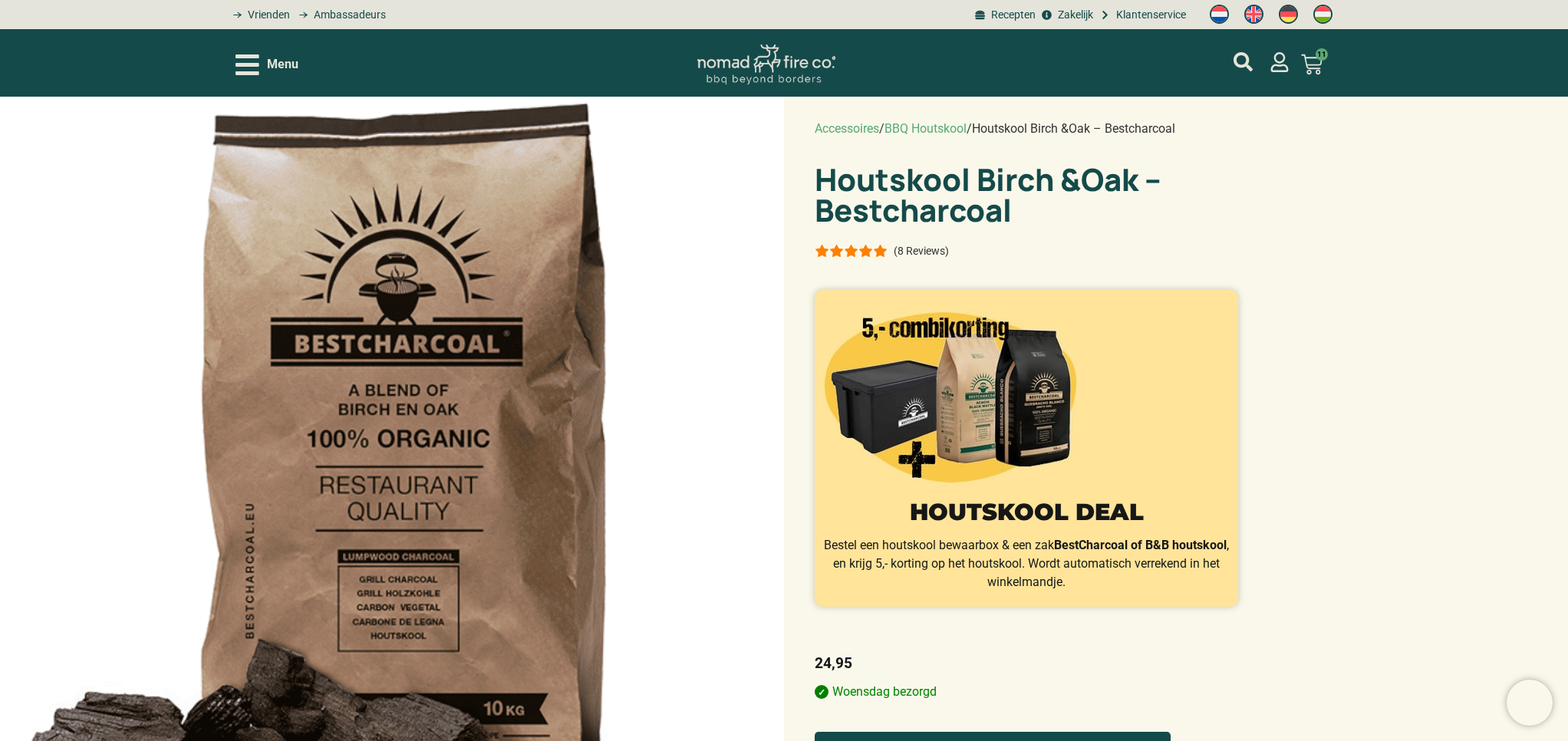
click at [1055, 732] on button "In winkelwagen" at bounding box center [992, 756] width 356 height 47
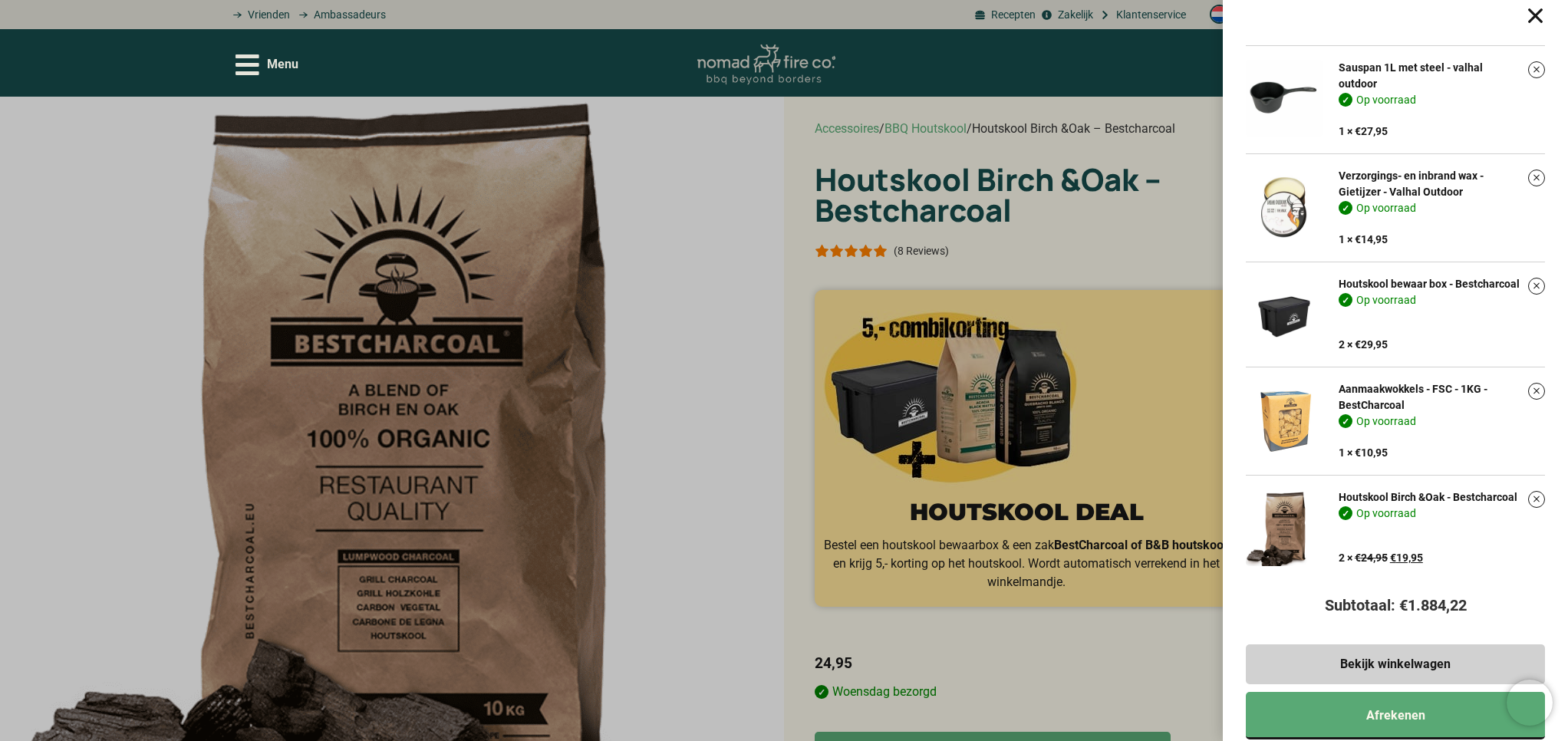
scroll to position [0, 0]
click at [247, 66] on icon "Open/Close Menu" at bounding box center [247, 65] width 23 height 21
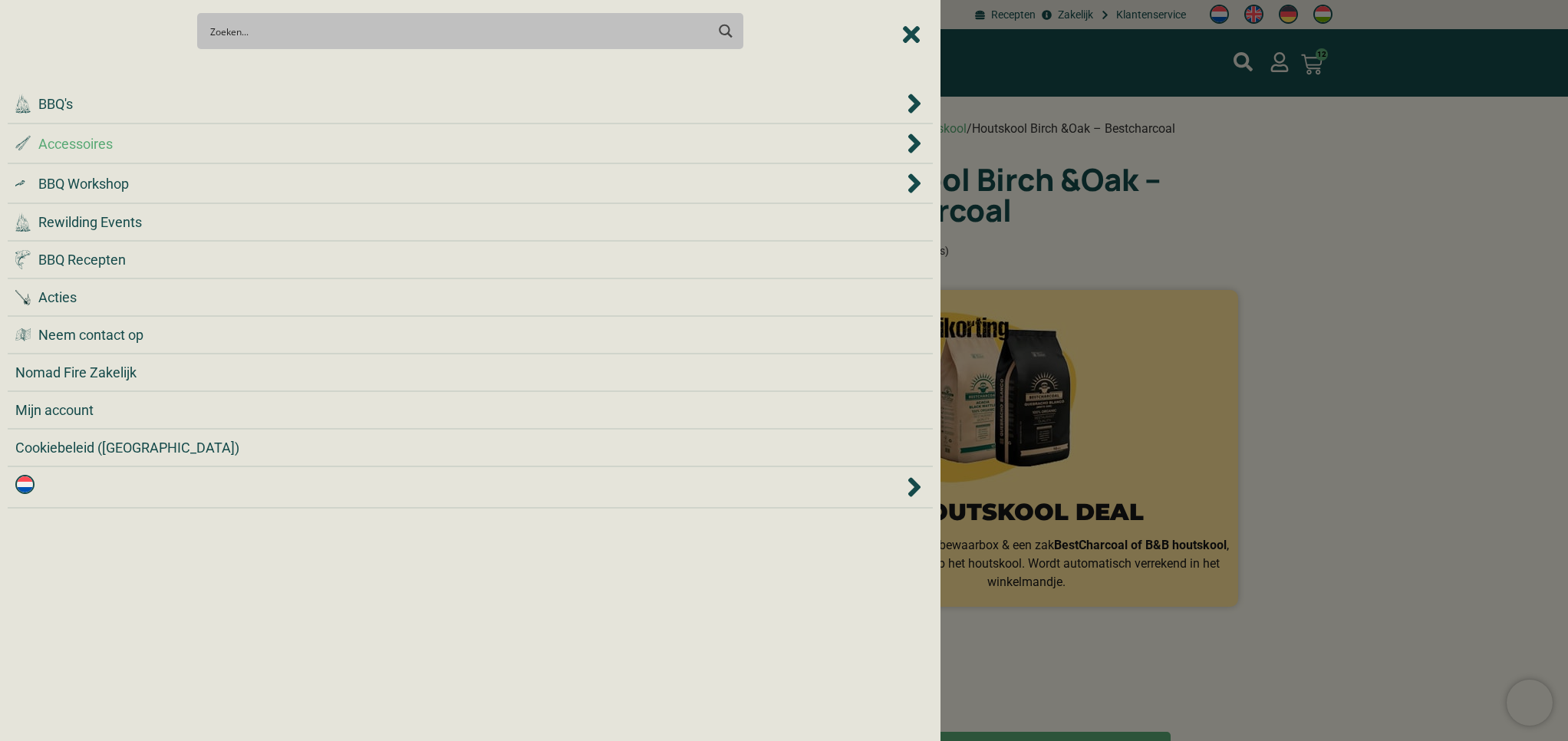
click at [69, 150] on span "Accessoires" at bounding box center [76, 144] width 74 height 21
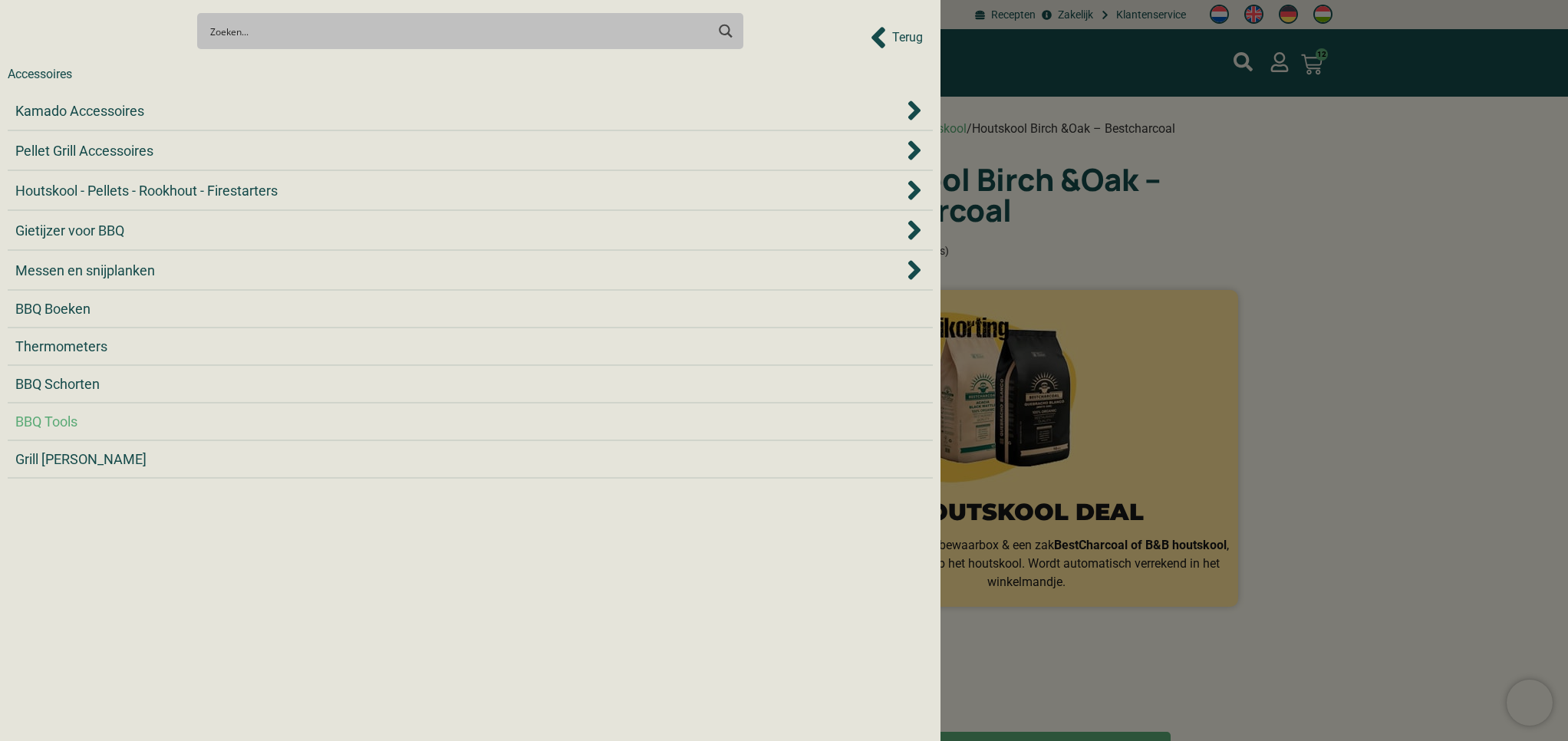
click at [59, 426] on span "BBQ Tools" at bounding box center [46, 422] width 62 height 21
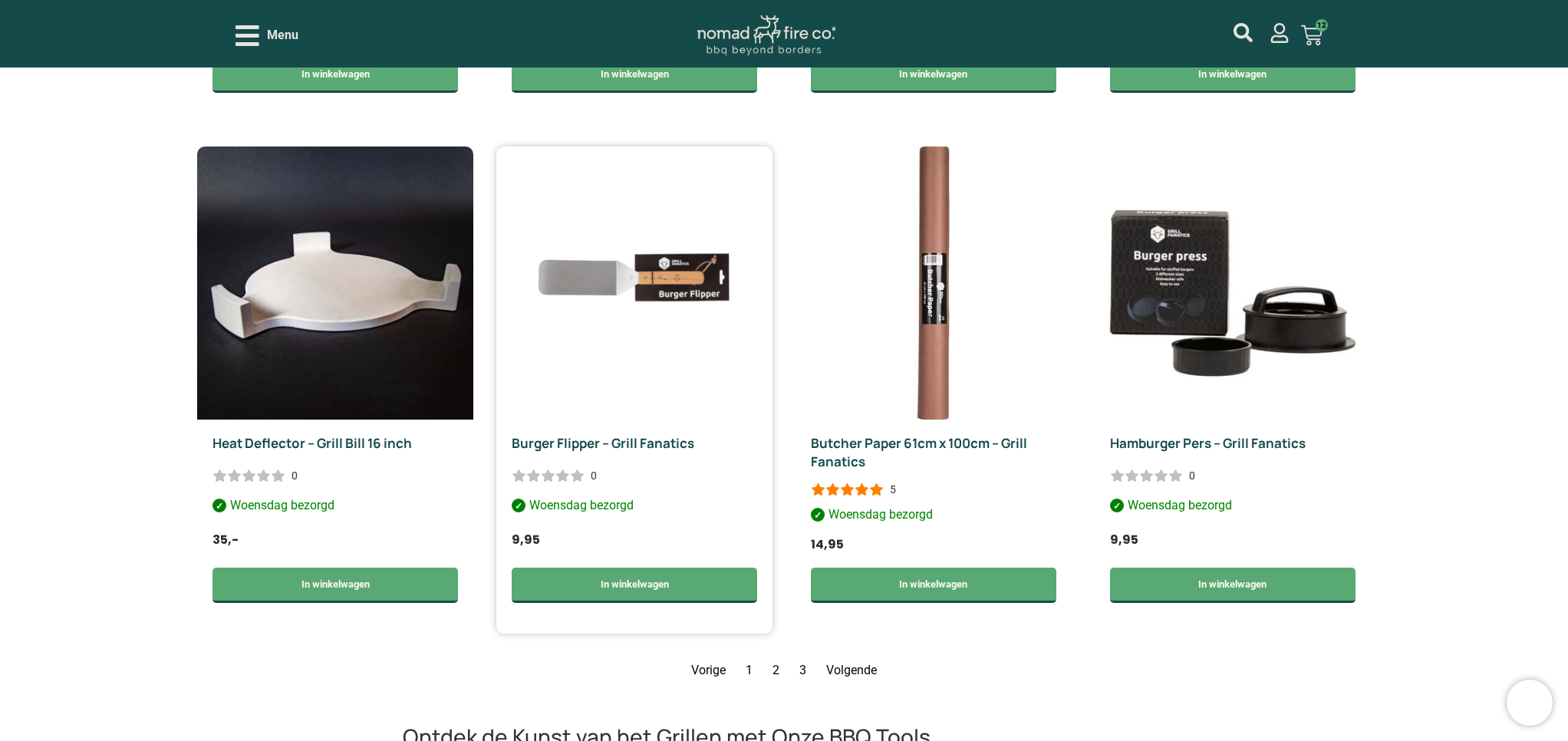
scroll to position [1982, 0]
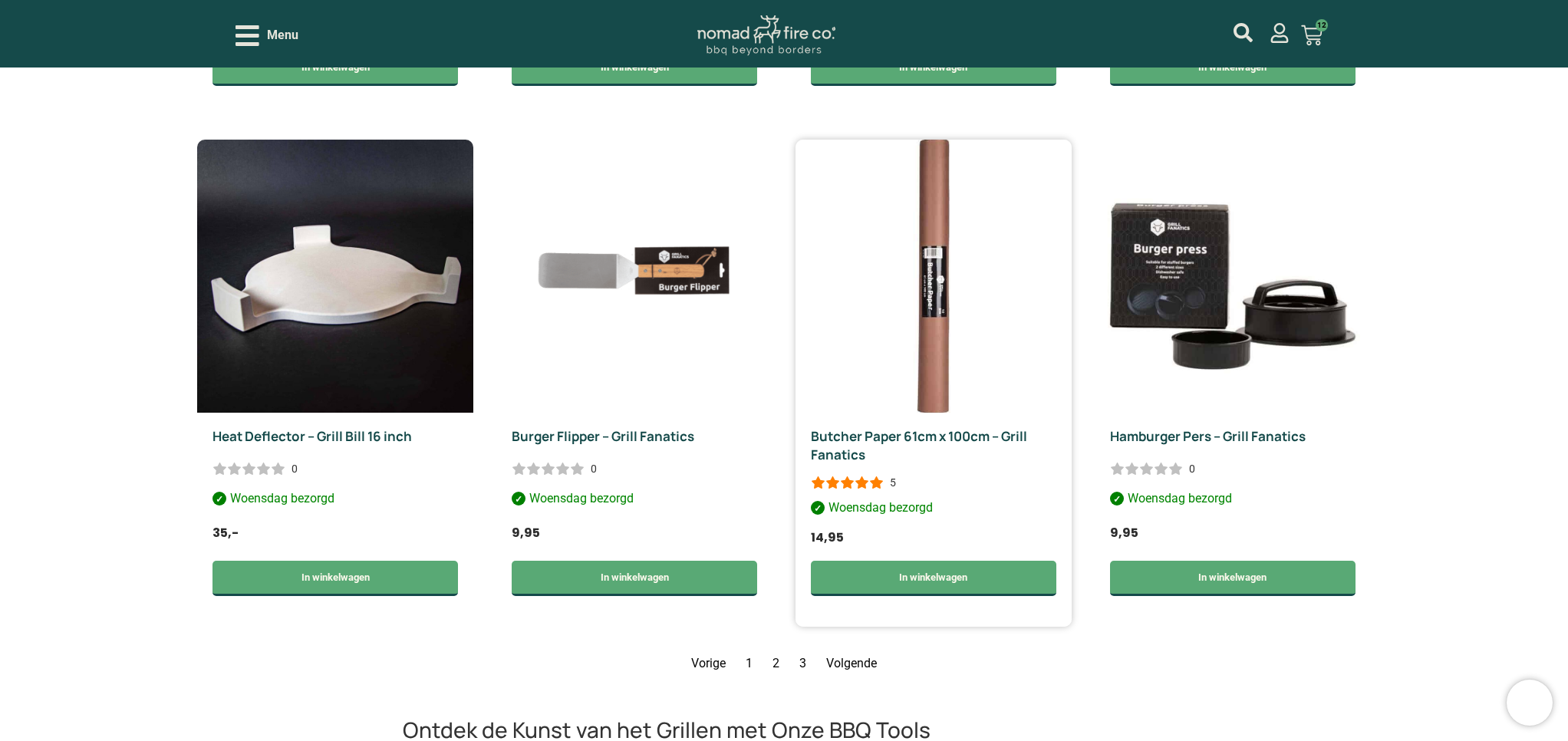
click at [965, 278] on img at bounding box center [934, 276] width 277 height 273
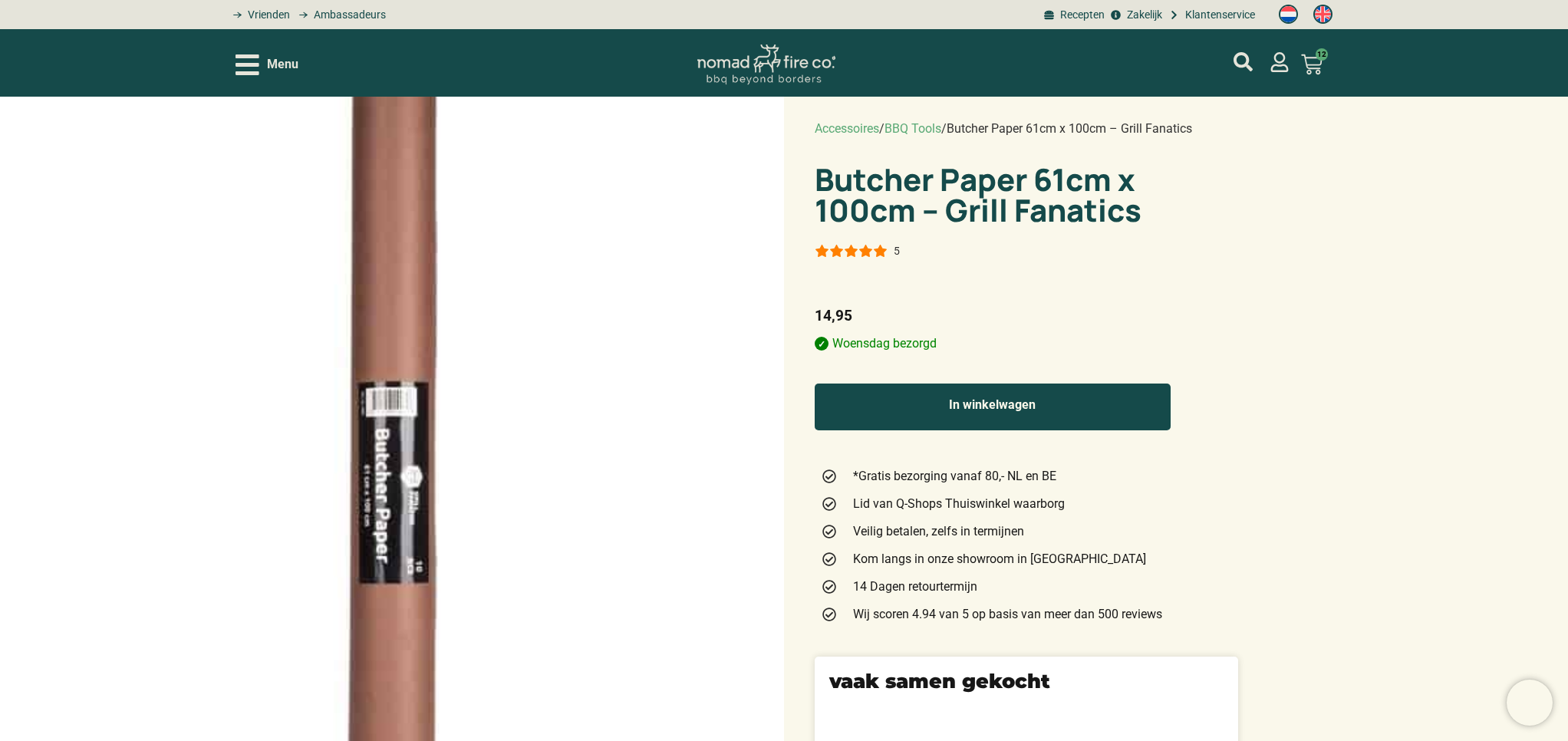
click at [990, 384] on button "In winkelwagen" at bounding box center [992, 407] width 356 height 47
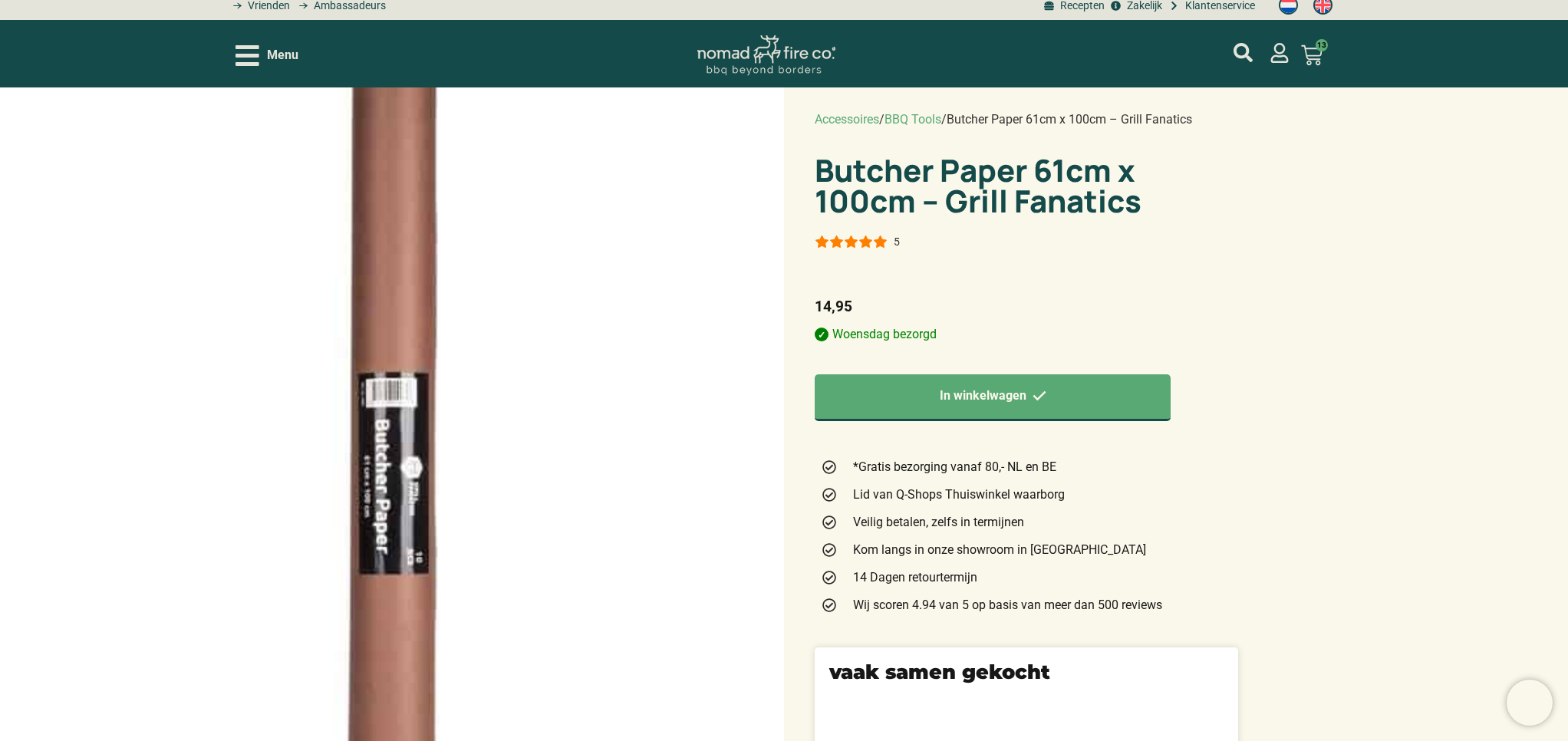
scroll to position [9, 1]
